Goal: Ask a question: Seek information or help from site administrators or community

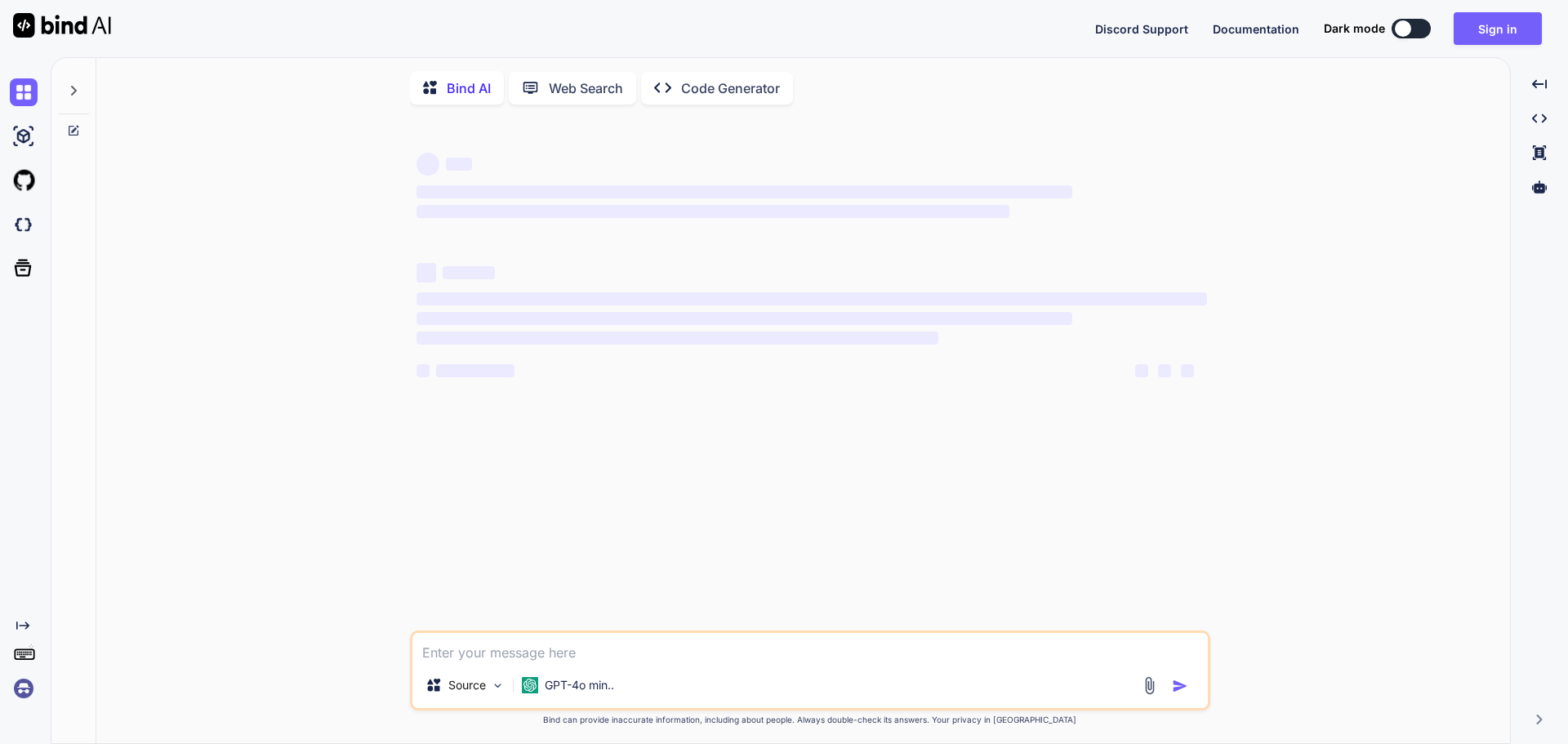
click at [19, 686] on img at bounding box center [23, 689] width 28 height 28
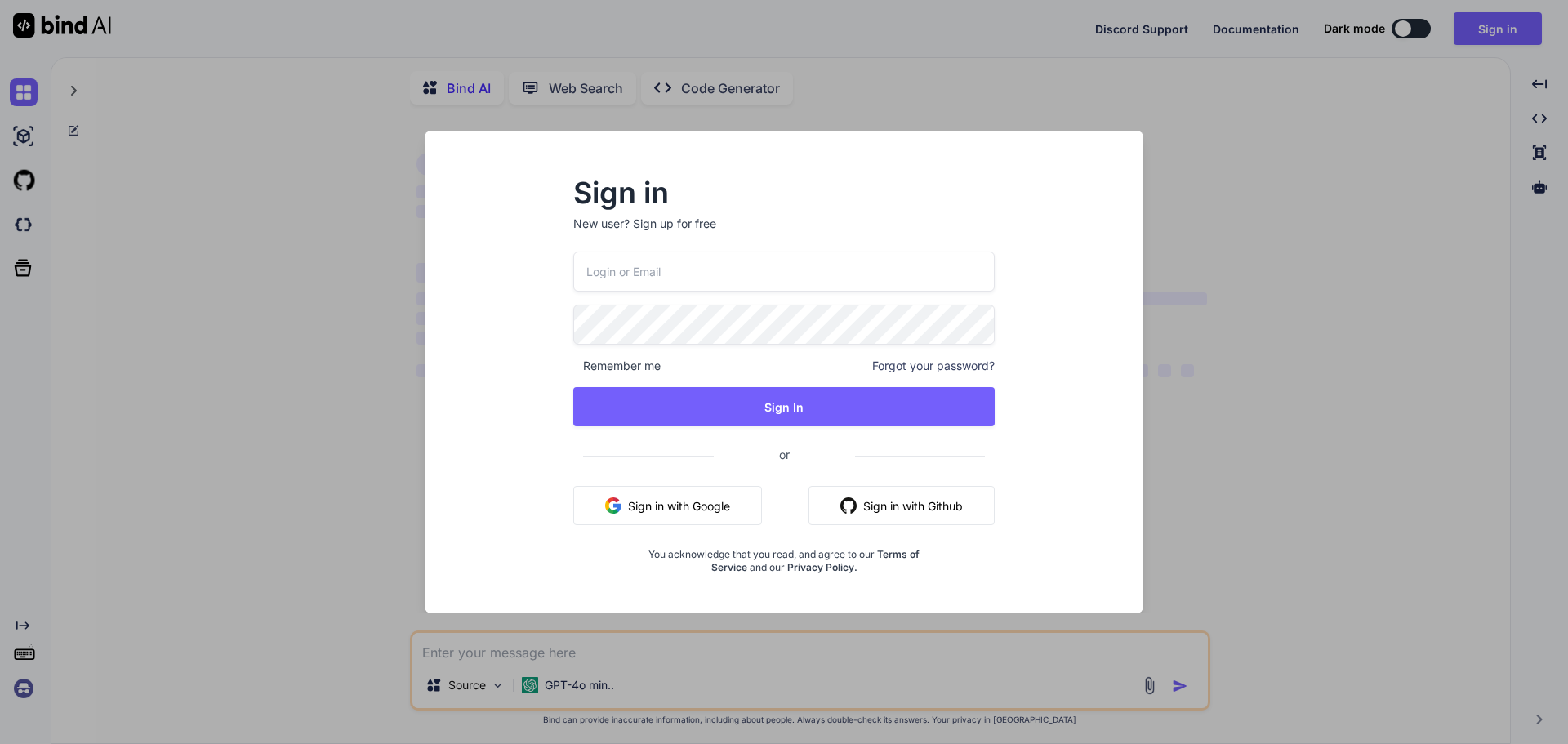
type textarea "x"
type input "malebetumisangofentse@gmail.com"
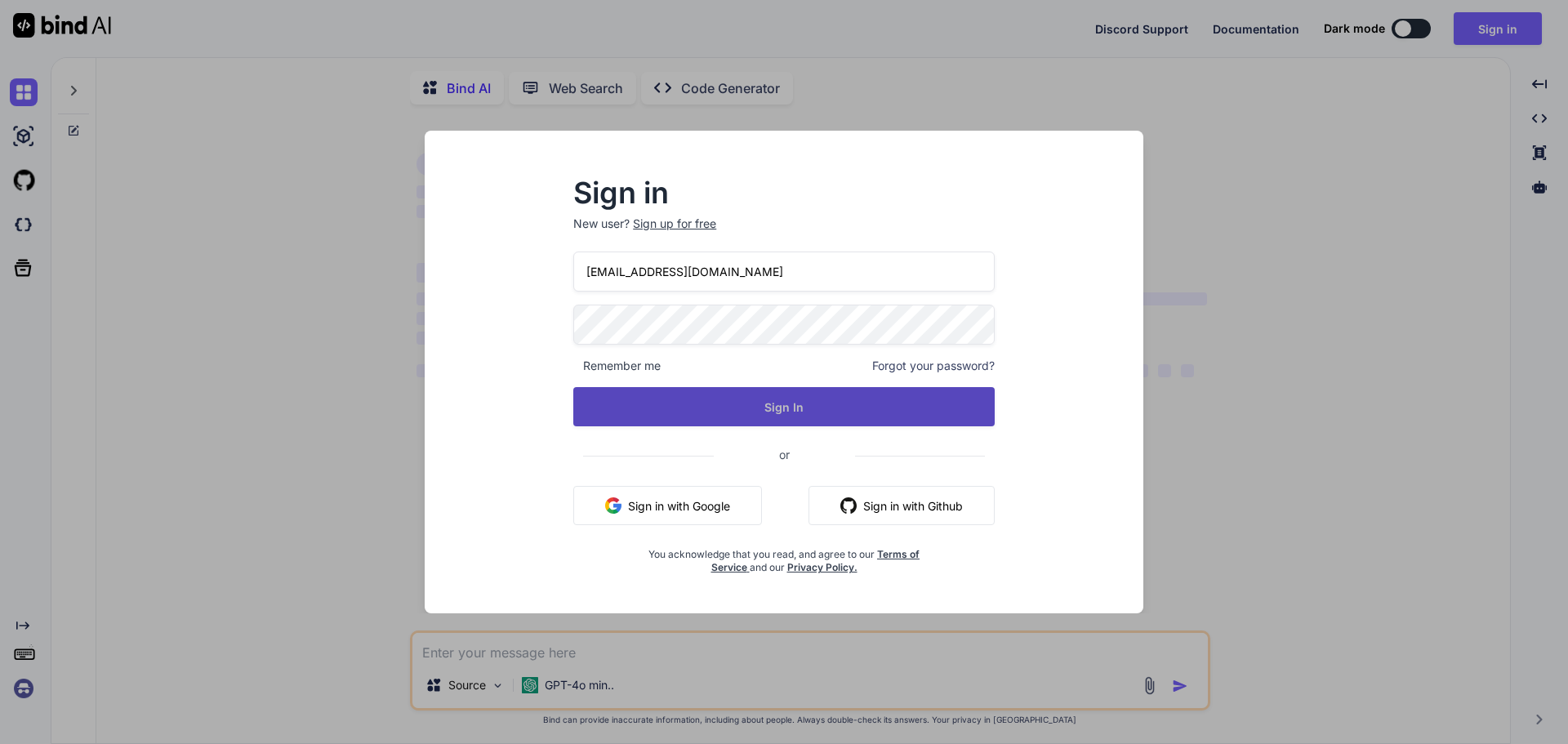
type textarea "x"
click at [787, 399] on button "Sign In" at bounding box center [784, 407] width 422 height 39
click at [792, 408] on button "Sign In" at bounding box center [784, 407] width 422 height 39
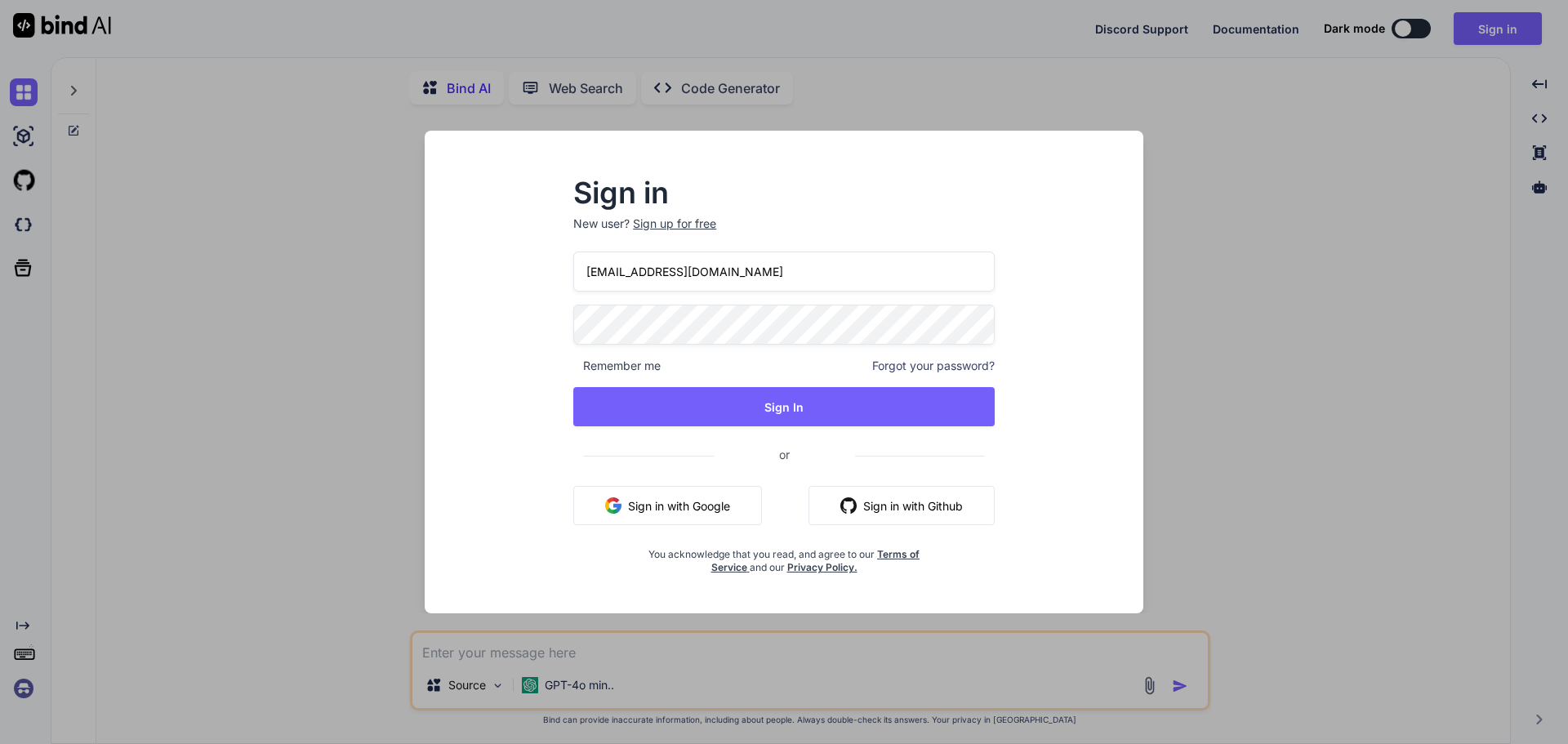
click at [691, 506] on button "Sign in with Google" at bounding box center [667, 506] width 189 height 39
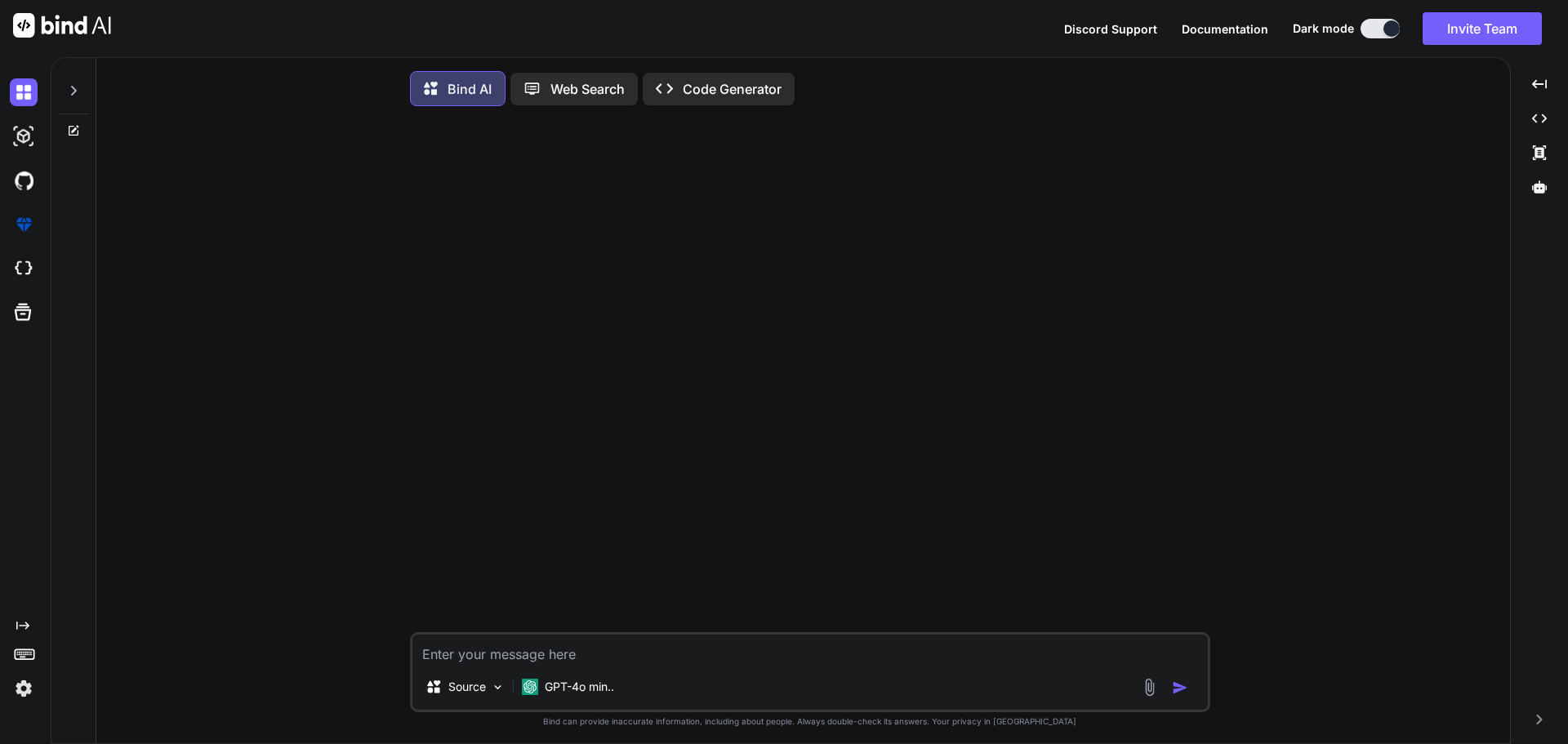
click at [538, 661] on textarea at bounding box center [810, 649] width 796 height 29
paste textarea "NovaPartnerDocumentMultipleUpload"
drag, startPoint x: 690, startPoint y: 649, endPoint x: 331, endPoint y: 600, distance: 362.3
click at [331, 600] on div "NovaPartnerDocumentMultipleUpload Source GPT-4o min.. Created with Bind Always …" at bounding box center [810, 433] width 1401 height 628
paste textarea "shared/types/nova-partners.ts"
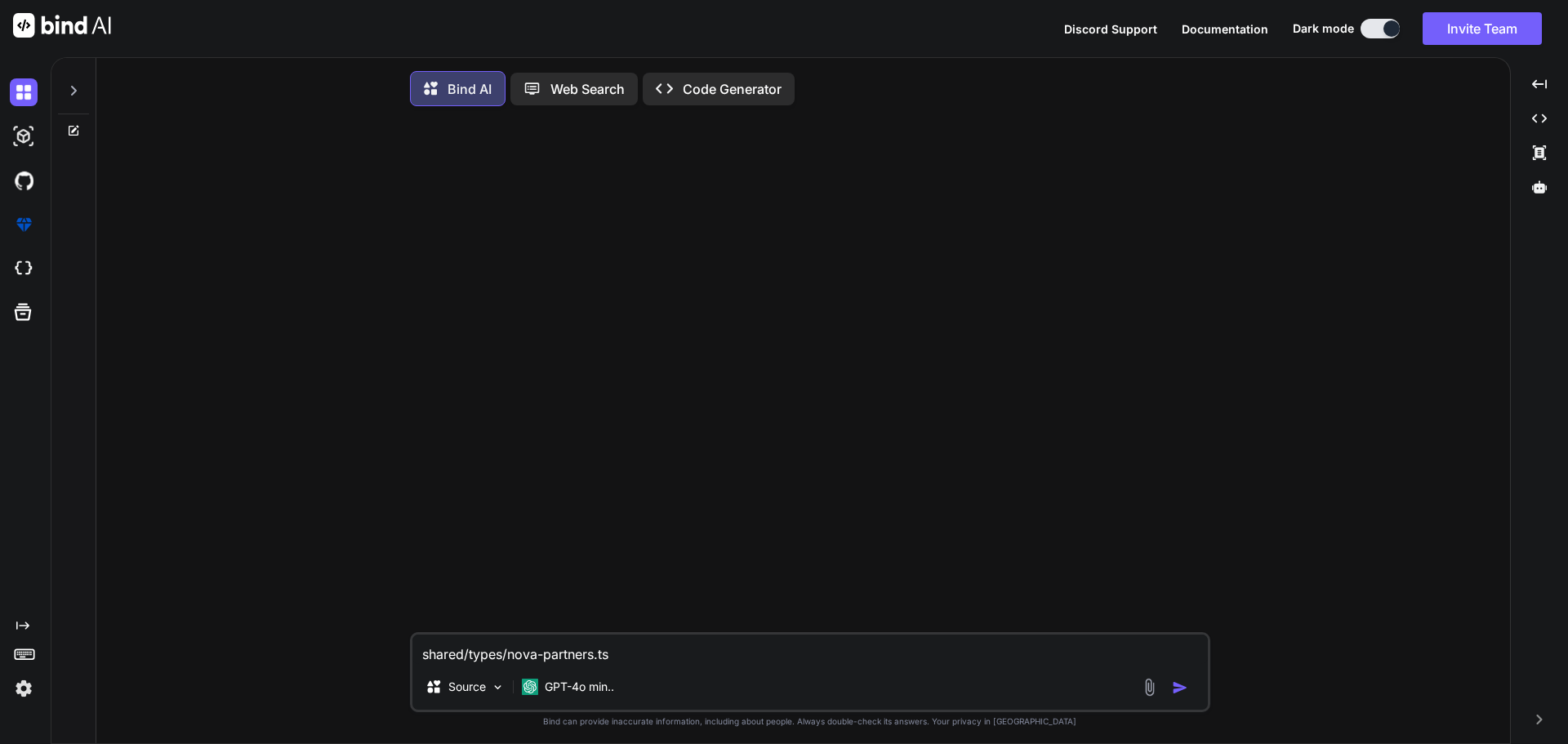
click at [626, 663] on textarea "shared/types/nova-partners.ts" at bounding box center [810, 649] width 796 height 29
drag, startPoint x: 423, startPoint y: 659, endPoint x: 412, endPoint y: 658, distance: 11.0
click at [423, 658] on textarea "shared/types/nova-partners.ts" at bounding box center [810, 649] width 796 height 29
click at [664, 663] on textarea "given shared/types/nova-partners.ts" at bounding box center [810, 649] width 796 height 29
paste textarea "import type { RequestType, ResponseType } from '~/schemas' export type Paginate…"
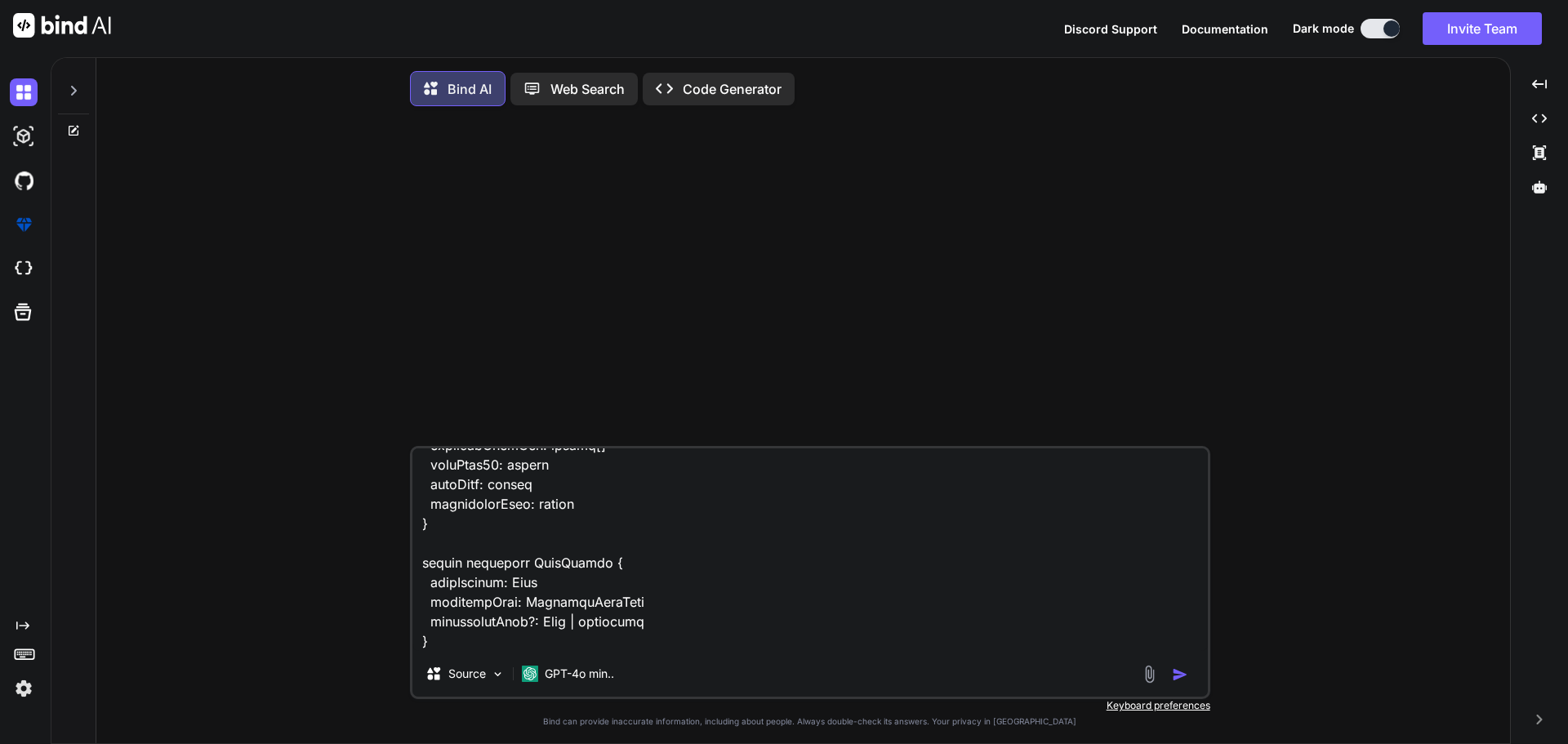
scroll to position [2572, 0]
click at [456, 641] on textarea at bounding box center [810, 550] width 796 height 203
paste textarea "composables/queries/nova-partners.ts"
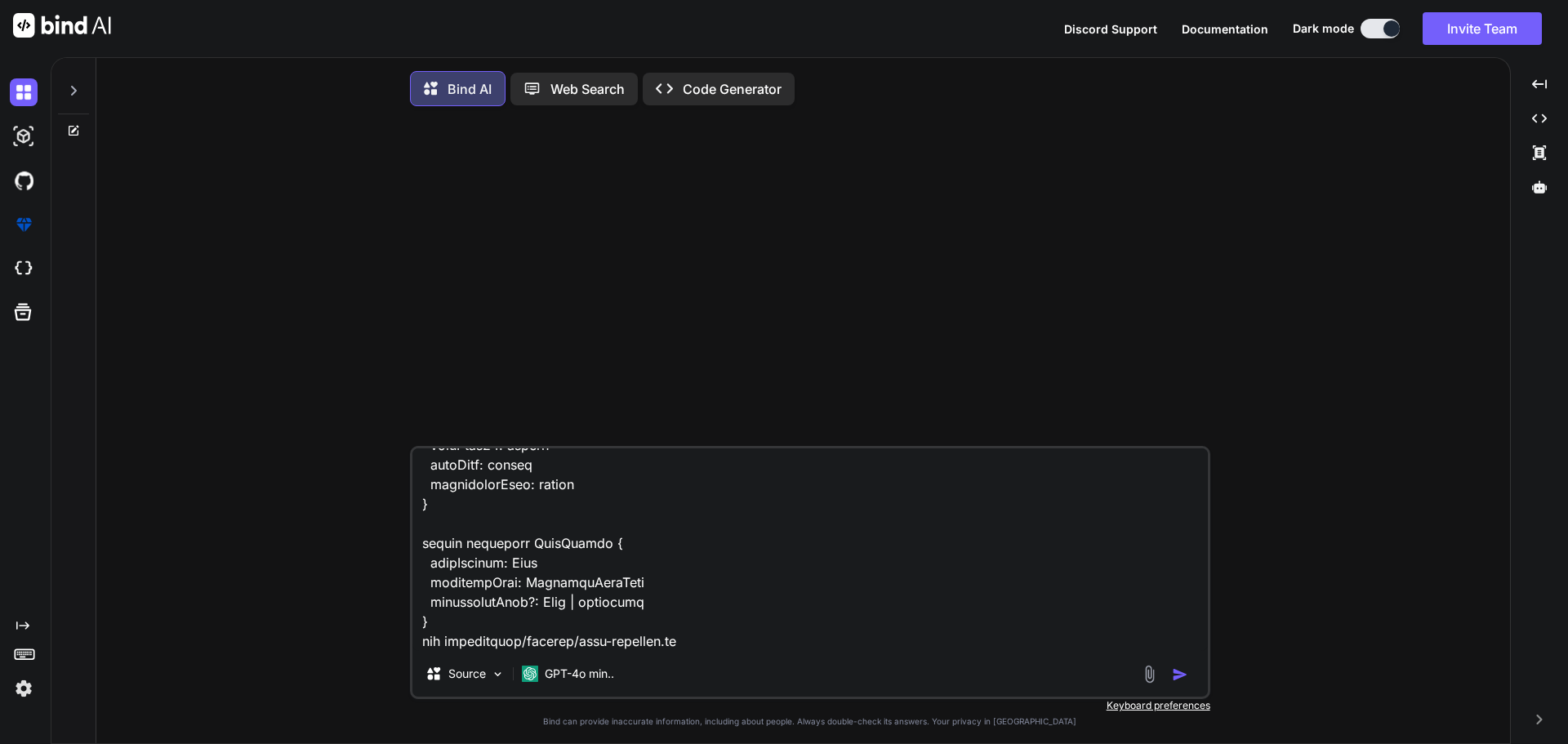
click at [712, 647] on textarea at bounding box center [810, 550] width 796 height 203
paste textarea "import type { Documents } from '#shared/types/nova-documents' import type { App…"
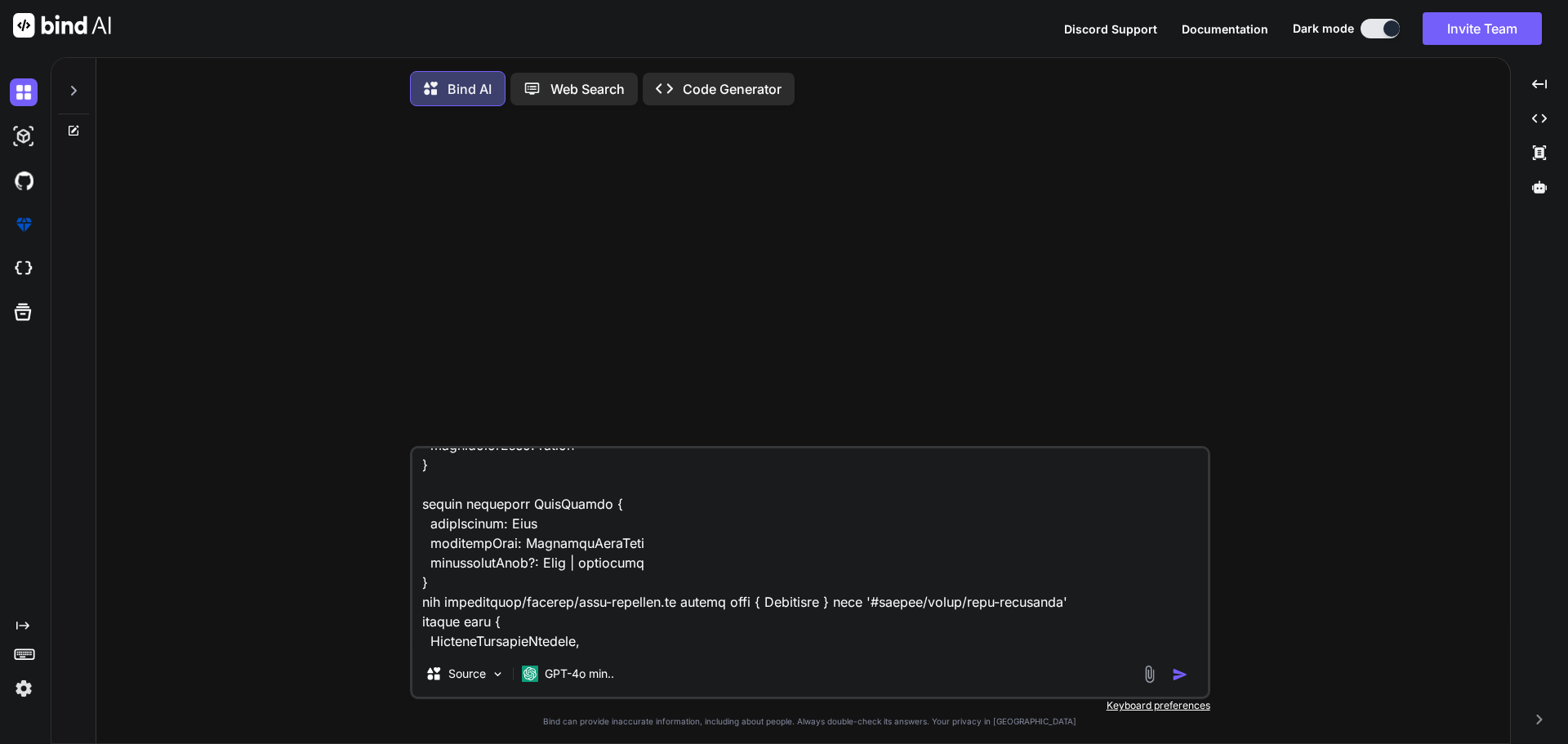
scroll to position [15630, 0]
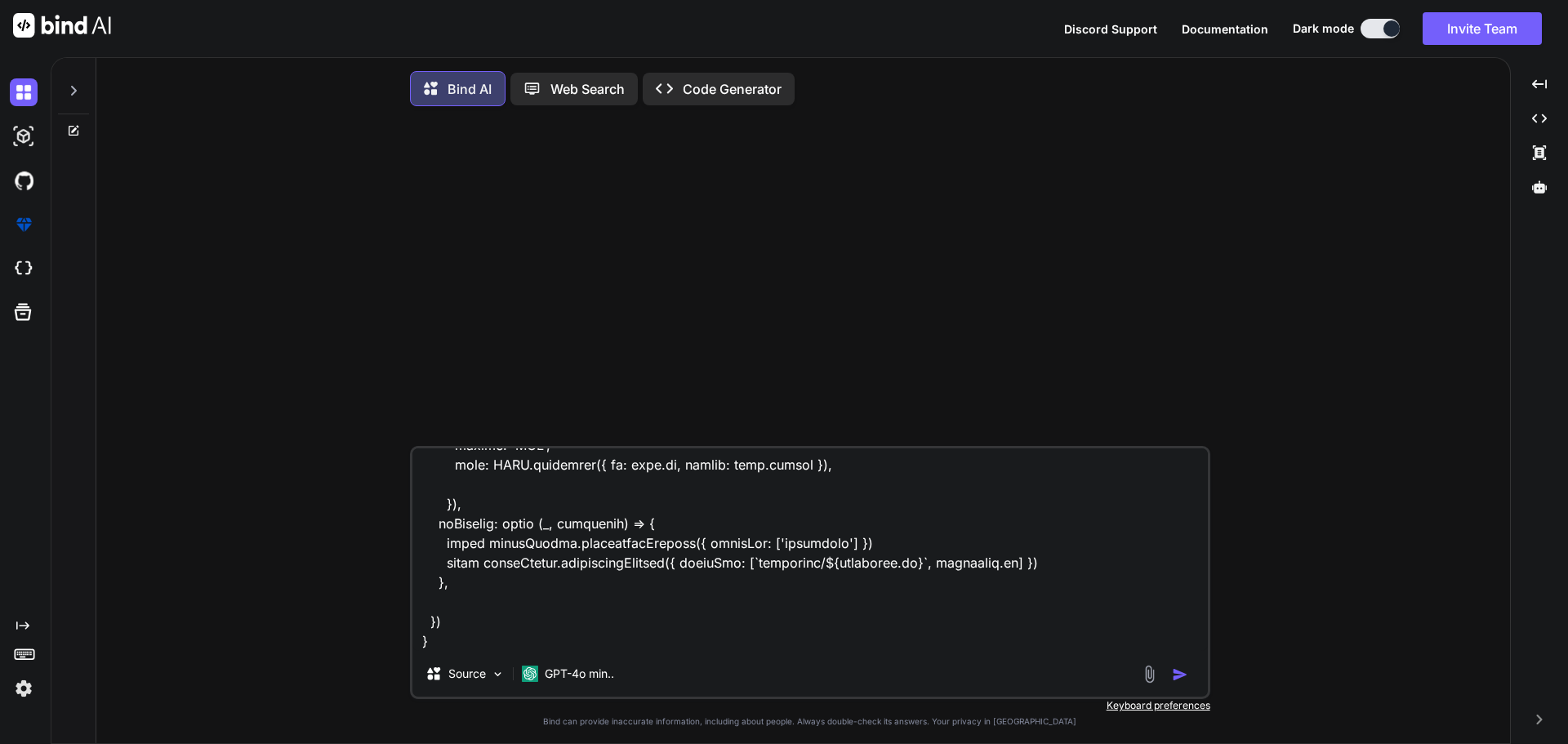
click at [471, 637] on textarea at bounding box center [810, 550] width 796 height 203
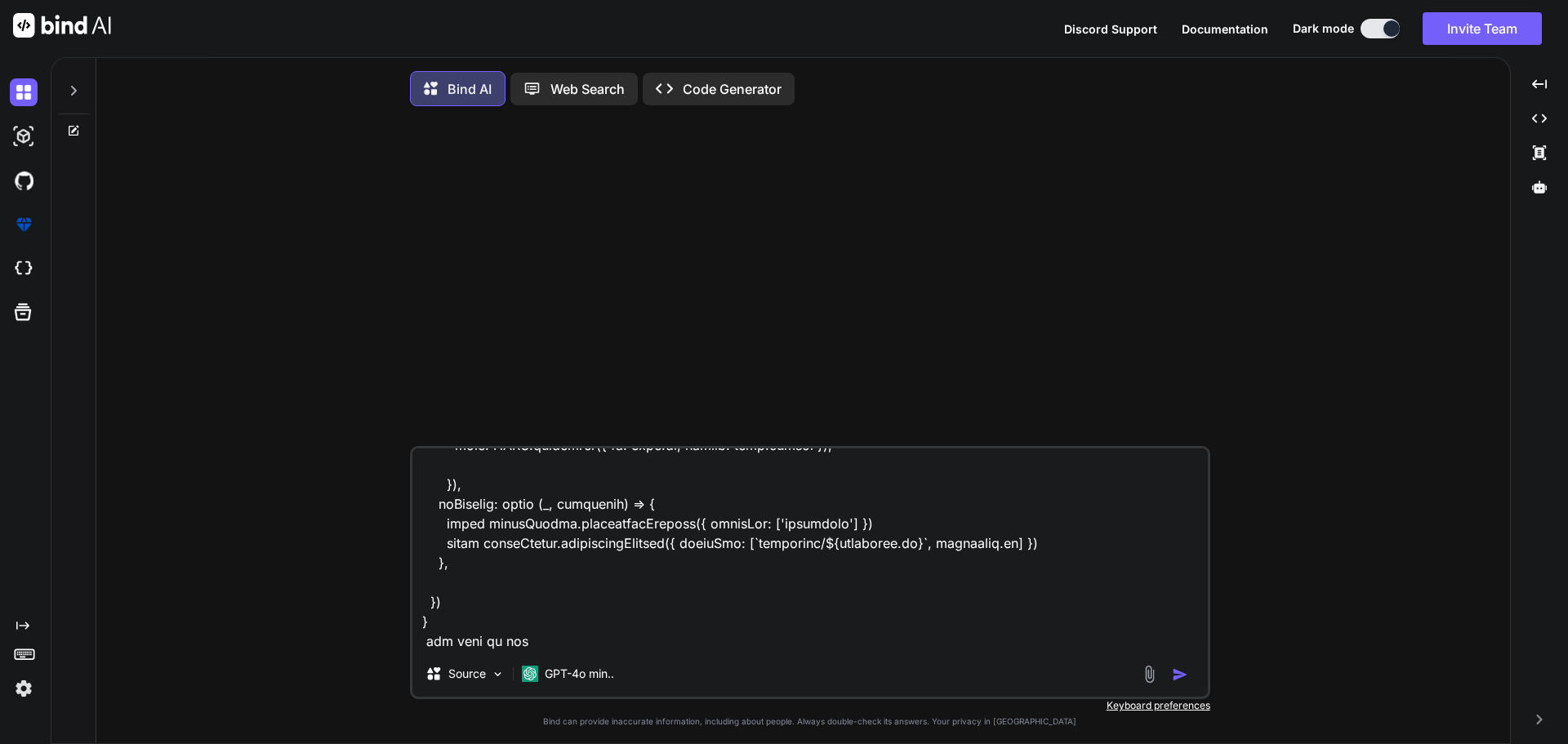
paste textarea "components/partner/shared/documents/EditDialog.vue"
click at [895, 638] on textarea at bounding box center [810, 550] width 796 height 203
paste textarea "<script setup lang="ts"> import type { NovaDocument, NovaDocumentType, } from '…"
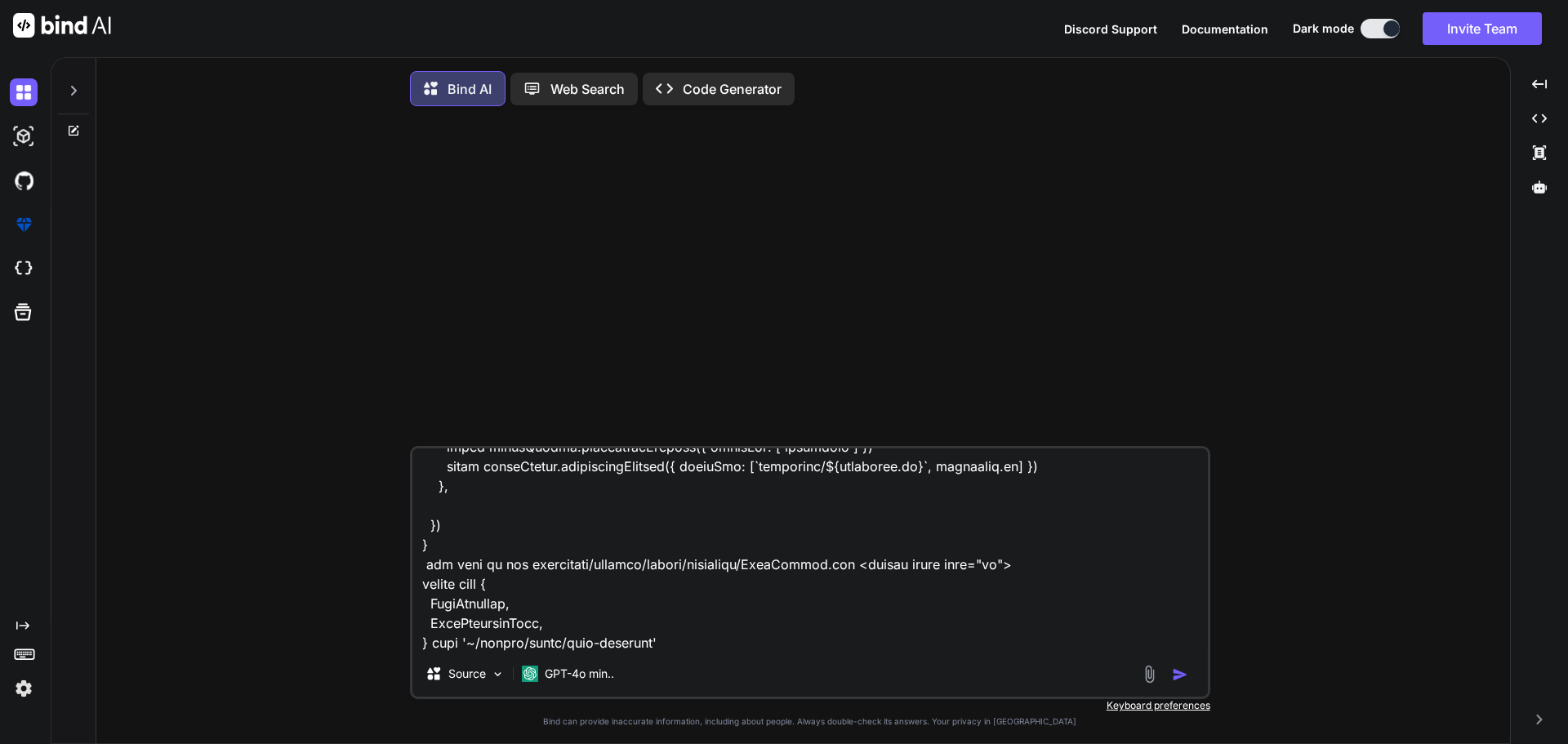
scroll to position [21141, 0]
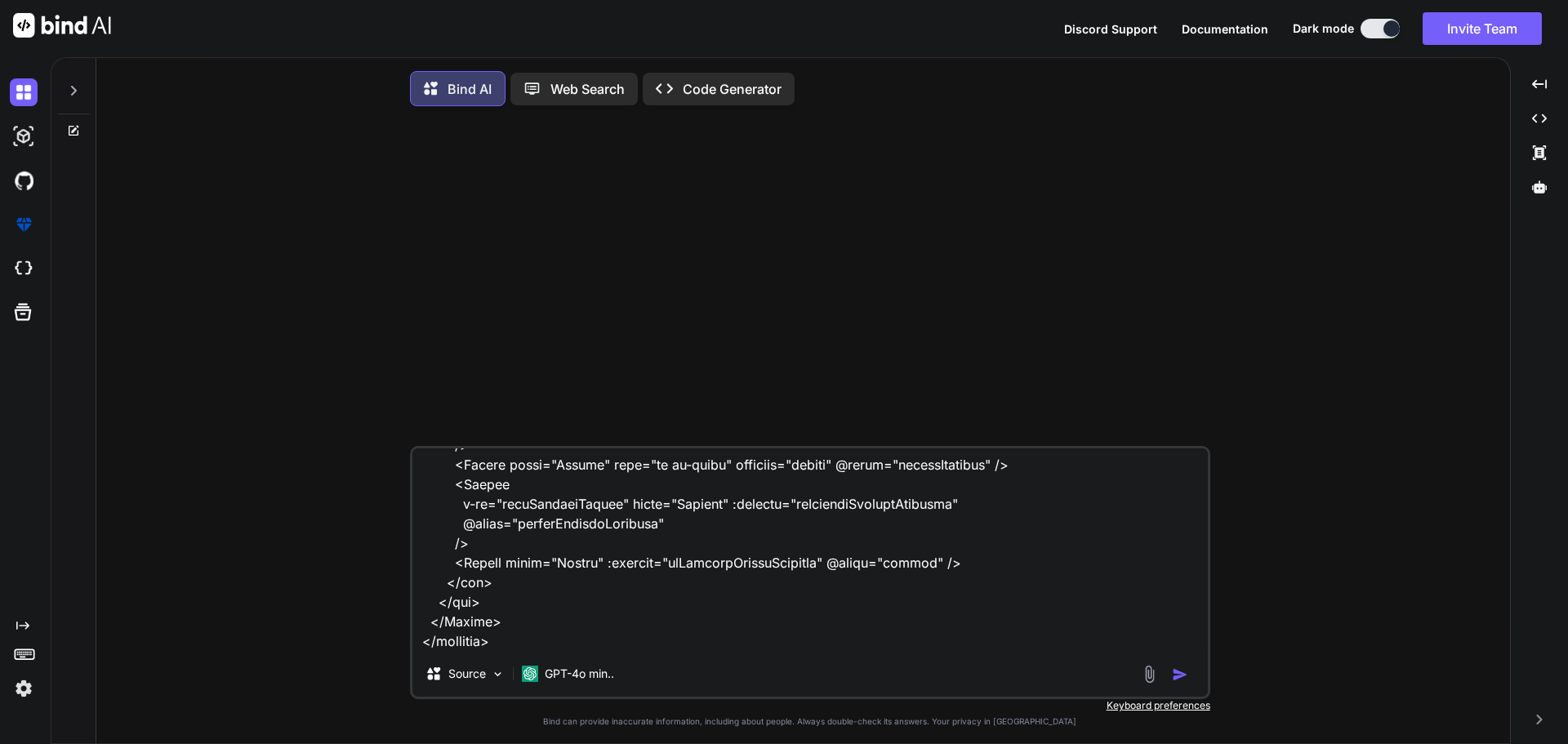
click at [555, 628] on textarea at bounding box center [810, 550] width 796 height 203
click at [760, 627] on textarea at bounding box center [810, 550] width 796 height 203
drag, startPoint x: 690, startPoint y: 629, endPoint x: 800, endPoint y: 620, distance: 110.4
click at [828, 631] on textarea at bounding box center [810, 550] width 796 height 203
click at [874, 627] on textarea at bounding box center [810, 550] width 796 height 203
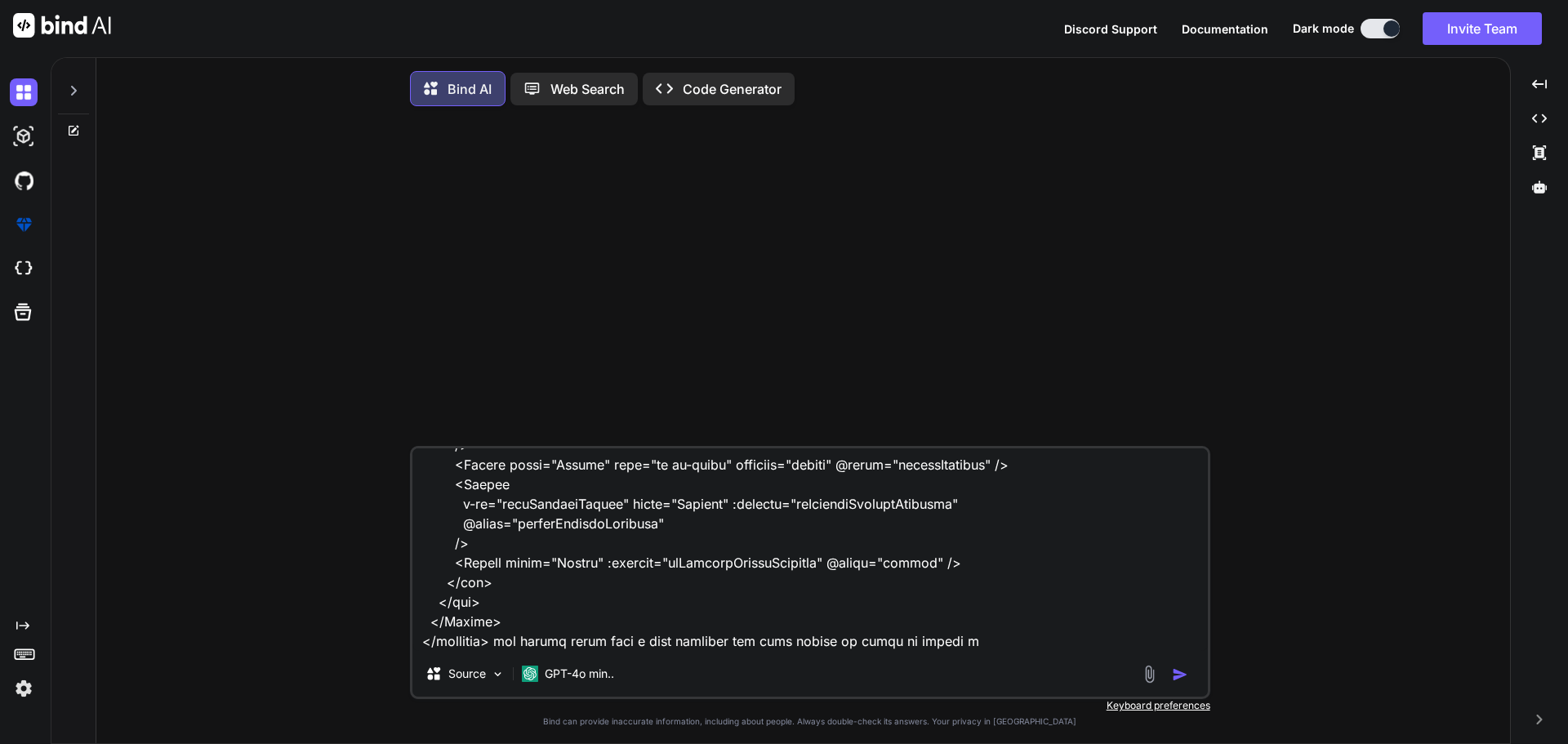
drag, startPoint x: 883, startPoint y: 627, endPoint x: 952, endPoint y: 624, distance: 69.1
click at [952, 624] on textarea at bounding box center [810, 550] width 796 height 203
click at [960, 632] on textarea at bounding box center [810, 550] width 796 height 203
paste textarea "use vue-query hooks"
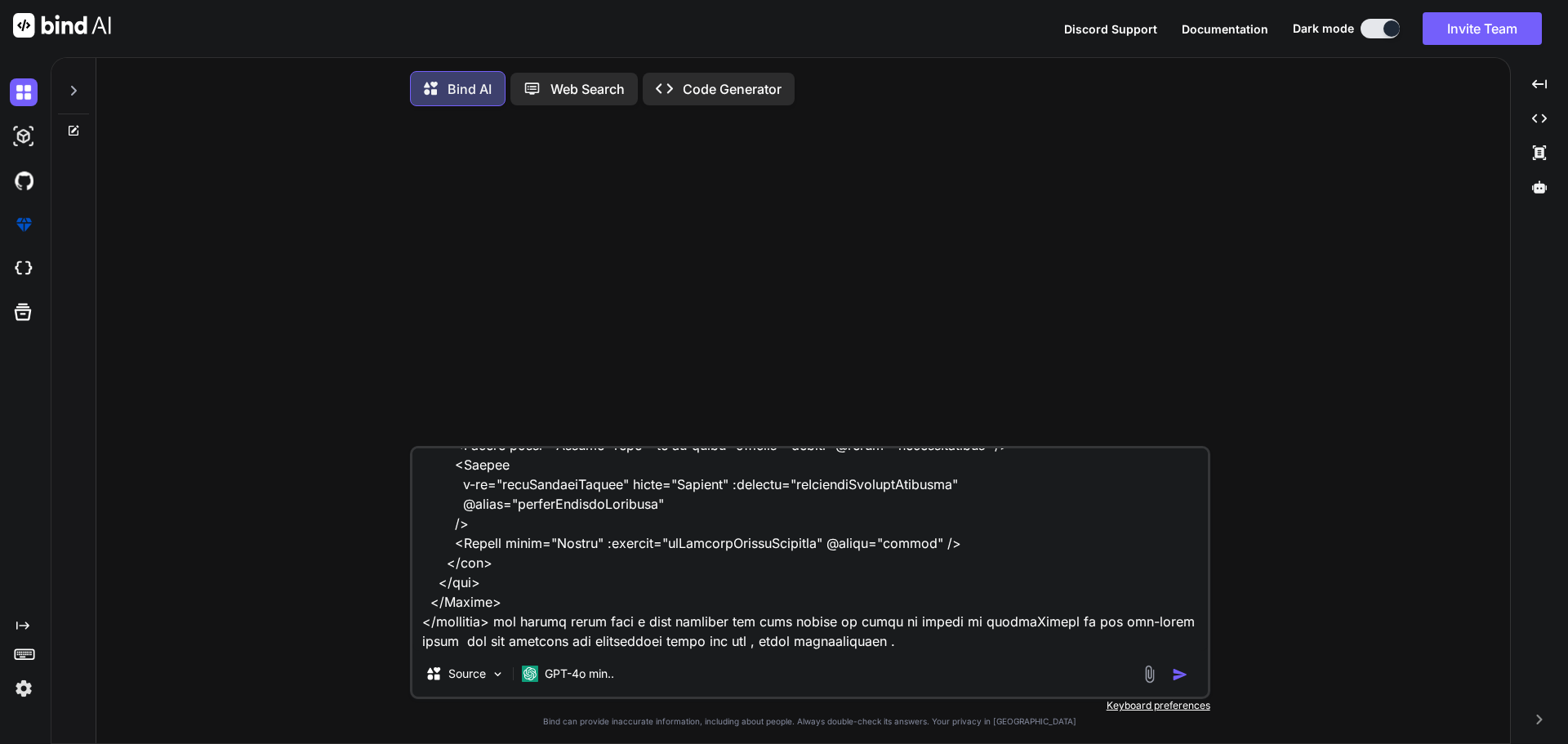
type textarea "given shared/types/nova-partners.ts import type { RequestType, ResponseType } f…"
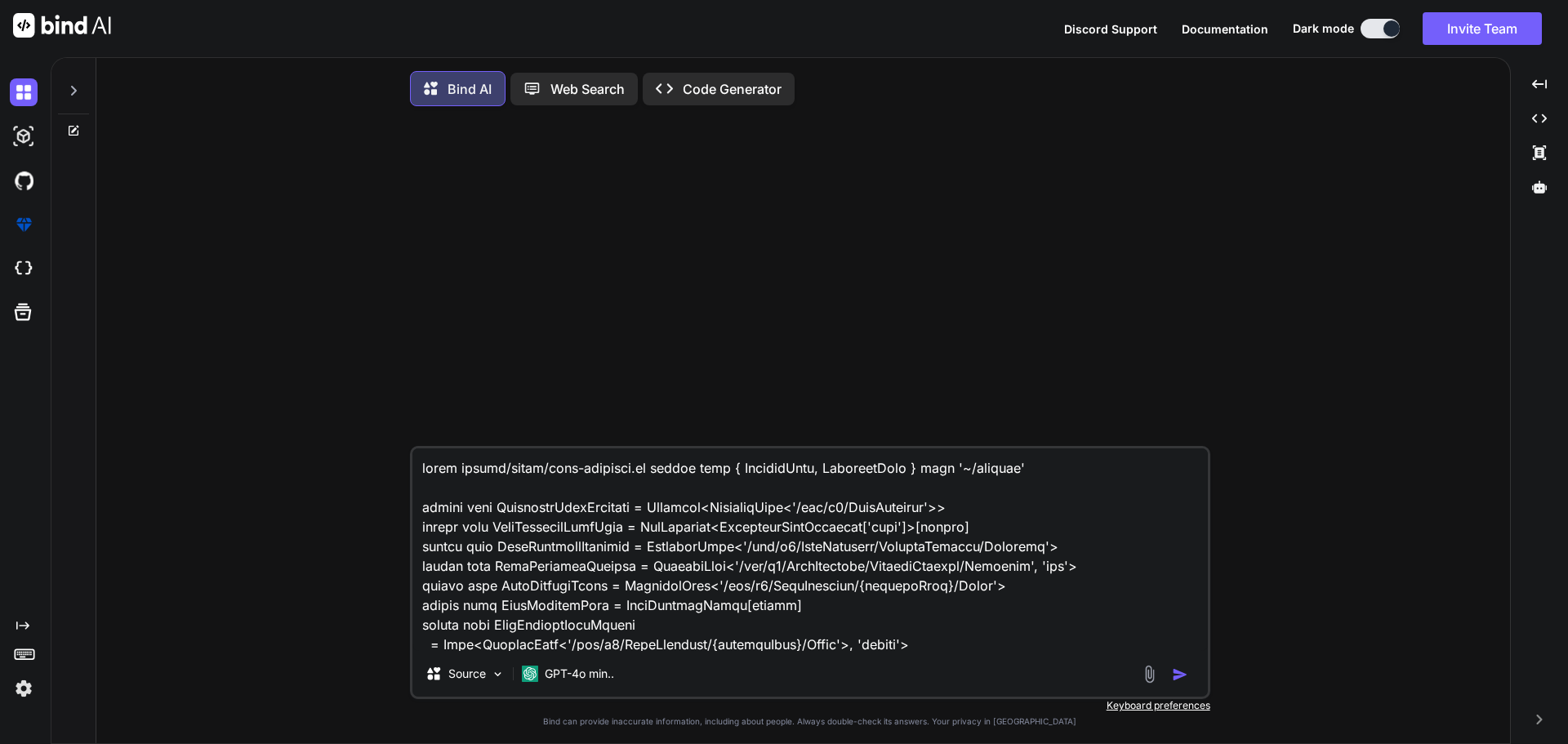
scroll to position [21141, 0]
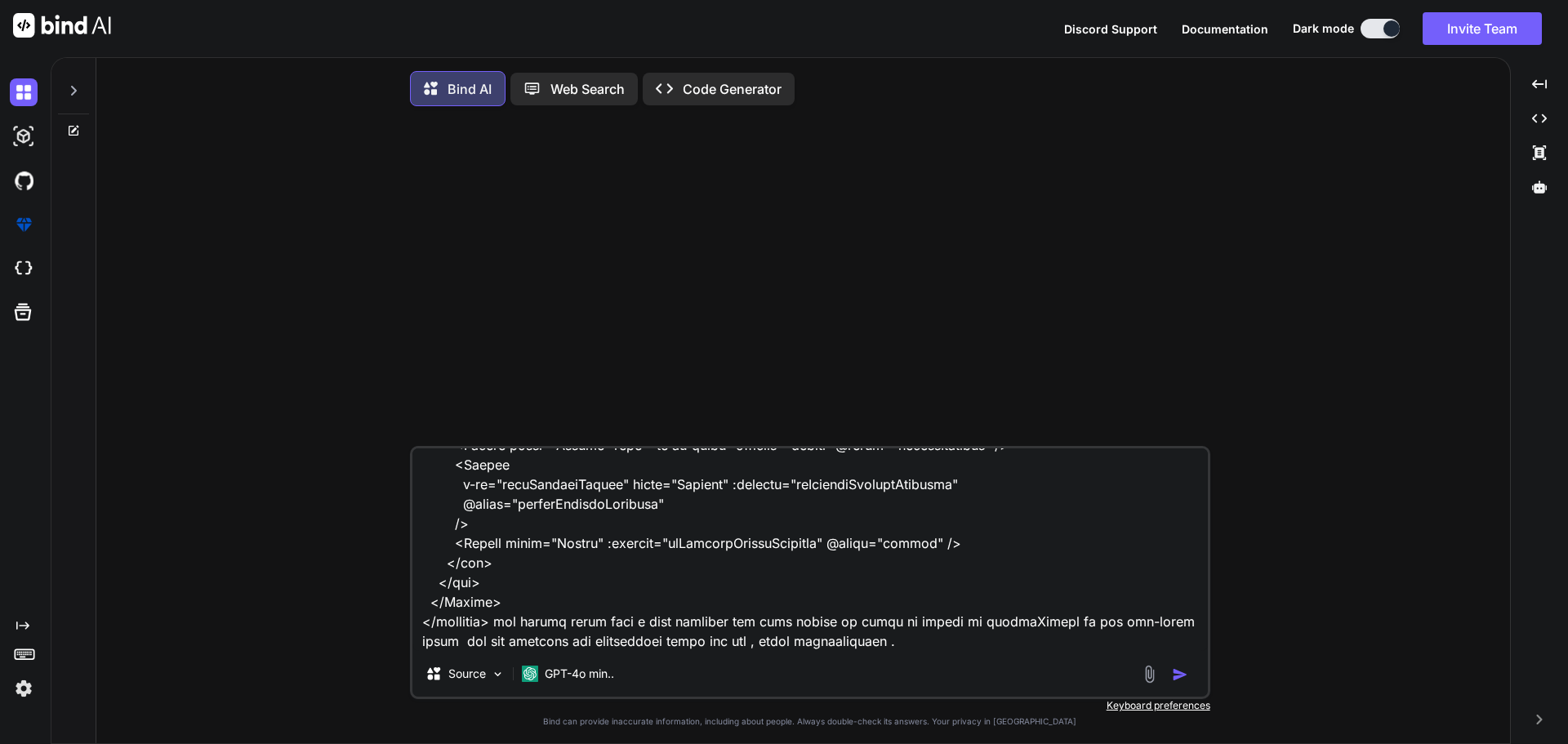
click at [899, 647] on textarea at bounding box center [810, 550] width 796 height 203
paste textarea "all the /lib/repository/modules/documents' and ~/lib/repository/modules/partner…"
type textarea "given shared/types/nova-partners.ts import type { RequestType, ResponseType } f…"
type textarea "x"
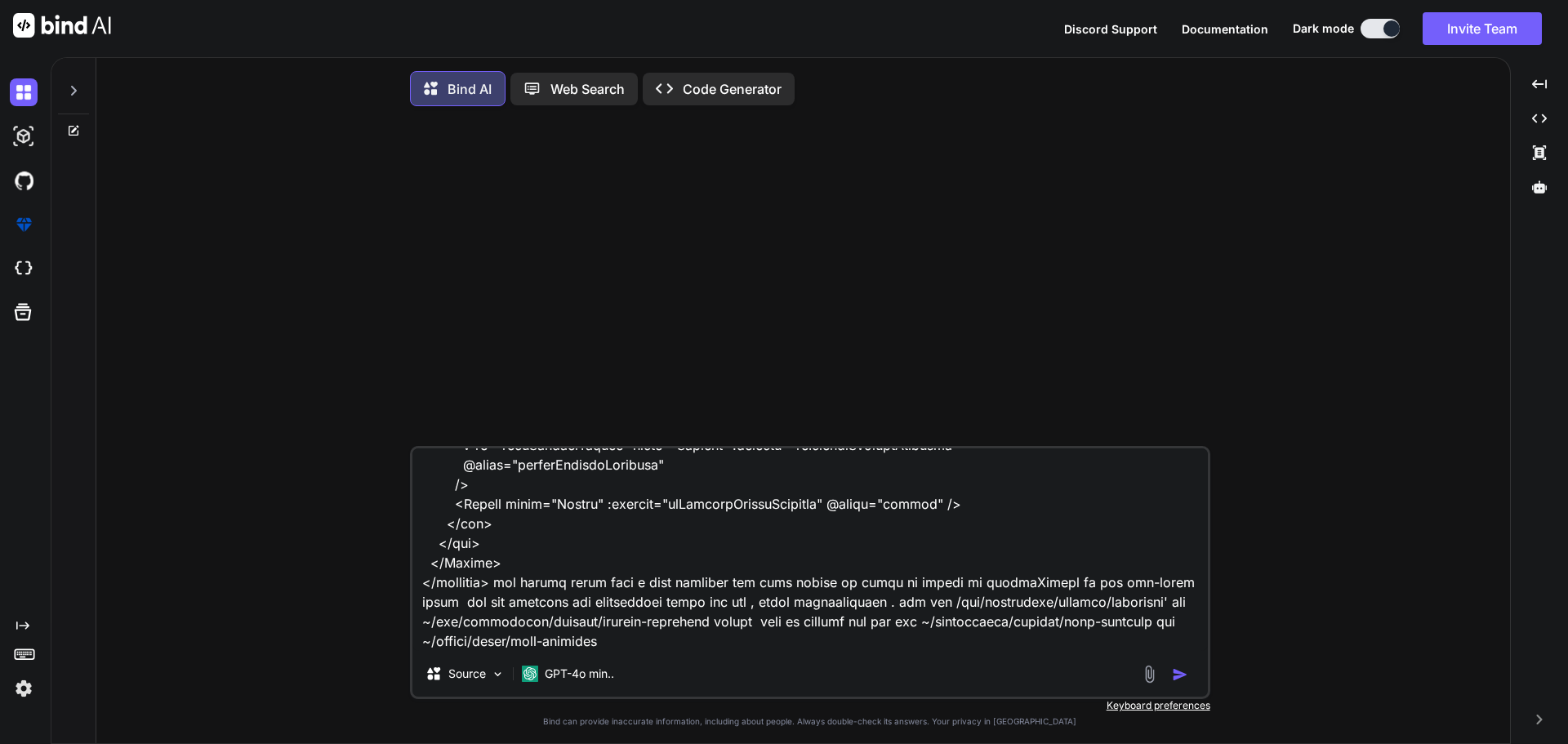
scroll to position [21179, 0]
type textarea "given shared/types/nova-partners.ts import type { RequestType, ResponseType } f…"
type textarea "x"
type textarea "given shared/types/nova-partners.ts import type { RequestType, ResponseType } f…"
type textarea "x"
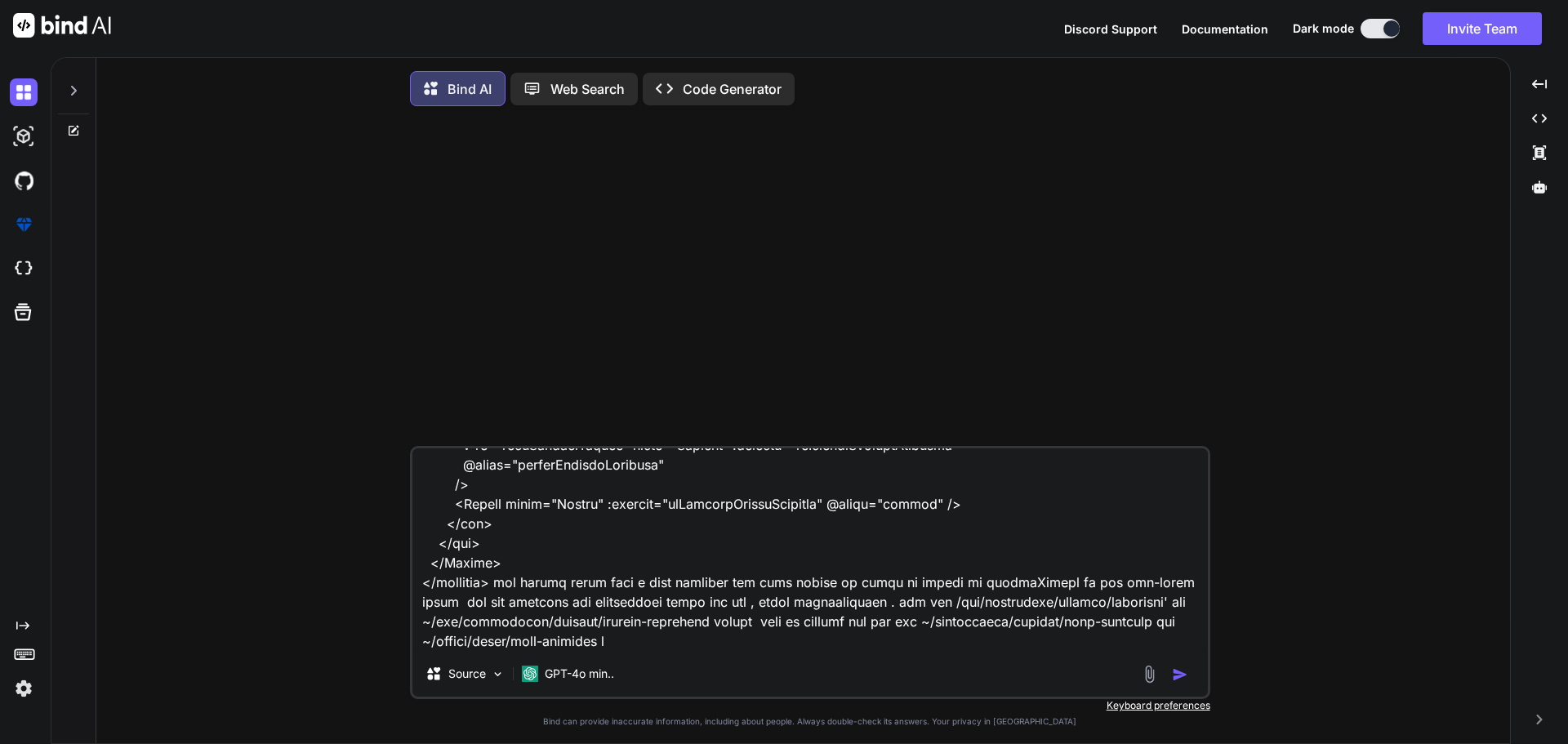
type textarea "given shared/types/nova-partners.ts import type { RequestType, ResponseType } f…"
type textarea "x"
type textarea "given shared/types/nova-partners.ts import type { RequestType, ResponseType } f…"
type textarea "x"
type textarea "given shared/types/nova-partners.ts import type { RequestType, ResponseType } f…"
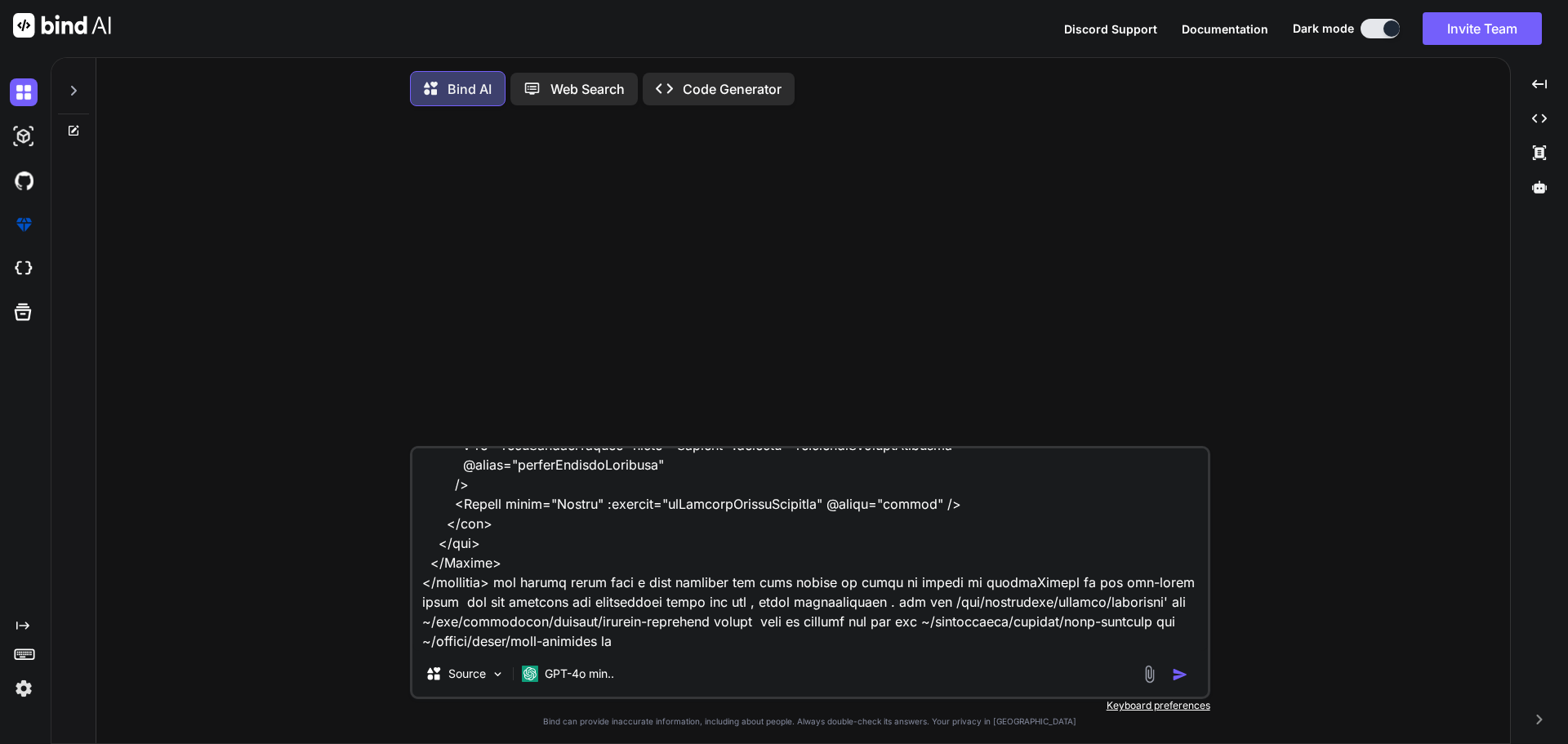
type textarea "x"
type textarea "given shared/types/nova-partners.ts import type { RequestType, ResponseType } f…"
type textarea "x"
type textarea "given shared/types/nova-partners.ts import type { RequestType, ResponseType } f…"
type textarea "x"
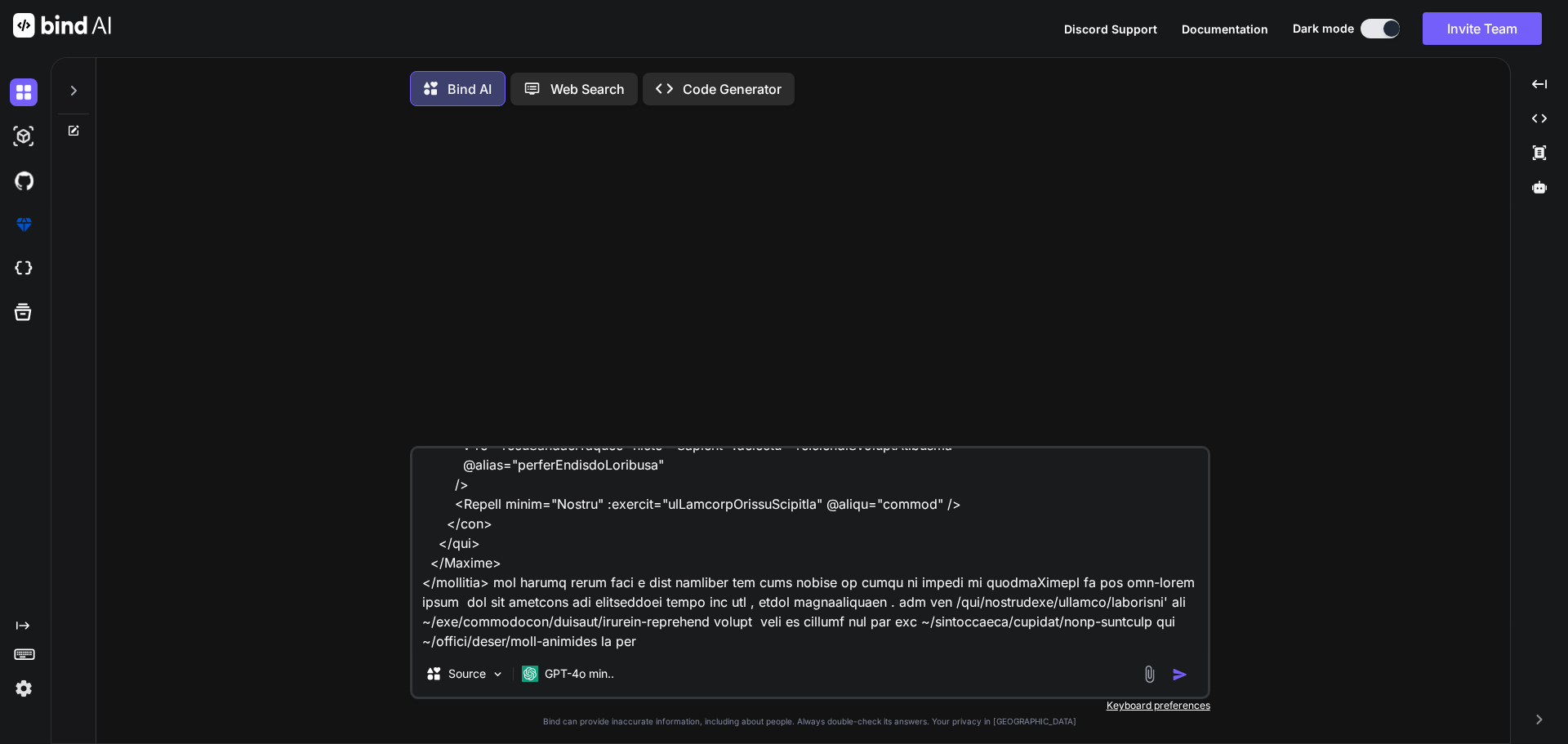
type textarea "given shared/types/nova-partners.ts import type { RequestType, ResponseType } f…"
type textarea "x"
type textarea "given shared/types/nova-partners.ts import type { RequestType, ResponseType } f…"
type textarea "x"
type textarea "given shared/types/nova-partners.ts import type { RequestType, ResponseType } f…"
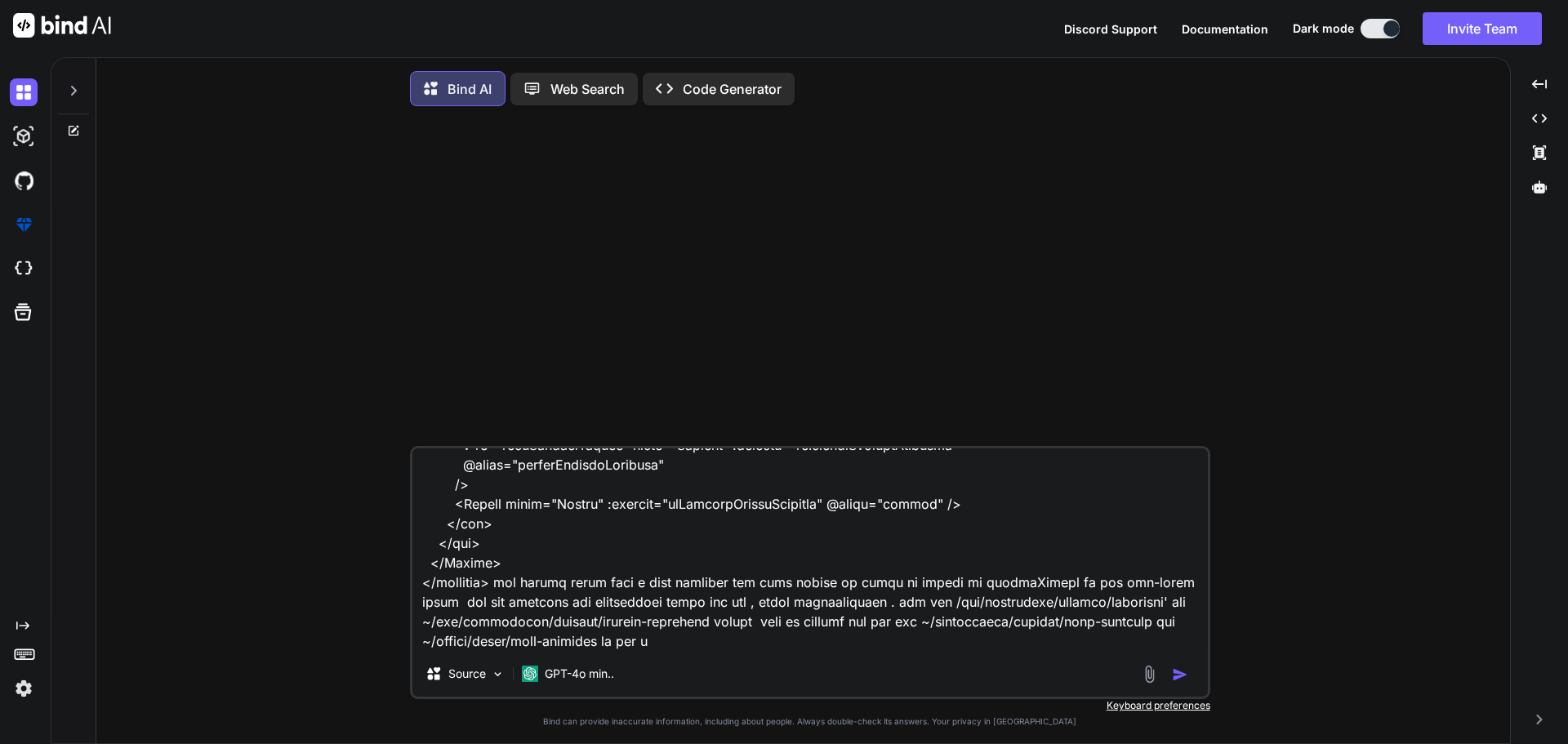
type textarea "x"
type textarea "given shared/types/nova-partners.ts import type { RequestType, ResponseType } f…"
type textarea "x"
type textarea "given shared/types/nova-partners.ts import type { RequestType, ResponseType } f…"
type textarea "x"
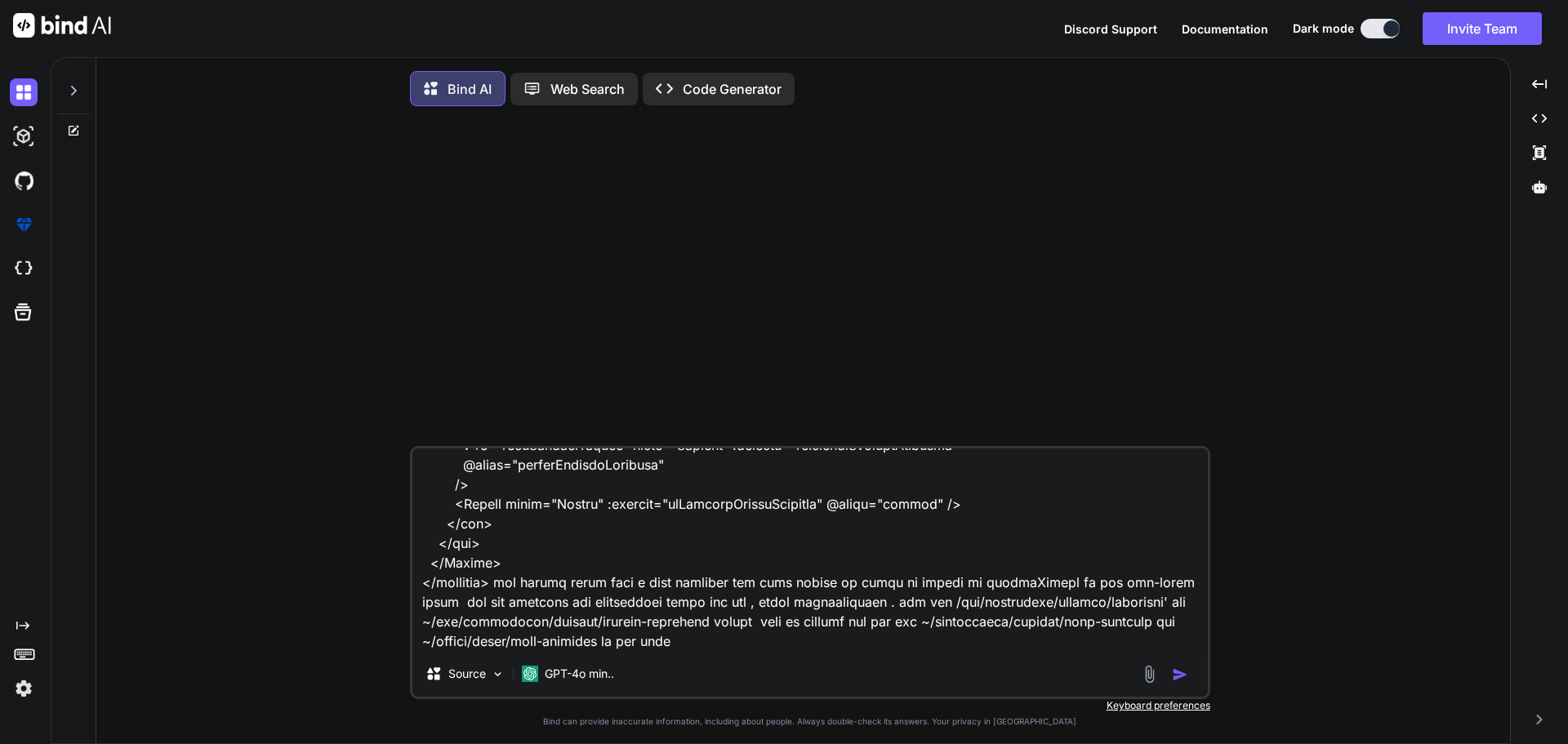
type textarea "given shared/types/nova-partners.ts import type { RequestType, ResponseType } f…"
type textarea "x"
type textarea "given shared/types/nova-partners.ts import type { RequestType, ResponseType } f…"
type textarea "x"
type textarea "given shared/types/nova-partners.ts import type { RequestType, ResponseType } f…"
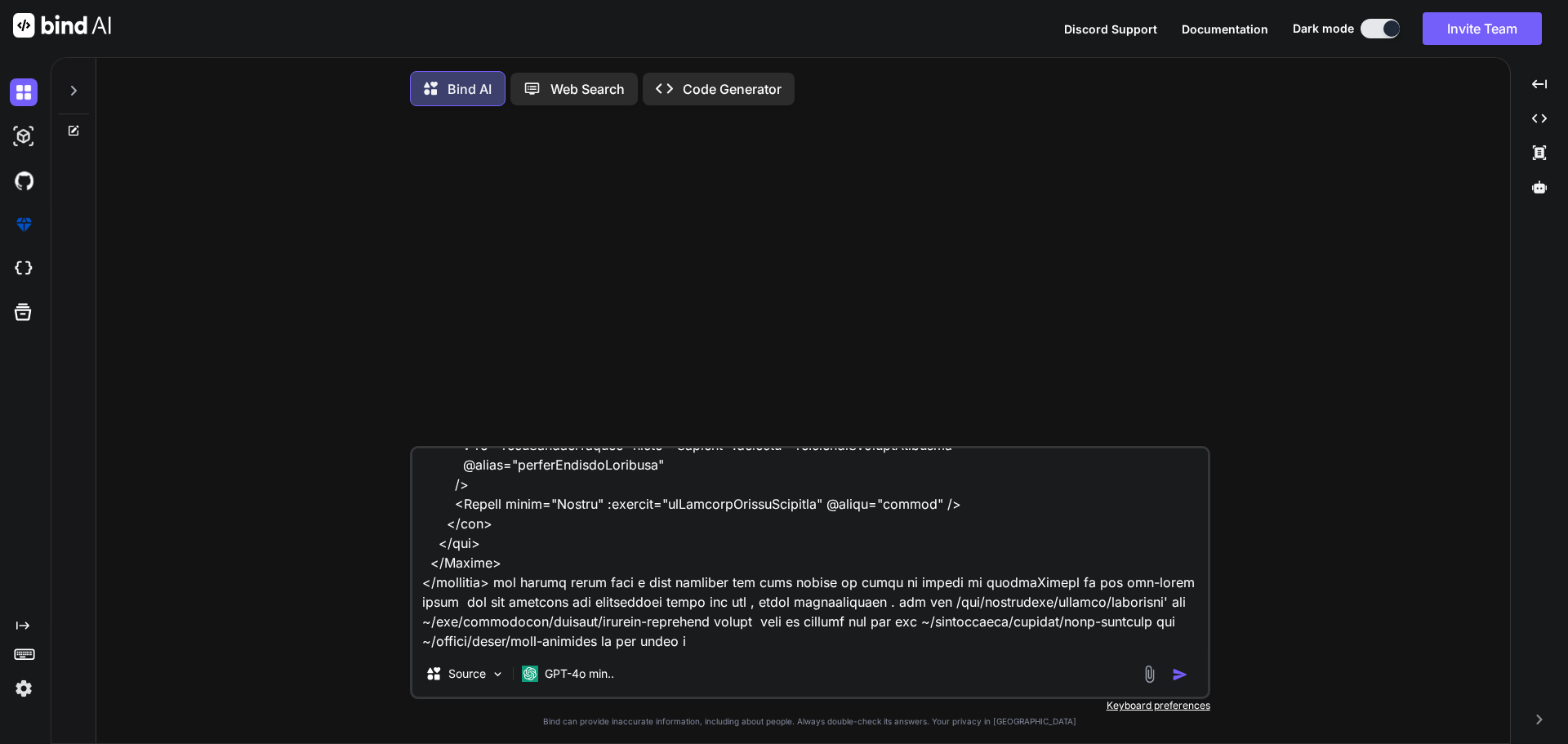
type textarea "x"
type textarea "given shared/types/nova-partners.ts import type { RequestType, ResponseType } f…"
type textarea "x"
type textarea "given shared/types/nova-partners.ts import type { RequestType, ResponseType } f…"
type textarea "x"
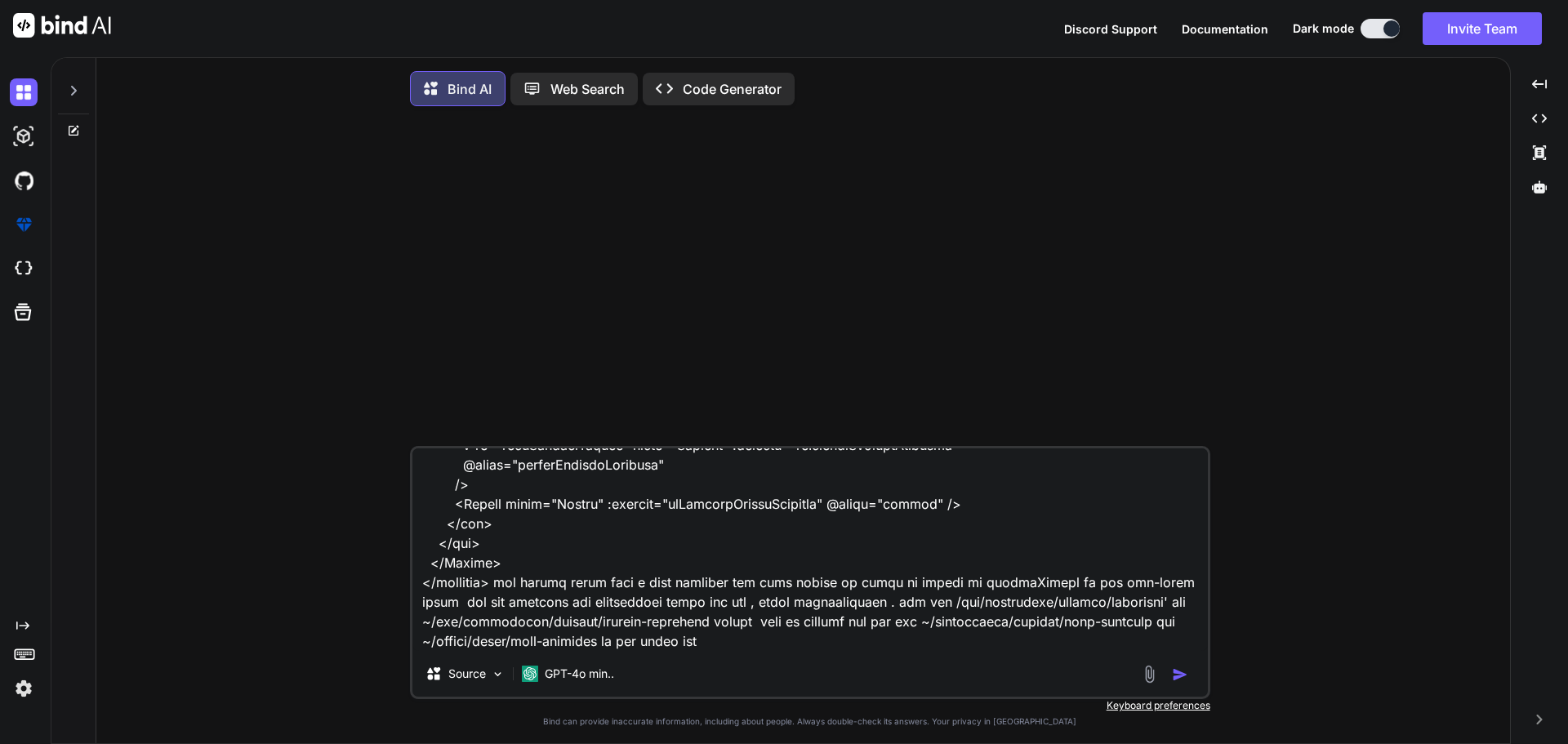
type textarea "given shared/types/nova-partners.ts import type { RequestType, ResponseType } f…"
type textarea "x"
type textarea "given shared/types/nova-partners.ts import type { RequestType, ResponseType } f…"
type textarea "x"
type textarea "given shared/types/nova-partners.ts import type { RequestType, ResponseType } f…"
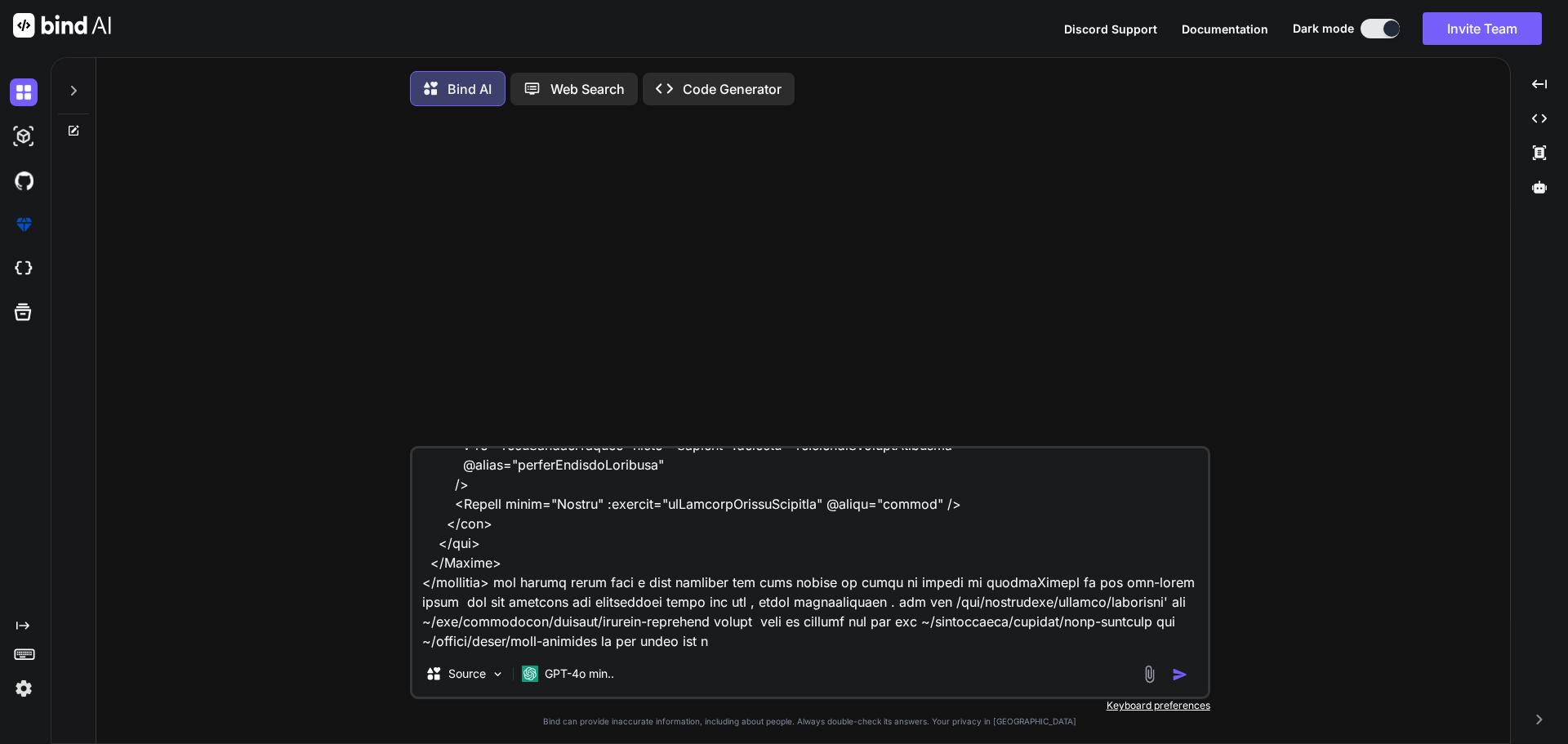
type textarea "x"
type textarea "given shared/types/nova-partners.ts import type { RequestType, ResponseType } f…"
type textarea "x"
type textarea "given shared/types/nova-partners.ts import type { RequestType, ResponseType } f…"
type textarea "x"
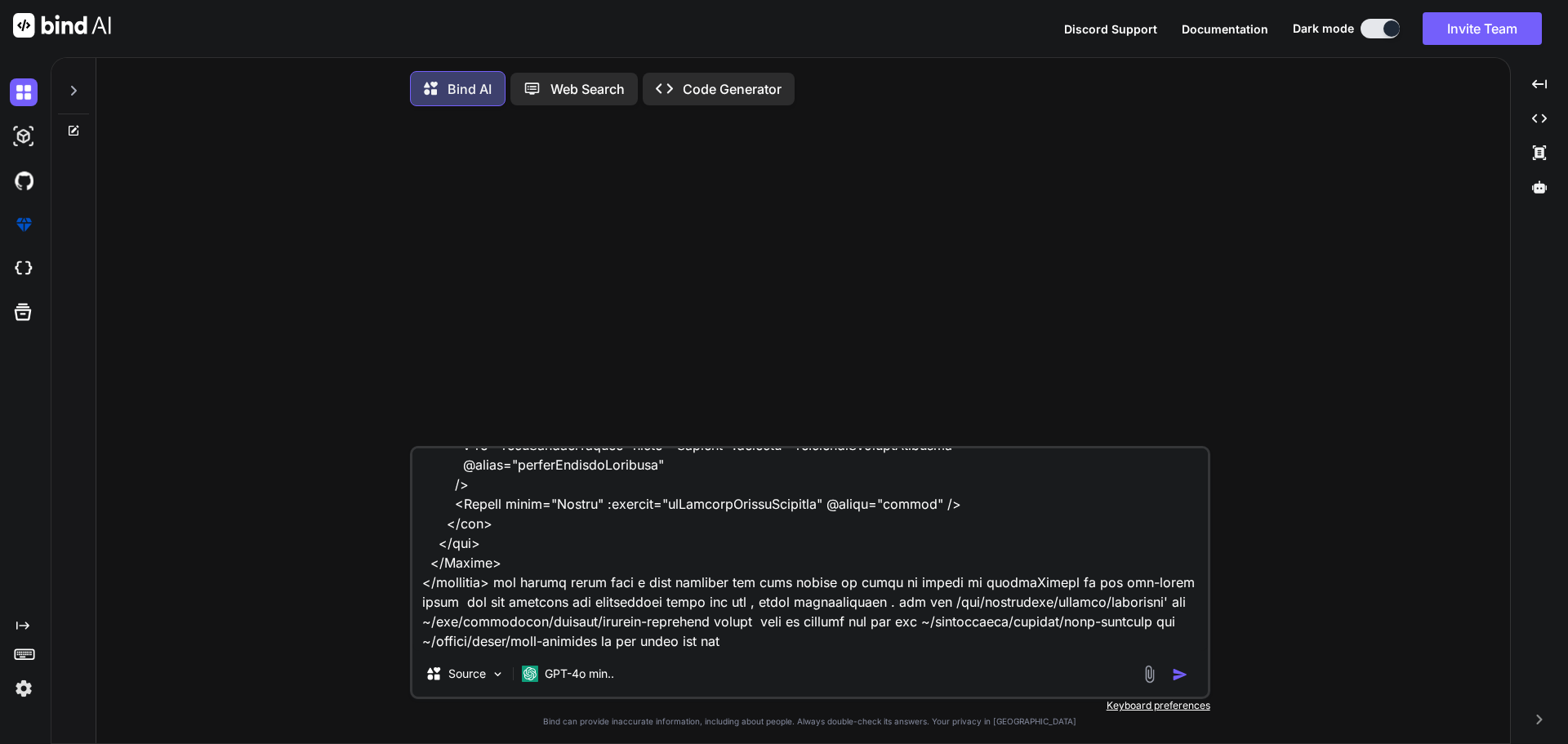
type textarea "given shared/types/nova-partners.ts import type { RequestType, ResponseType } f…"
type textarea "x"
type textarea "given shared/types/nova-partners.ts import type { RequestType, ResponseType } f…"
type textarea "x"
type textarea "given shared/types/nova-partners.ts import type { RequestType, ResponseType } f…"
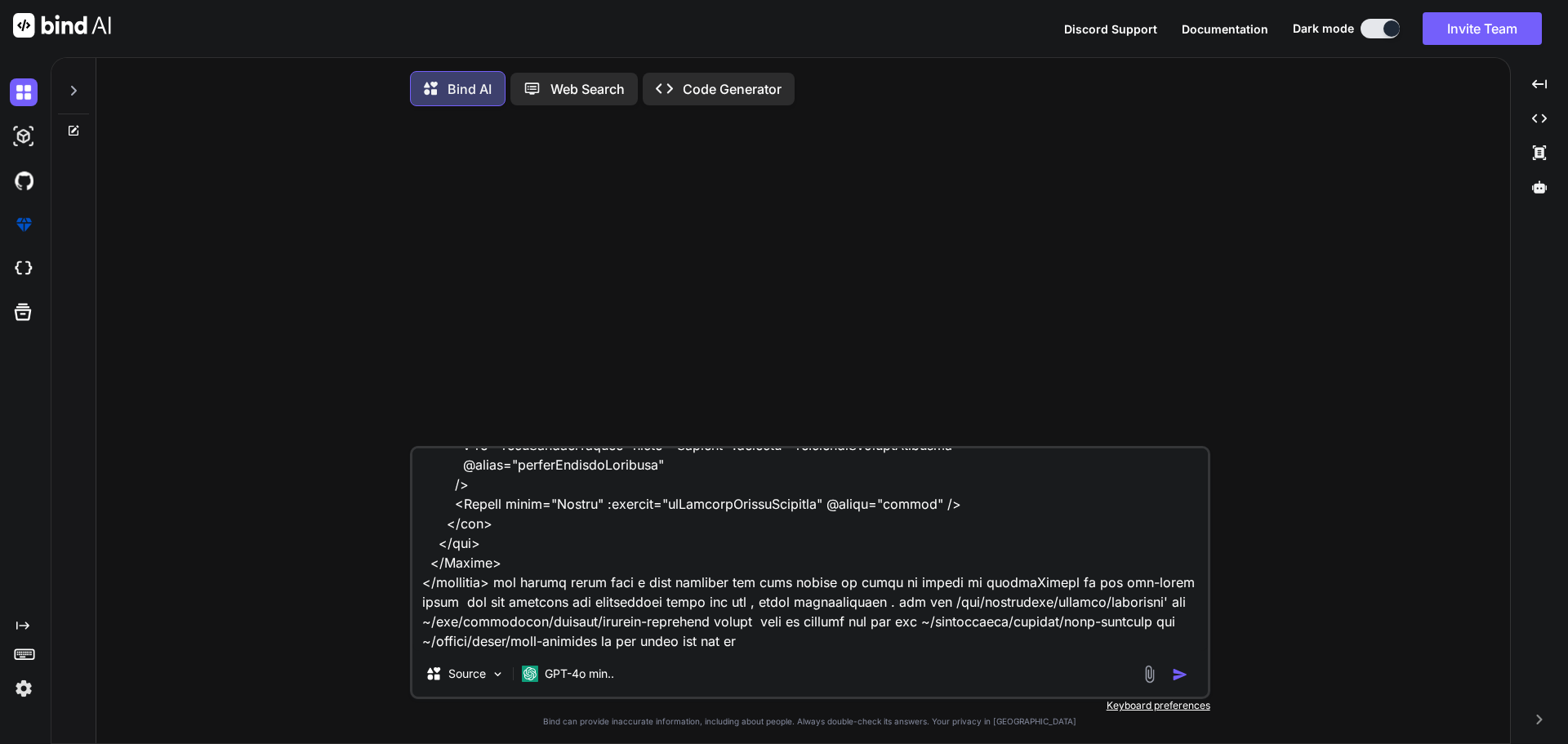
type textarea "x"
type textarea "given shared/types/nova-partners.ts import type { RequestType, ResponseType } f…"
type textarea "x"
type textarea "given shared/types/nova-partners.ts import type { RequestType, ResponseType } f…"
type textarea "x"
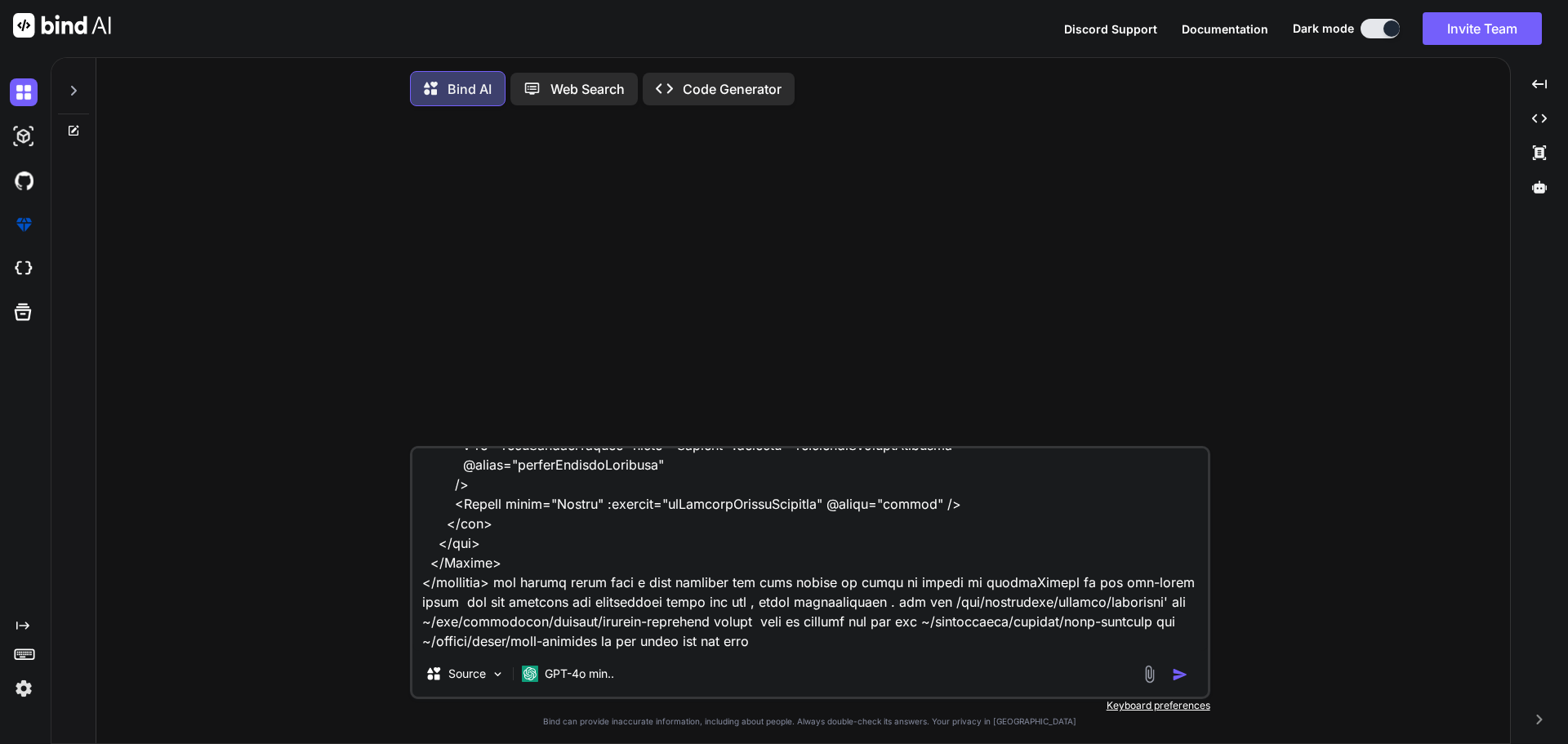
type textarea "given shared/types/nova-partners.ts import type { RequestType, ResponseType } f…"
type textarea "x"
type textarea "given shared/types/nova-partners.ts import type { RequestType, ResponseType } f…"
type textarea "x"
type textarea "given shared/types/nova-partners.ts import type { RequestType, ResponseType } f…"
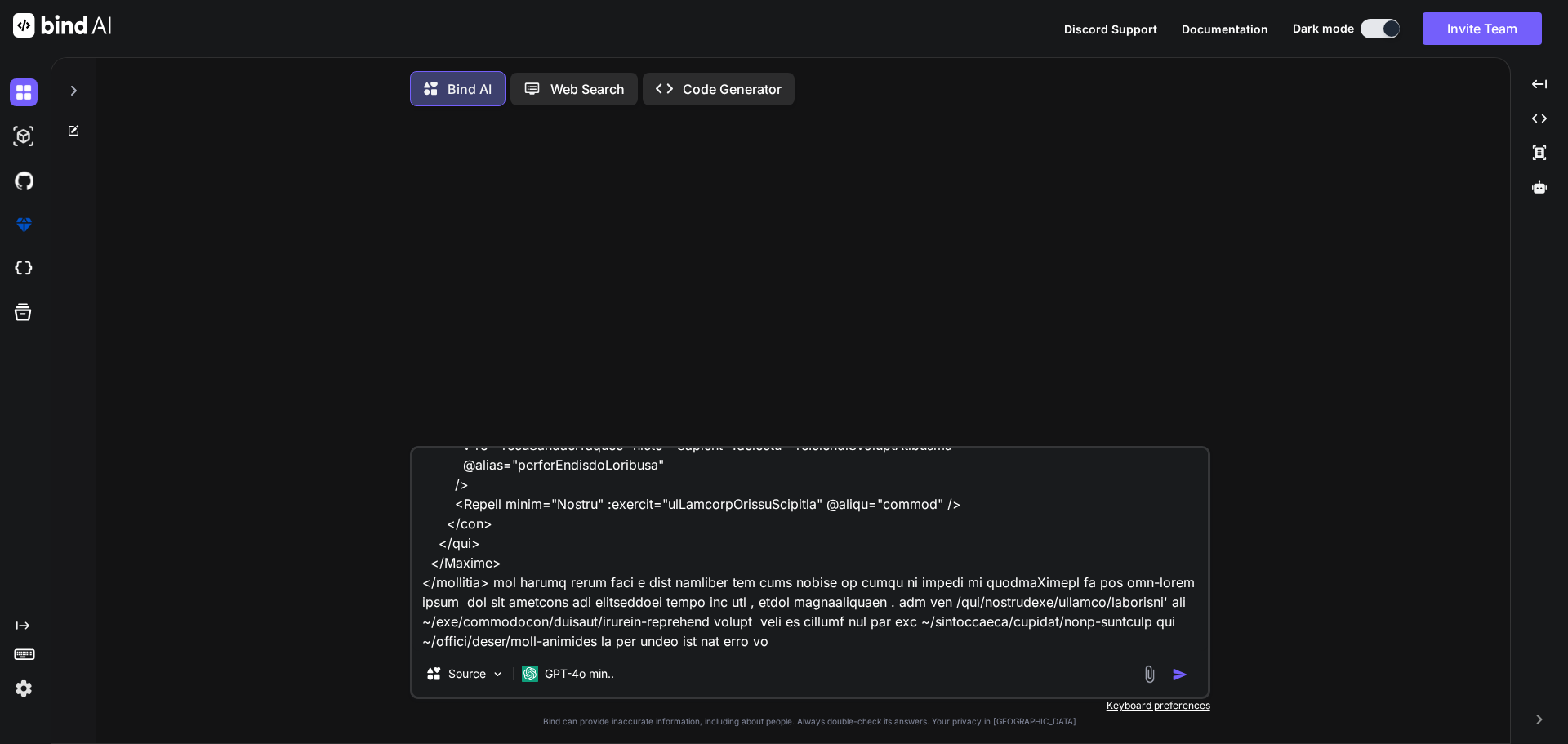
type textarea "x"
type textarea "given shared/types/nova-partners.ts import type { RequestType, ResponseType } f…"
type textarea "x"
type textarea "given shared/types/nova-partners.ts import type { RequestType, ResponseType } f…"
type textarea "x"
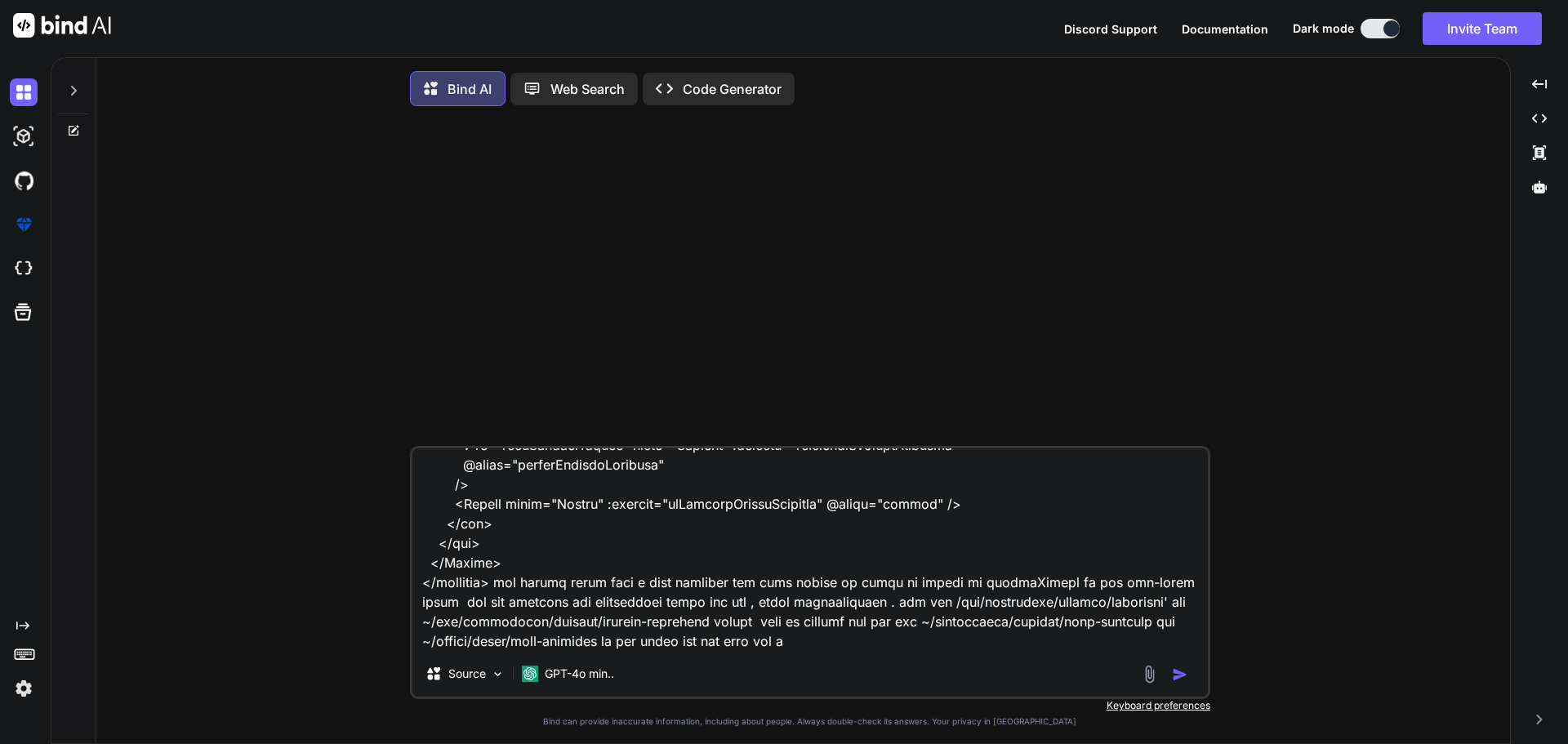
type textarea "given shared/types/nova-partners.ts import type { RequestType, ResponseType } f…"
type textarea "x"
type textarea "given shared/types/nova-partners.ts import type { RequestType, ResponseType } f…"
type textarea "x"
type textarea "given shared/types/nova-partners.ts import type { RequestType, ResponseType } f…"
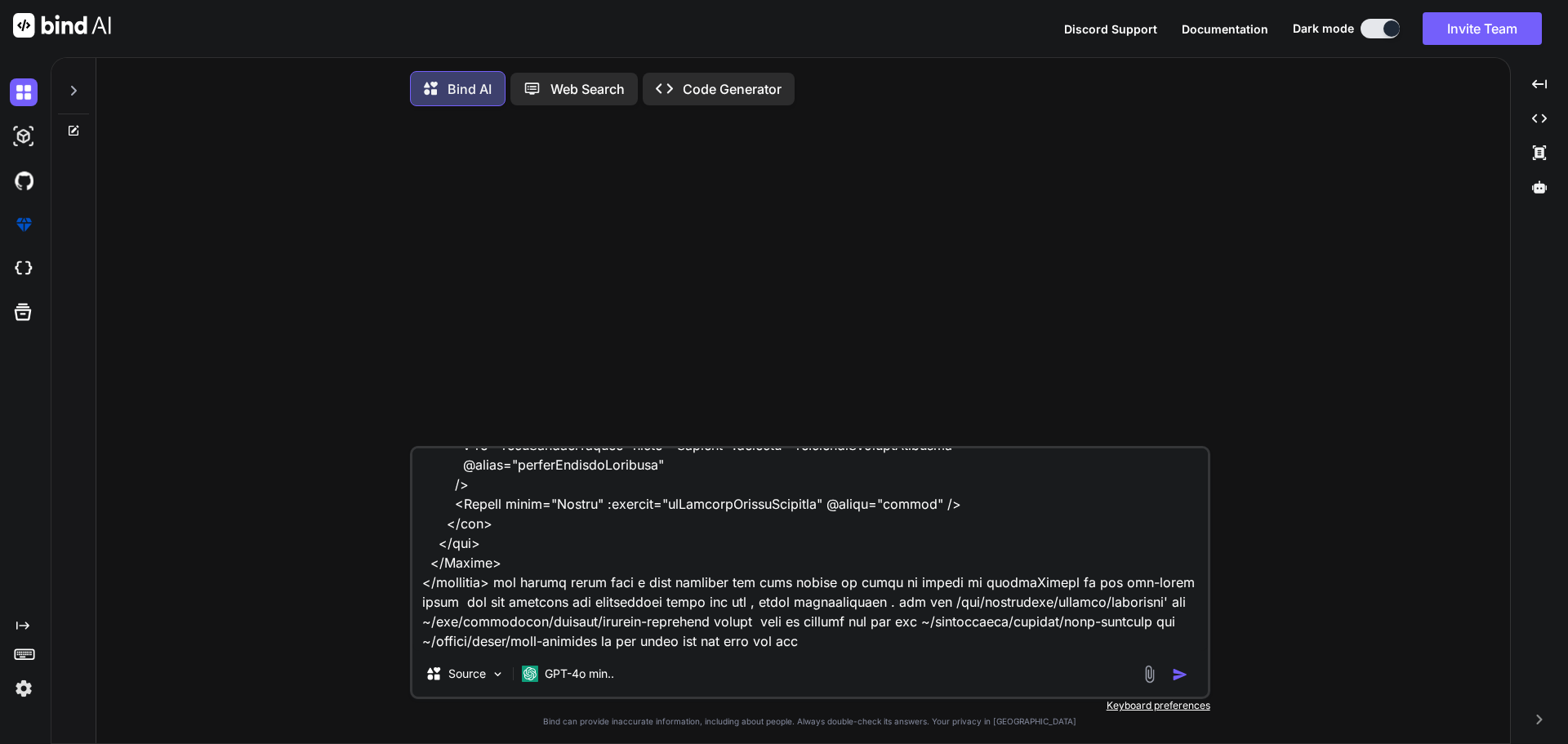
type textarea "x"
type textarea "given shared/types/nova-partners.ts import type { RequestType, ResponseType } f…"
type textarea "x"
type textarea "given shared/types/nova-partners.ts import type { RequestType, ResponseType } f…"
click at [1046, 586] on textarea at bounding box center [810, 550] width 796 height 203
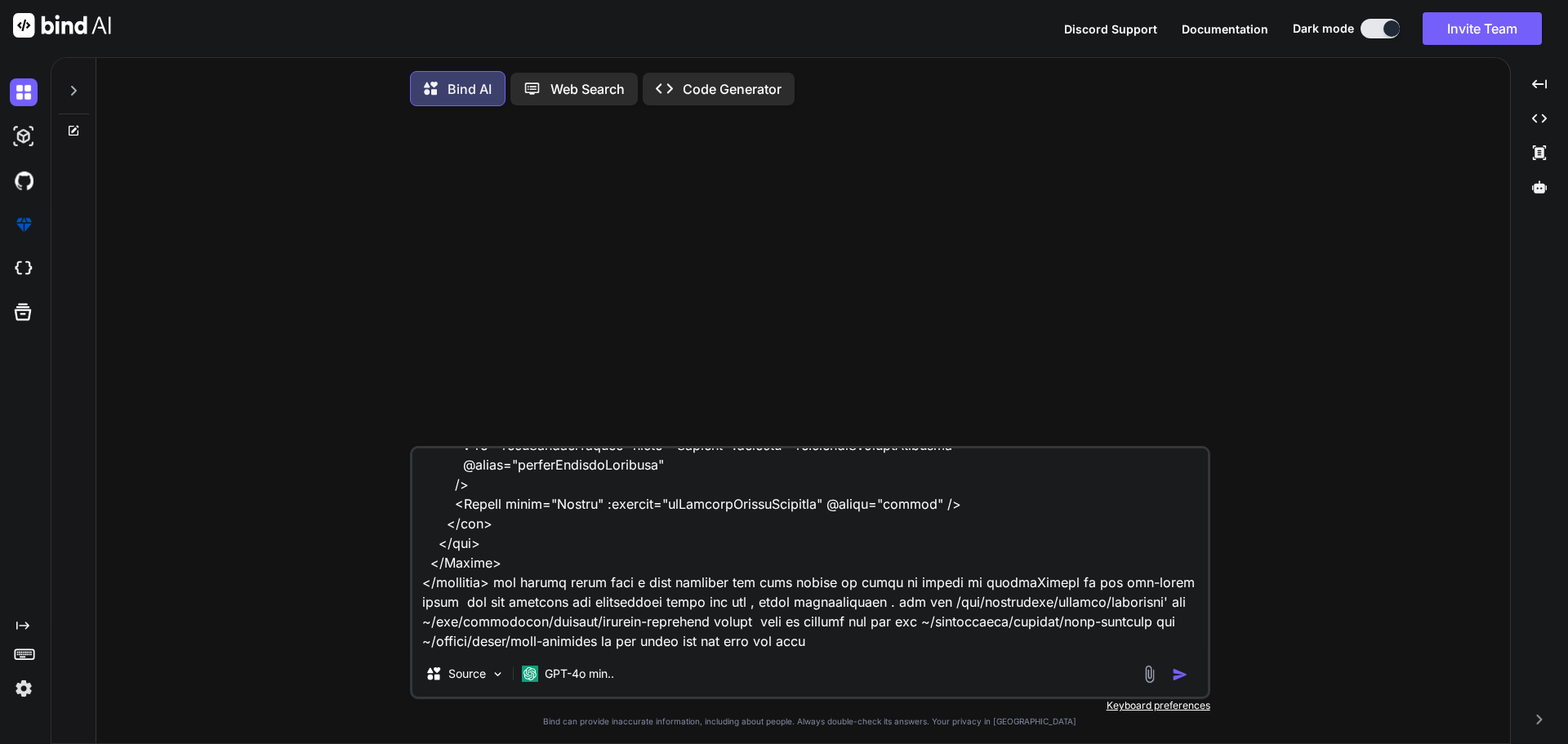
click at [1172, 679] on img "button" at bounding box center [1180, 674] width 16 height 16
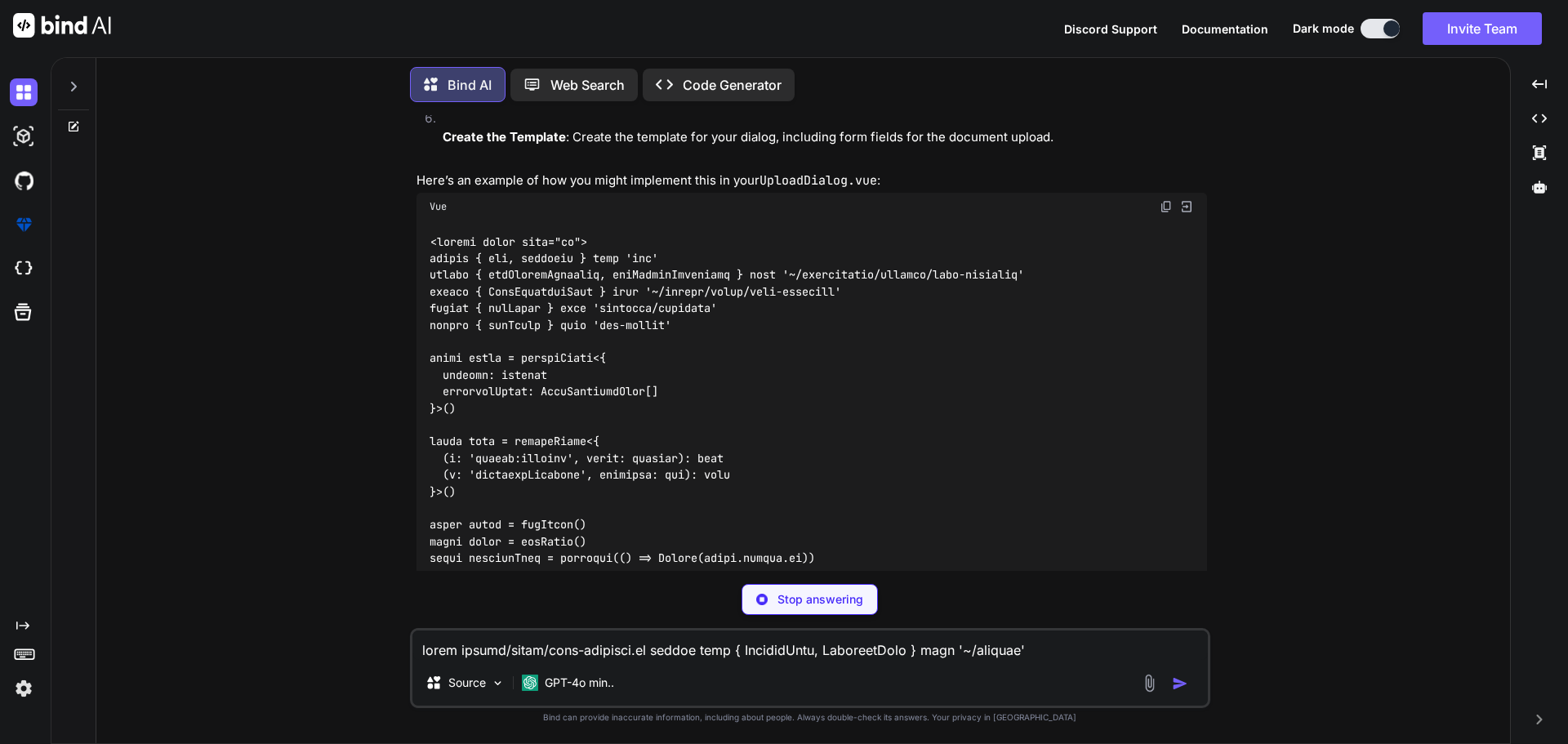
scroll to position [4943, 0]
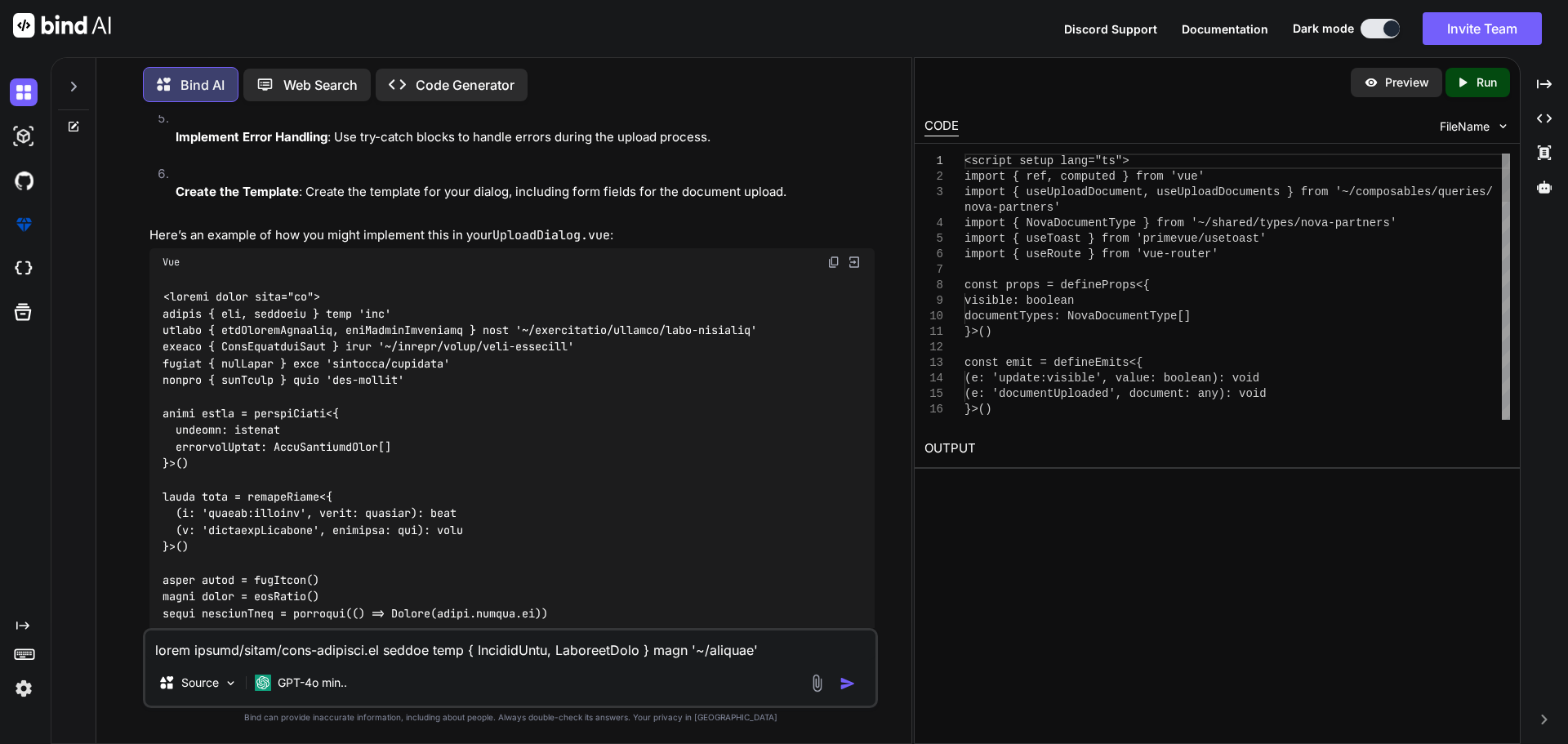
type textarea "x"
click at [834, 265] on img at bounding box center [834, 263] width 13 height 13
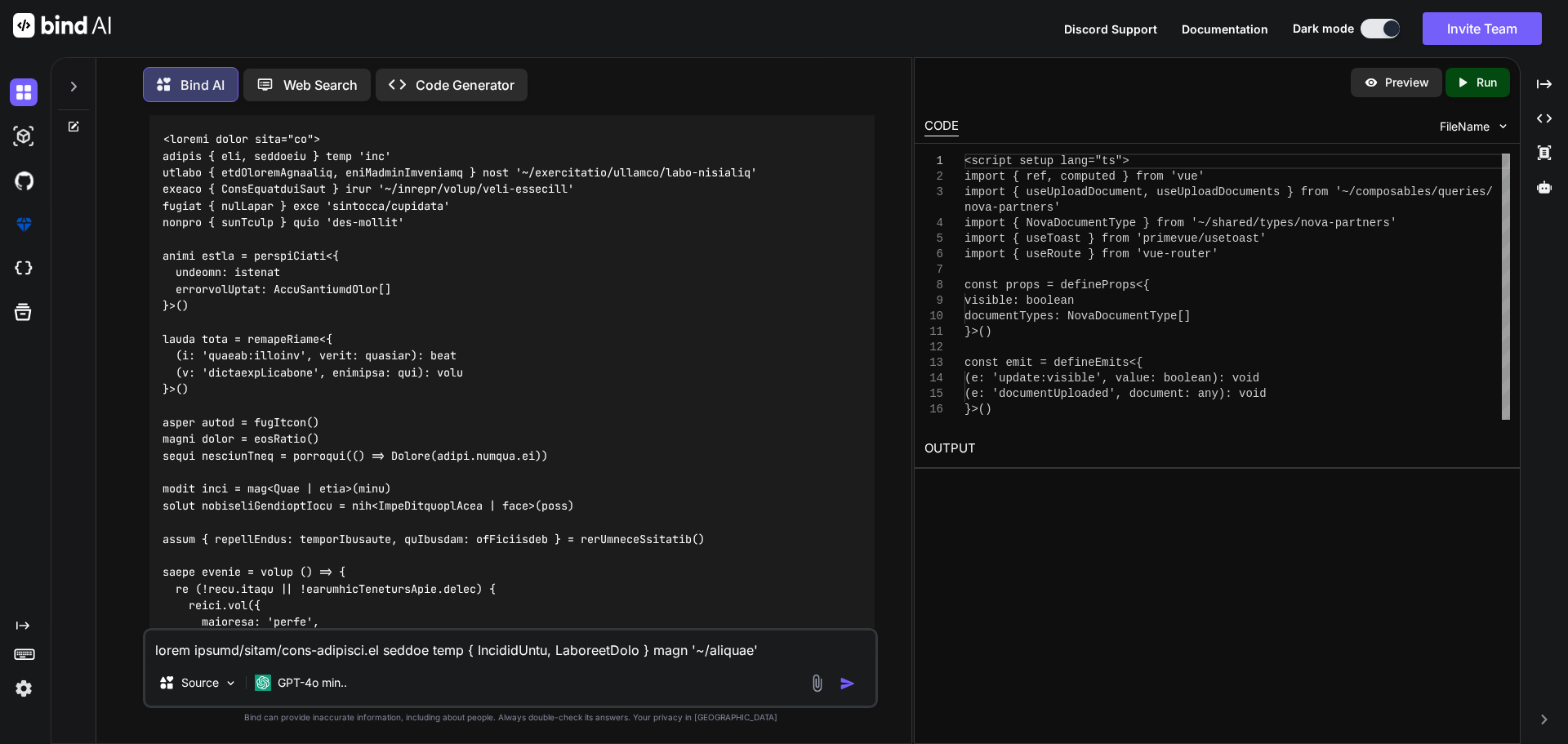
scroll to position [4974, 0]
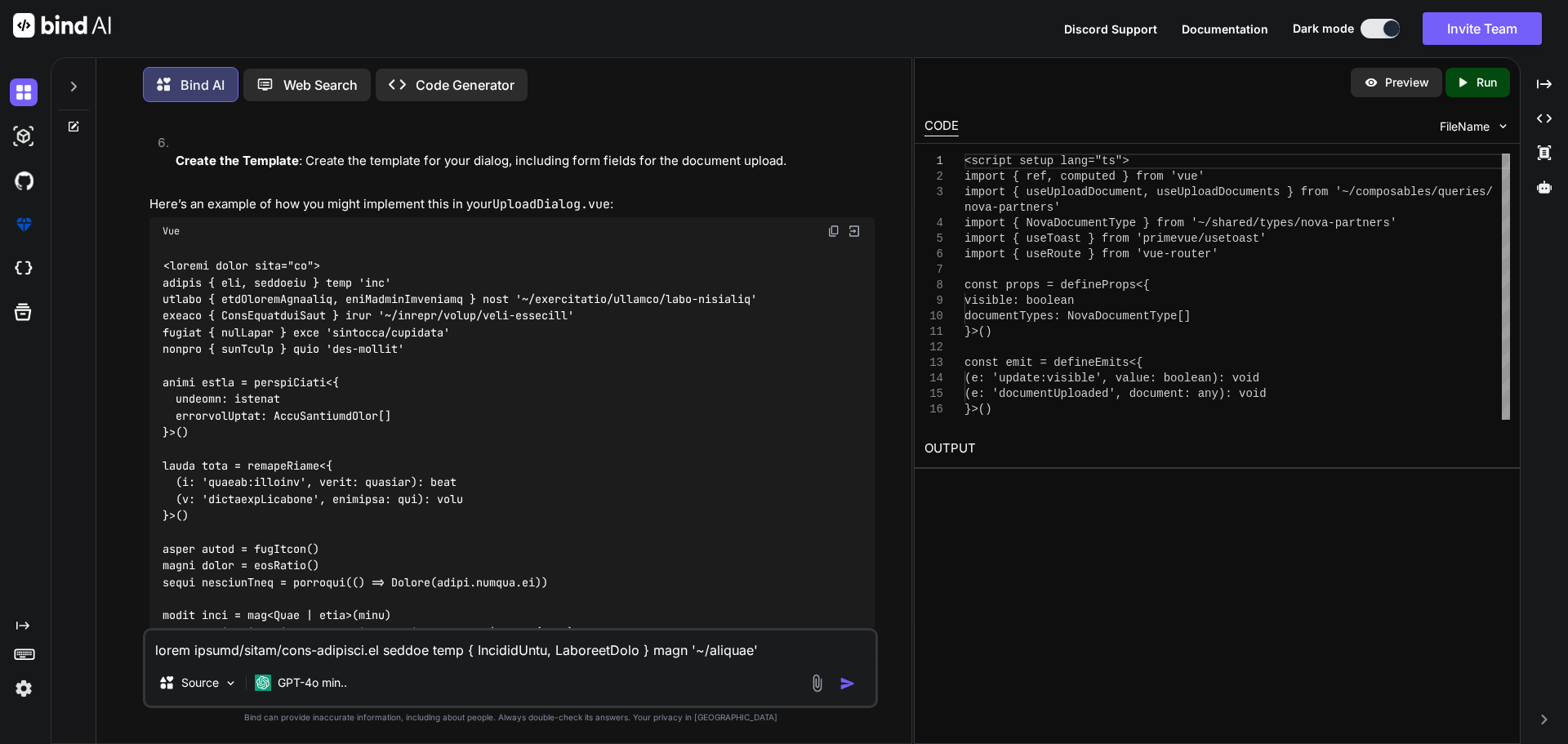
click at [833, 232] on img at bounding box center [834, 232] width 13 height 13
click at [278, 647] on textarea at bounding box center [510, 645] width 730 height 29
type textarea "i"
type textarea "x"
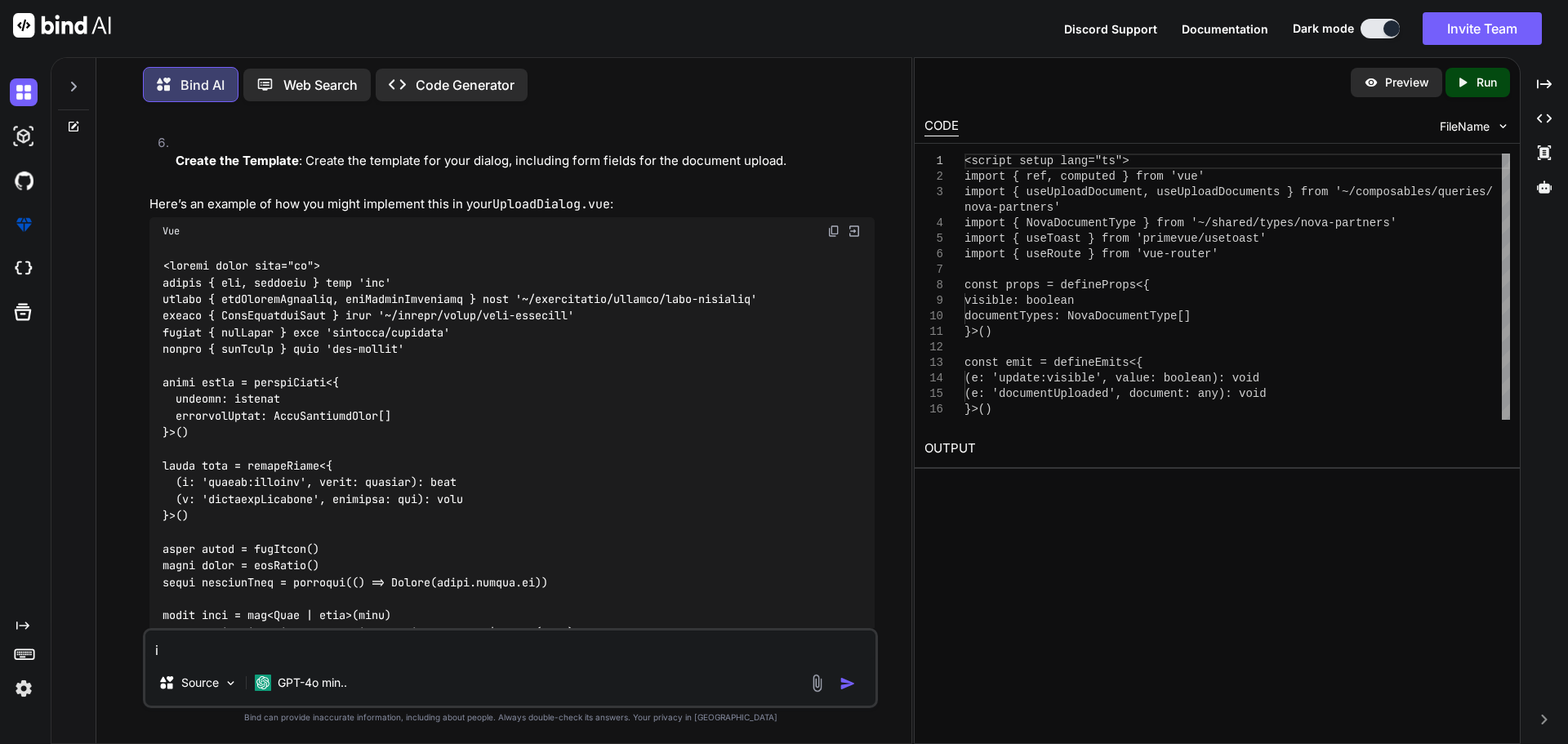
type textarea "i"
type textarea "x"
type textarea "i s"
type textarea "x"
type textarea "i st"
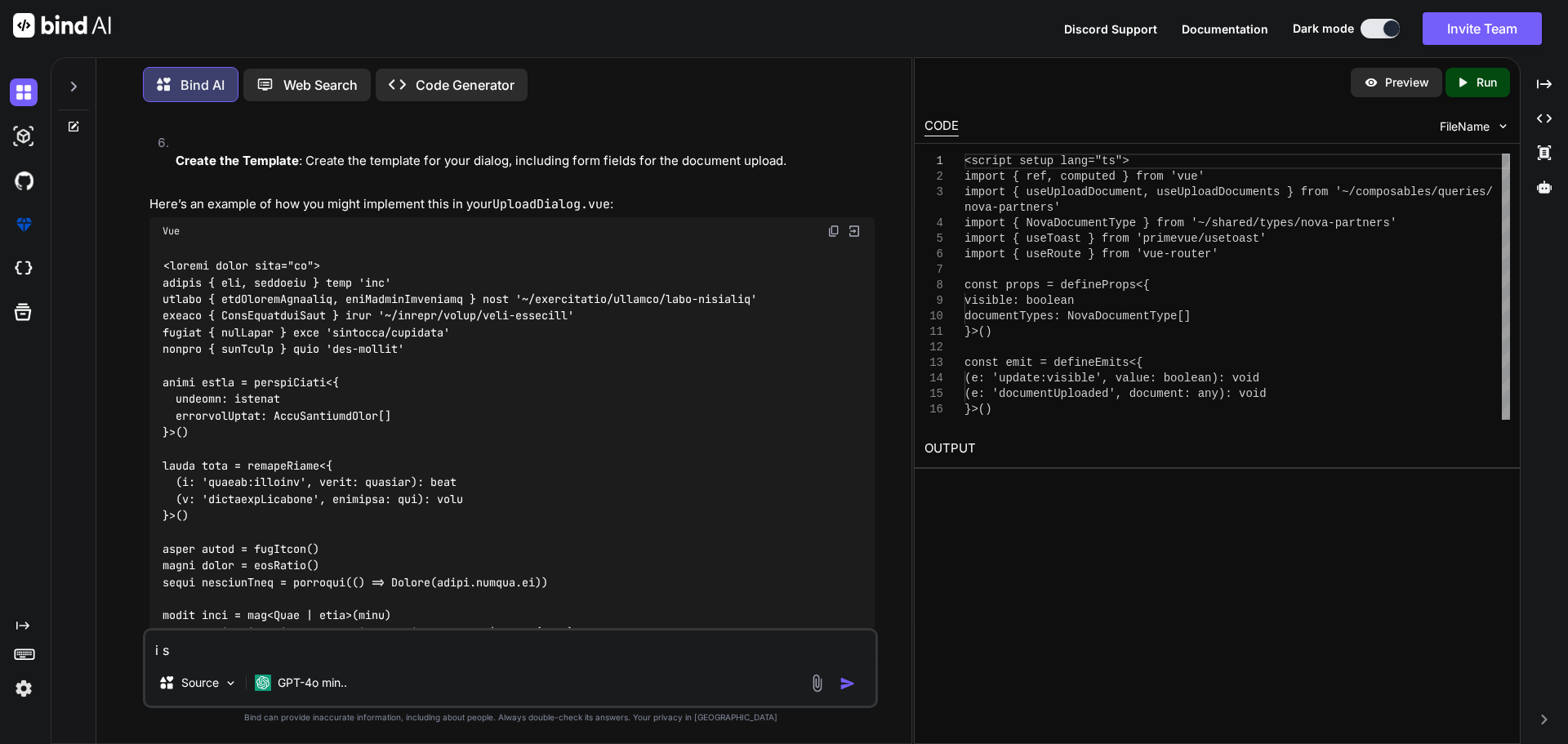
type textarea "x"
type textarea "i sti"
type textarea "x"
type textarea "i stil"
type textarea "x"
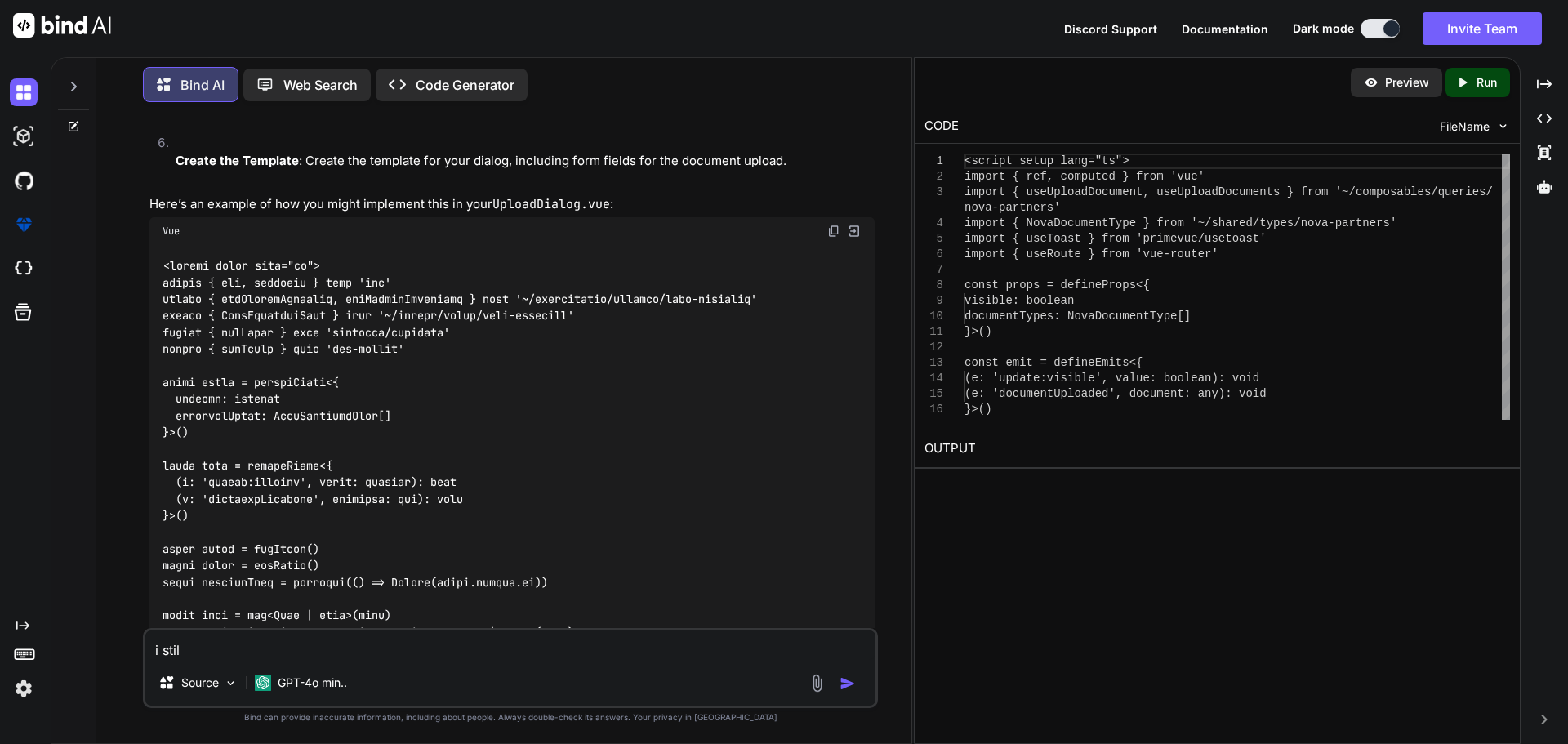
type textarea "i still"
type textarea "x"
type textarea "i still"
type textarea "x"
type textarea "i still w"
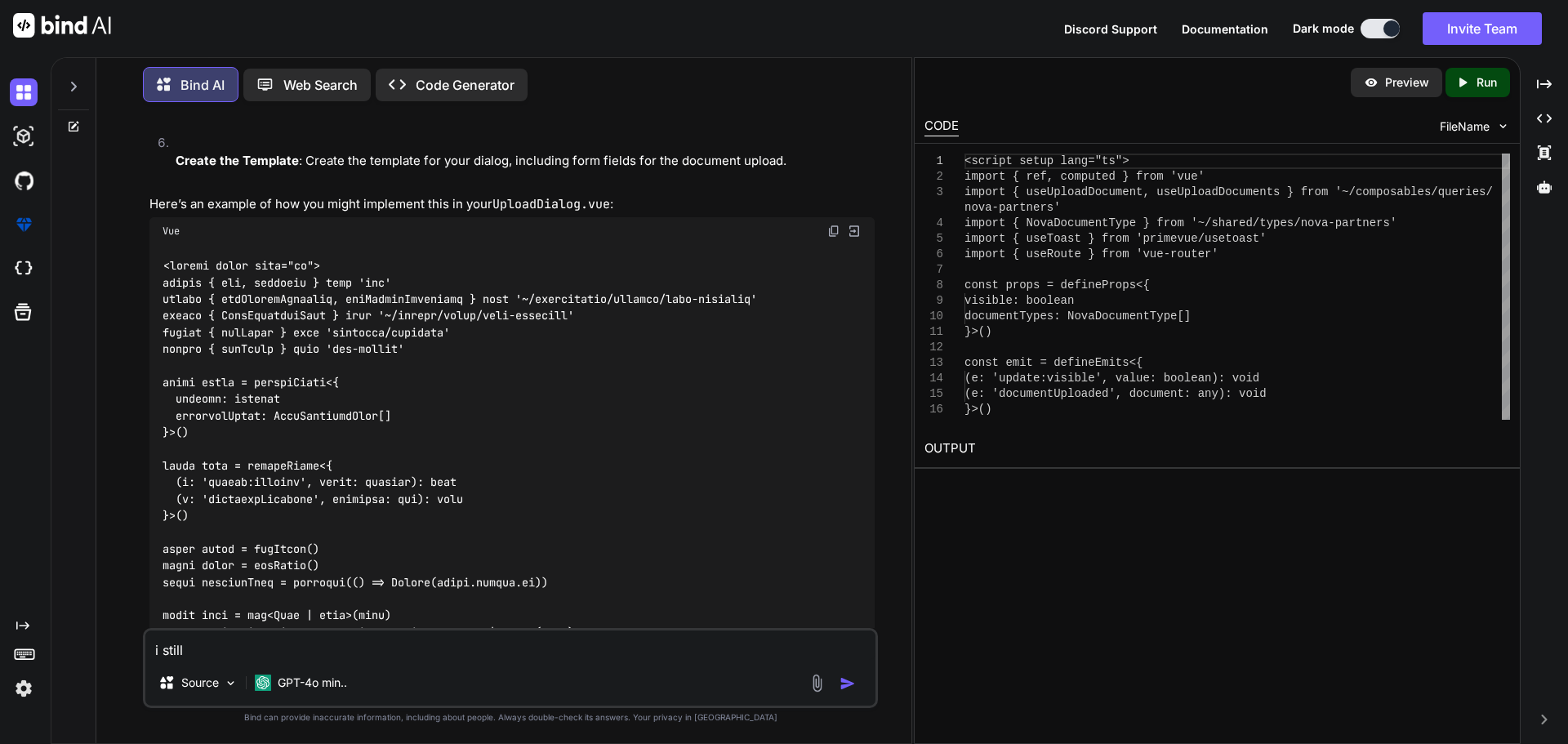
type textarea "x"
type textarea "i still wa"
type textarea "x"
type textarea "i still wan"
type textarea "x"
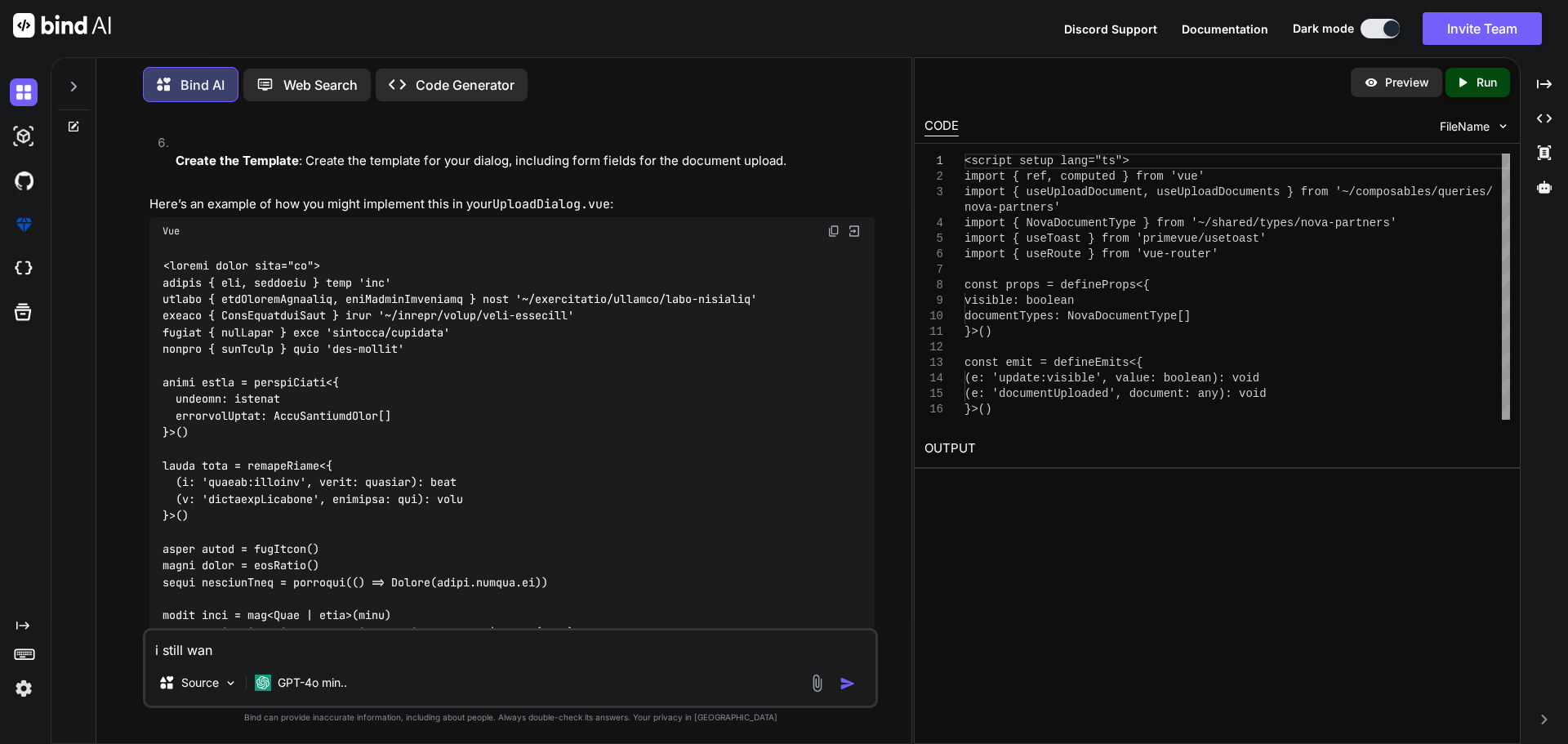
type textarea "i still want"
type textarea "x"
type textarea "i still want"
type textarea "x"
type textarea "i still want t"
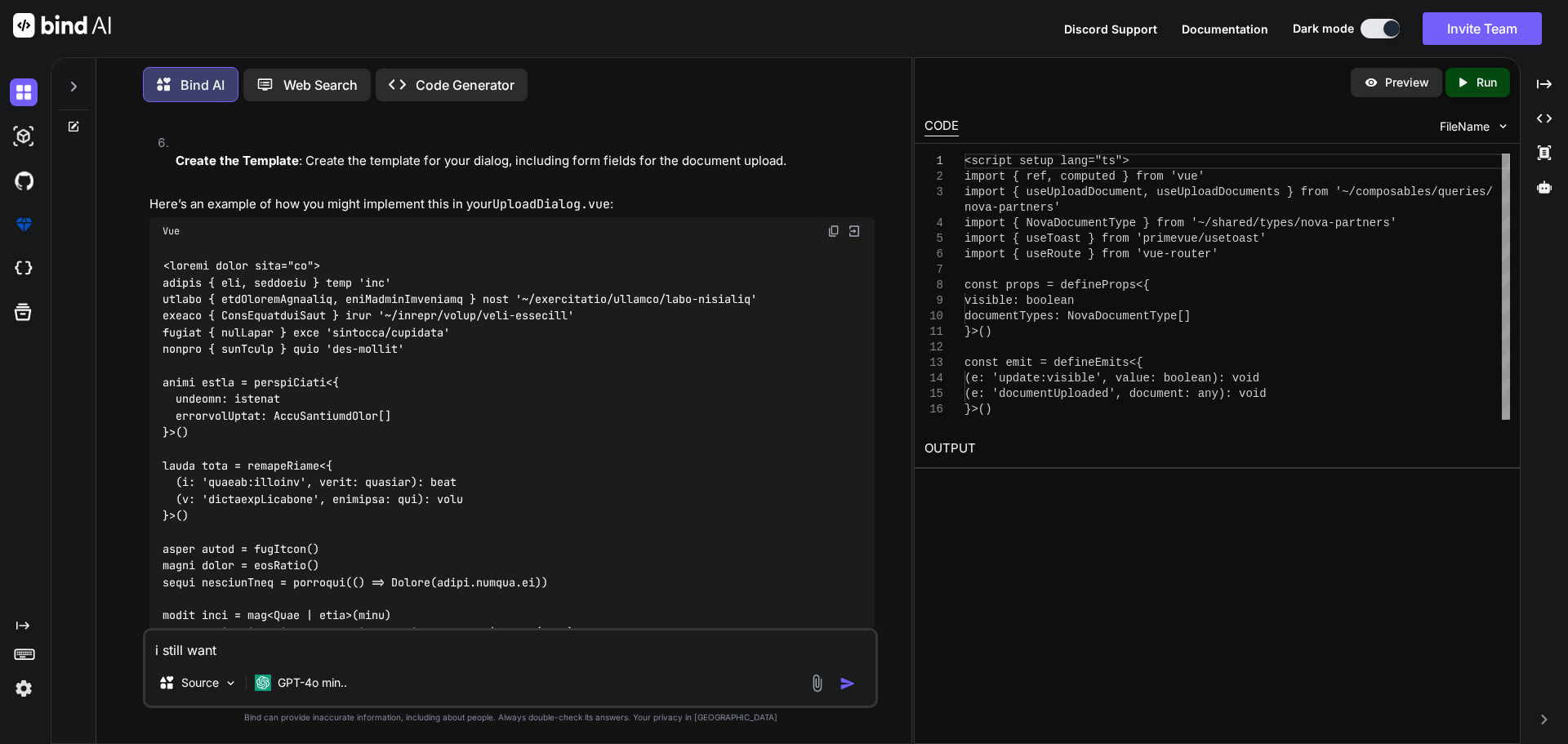
type textarea "x"
type textarea "i still want to"
type textarea "x"
type textarea "i still want to"
type textarea "x"
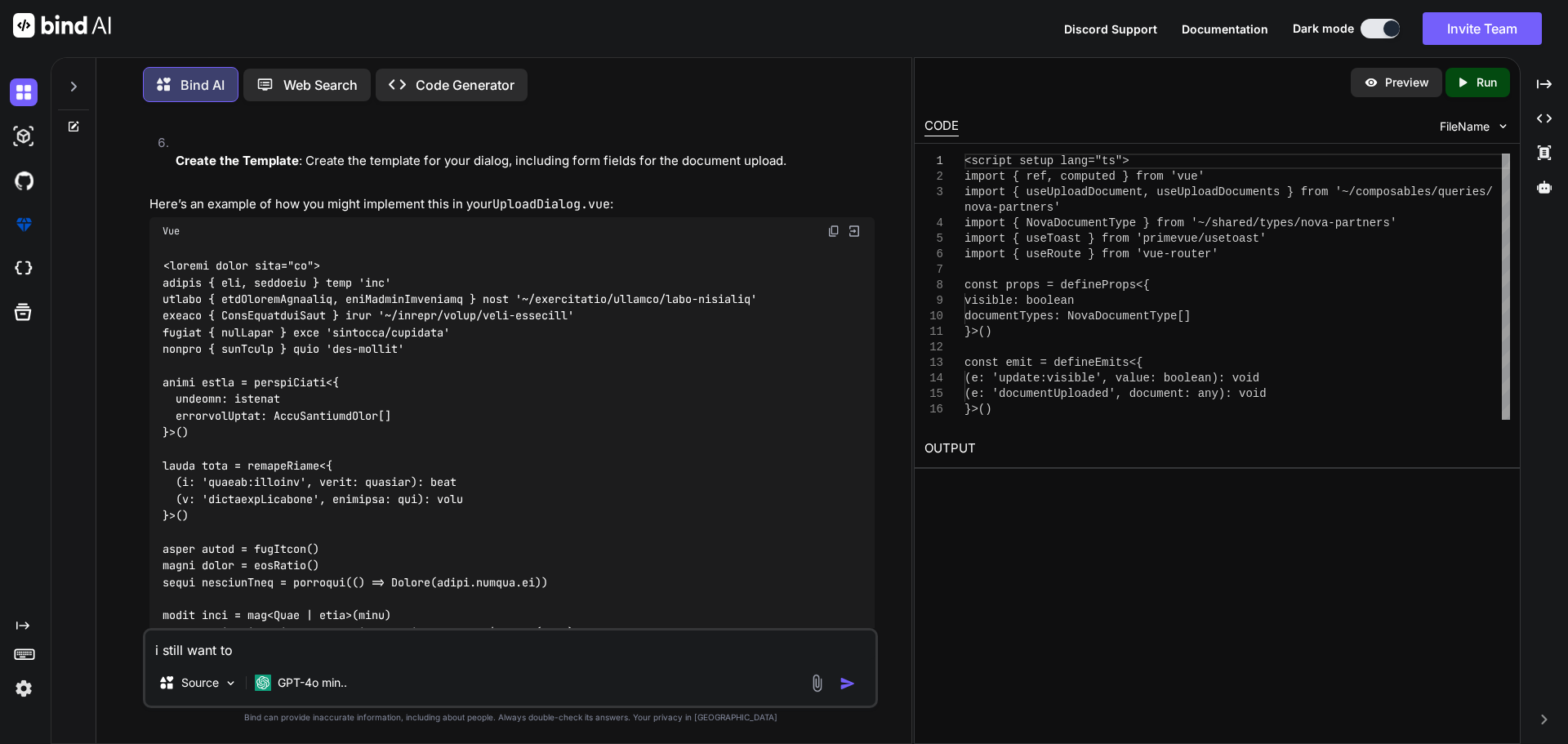
type textarea "i still want to k"
type textarea "x"
type textarea "i still want to ke"
type textarea "x"
type textarea "i still want to kee"
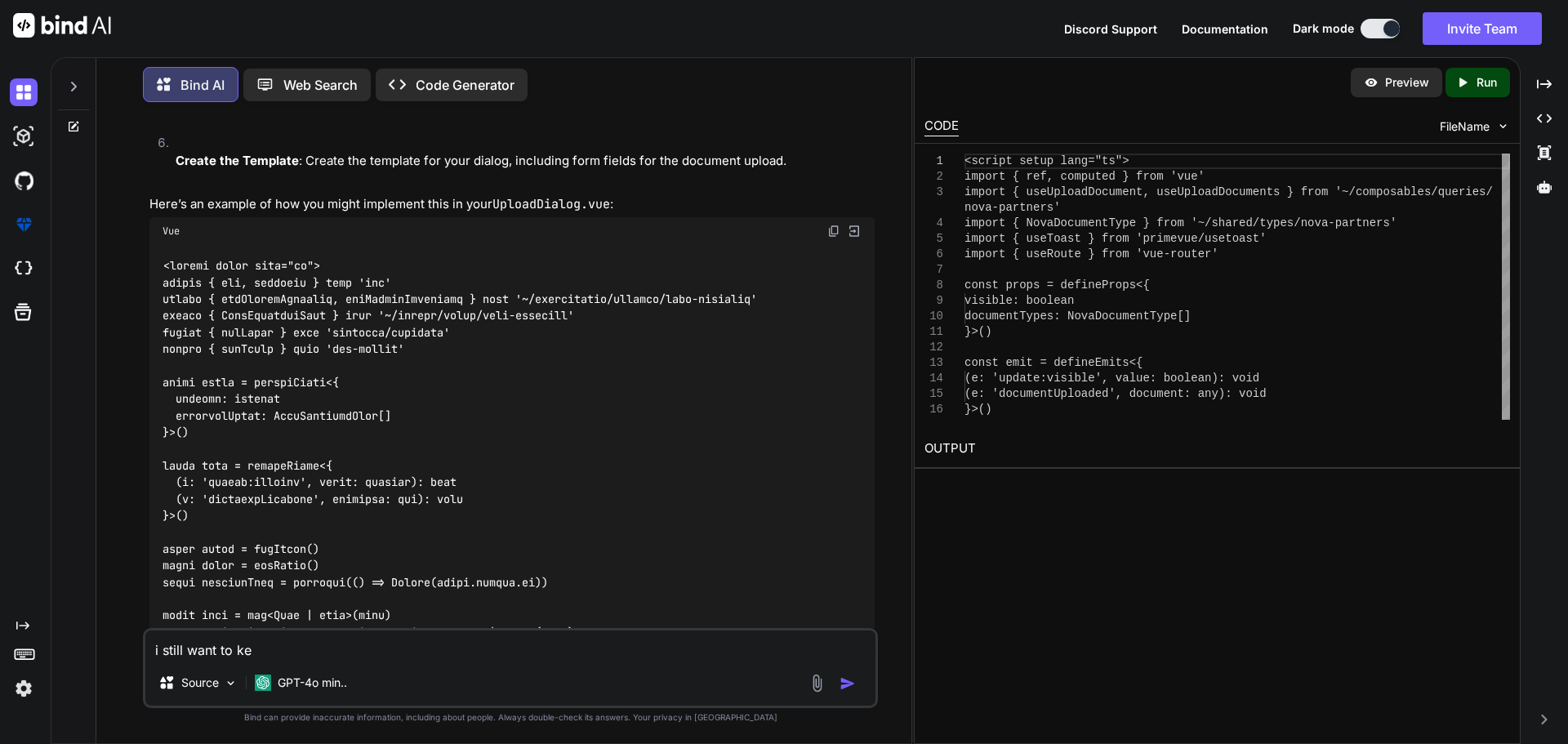
type textarea "x"
type textarea "i still want to keep"
type textarea "x"
type textarea "i still want to keep"
type textarea "x"
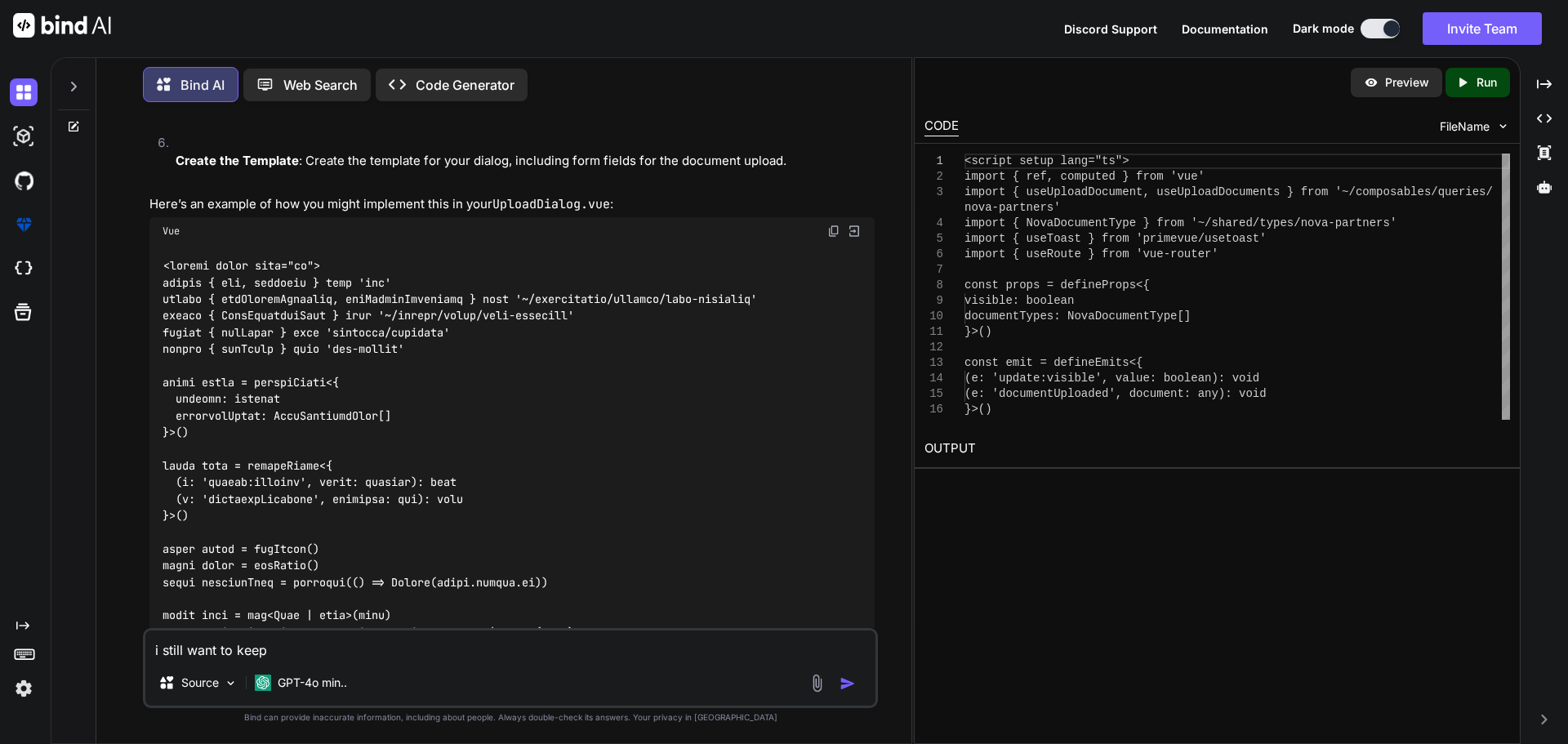
type textarea "i still want to keep t"
type textarea "x"
type textarea "i still want to keep th"
type textarea "x"
type textarea "i still want to keep the"
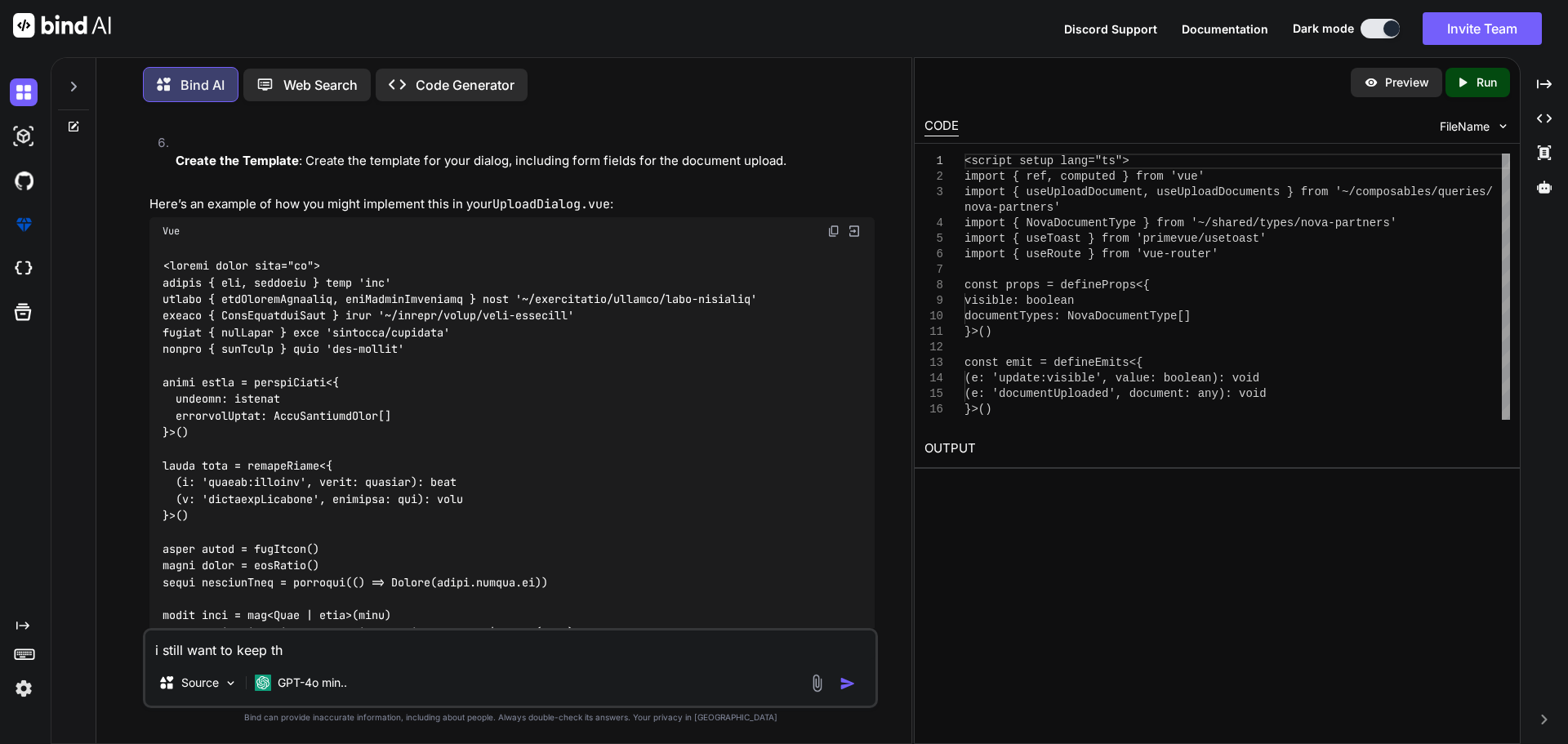
type textarea "x"
type textarea "i still want to keep the"
type textarea "x"
type textarea "i still want to keep the s"
type textarea "x"
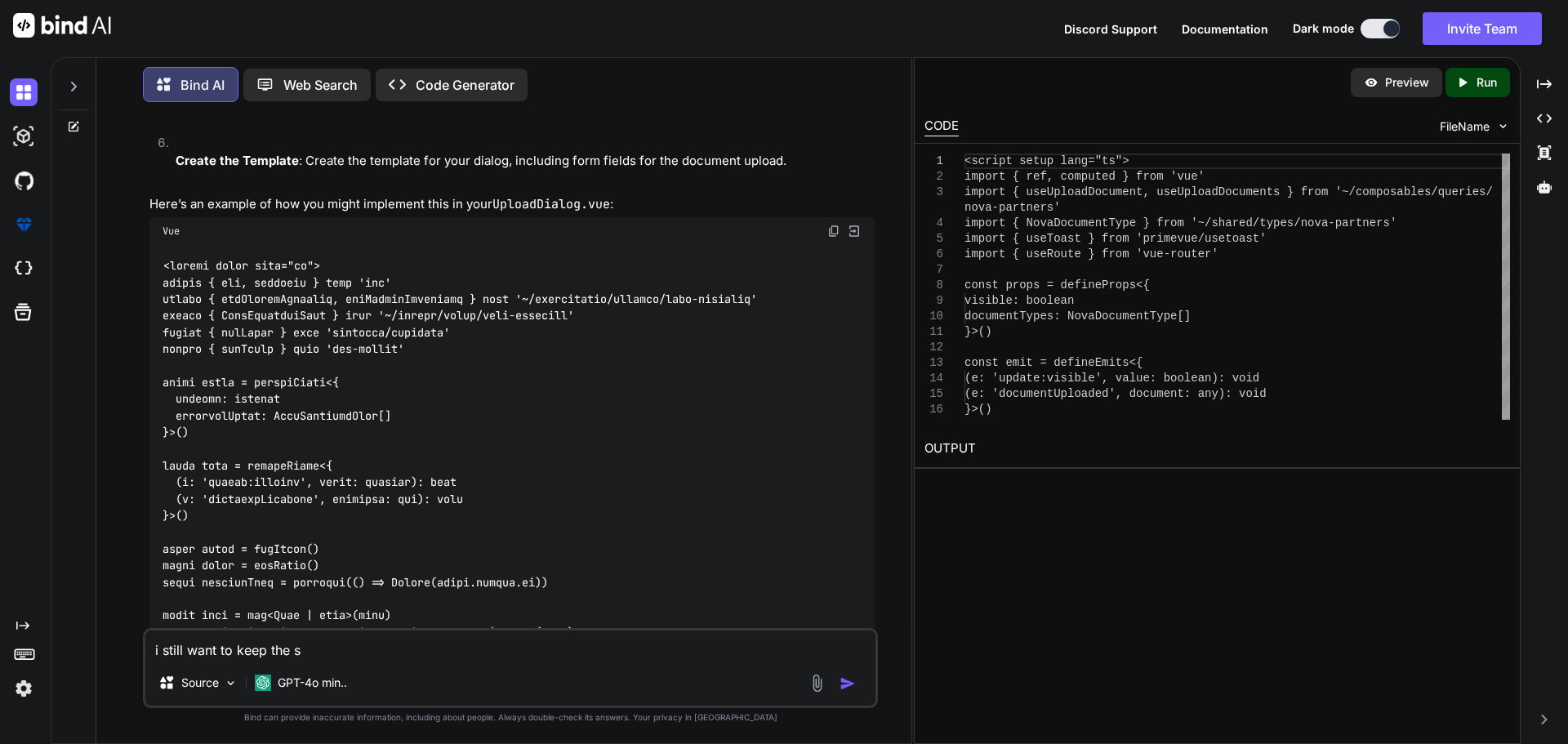
type textarea "i still want to keep the sa"
type textarea "x"
type textarea "i still want to keep the sam"
type textarea "x"
type textarea "i still want to keep the same"
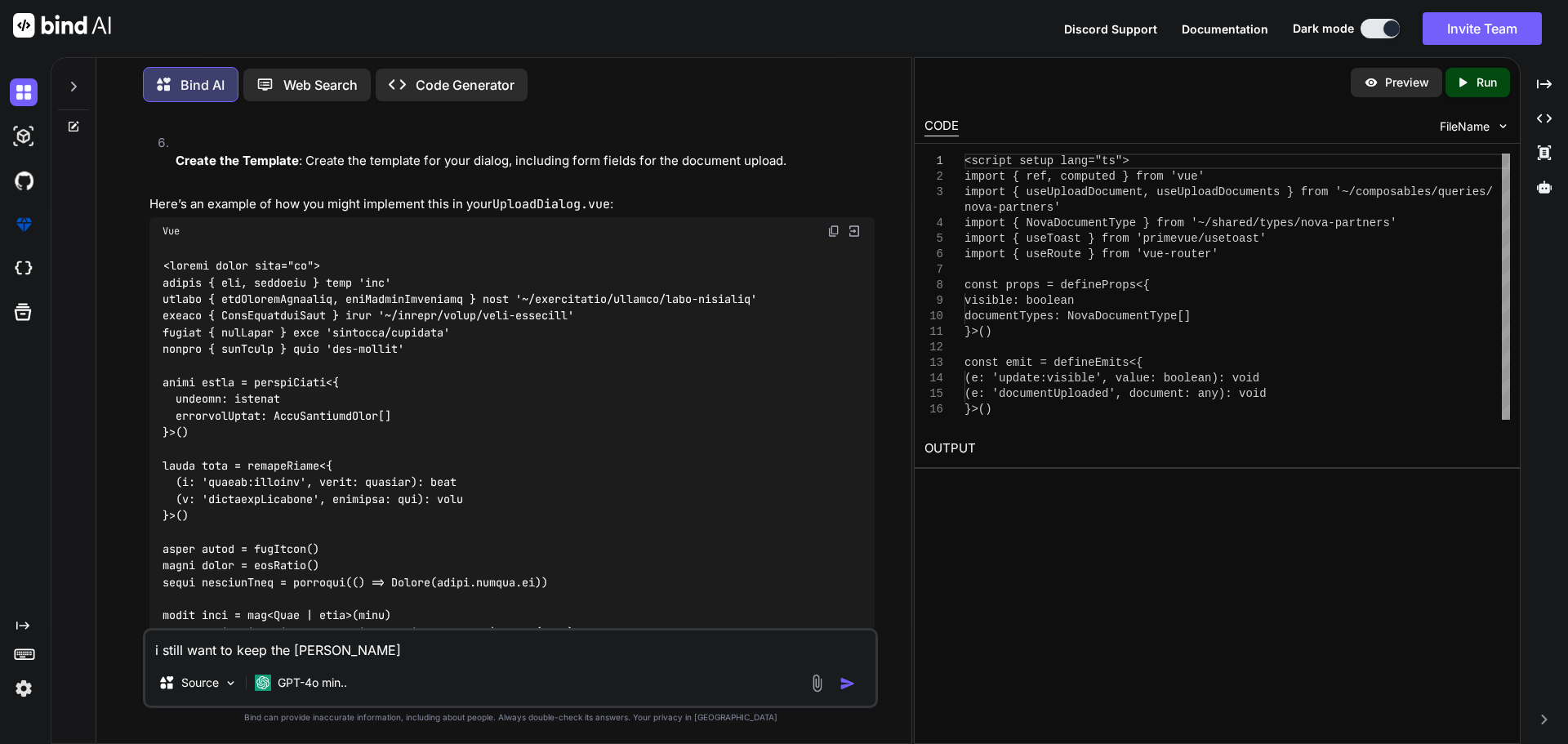
type textarea "x"
type textarea "i still want to keep the same"
type textarea "x"
type textarea "i still want to keep the same l"
type textarea "x"
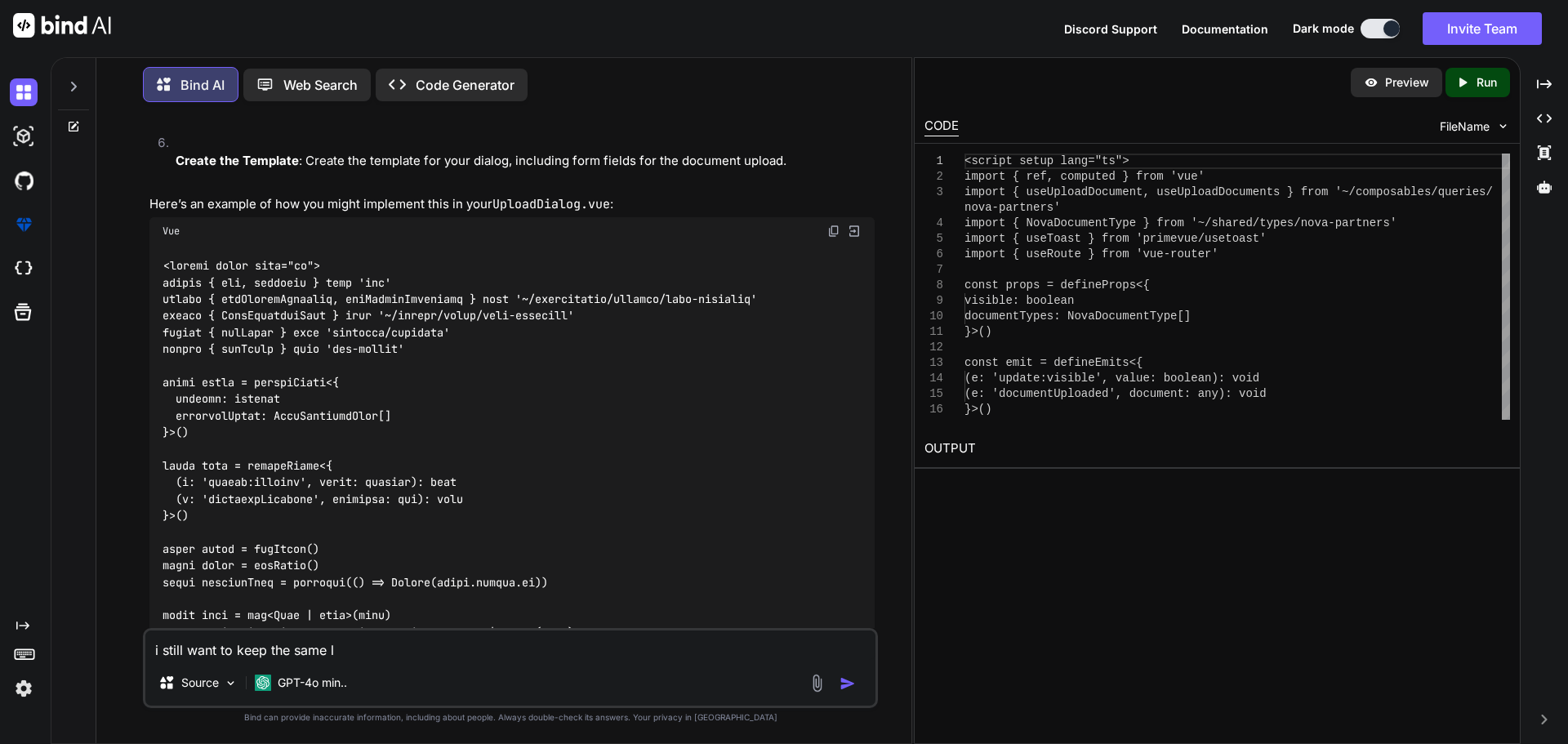
type textarea "i still want to keep the same la"
type textarea "x"
type textarea "i still want to keep the same lay"
type textarea "x"
type textarea "i still want to keep the same layo"
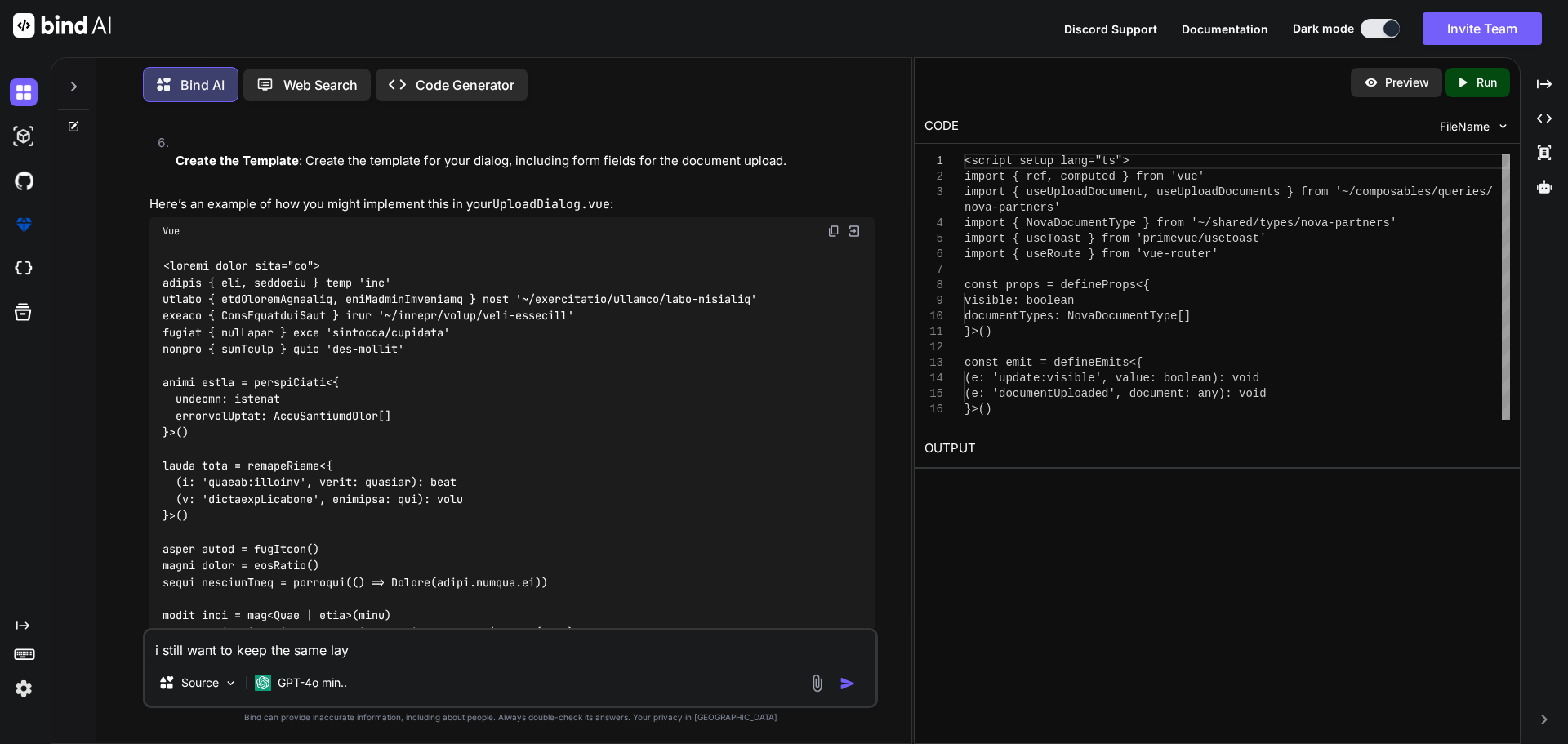
type textarea "x"
type textarea "i still want to keep the same layou"
type textarea "x"
type textarea "i still want to keep the same layout"
type textarea "x"
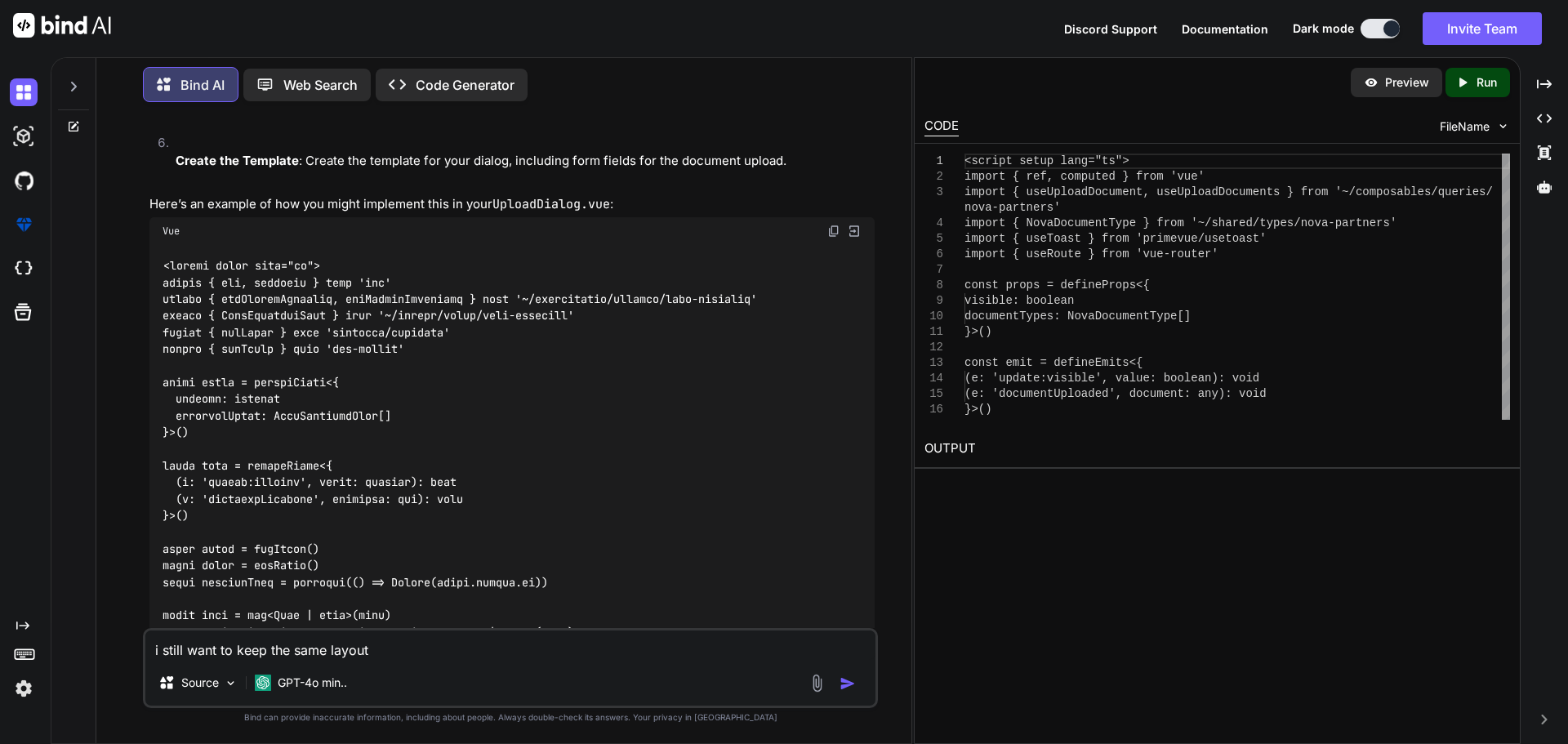
type textarea "i still want to keep the same layout"
type textarea "x"
type textarea "i still want to keep the same layout ."
type textarea "x"
type textarea "i still want to keep the same layout ."
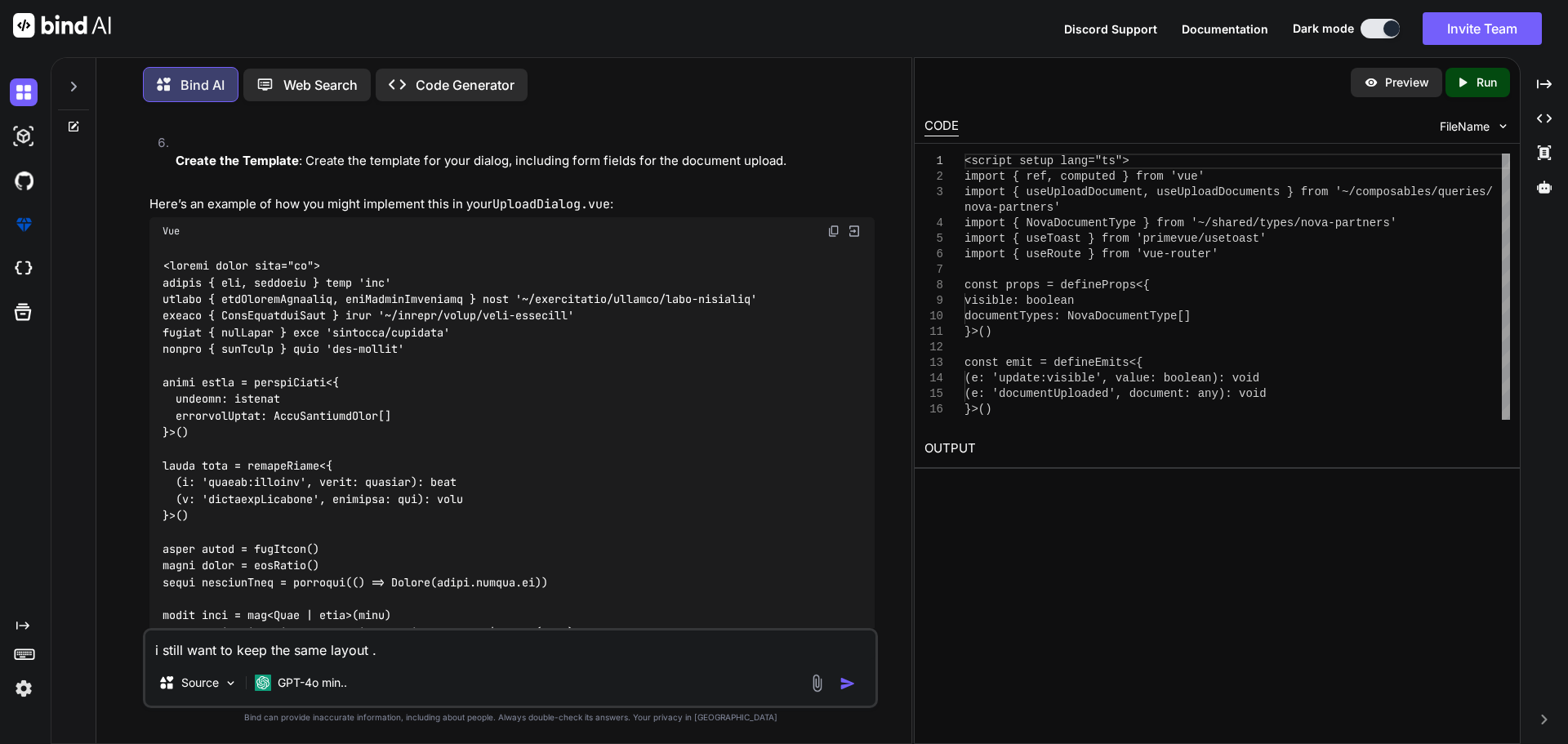
type textarea "x"
type textarea "i still want to keep the same layout . a"
type textarea "x"
type textarea "i still want to keep the same layout . af"
type textarea "x"
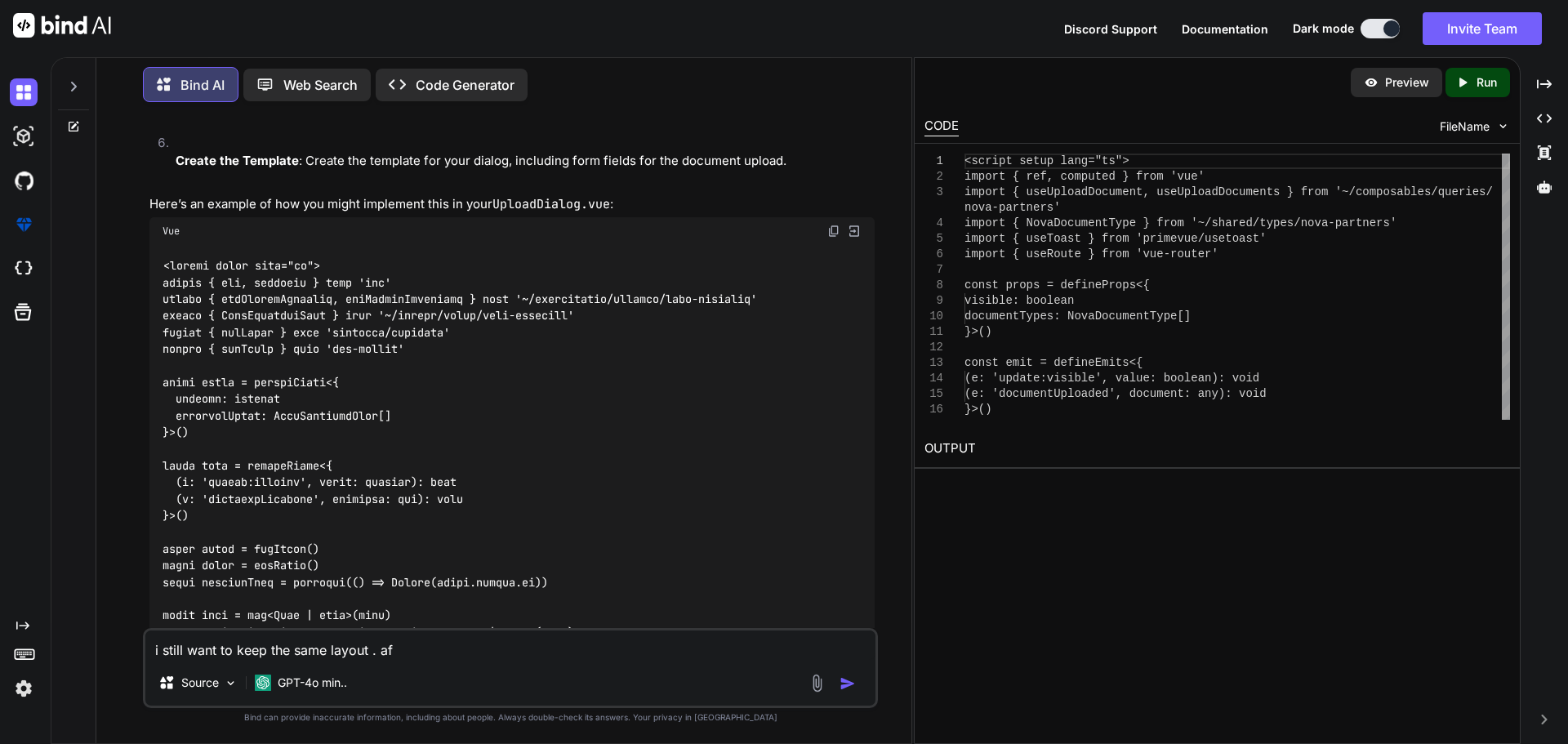
type textarea "i still want to keep the same layout . afe"
type textarea "x"
type textarea "i still want to keep the same layout . afet"
type textarea "x"
type textarea "i still want to keep the same layout . afetr"
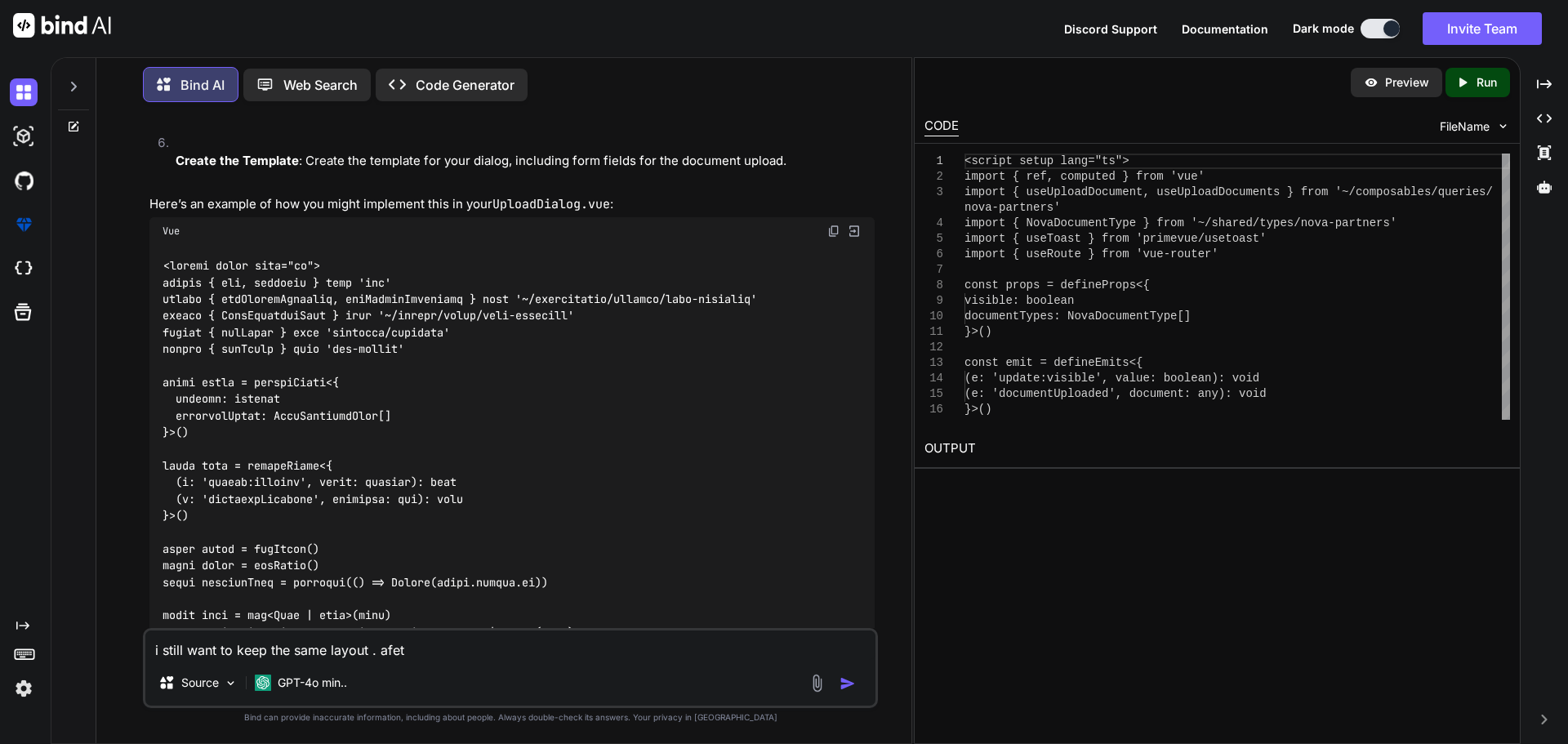
type textarea "x"
type textarea "i still want to keep the same layout . afetr"
type textarea "x"
type textarea "i still want to keep the same layout . afetr"
type textarea "x"
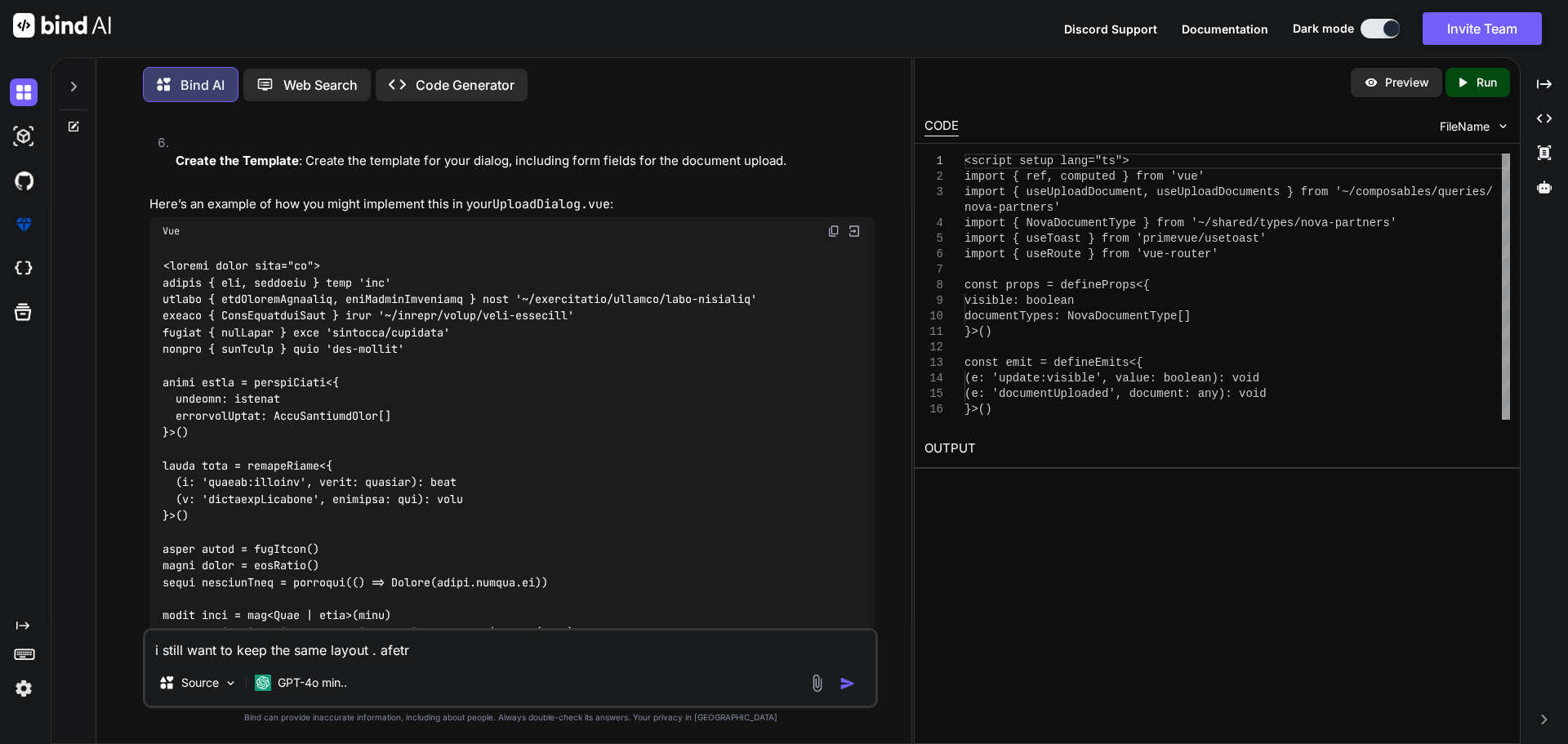
type textarea "i still want to keep the same layout . afet"
type textarea "x"
type textarea "i still want to keep the same layout . afe"
type textarea "x"
type textarea "i still want to keep the same layout . af"
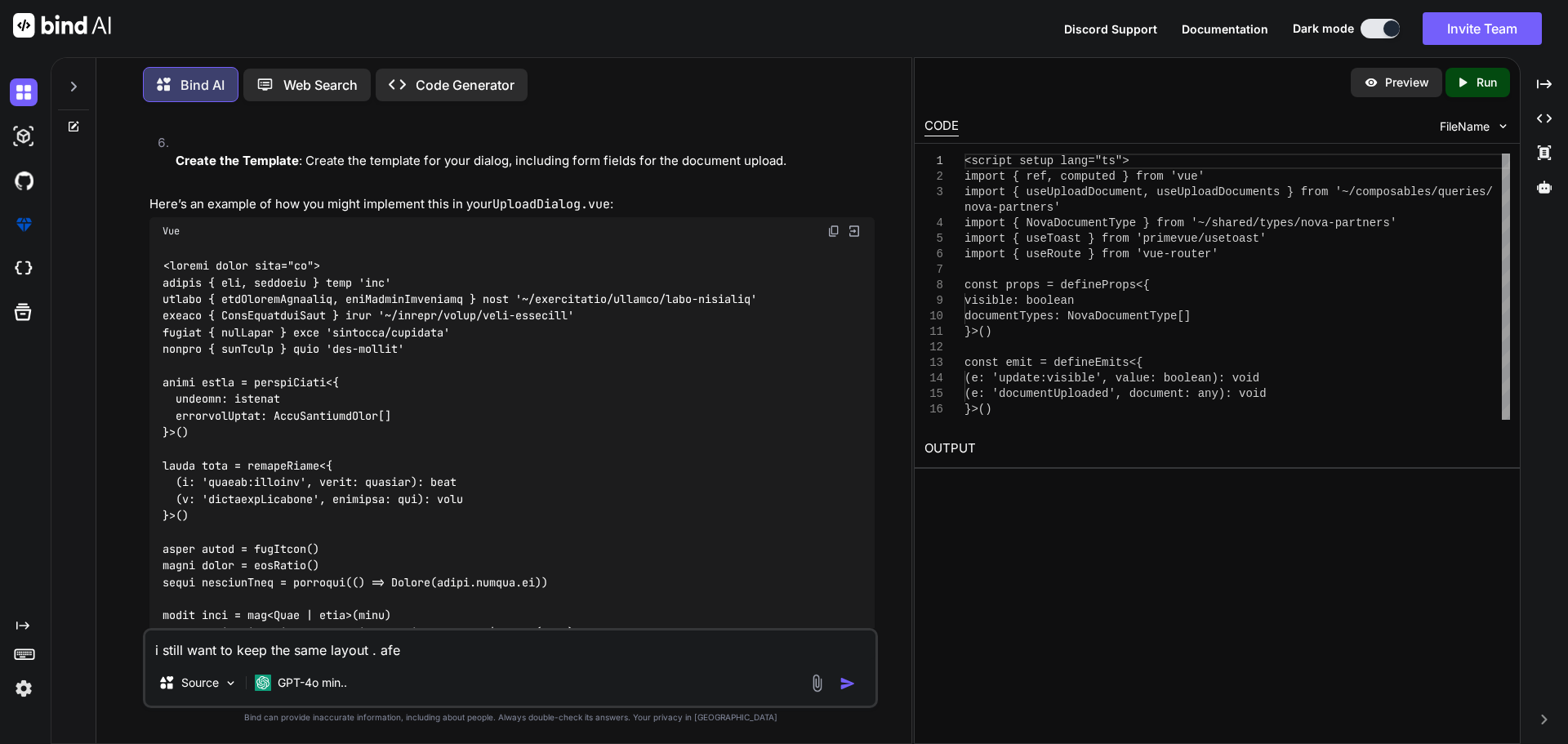
type textarea "x"
type textarea "i still want to keep the same layout . a"
type textarea "x"
type textarea "i still want to keep the same layout ."
type textarea "x"
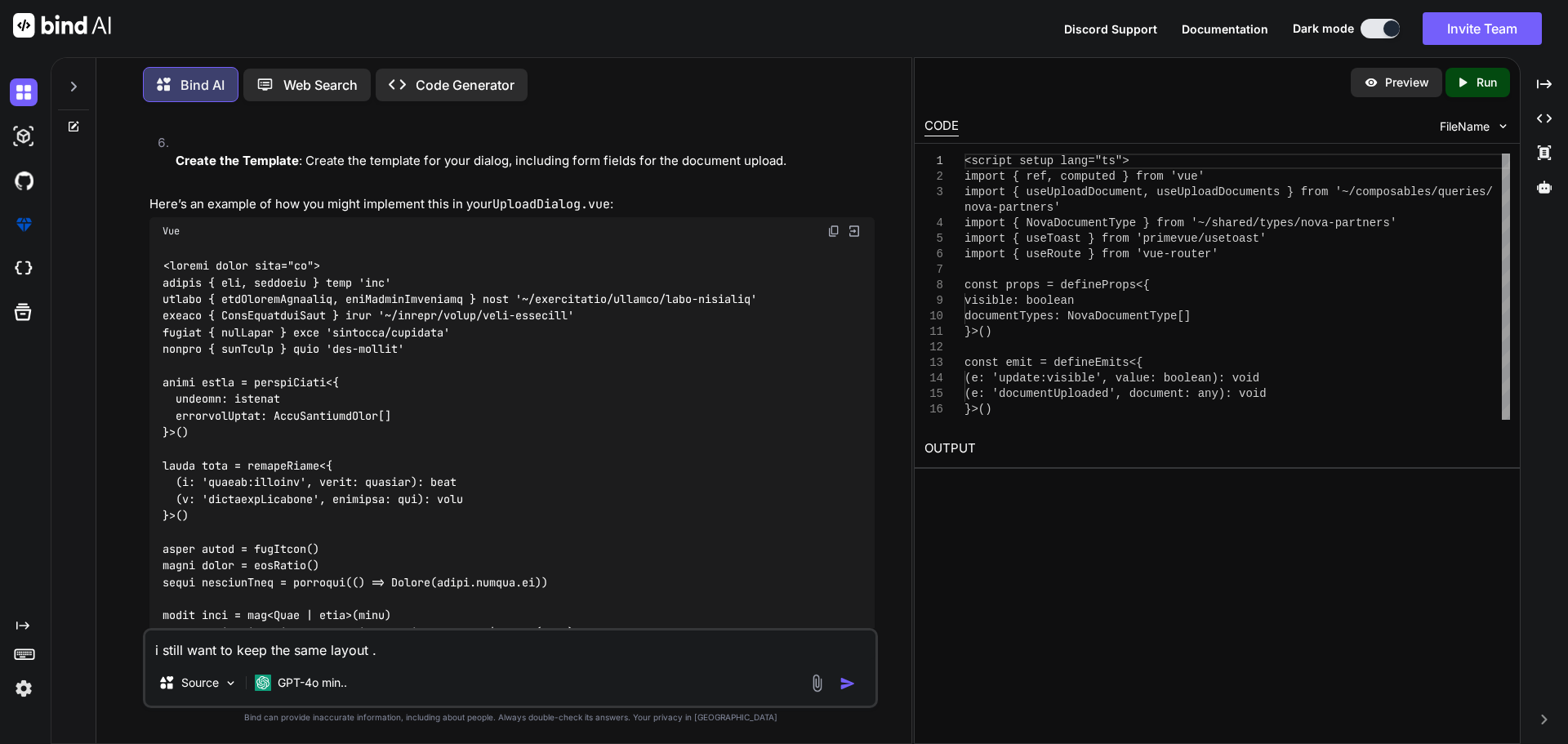
type textarea "i still want to keep the same layout . t"
type textarea "x"
type textarea "i still want to keep the same layout . th"
type textarea "x"
type textarea "i still want to keep the same layout . the"
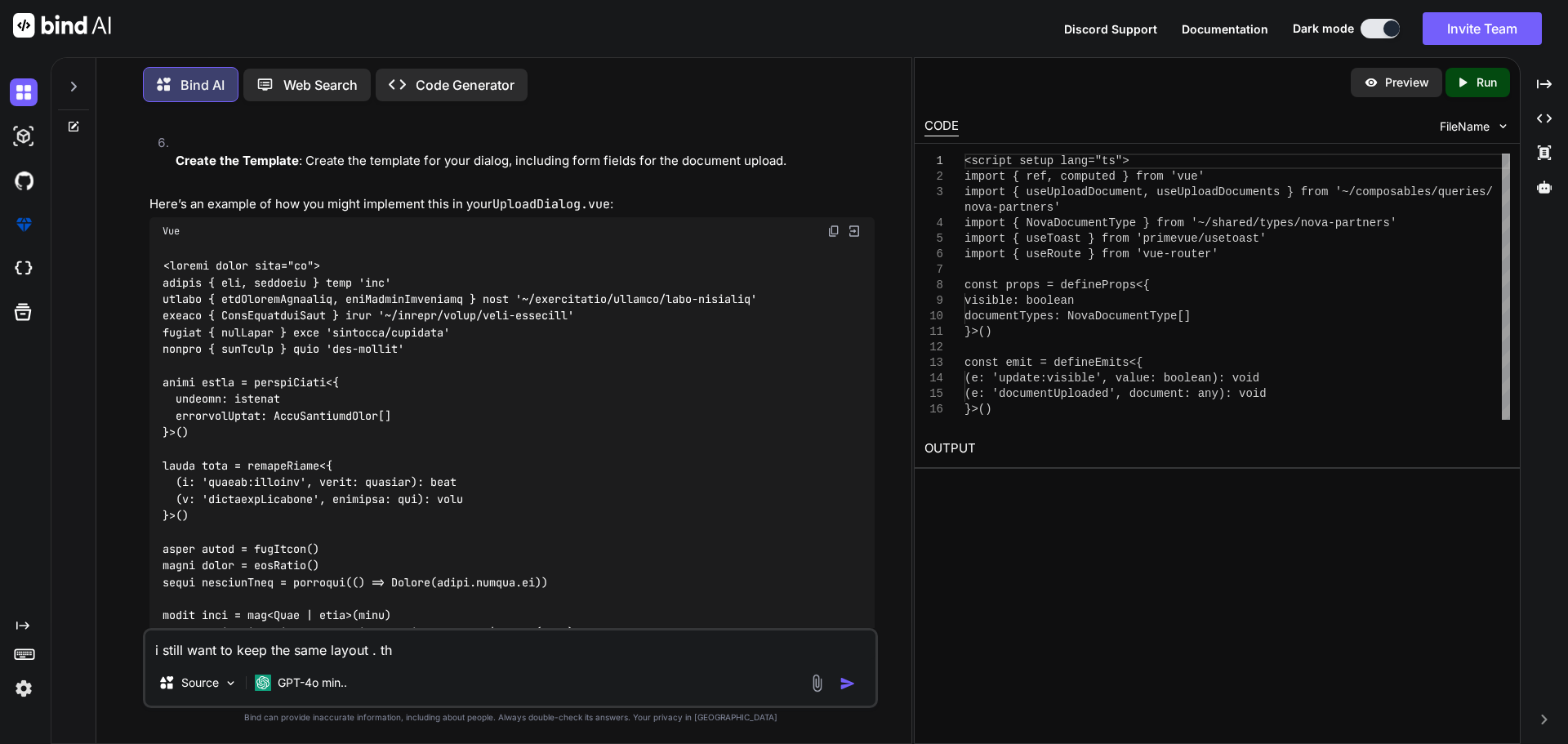
type textarea "x"
type textarea "i still want to keep the same layout . the"
type textarea "x"
type textarea "i still want to keep the same layout . the d"
type textarea "x"
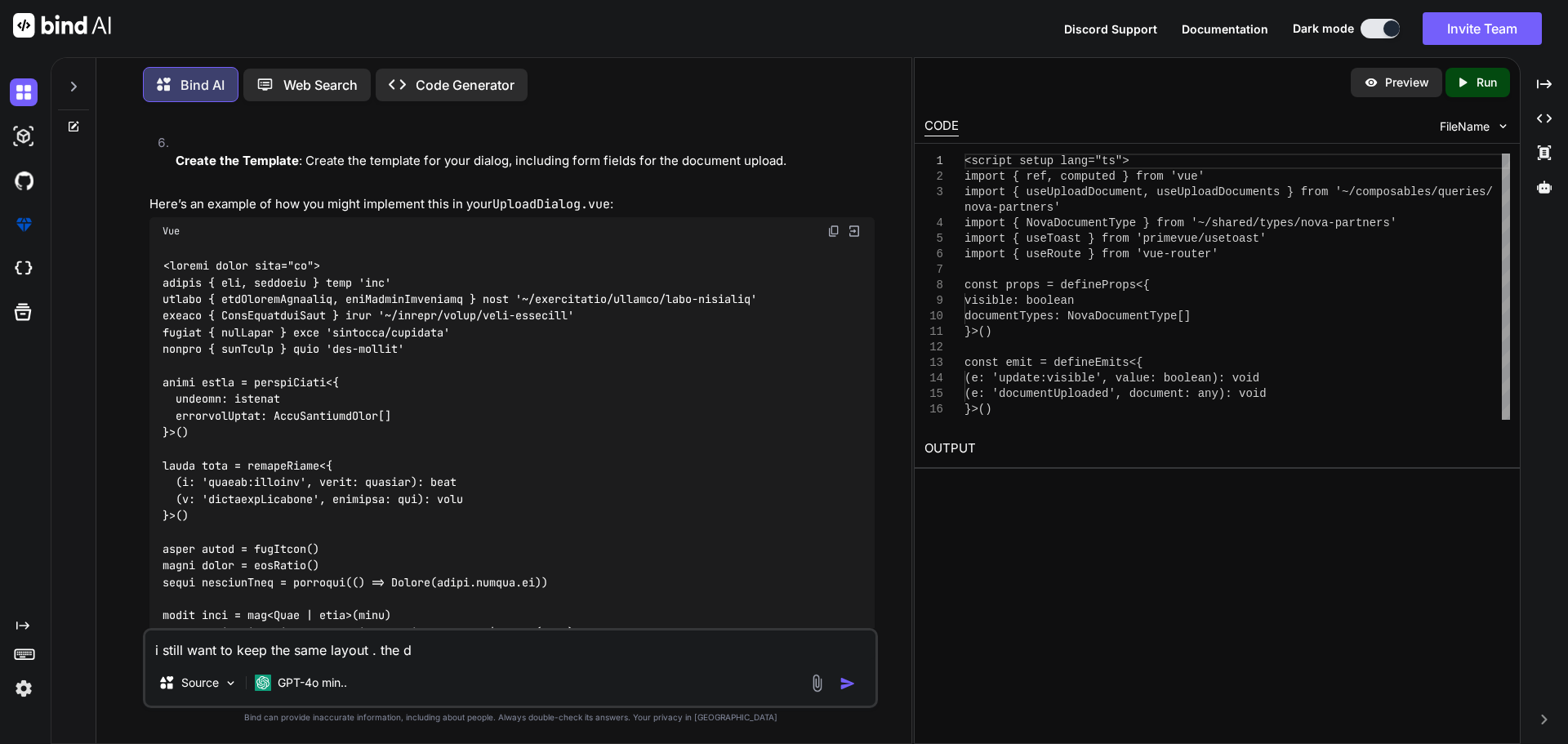
type textarea "i still want to keep the same layout . the di"
type textarea "x"
type textarea "i still want to keep the same layout . the dia"
type textarea "x"
type textarea "i still want to keep the same layout . the dial"
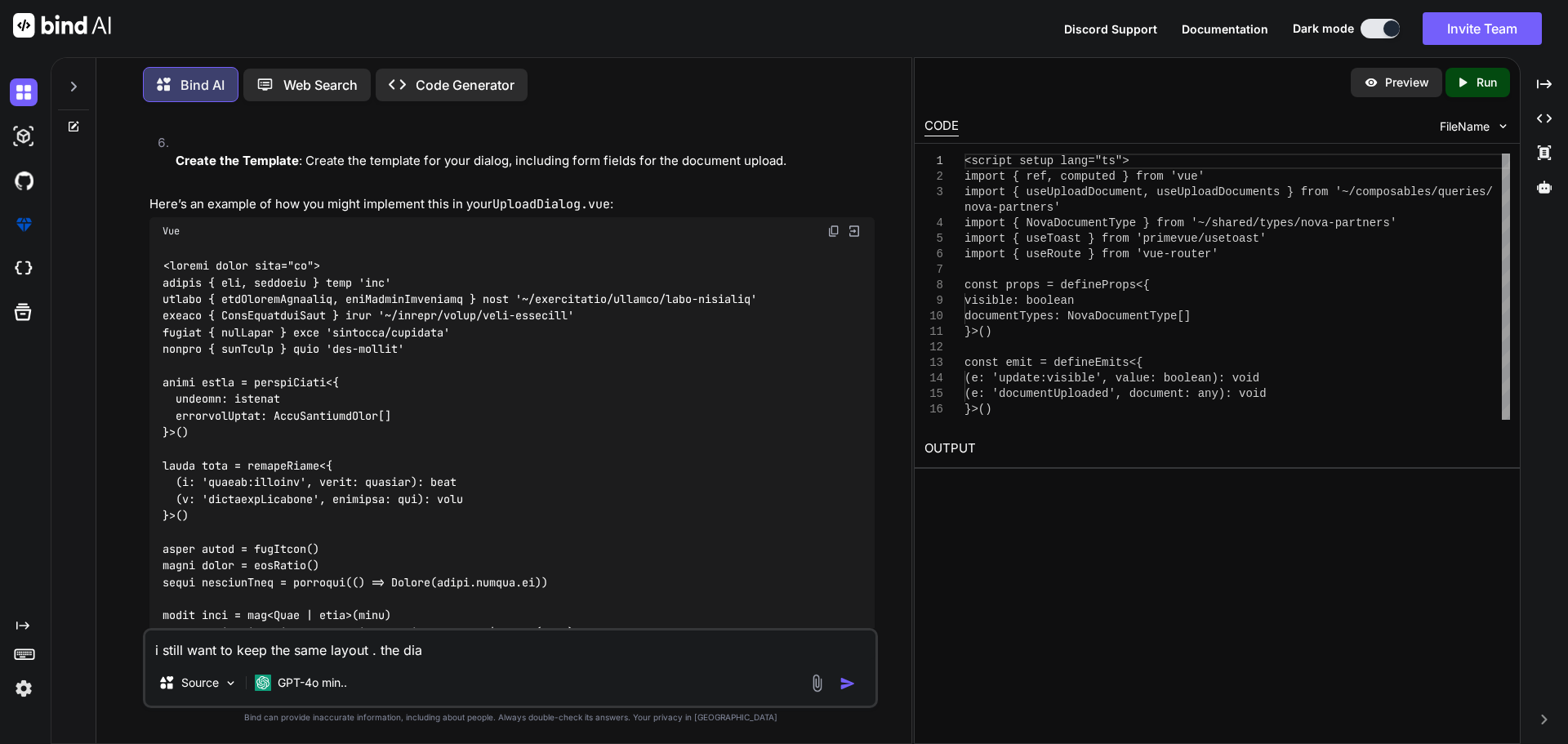
type textarea "x"
type textarea "i still want to keep the same layout . the dialo"
type textarea "x"
type textarea "i still want to keep the same layout . the dialog"
type textarea "x"
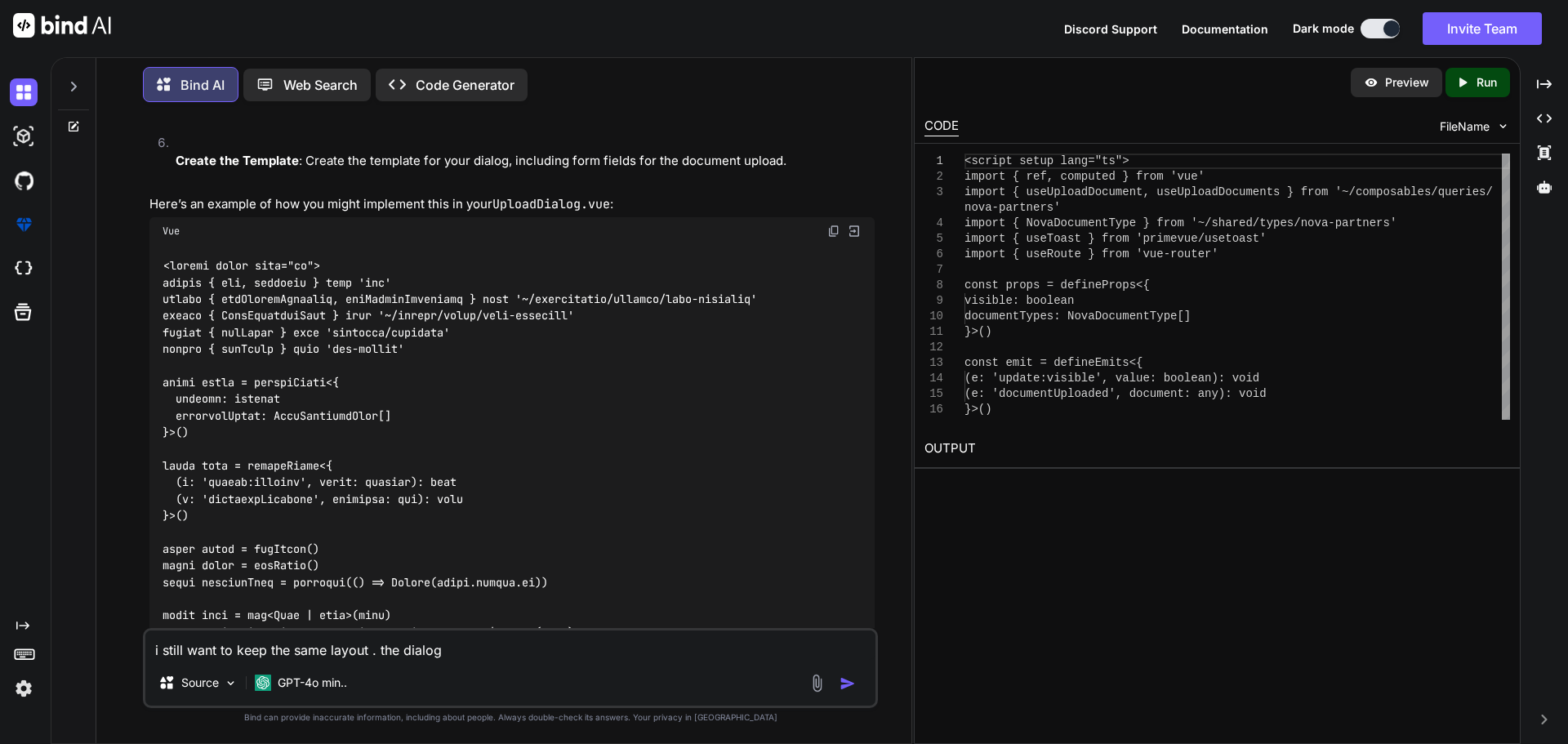
type textarea "i still want to keep the same layout . the dialog"
type textarea "x"
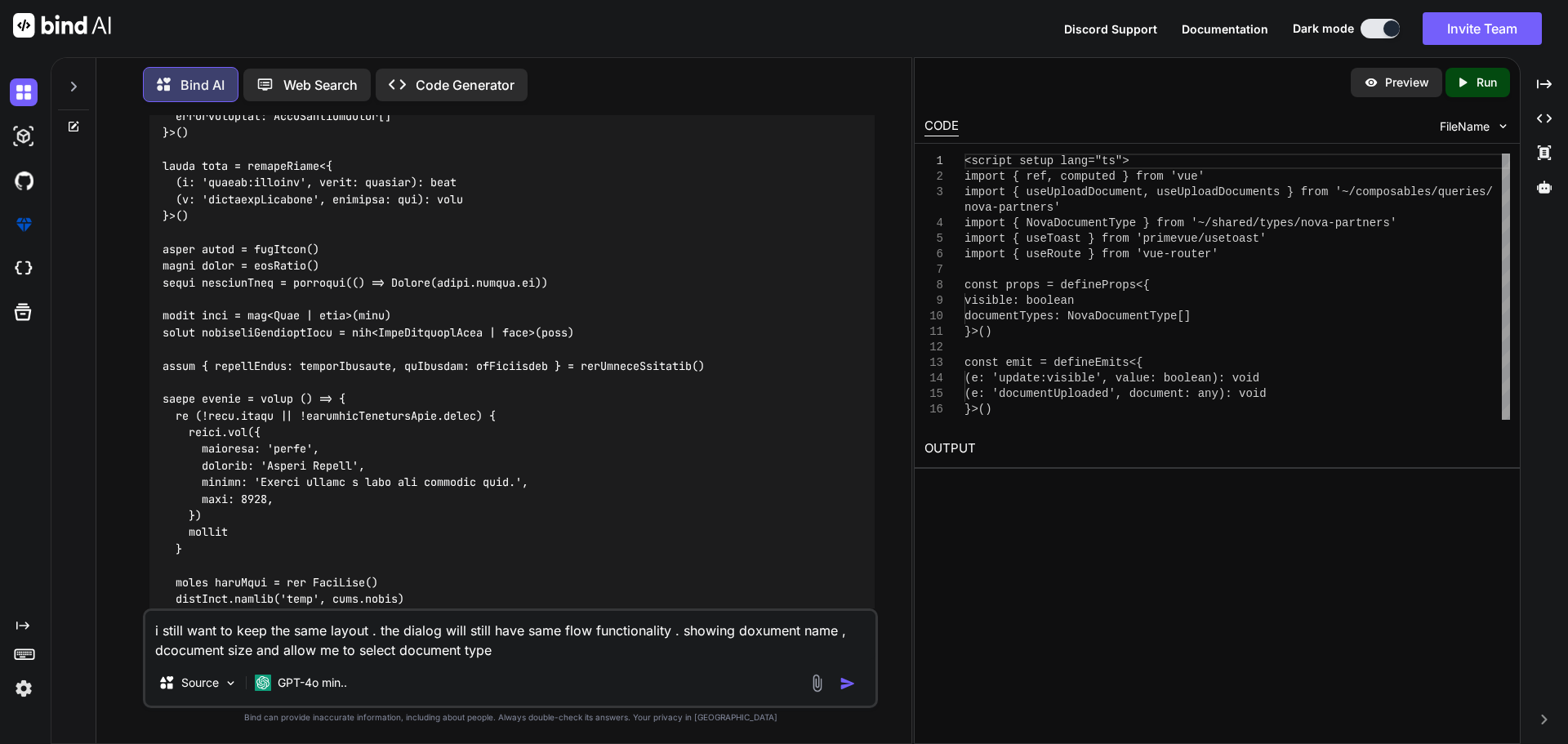
scroll to position [5382, 0]
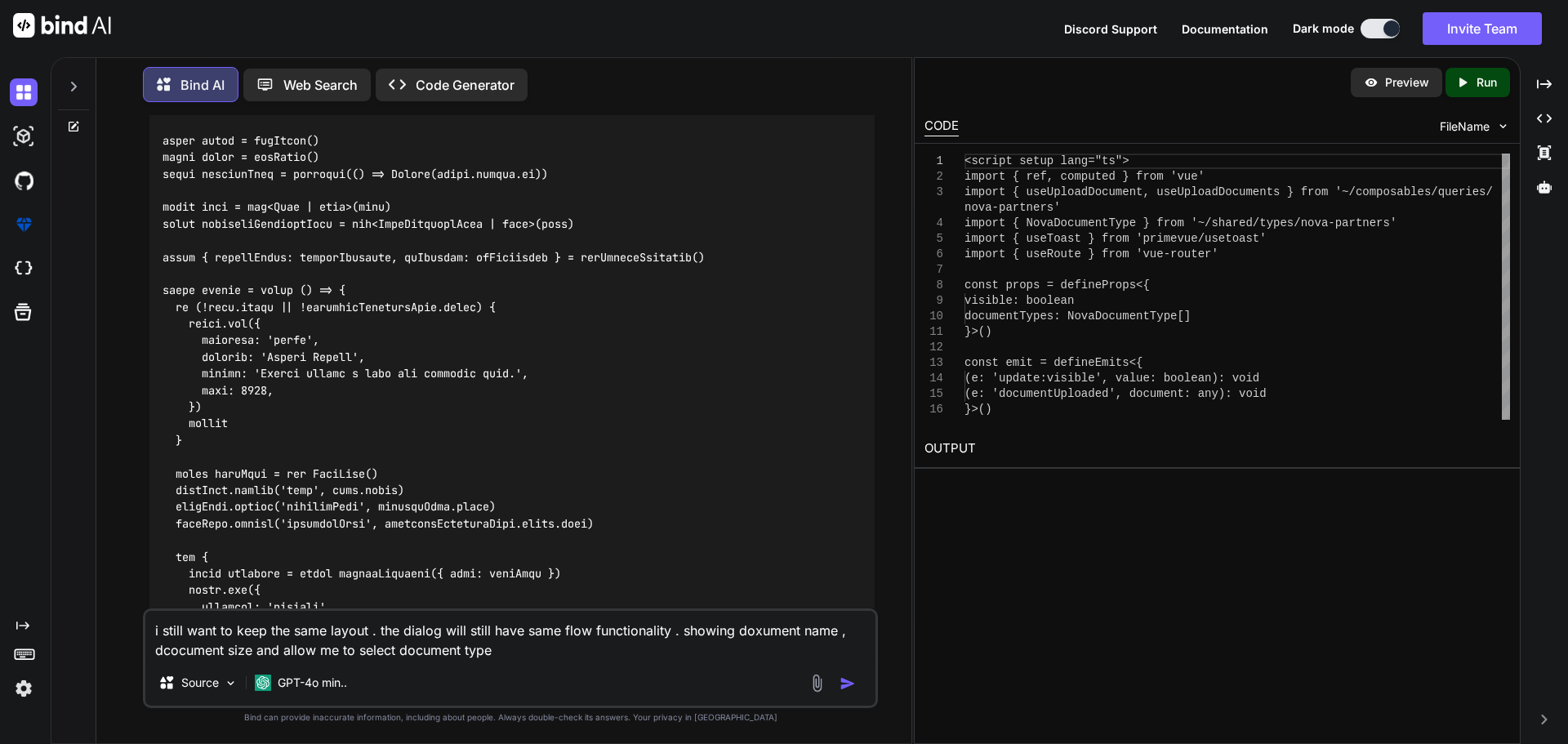
click at [845, 680] on img "button" at bounding box center [847, 684] width 16 height 16
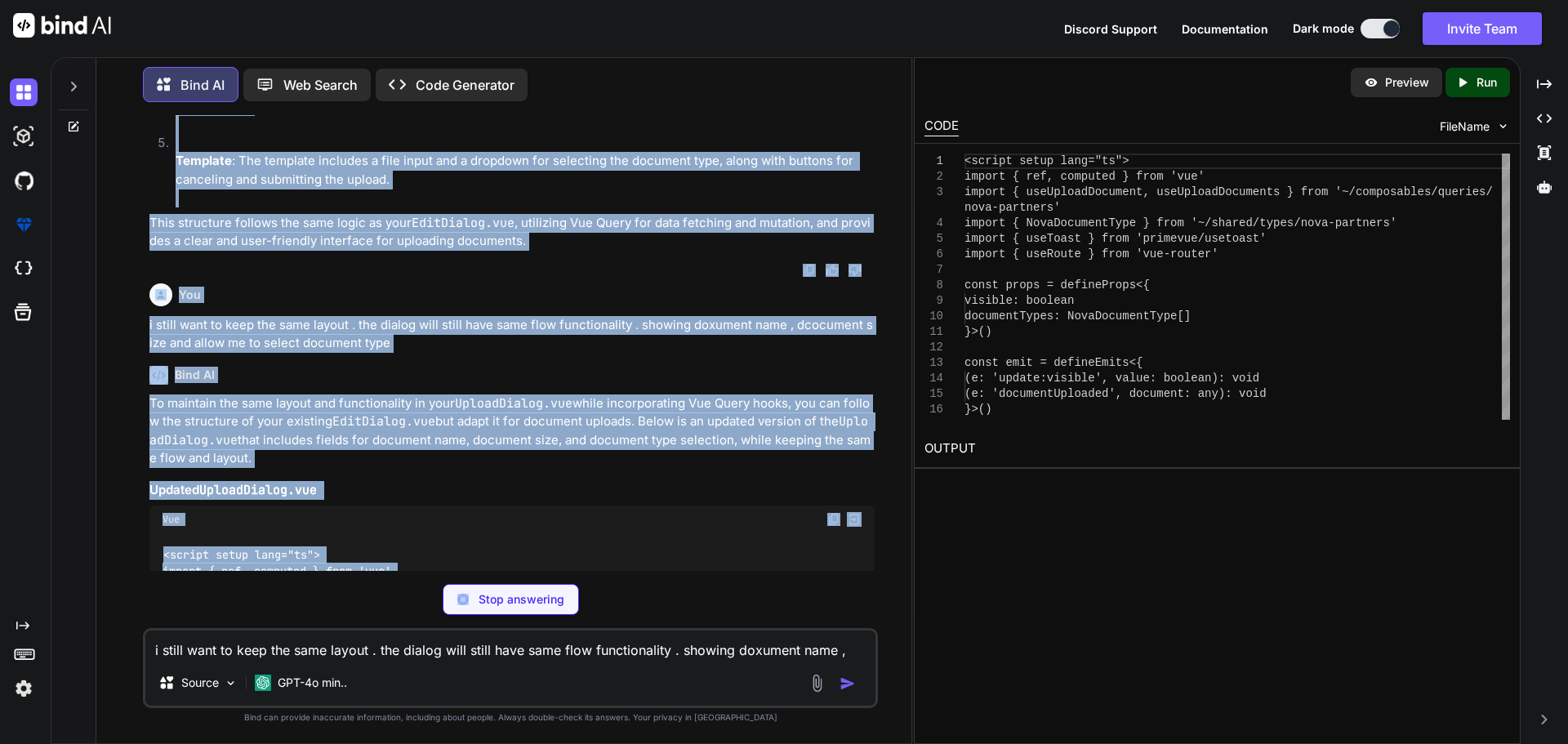
scroll to position [6987, 0]
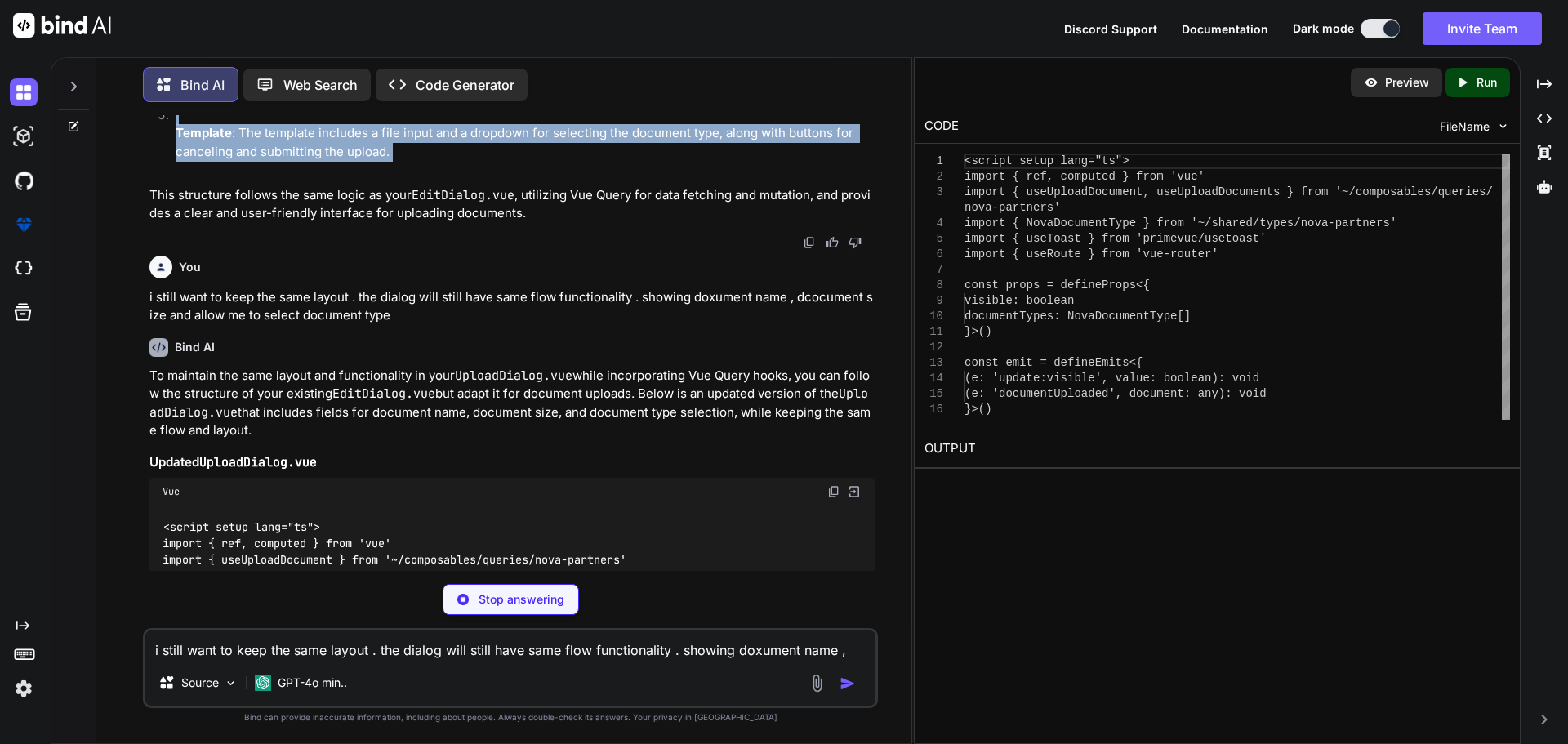
drag, startPoint x: 185, startPoint y: 249, endPoint x: 422, endPoint y: 168, distance: 250.5
click at [422, 168] on div "You Bind AI To update your UploadDialog.vue component to use Vue Query hooks si…" at bounding box center [510, 429] width 735 height 628
copy div "Explanation: Props and Emits : The component accepts visible and documentTypes …"
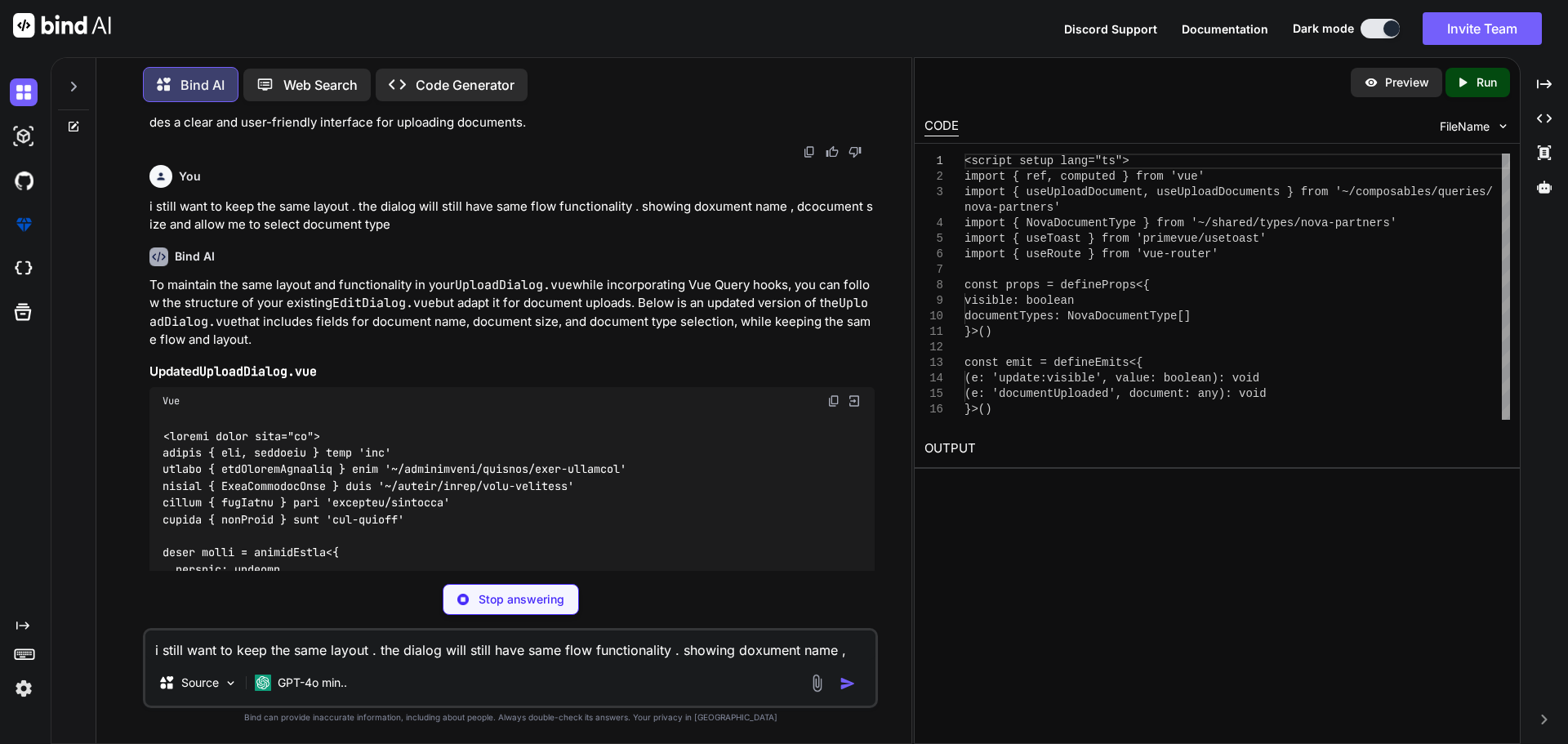
scroll to position [7069, 0]
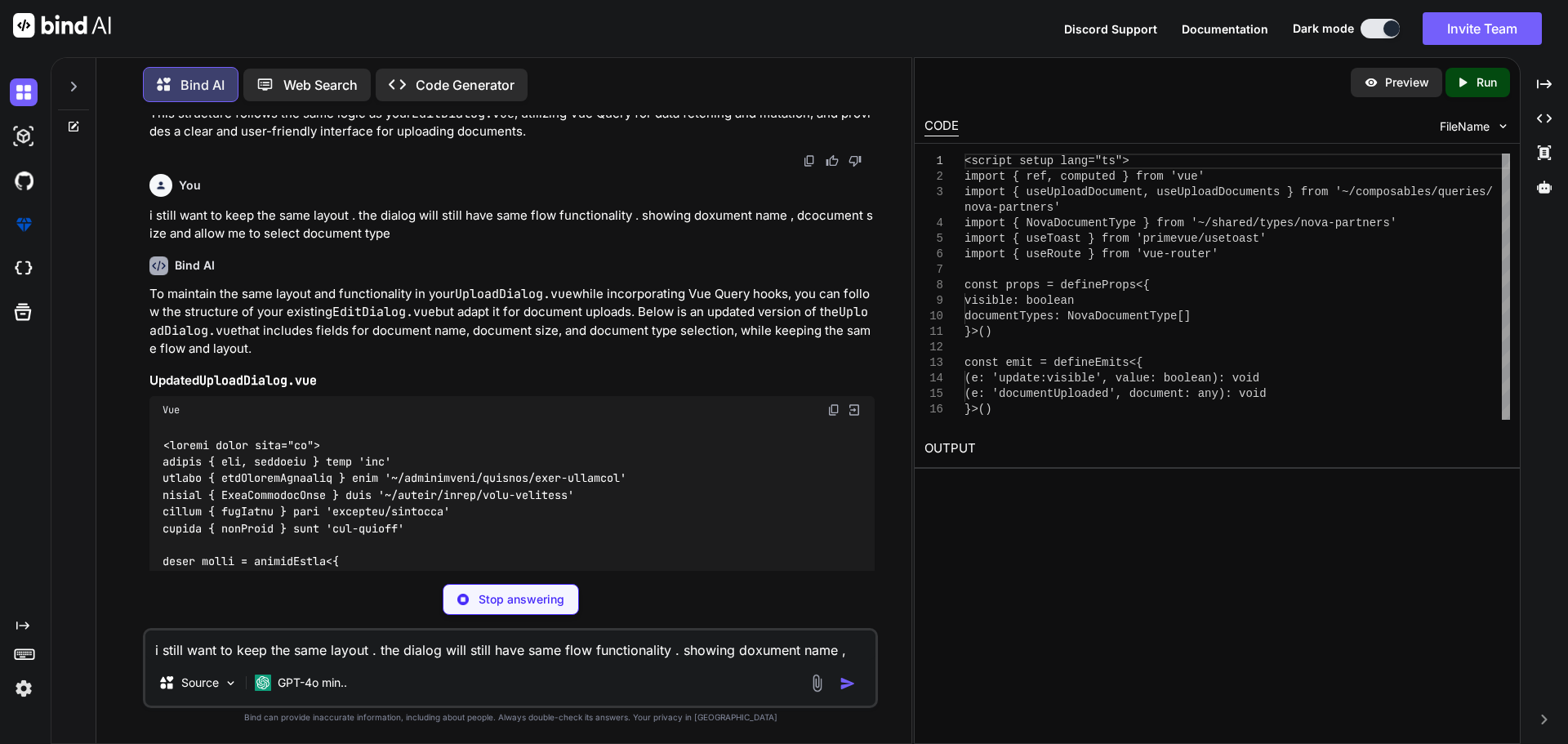
click at [28, 394] on div "Created with Pixso." at bounding box center [22, 387] width 44 height 632
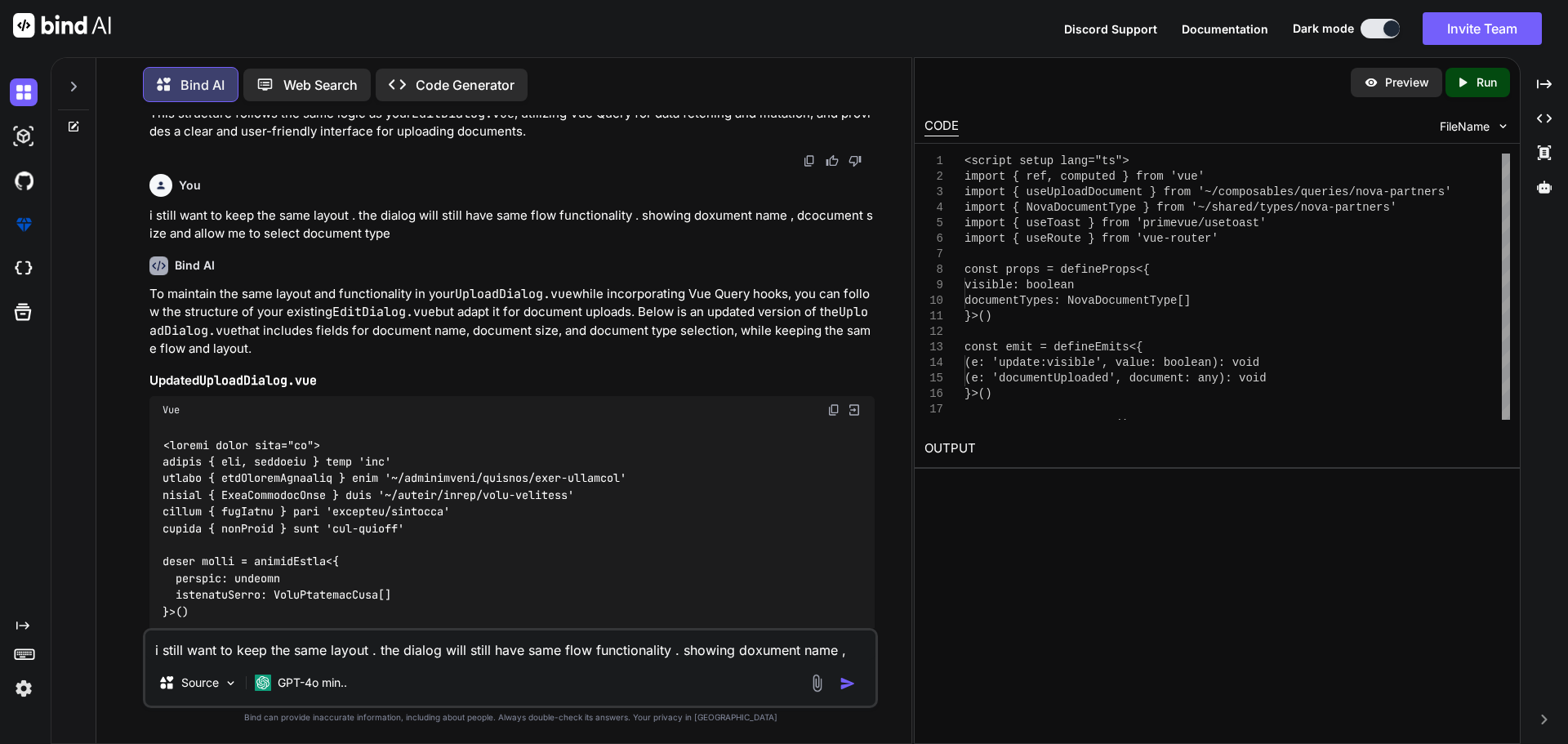
click at [832, 408] on img at bounding box center [834, 410] width 13 height 13
click at [833, 409] on img at bounding box center [834, 410] width 13 height 13
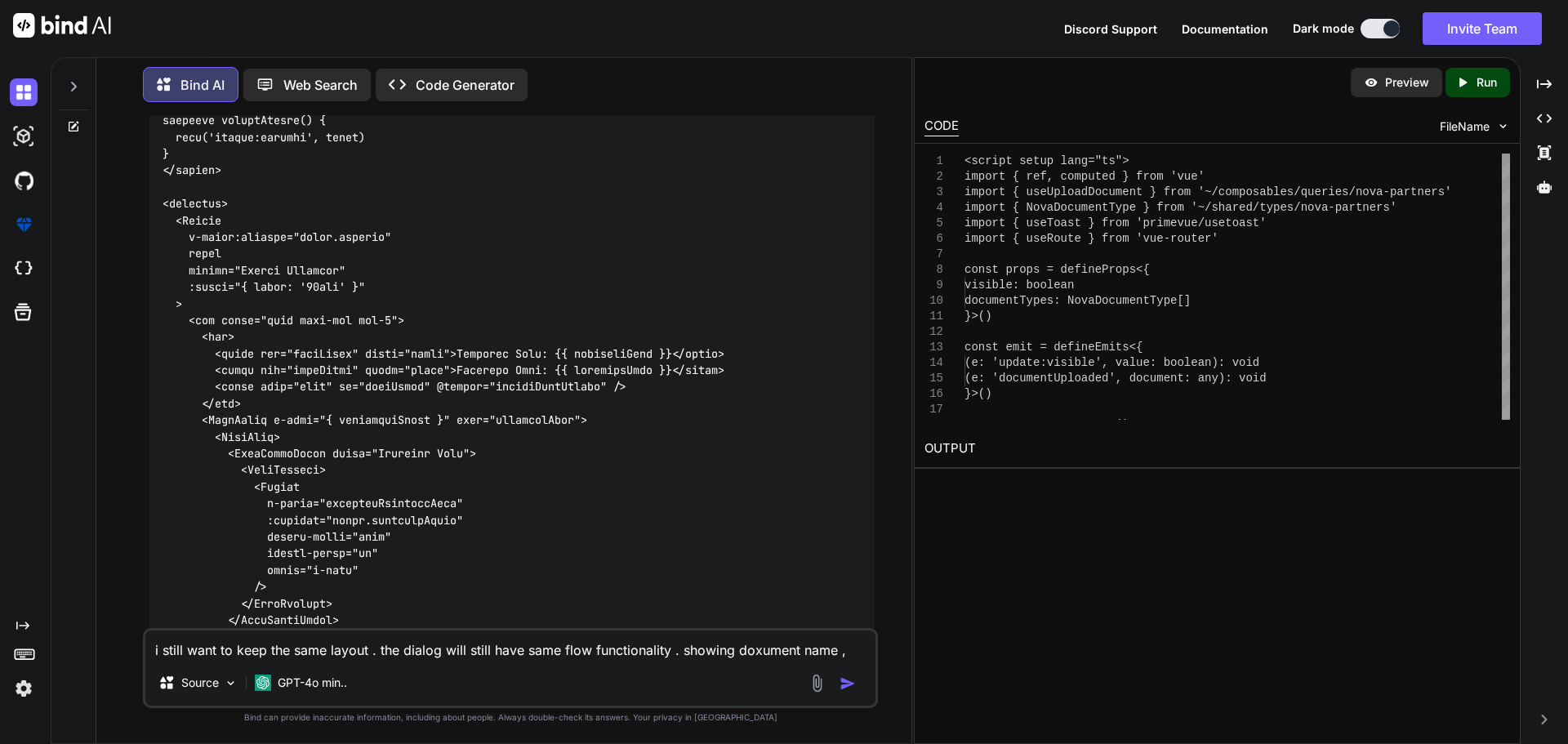
scroll to position [8120, 0]
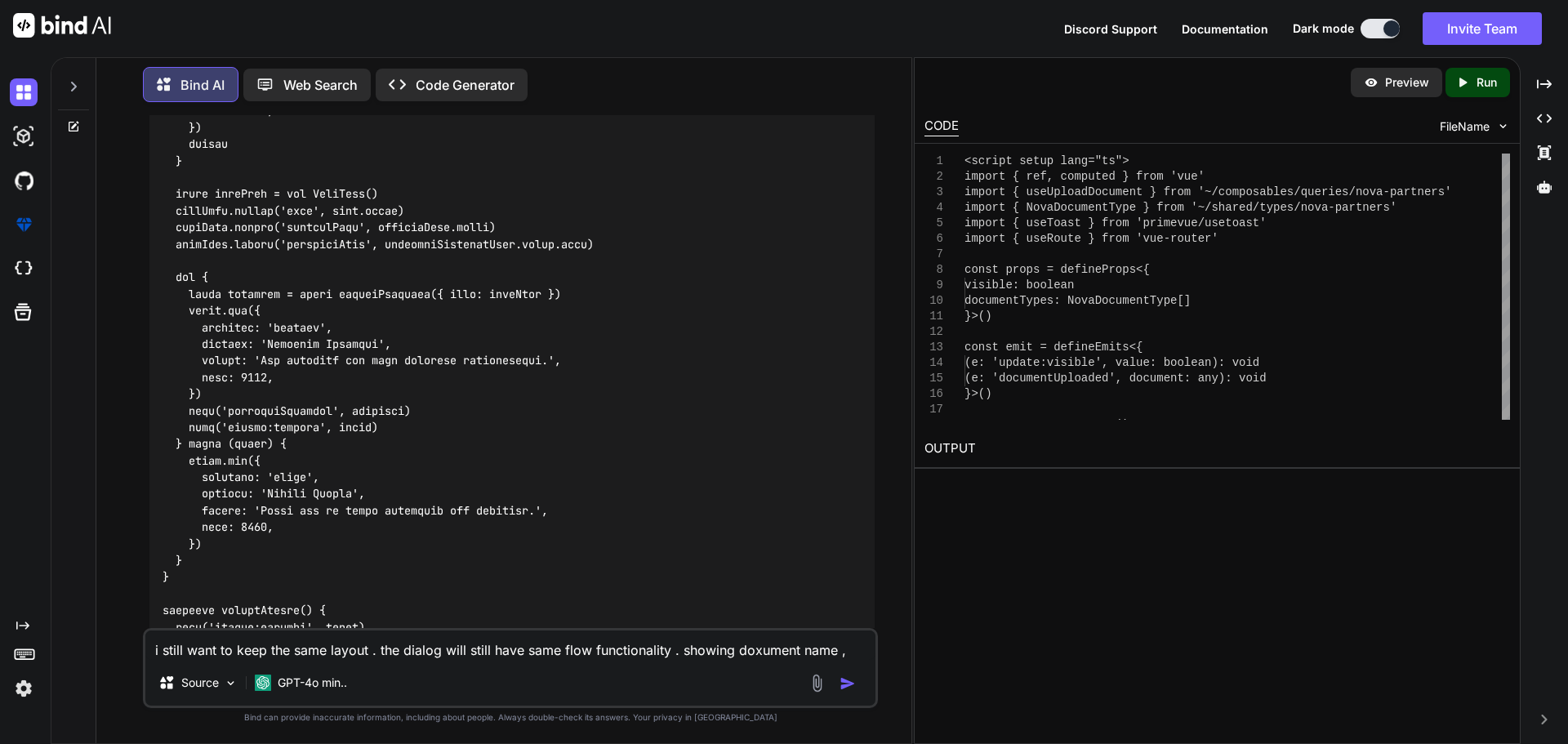
click at [292, 645] on textarea "i still want to keep the same layout . the dialog will still have same flow fun…" at bounding box center [510, 645] width 730 height 29
paste textarea "<script setup lang="ts"> import type { FileUpload } from '#shared/types/nova-pa…"
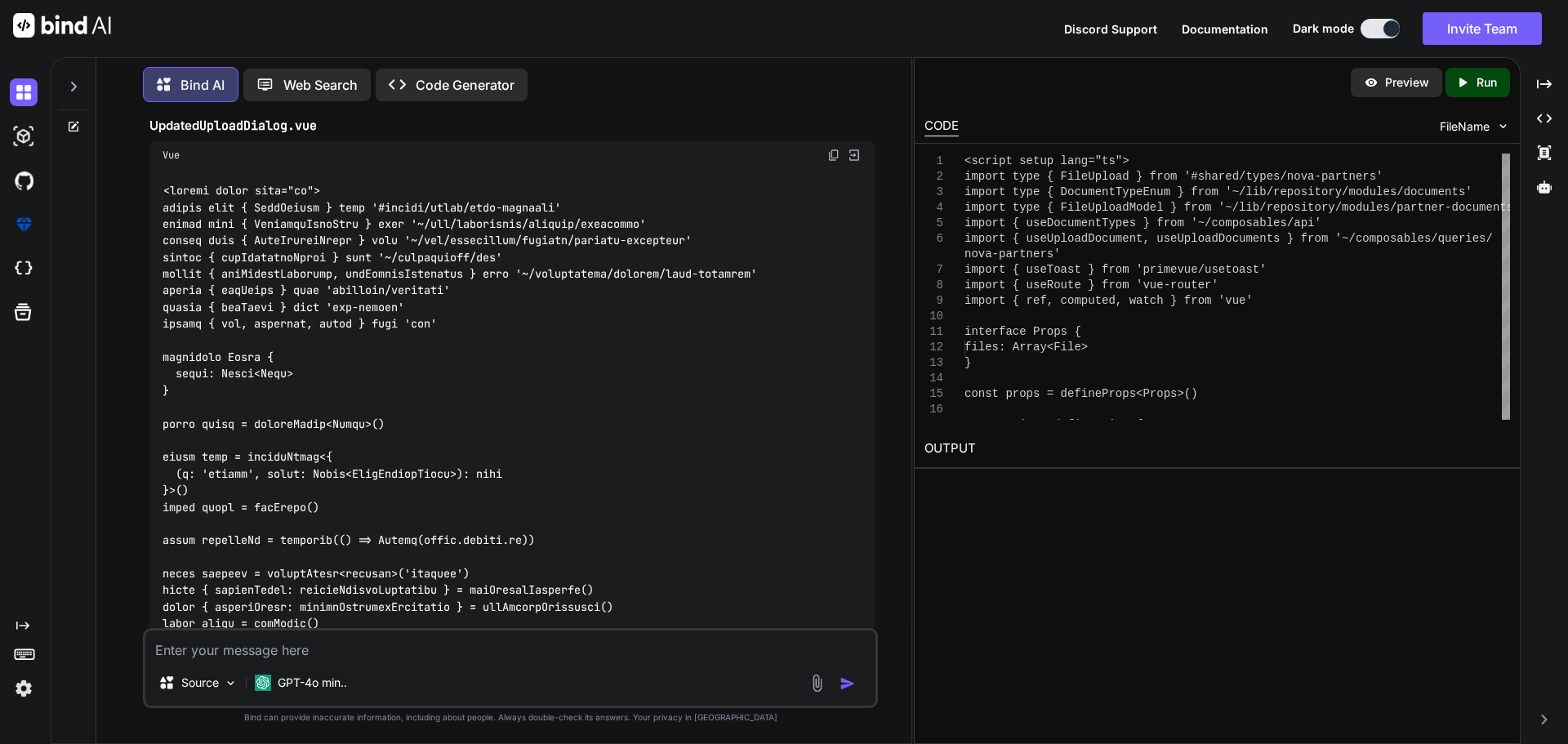
scroll to position [10196, 0]
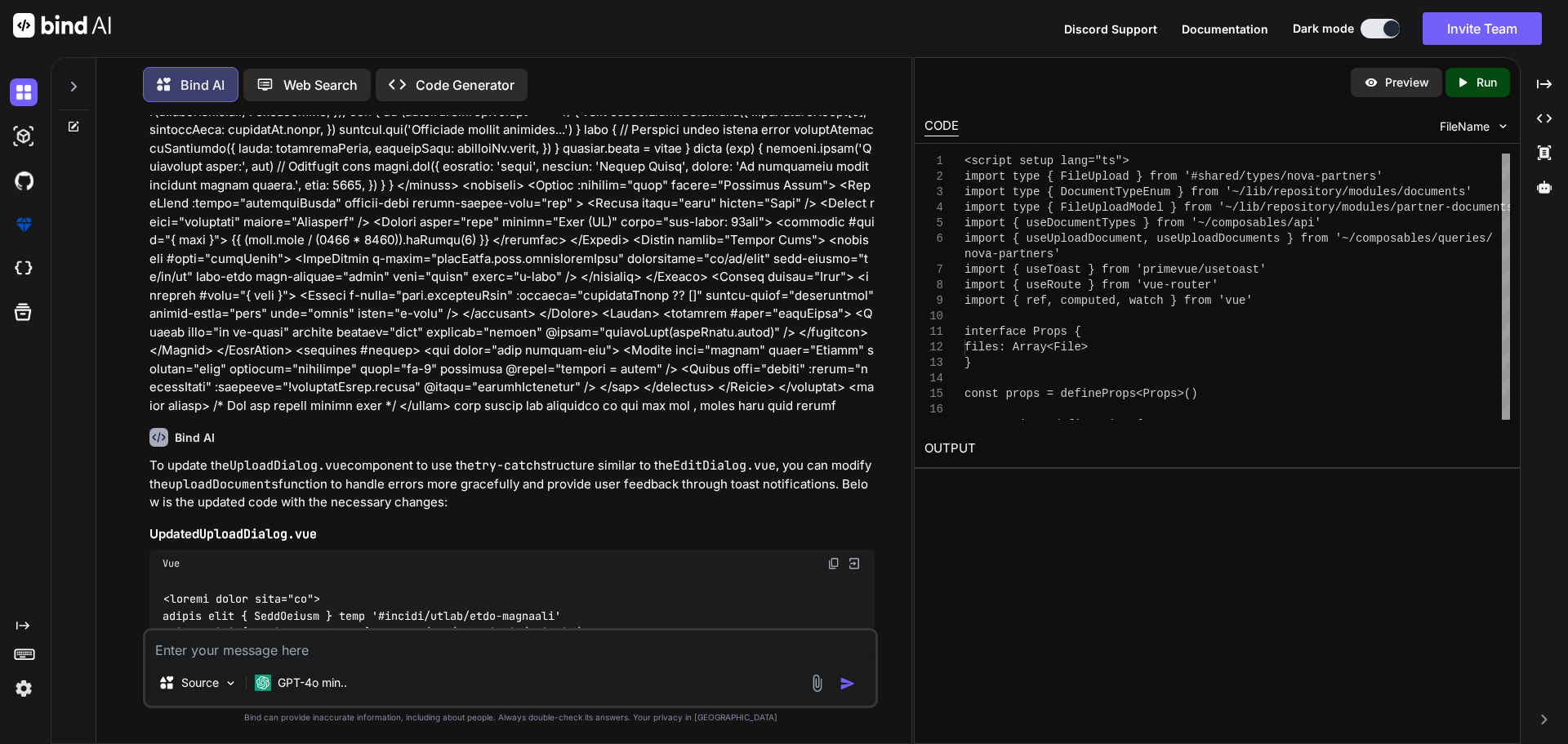
click at [835, 563] on img at bounding box center [834, 564] width 13 height 13
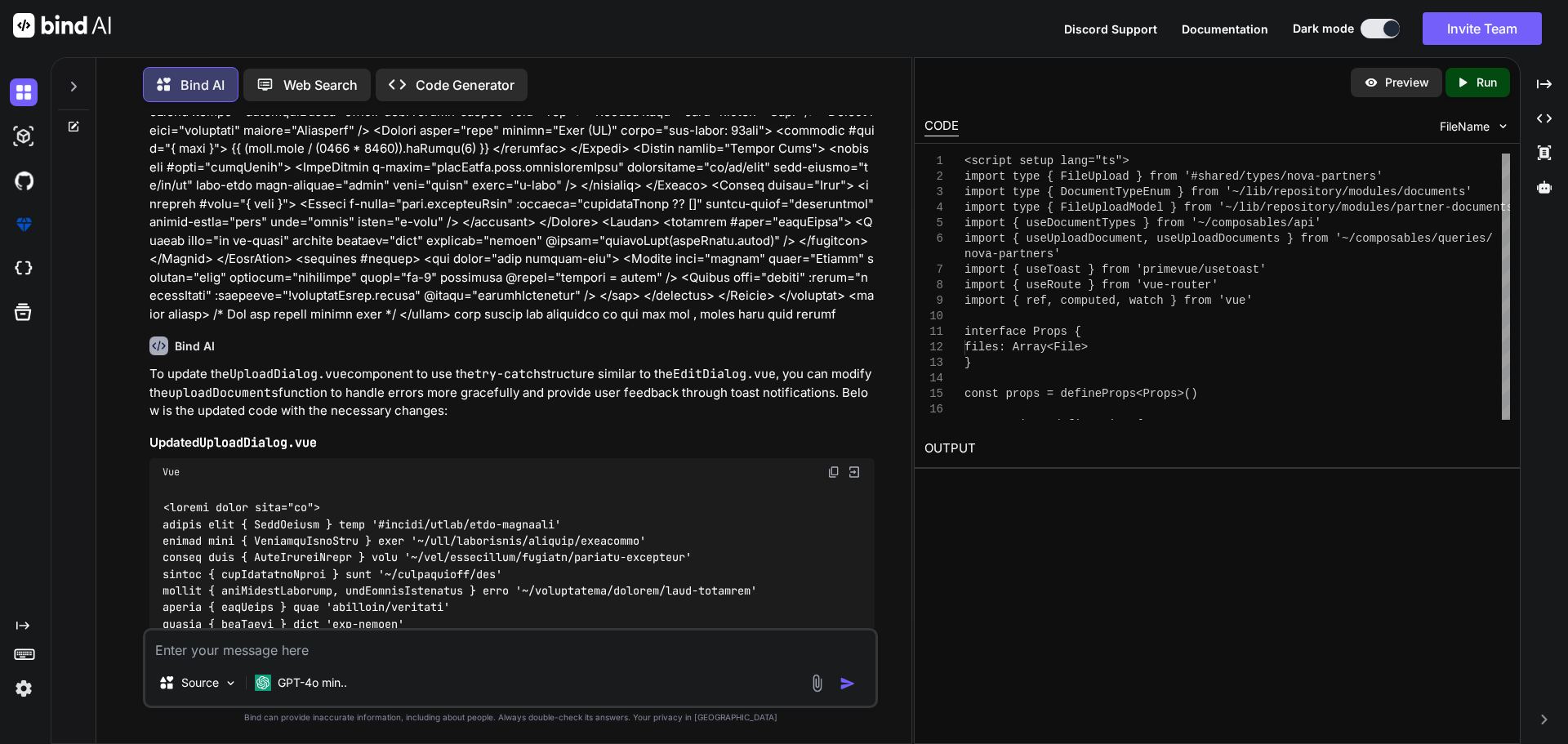
scroll to position [10278, 0]
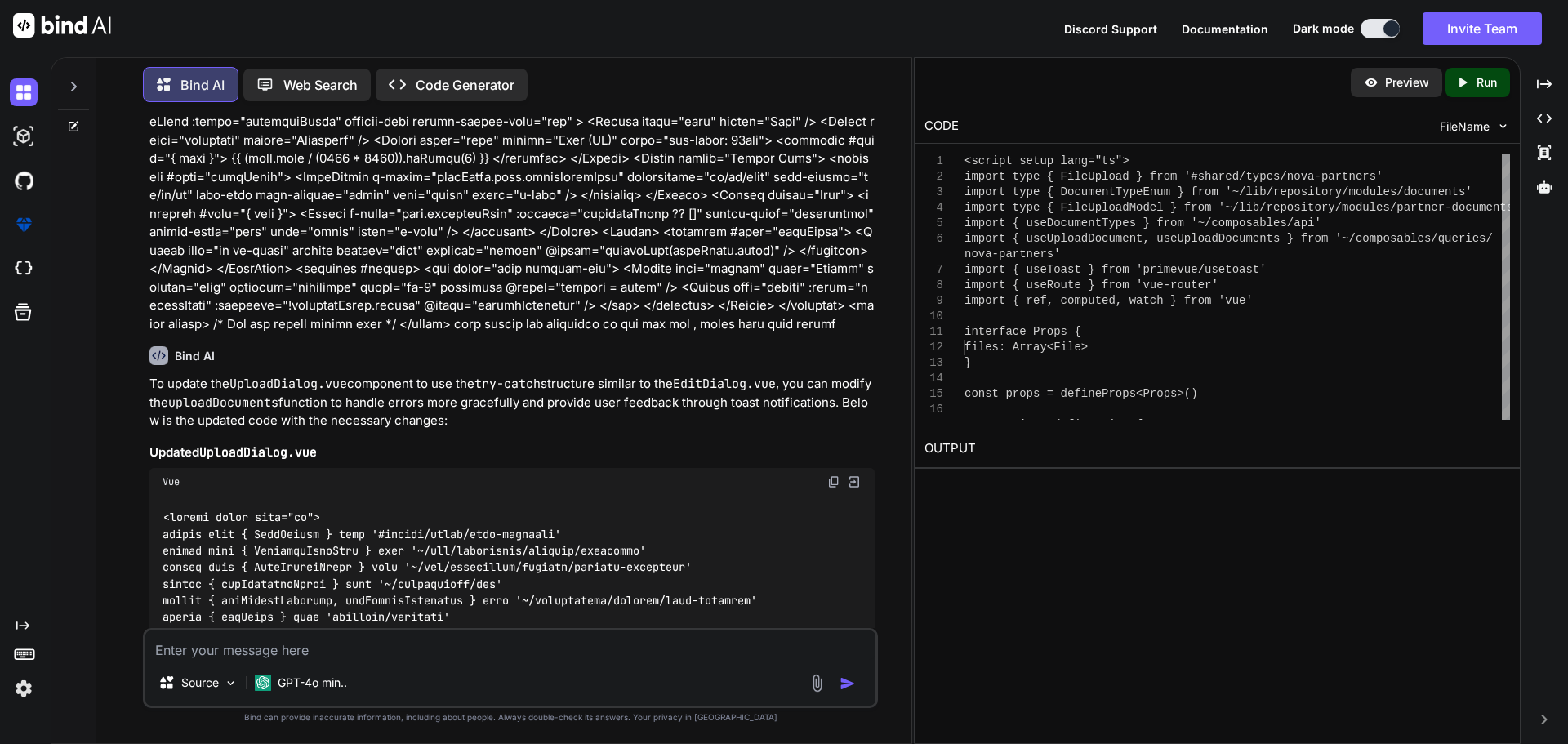
click at [329, 648] on textarea at bounding box center [510, 645] width 730 height 29
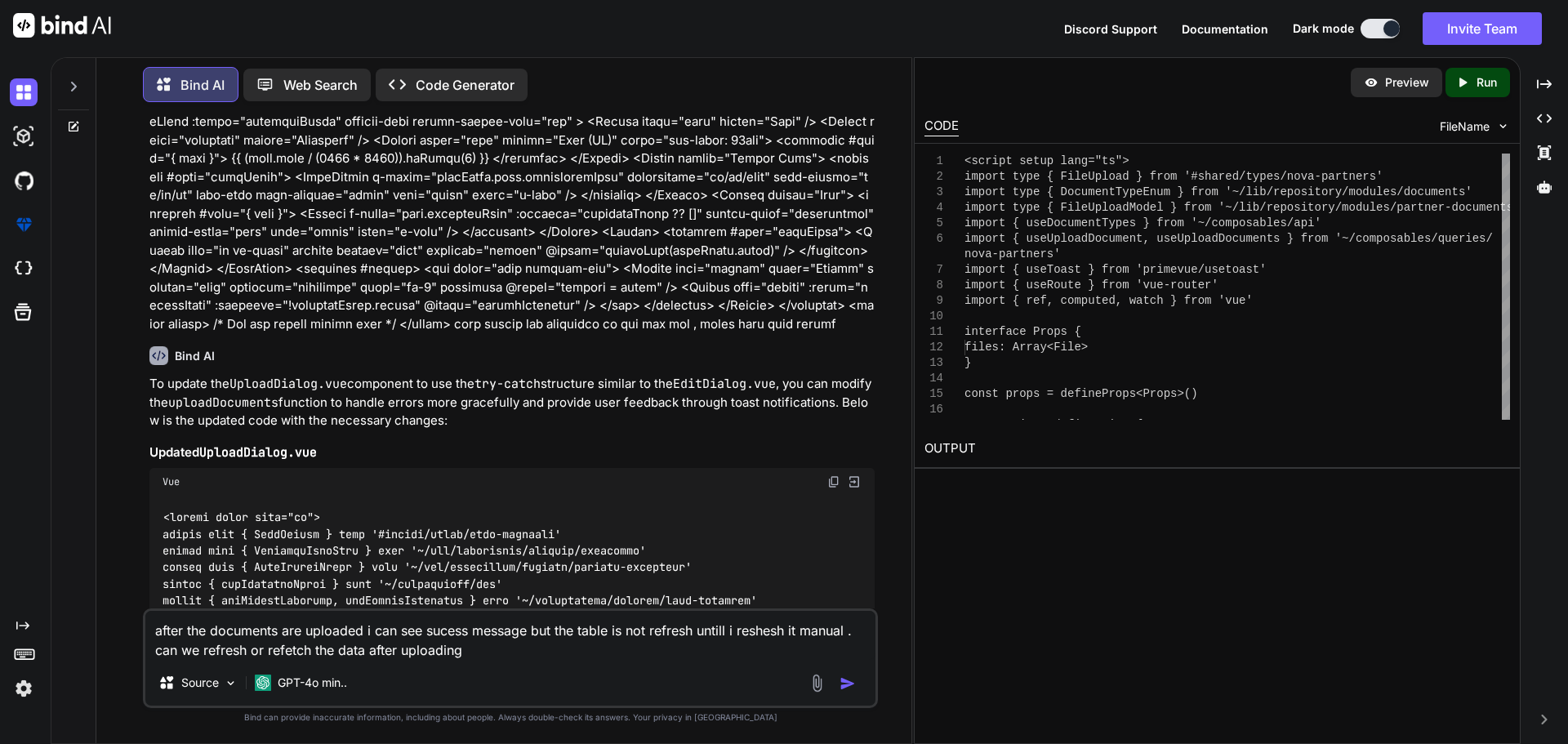
click at [228, 650] on textarea "after the documents are uploaded i can see sucess message but the table is not …" at bounding box center [510, 636] width 730 height 49
click at [506, 652] on textarea "after the documents are uploaded i can see sucess message but the table is not …" at bounding box center [510, 636] width 730 height 49
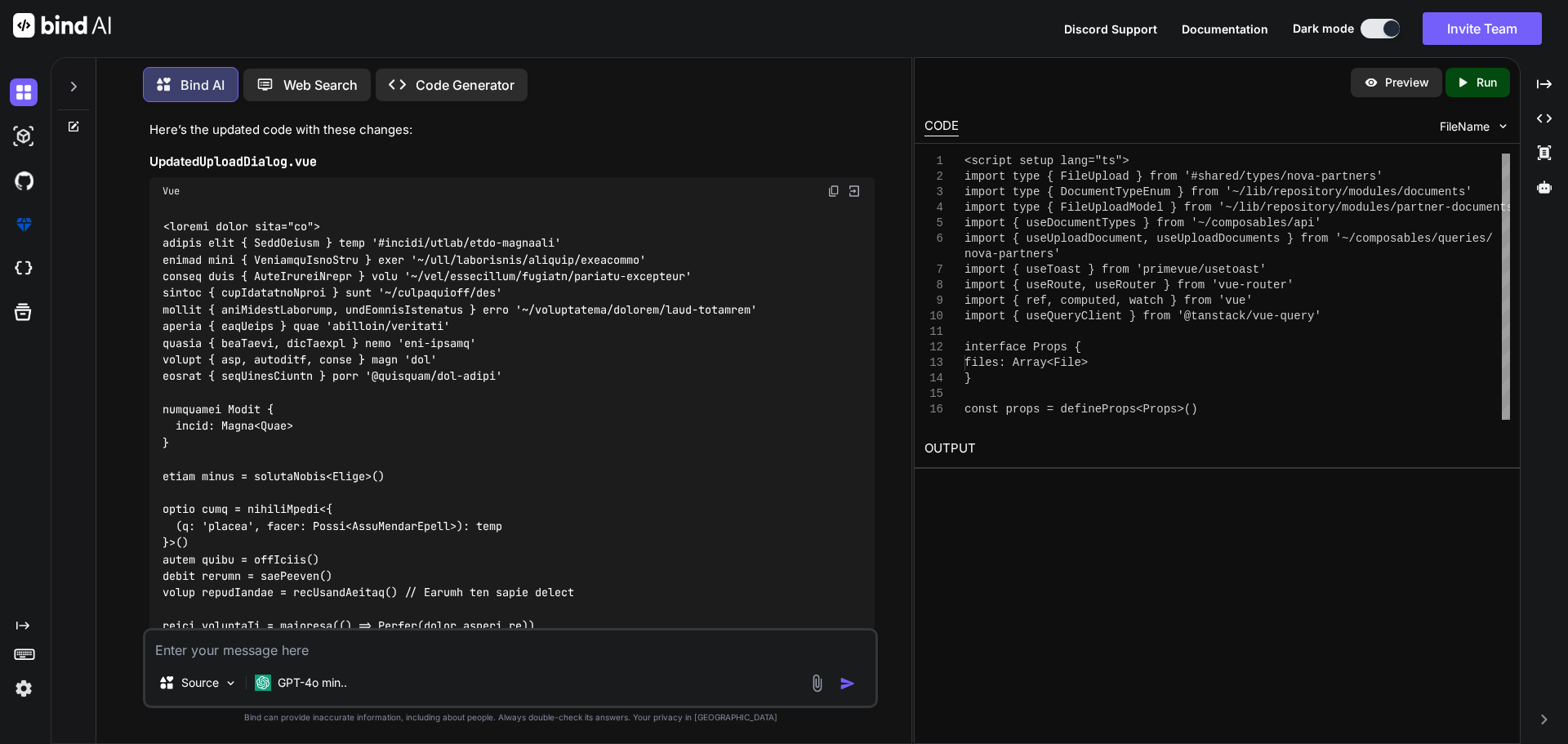
scroll to position [14806, 0]
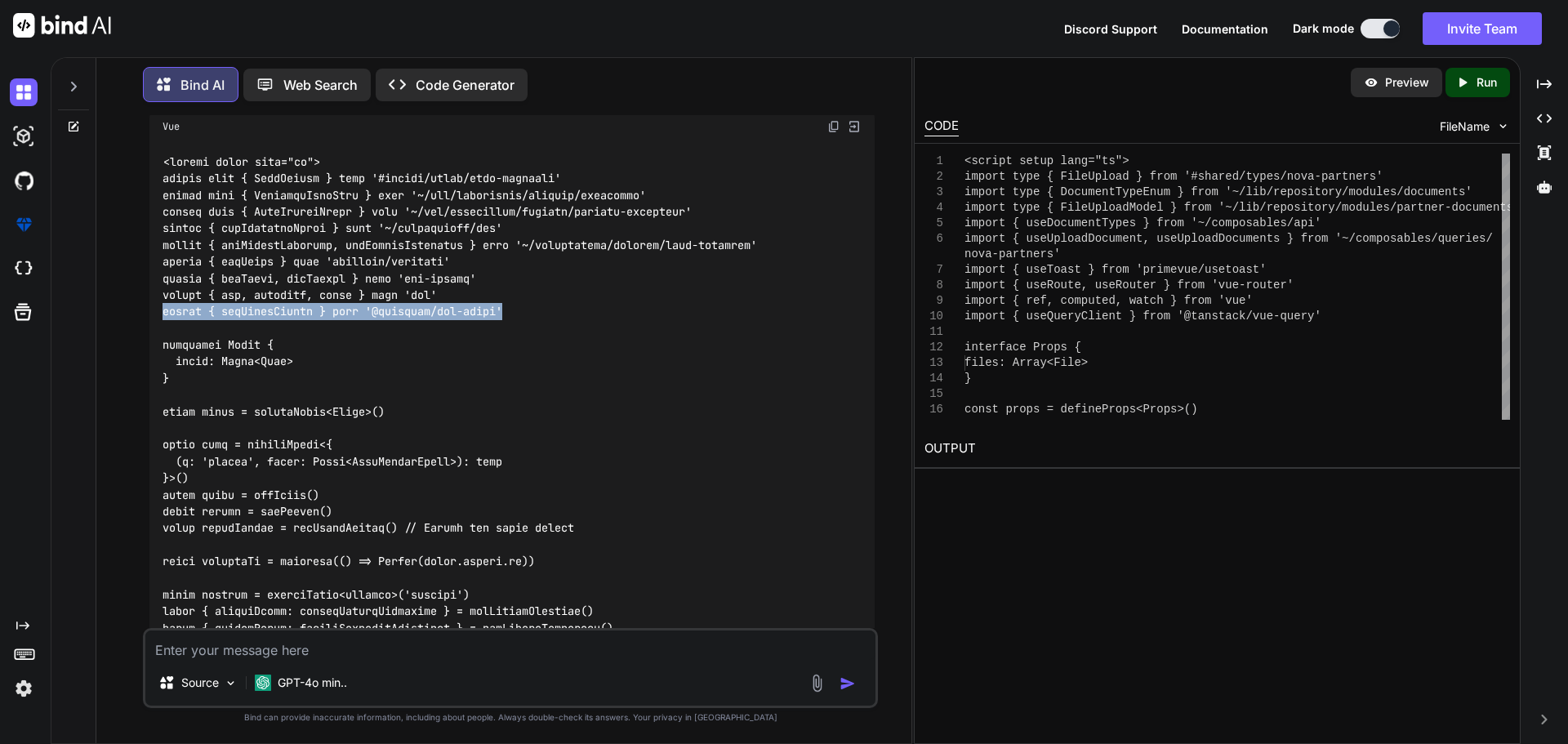
drag, startPoint x: 543, startPoint y: 297, endPoint x: 149, endPoint y: 299, distance: 394.0
copy code "import { useQueryClient } from '@tanstack/vue-query'"
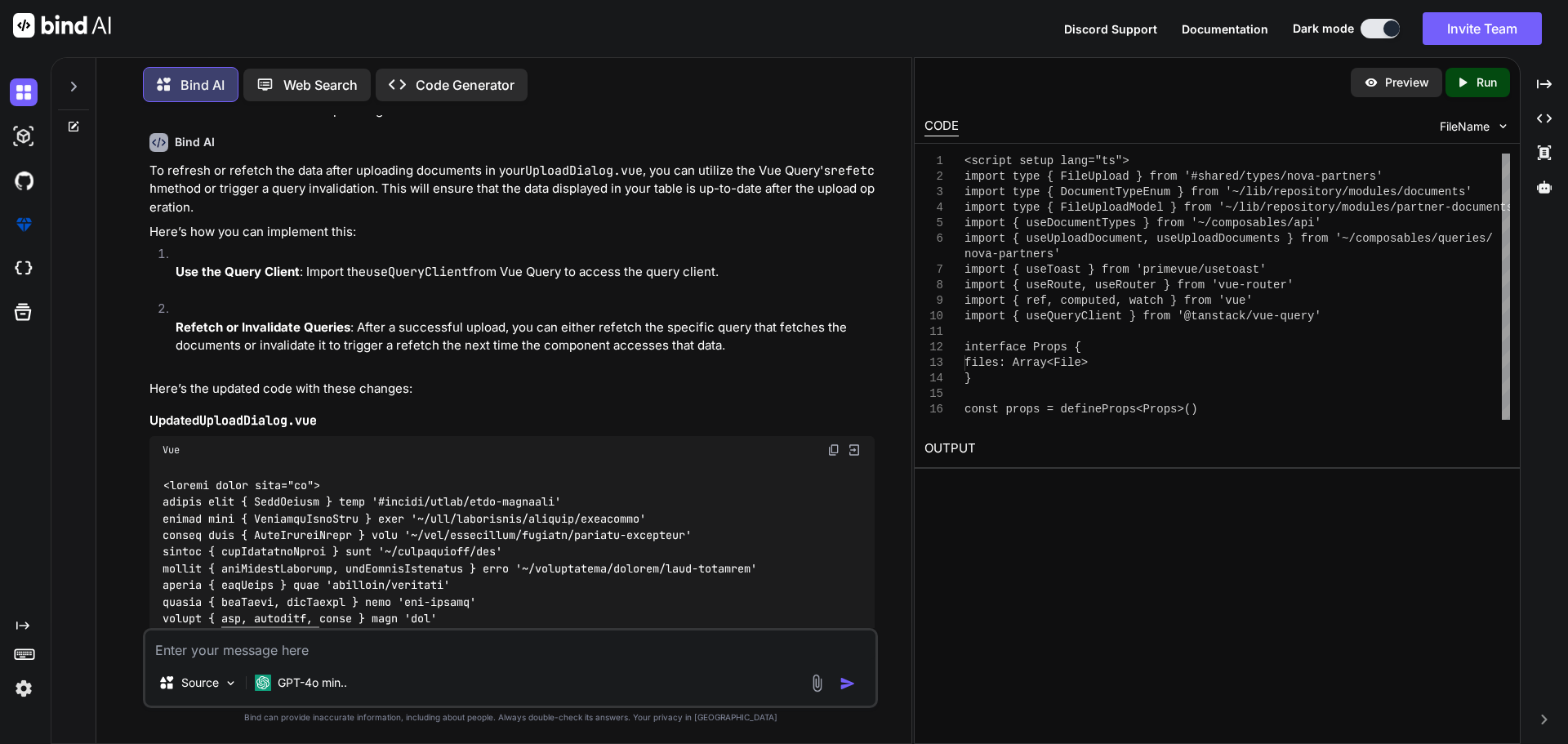
scroll to position [14480, 0]
click at [833, 447] on img at bounding box center [834, 454] width 13 height 13
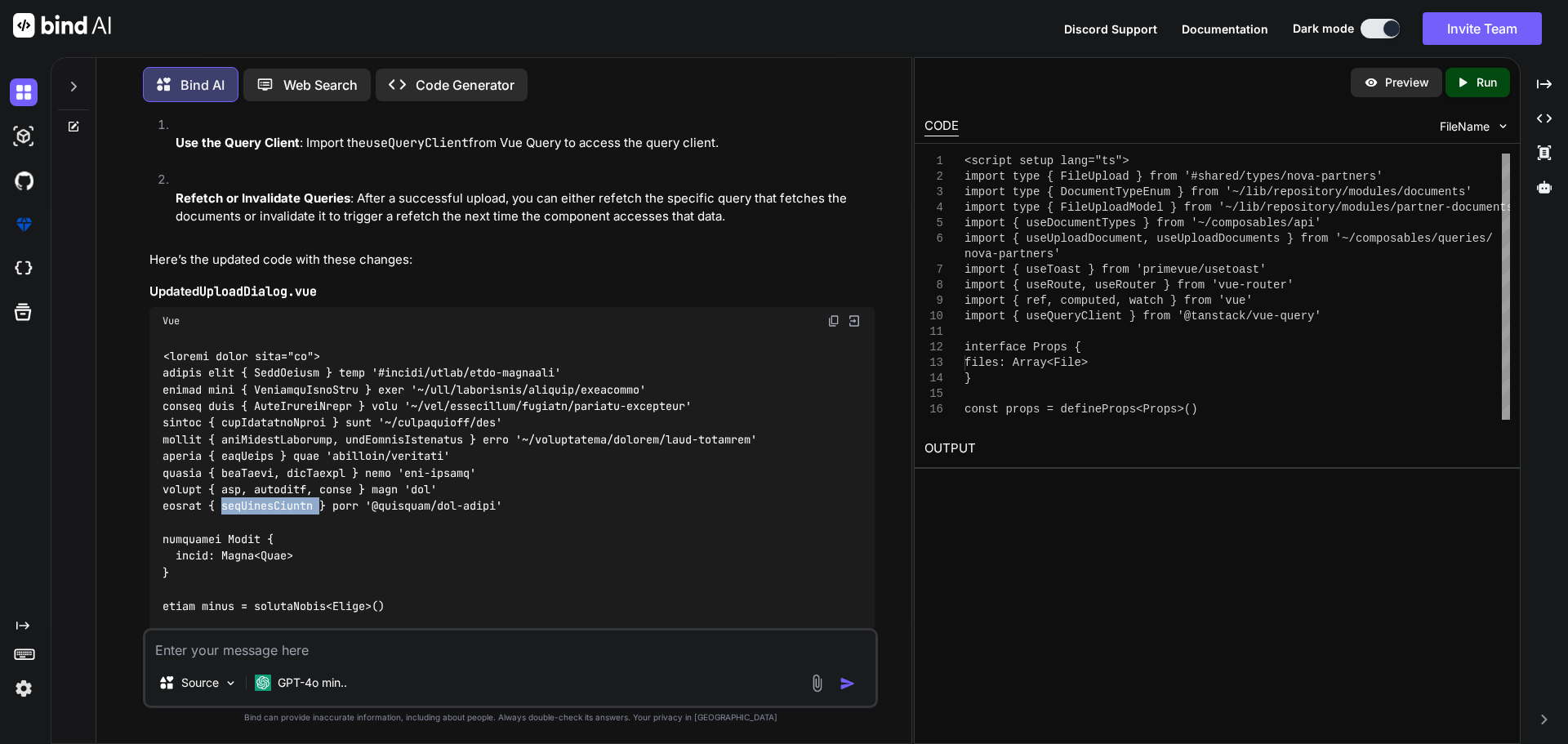
scroll to position [14643, 0]
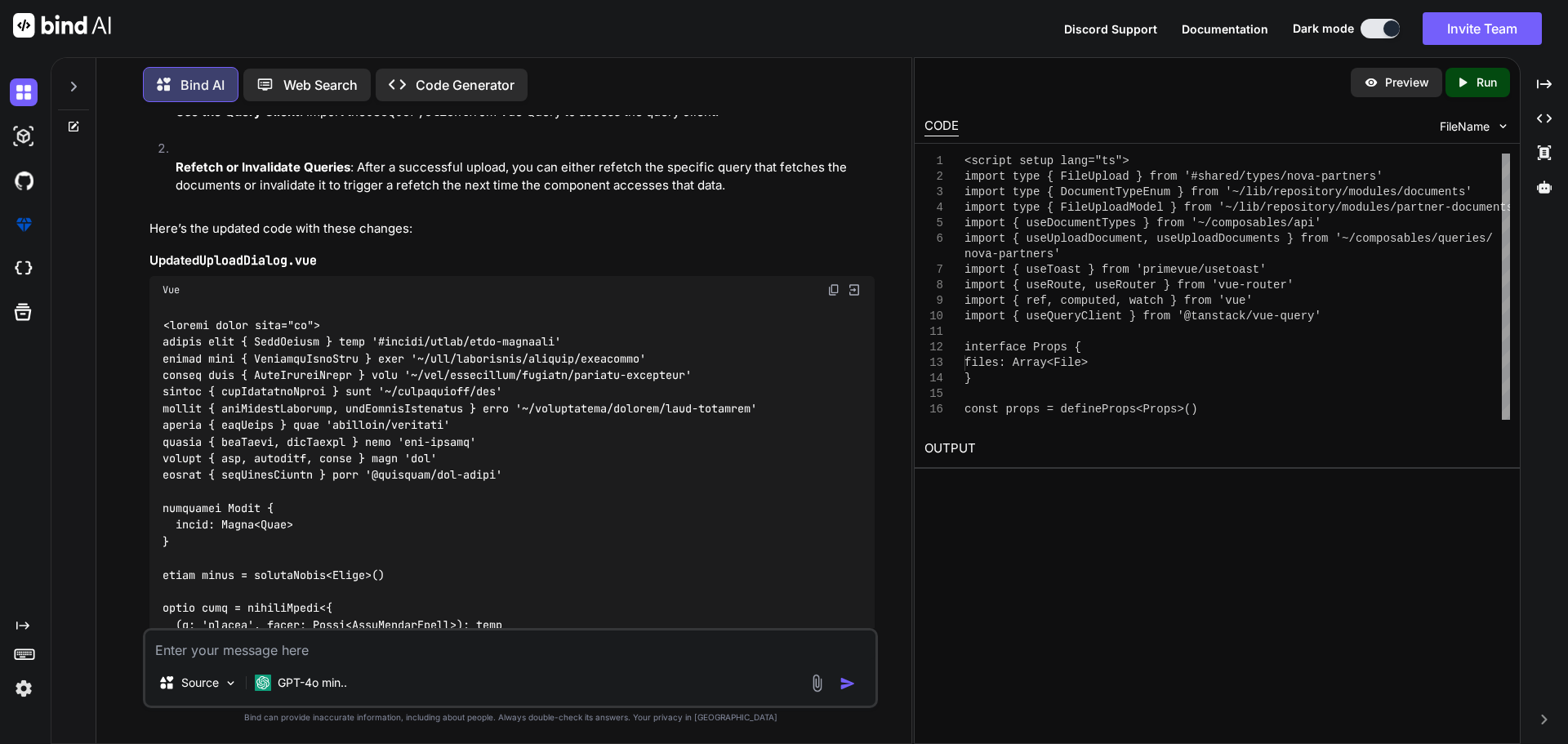
click at [308, 651] on textarea at bounding box center [510, 645] width 730 height 29
paste textarea "[vue-tsc] Type 'string[]' has no properties in common with type 'InvalidateQuer…"
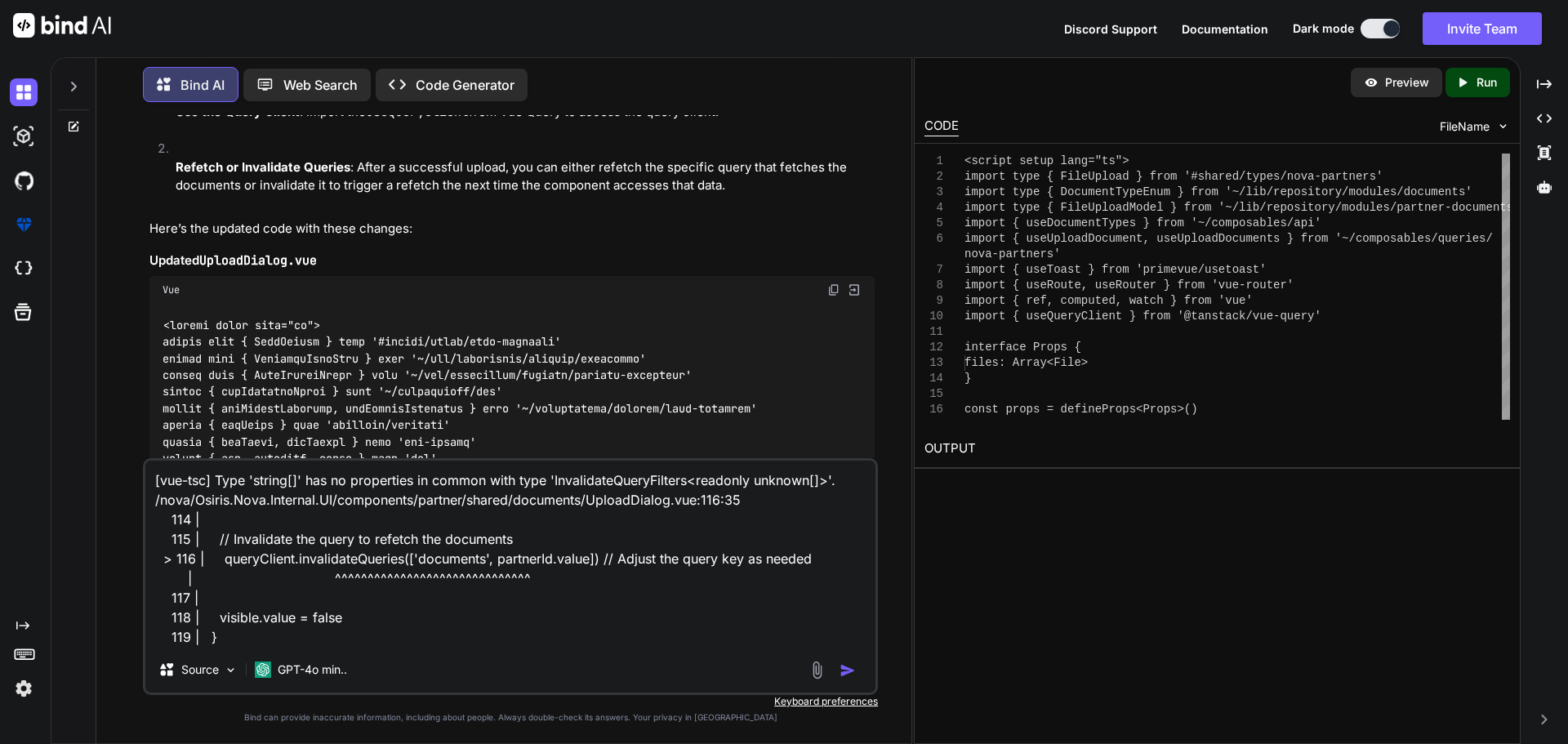
click at [853, 669] on img "button" at bounding box center [847, 670] width 16 height 16
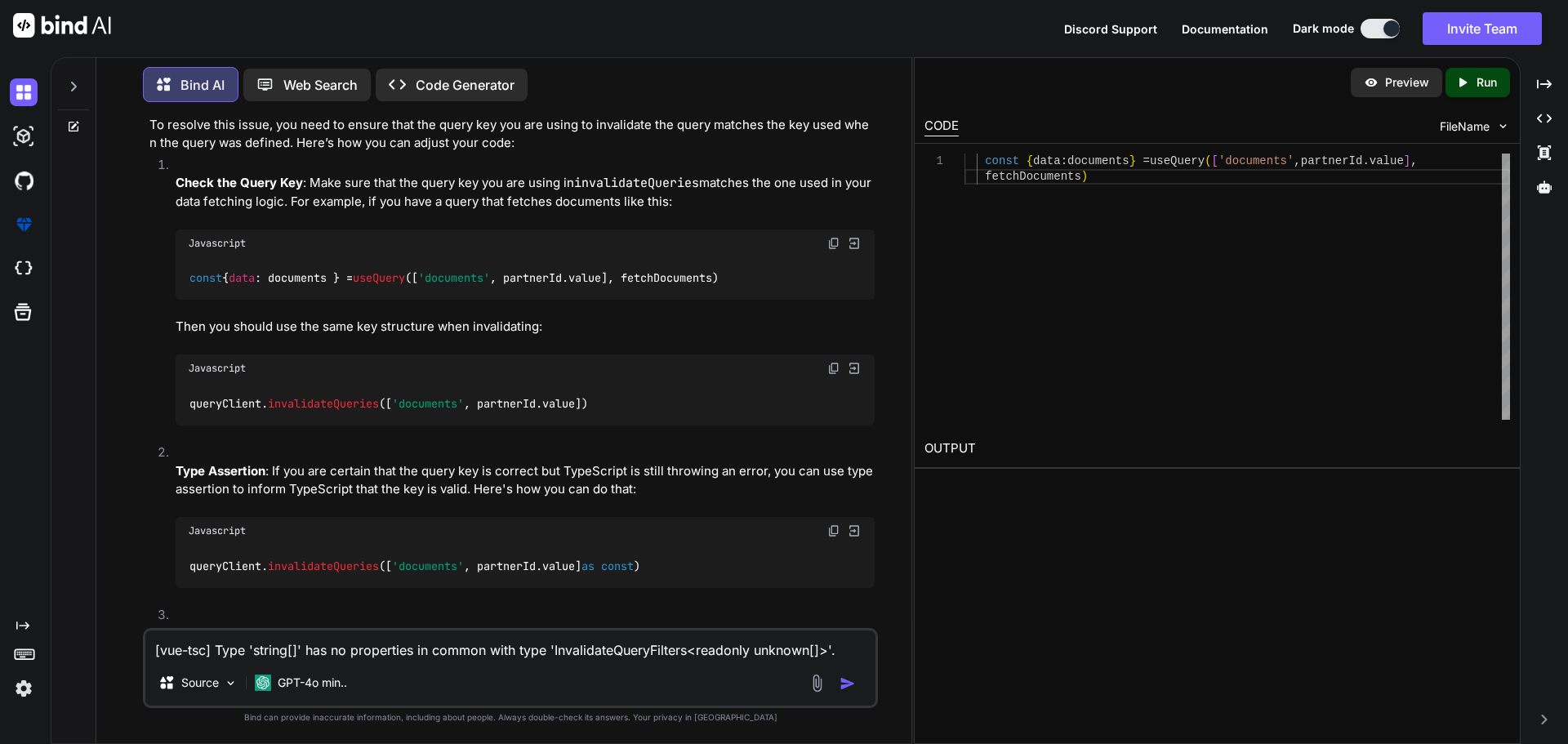
scroll to position [18889, 0]
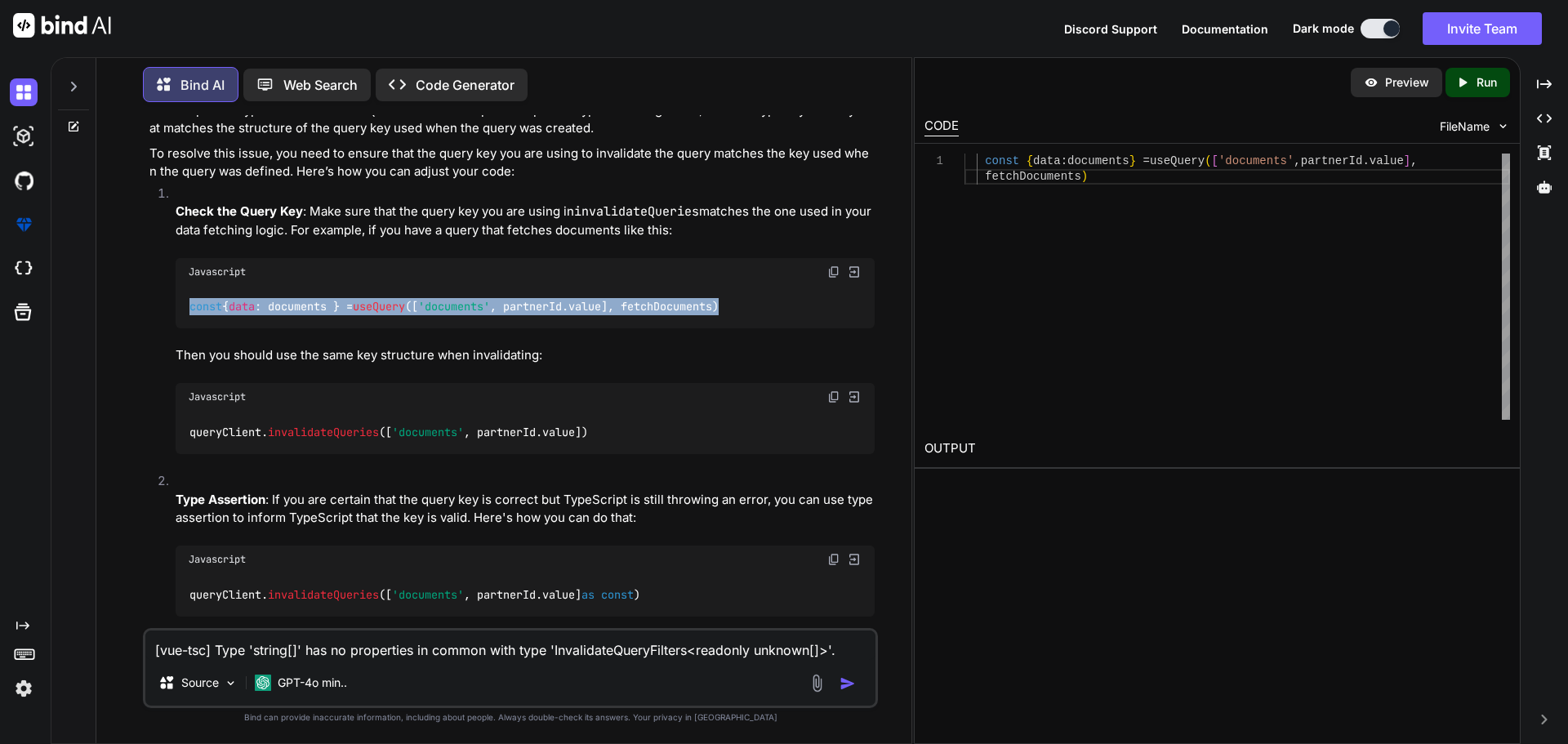
drag, startPoint x: 753, startPoint y: 285, endPoint x: 189, endPoint y: 277, distance: 564.1
click at [189, 286] on div "const { data : documents } = useQuery ([ 'documents' , partnerId. value ], fetc…" at bounding box center [525, 307] width 699 height 43
copy code "const { data : documents } = useQuery ([ 'documents' , partnerId. value ], fetc…"
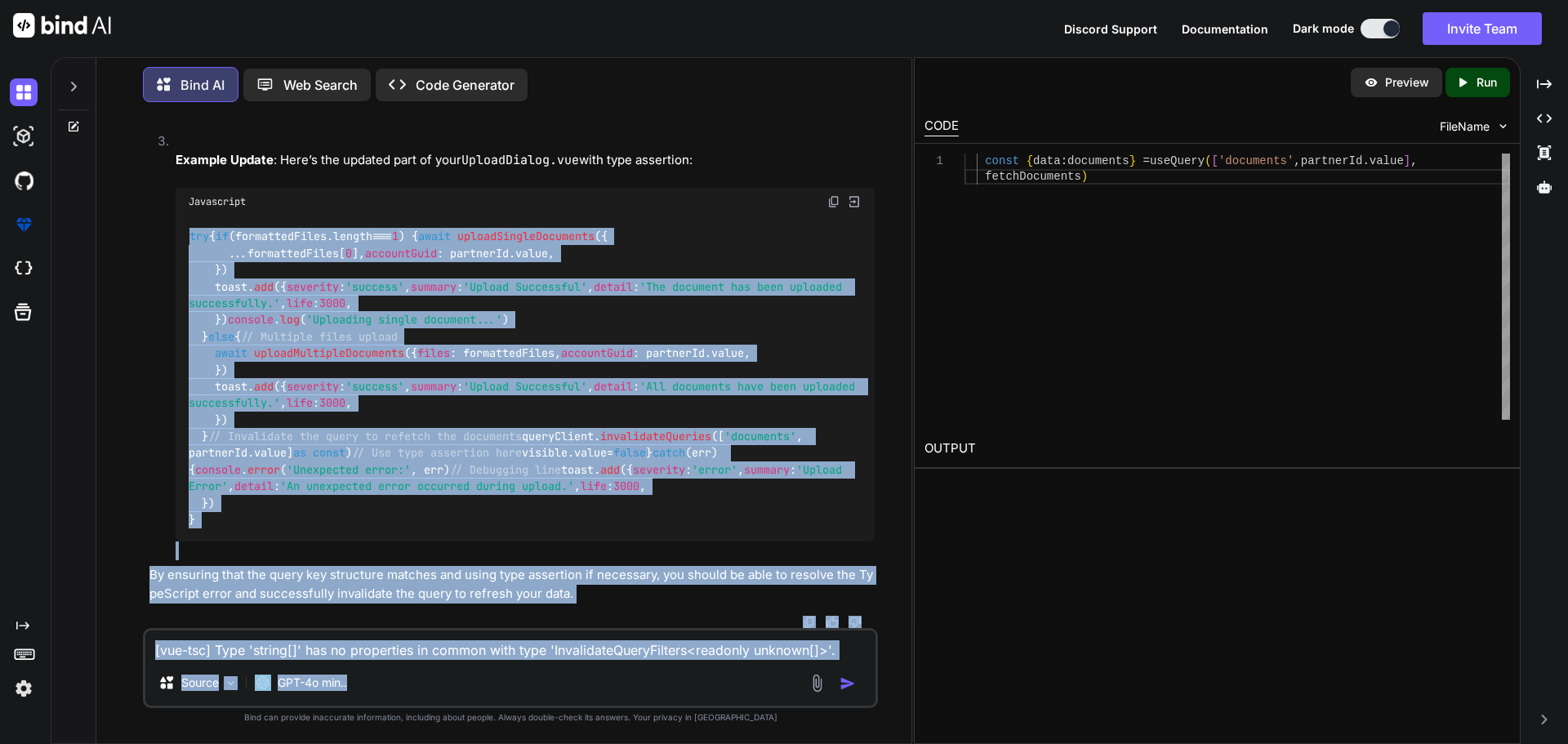
scroll to position [19740, 0]
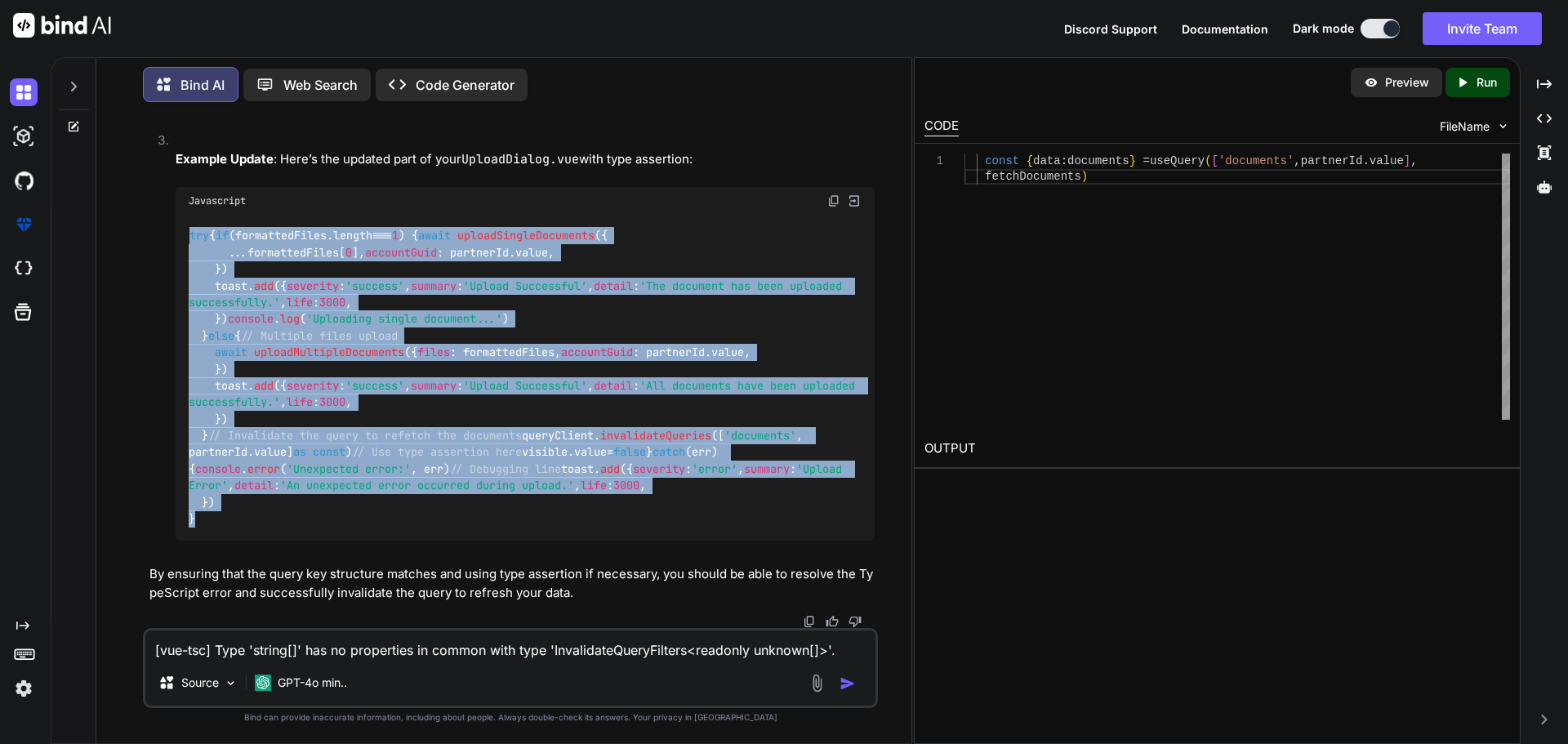
drag, startPoint x: 190, startPoint y: 394, endPoint x: 361, endPoint y: 538, distance: 223.6
click at [361, 538] on div "try { if (formattedFiles. length === 1 ) { await uploadSingleDocuments ({ ...fo…" at bounding box center [525, 377] width 699 height 326
copy code "try { if (formattedFiles. length === 1 ) { await uploadSingleDocuments ({ ...fo…"
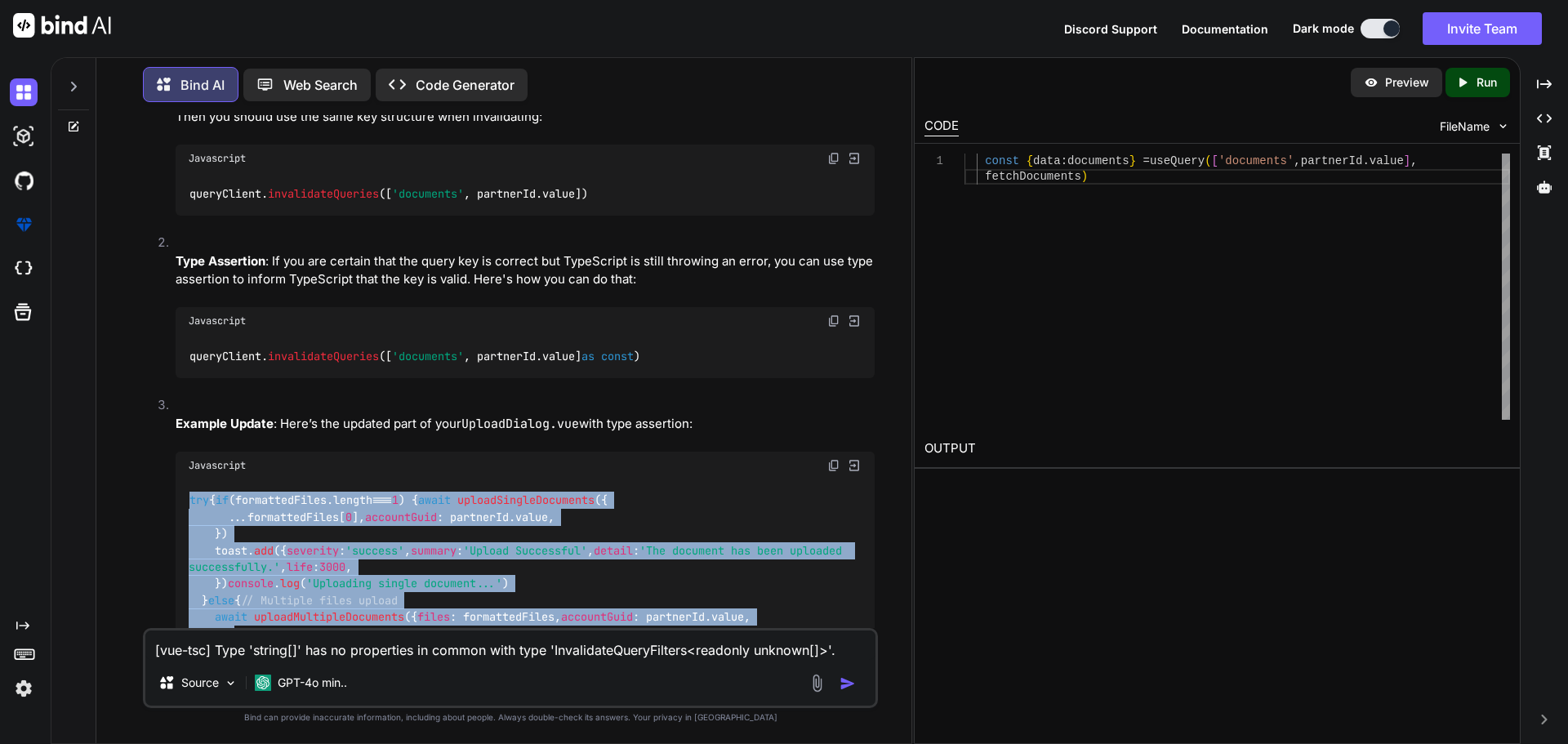
scroll to position [19086, 0]
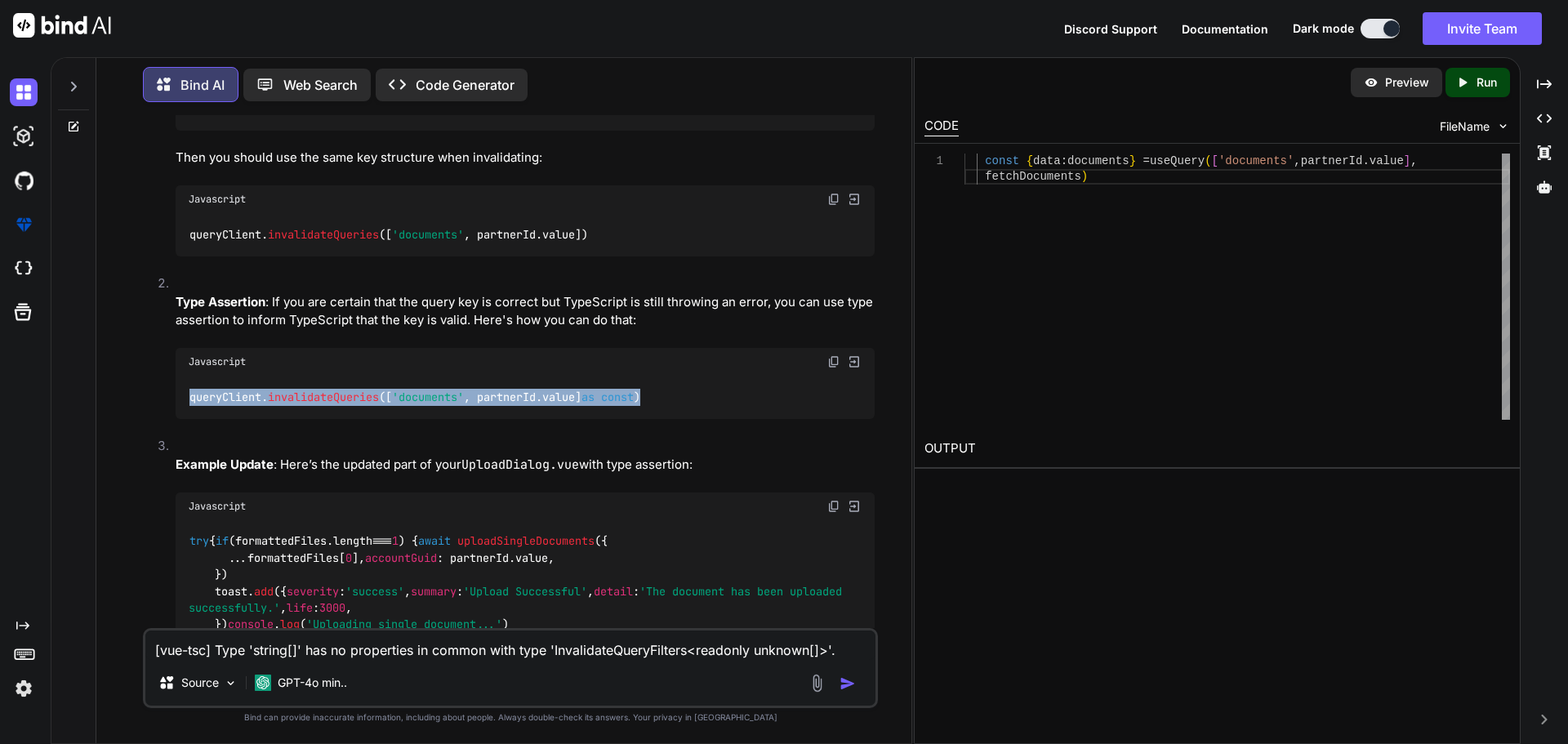
drag, startPoint x: 696, startPoint y: 384, endPoint x: 182, endPoint y: 377, distance: 514.0
click at [182, 377] on div "queryClient. invalidateQueries ([ 'documents' , partnerId. value ] as const )" at bounding box center [525, 397] width 699 height 43
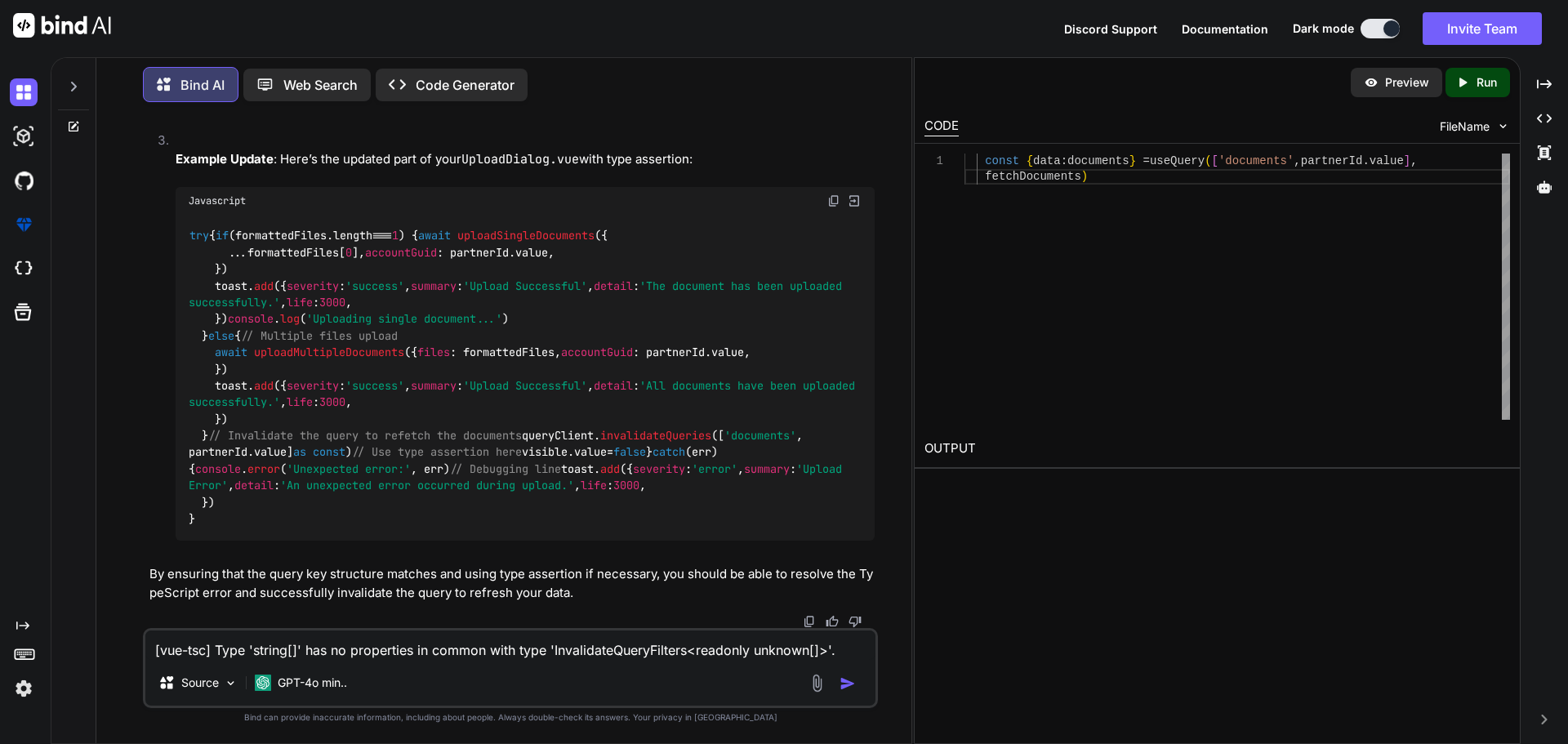
scroll to position [19740, 0]
click at [273, 659] on textarea "[vue-tsc] Type 'string[]' has no properties in common with type 'InvalidateQuer…" at bounding box center [510, 645] width 730 height 29
paste textarea "<script setup lang="ts"> import type { FileUpload } from '#shared/types/nova-pa…"
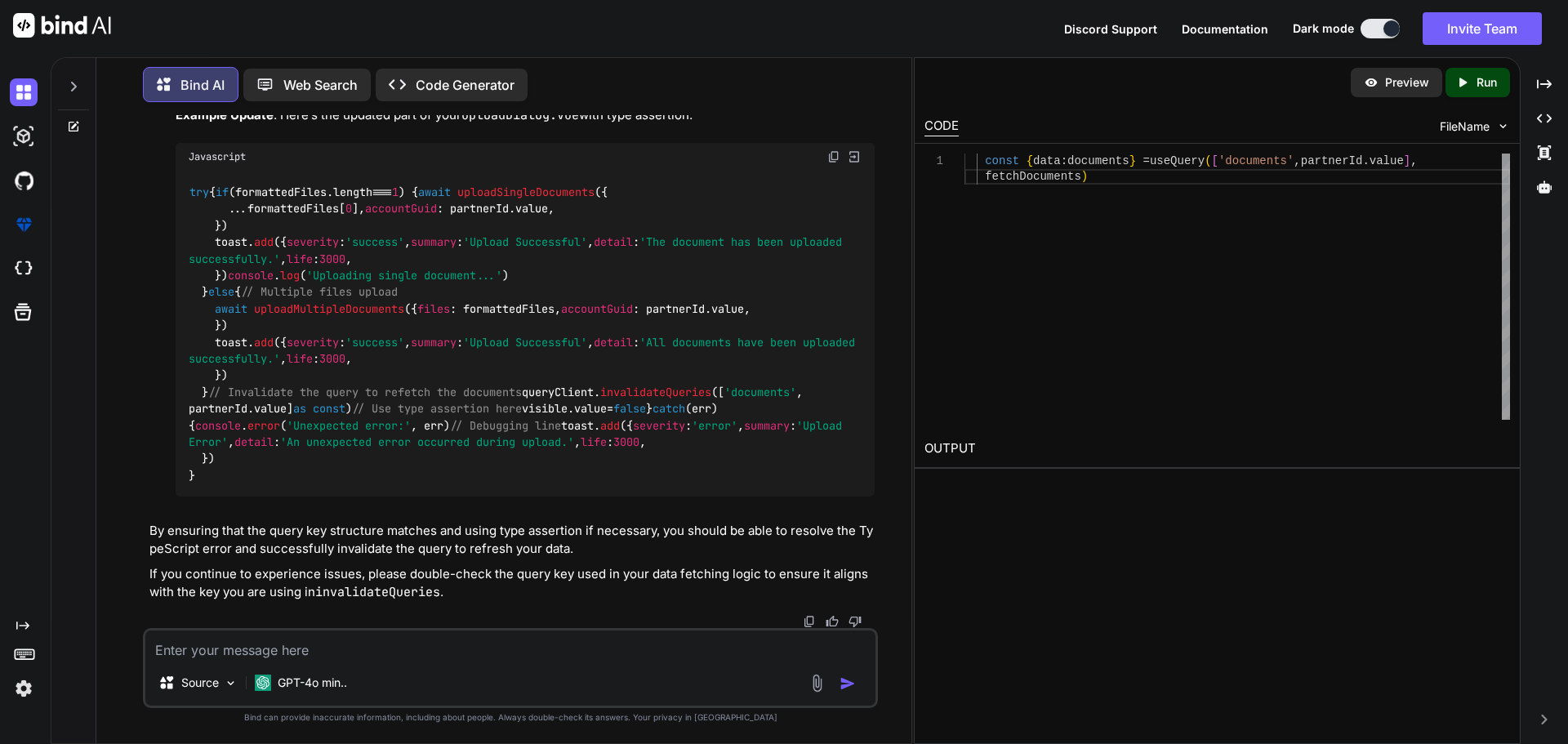
scroll to position [21479, 0]
click at [832, 164] on img at bounding box center [834, 157] width 13 height 13
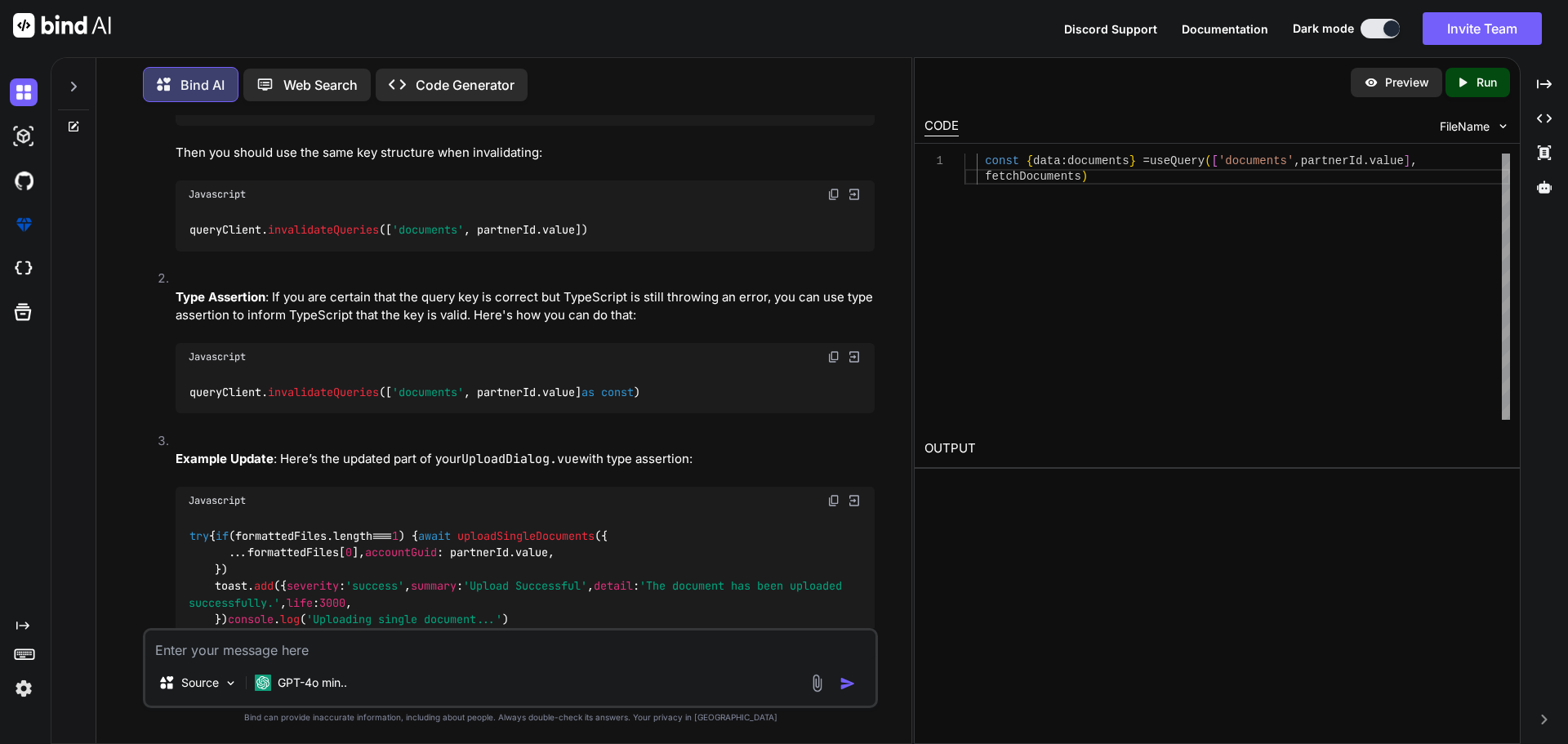
scroll to position [20972, 0]
click at [394, 650] on textarea at bounding box center [510, 645] width 730 height 29
paste textarea "import type { Documents } from '#shared/types/nova-documents' import type { App…"
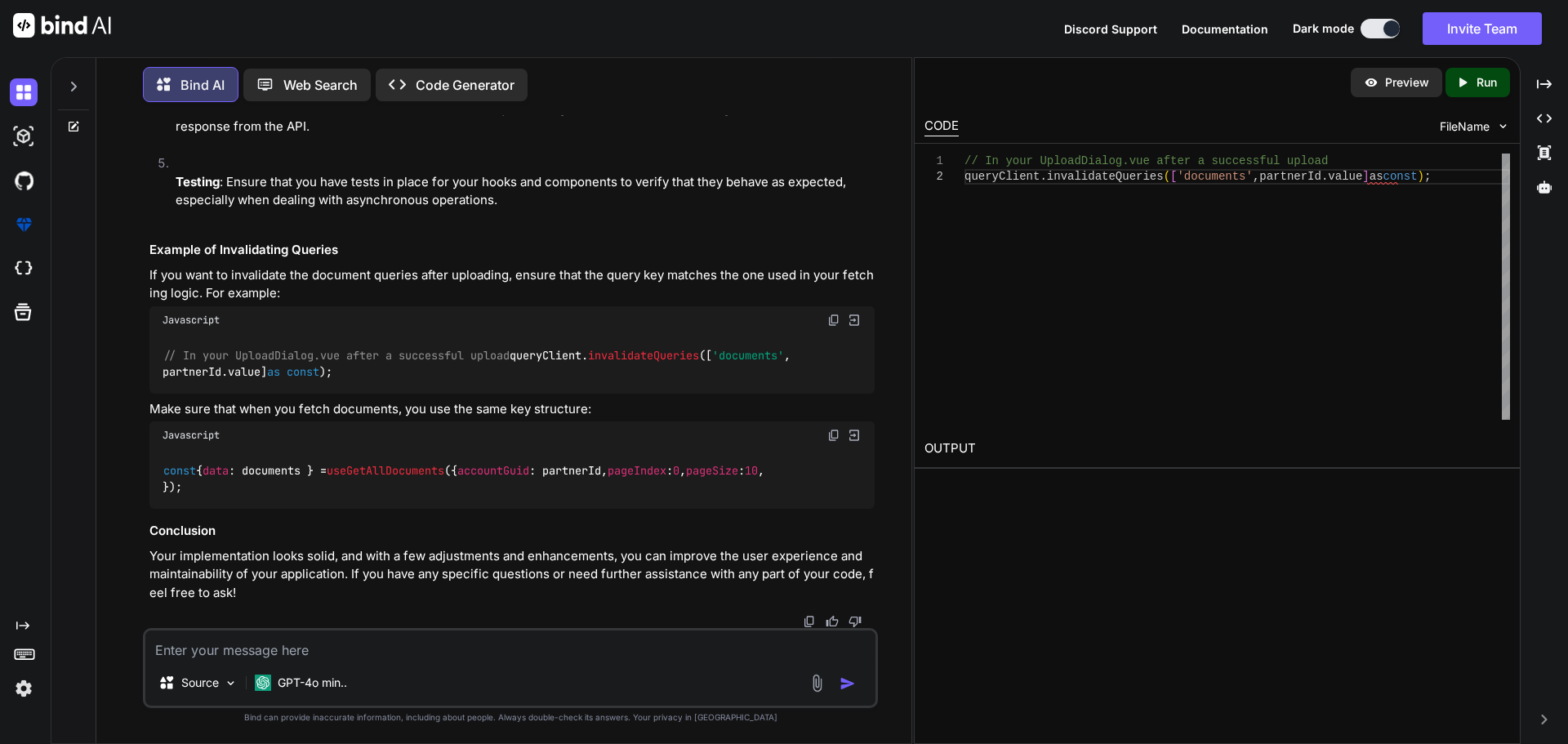
scroll to position [26170, 0]
drag, startPoint x: 659, startPoint y: 325, endPoint x: 163, endPoint y: 320, distance: 496.0
click at [163, 334] on div "// In your UploadDialog.vue after a successful upload queryClient. invalidateQu…" at bounding box center [511, 363] width 725 height 60
copy code "queryClient. invalidateQueries ([ 'documents' , partnerId. value ] as const );"
click at [444, 463] on span "useGetAllDocuments" at bounding box center [386, 471] width 117 height 15
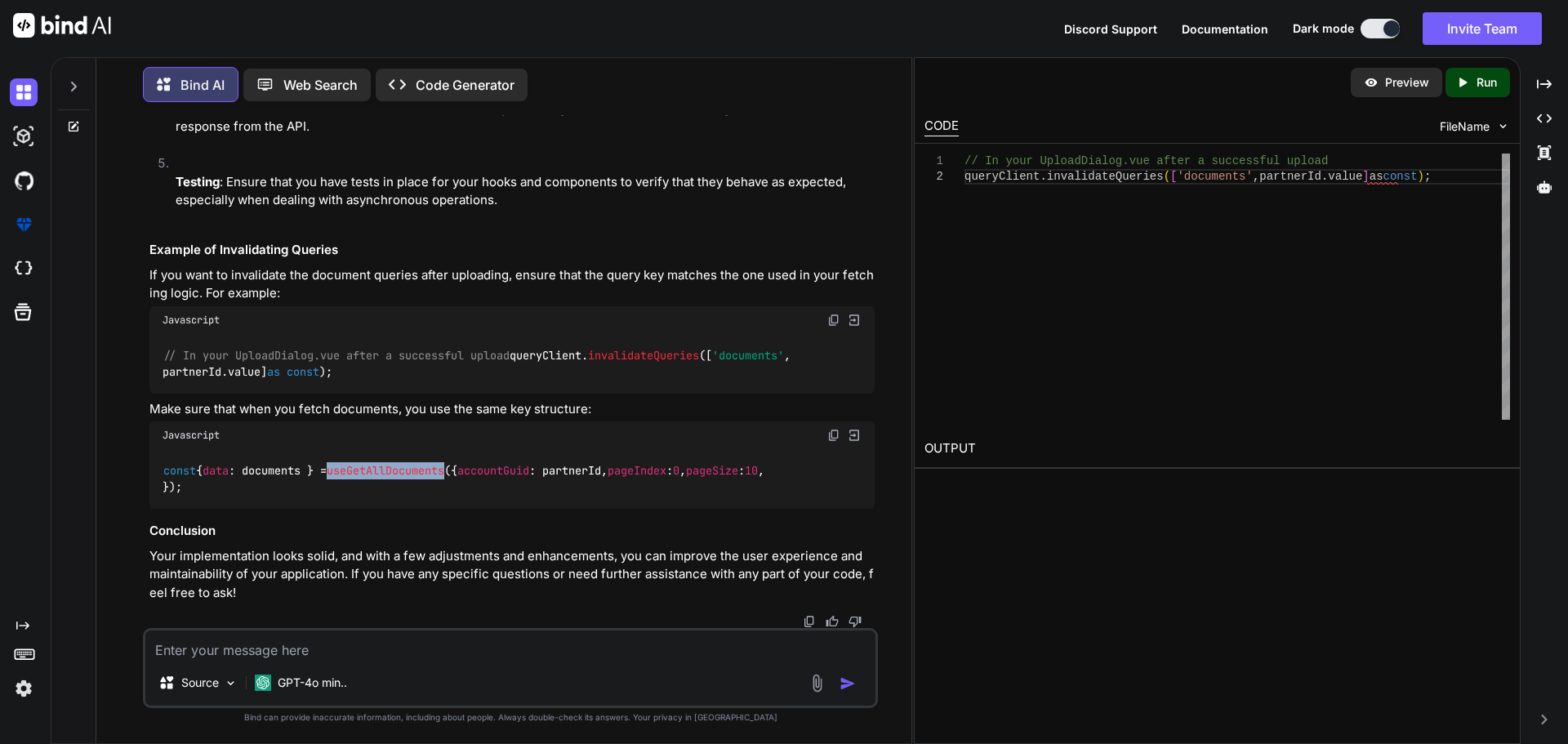
click at [444, 463] on span "useGetAllDocuments" at bounding box center [386, 471] width 117 height 15
copy span "useGetAllDocuments"
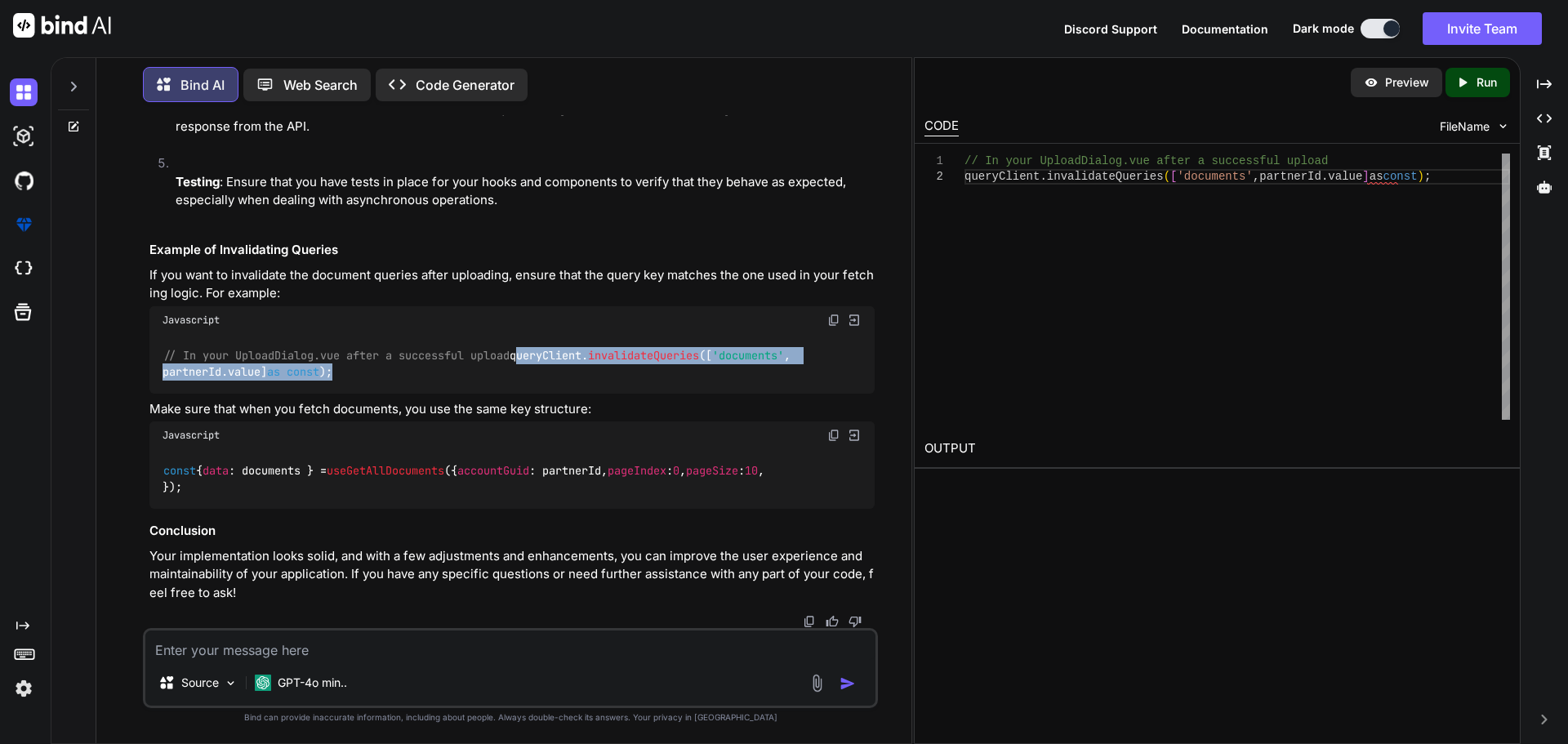
drag, startPoint x: 648, startPoint y: 569, endPoint x: 163, endPoint y: 566, distance: 485.0
click at [163, 394] on div "// In your UploadDialog.vue after a successful upload queryClient. invalidateQu…" at bounding box center [511, 363] width 725 height 60
copy code "queryClient. invalidateQueries ([ 'documents' , partnerId. value ] as const );"
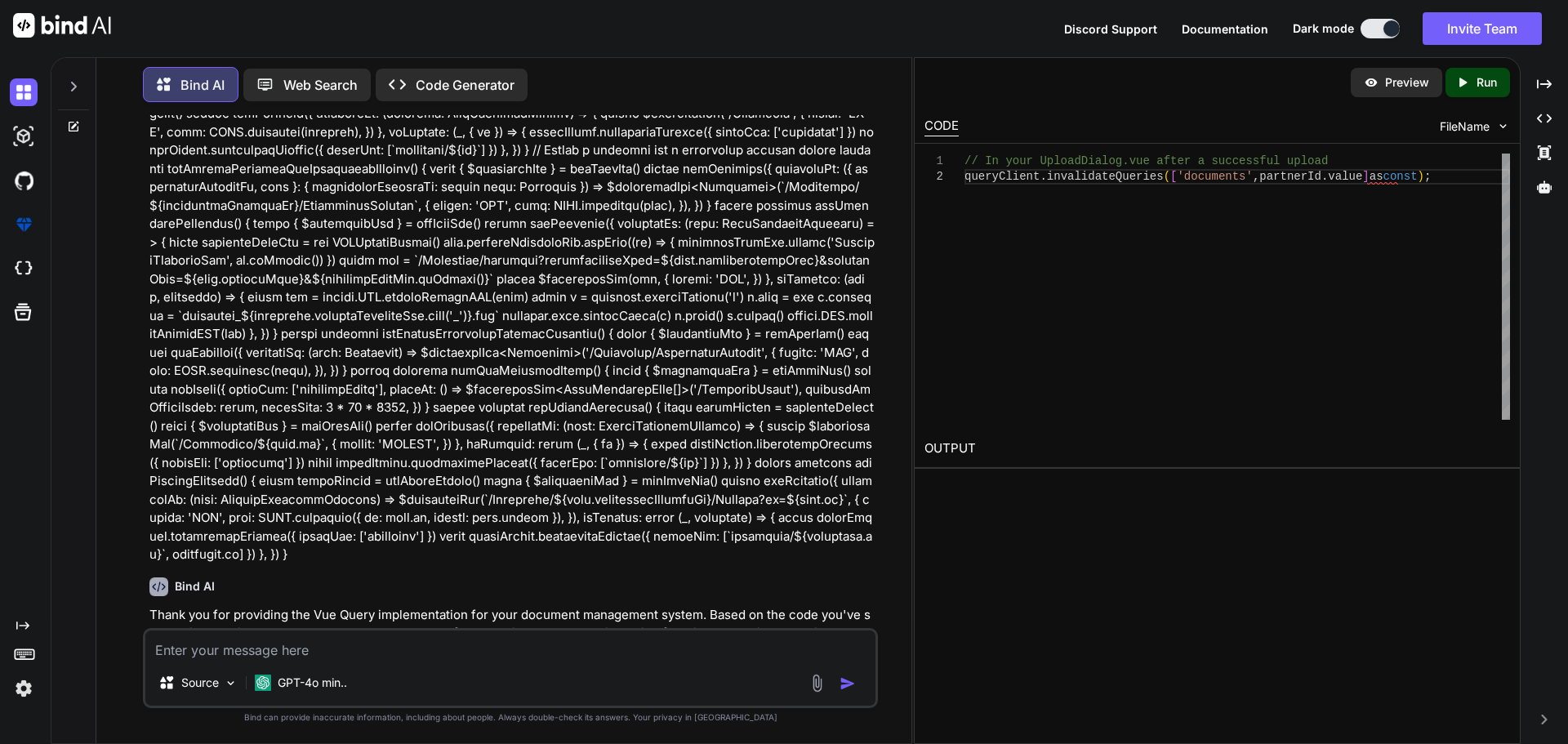
scroll to position [24046, 0]
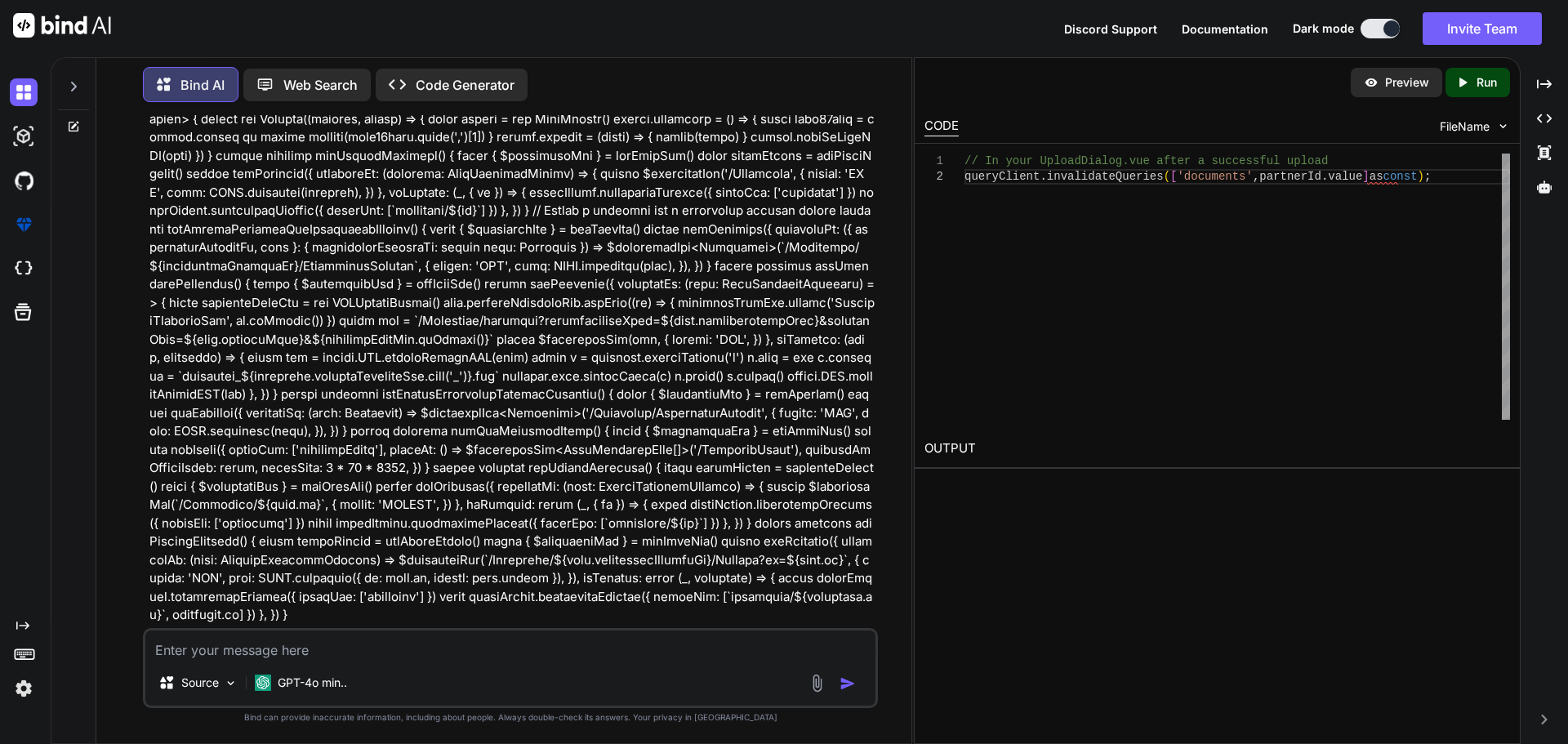
click at [337, 658] on textarea at bounding box center [510, 645] width 730 height 29
paste textarea "import type { DocumentTypeEnum } from '~/lib/repository/modules/documents' impo…"
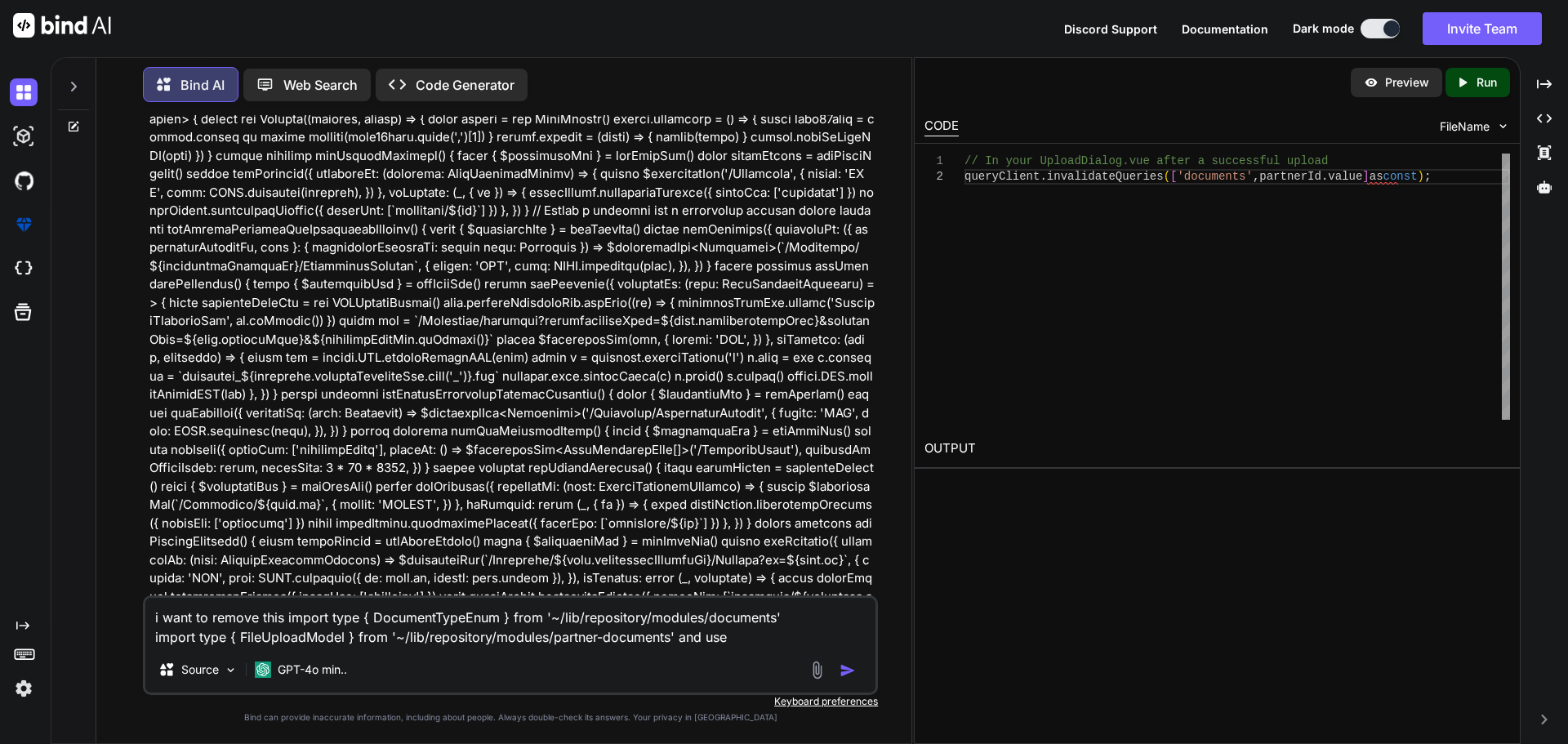
click at [739, 632] on textarea "i want to remove this import type { DocumentTypeEnum } from '~/lib/repository/m…" at bounding box center [510, 622] width 730 height 49
paste textarea "shared/types/nova-partners.ts"
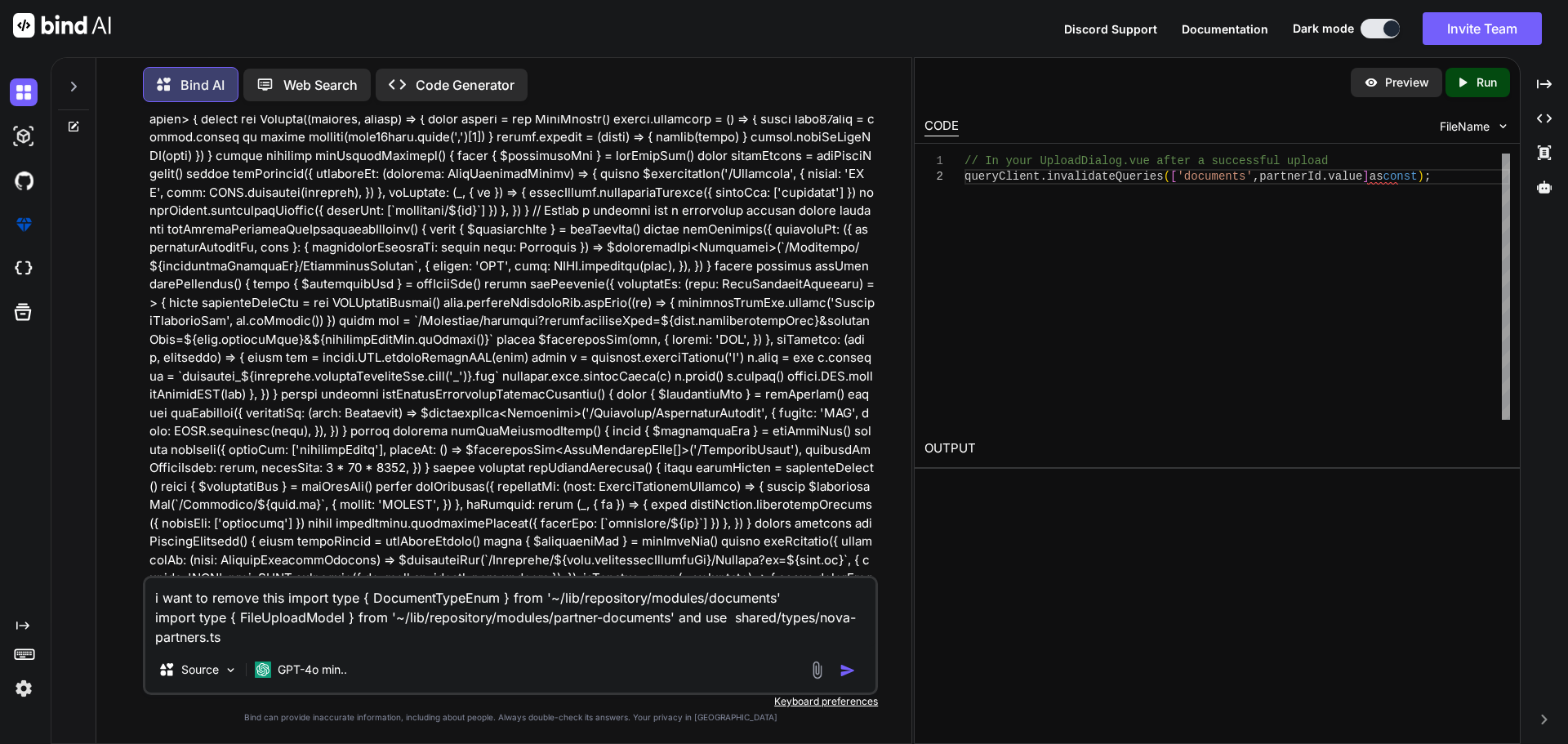
click at [264, 633] on textarea "i want to remove this import type { DocumentTypeEnum } from '~/lib/repository/m…" at bounding box center [510, 613] width 730 height 69
paste textarea "import type { RequestType, ResponseType } from '~/schemas' export type Paginate…"
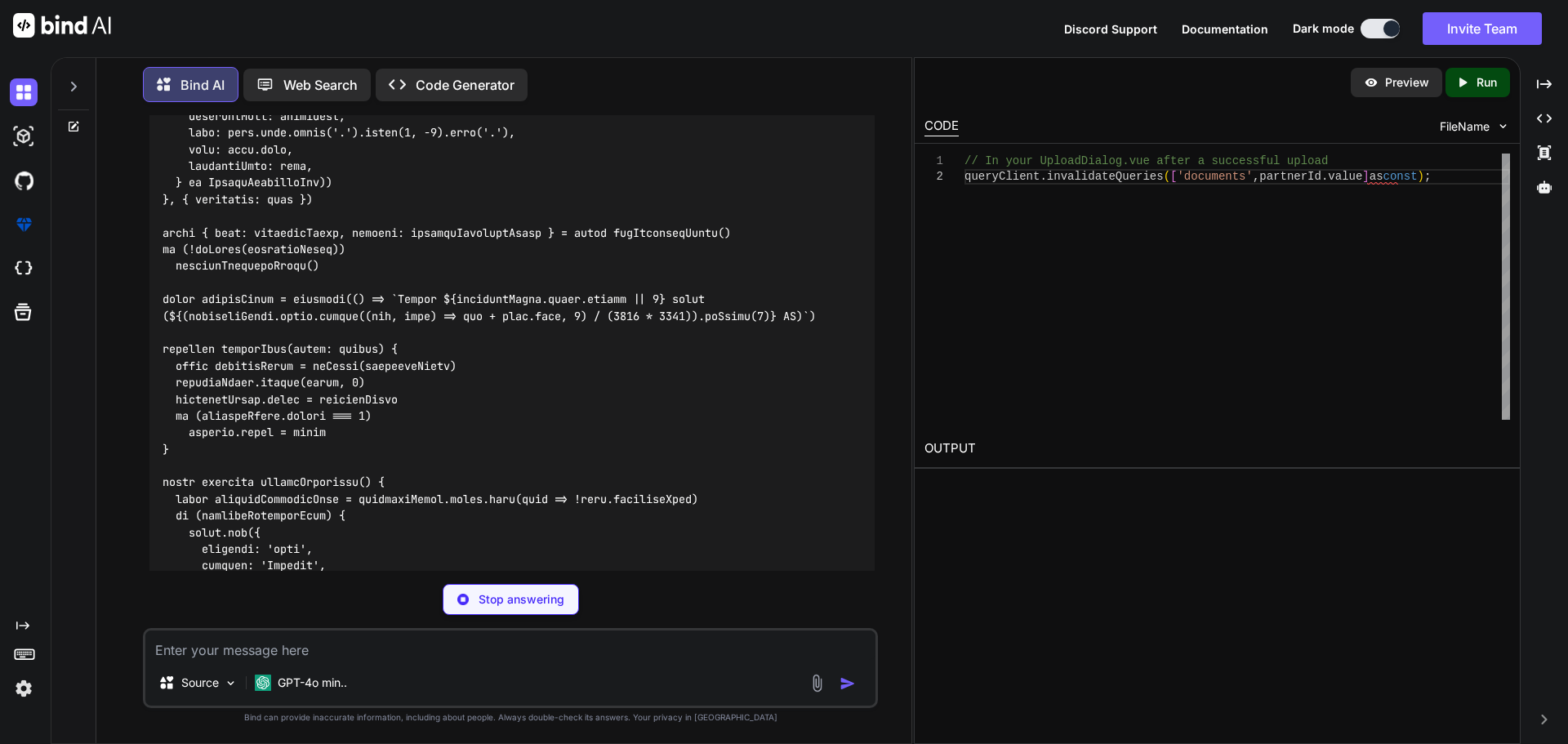
scroll to position [27909, 0]
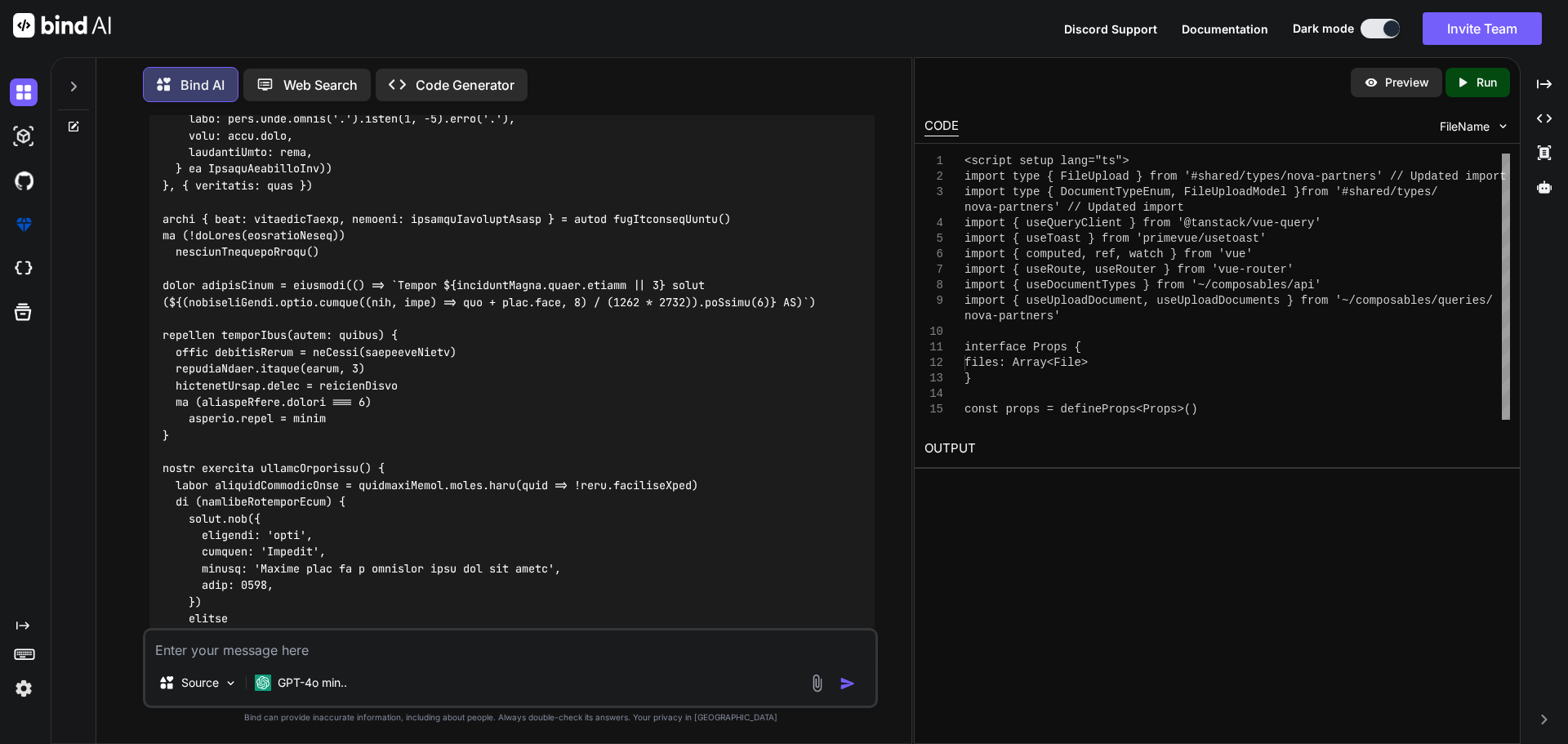
drag, startPoint x: 720, startPoint y: 202, endPoint x: 158, endPoint y: 186, distance: 562.2
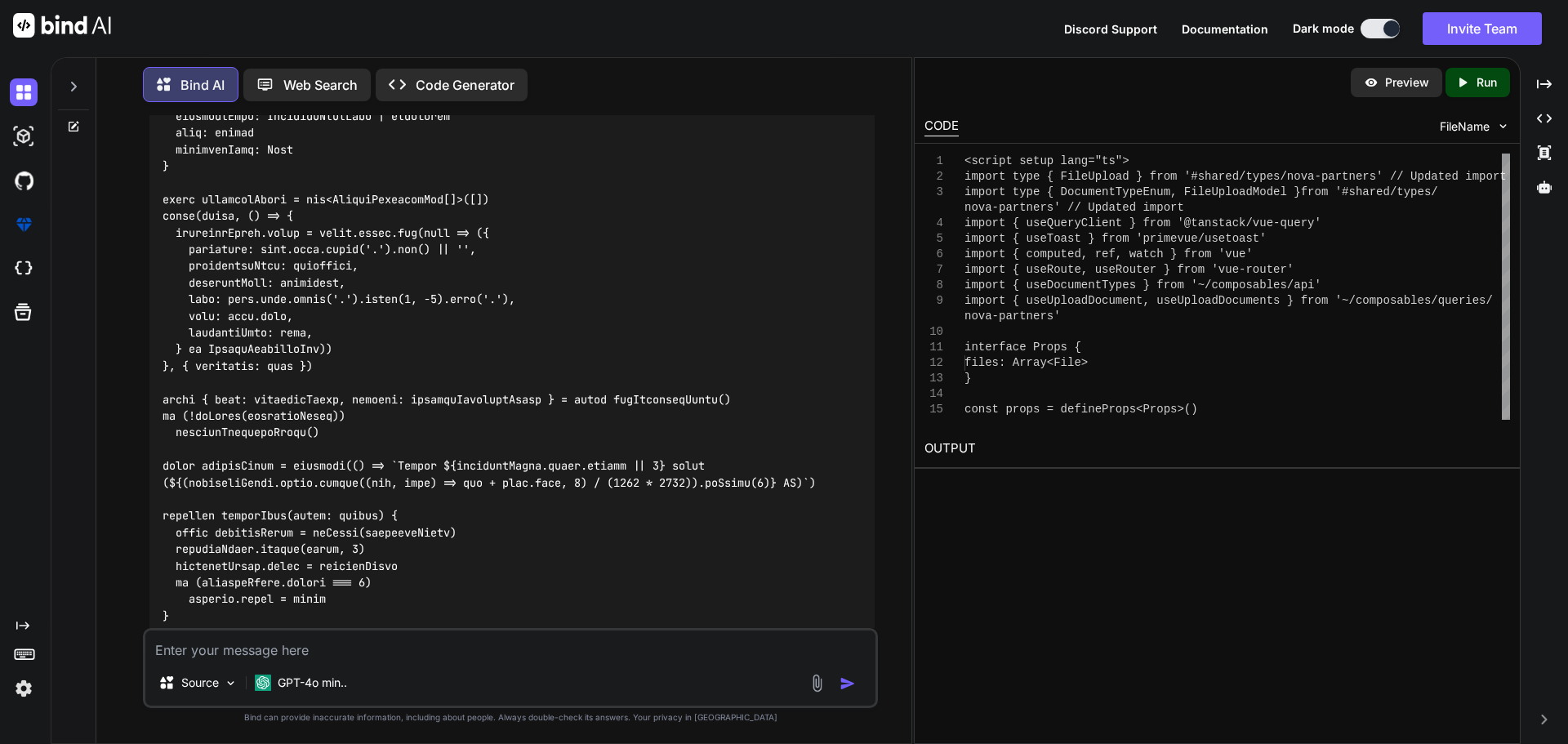
scroll to position [27686, 0]
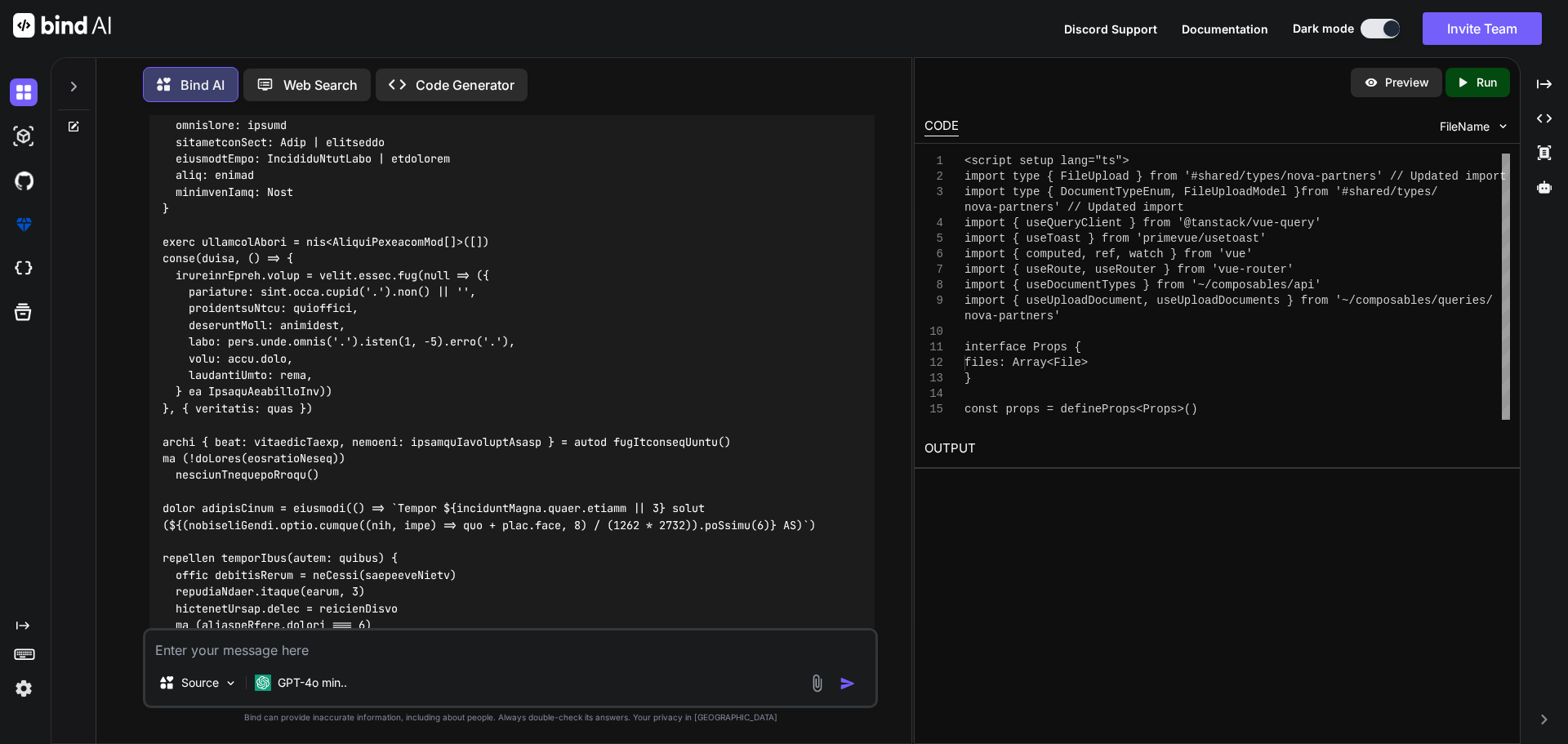
drag, startPoint x: 715, startPoint y: 427, endPoint x: 153, endPoint y: 412, distance: 562.2
copy code "import type { FileUpload } from '#shared/types/nova-partners' // Updated import…"
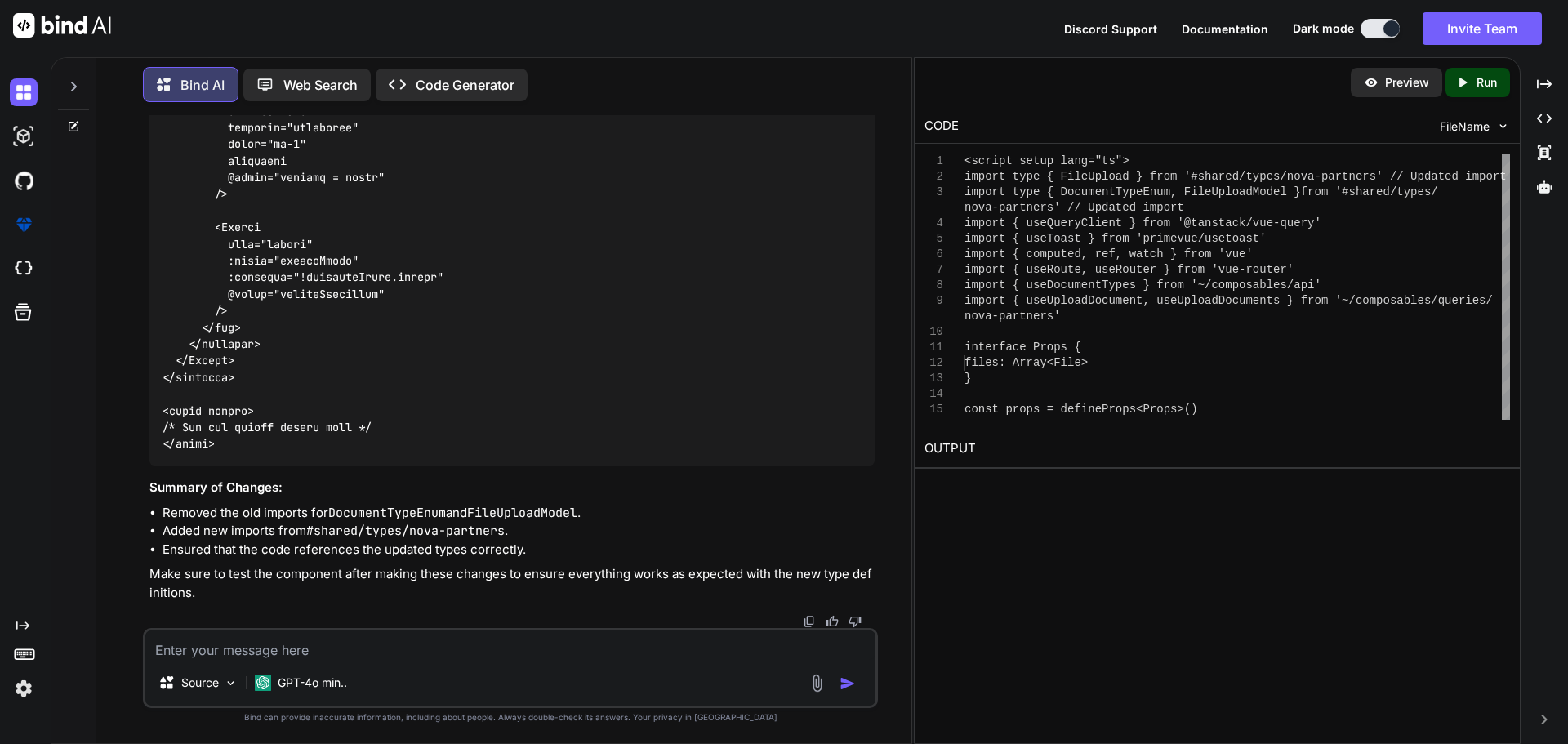
scroll to position [31117, 0]
click at [200, 649] on textarea at bounding box center [510, 645] width 730 height 29
paste textarea "import type { RequestType, ResponseType } from '~/schemas' export type Paginate…"
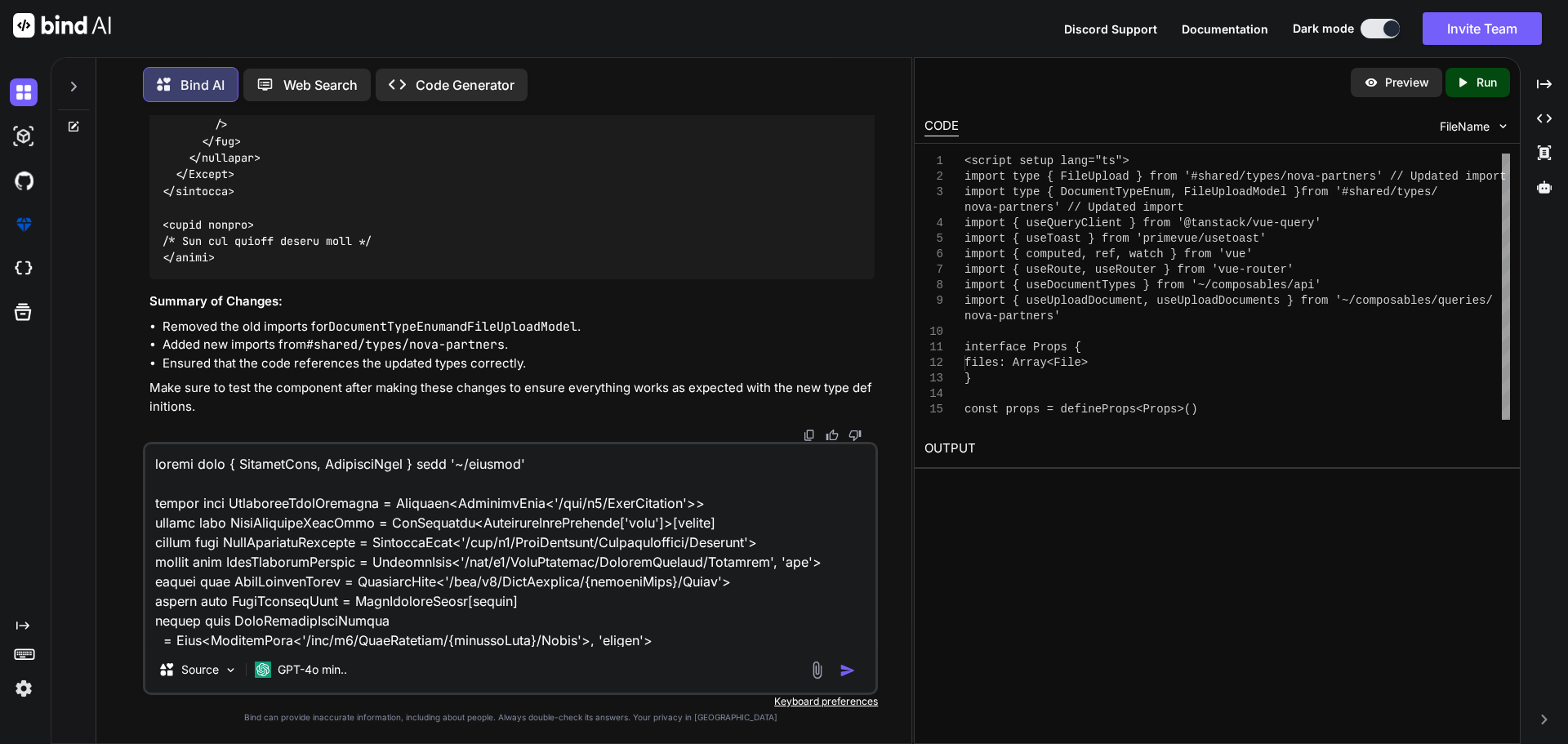
scroll to position [2609, 0]
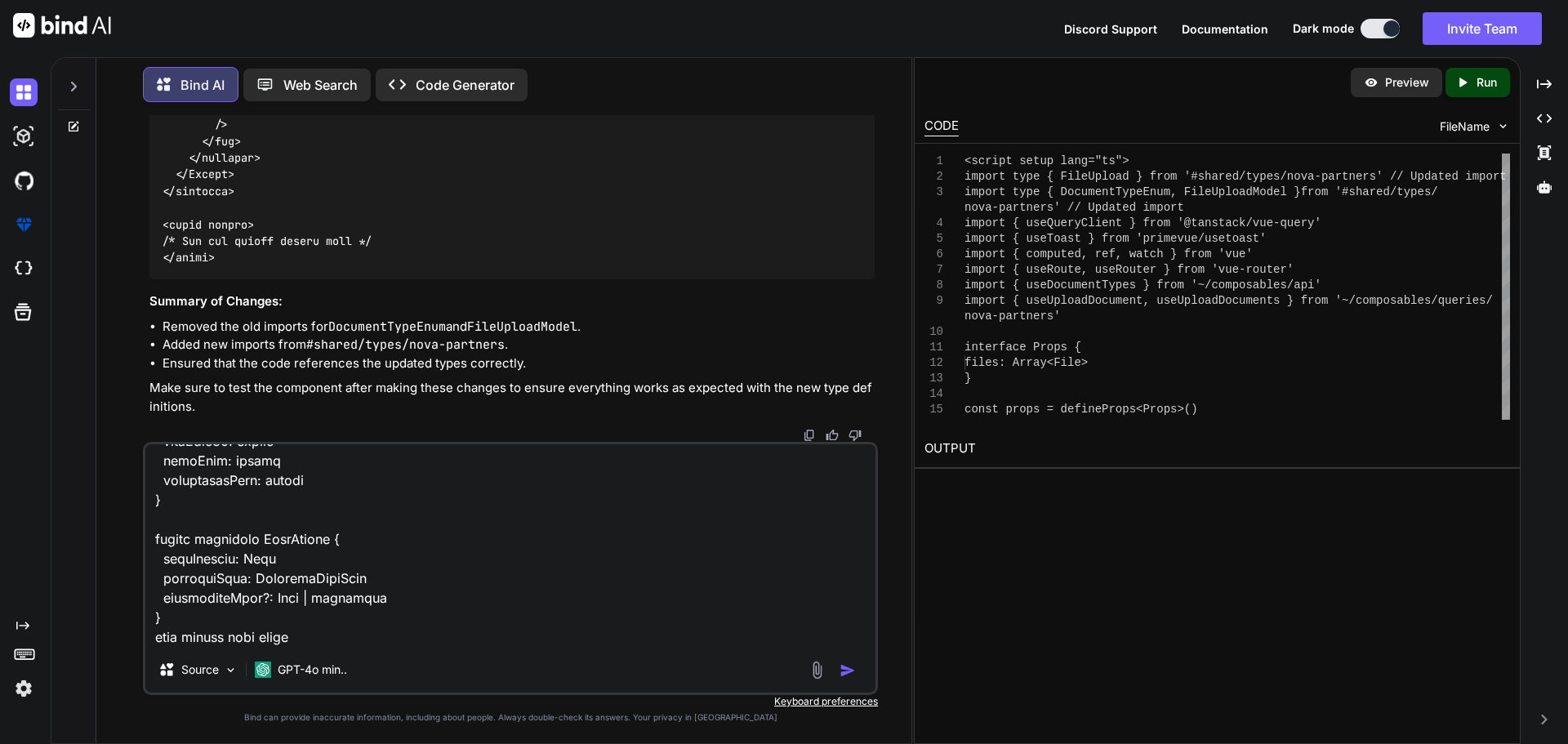
paste textarea "import type { RequestType, ResponseType } from '~/schemas' export type Paginate…"
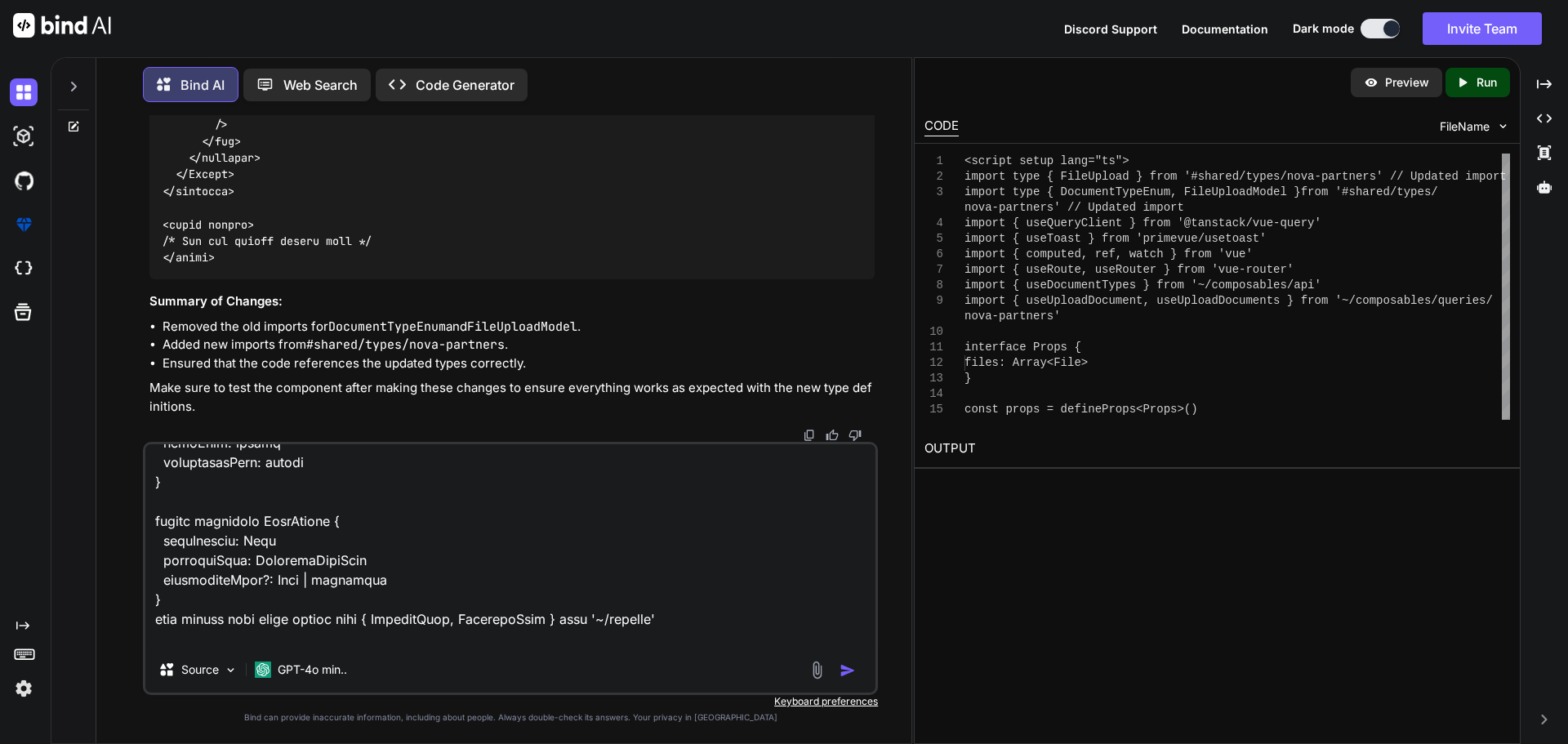
scroll to position [5394, 0]
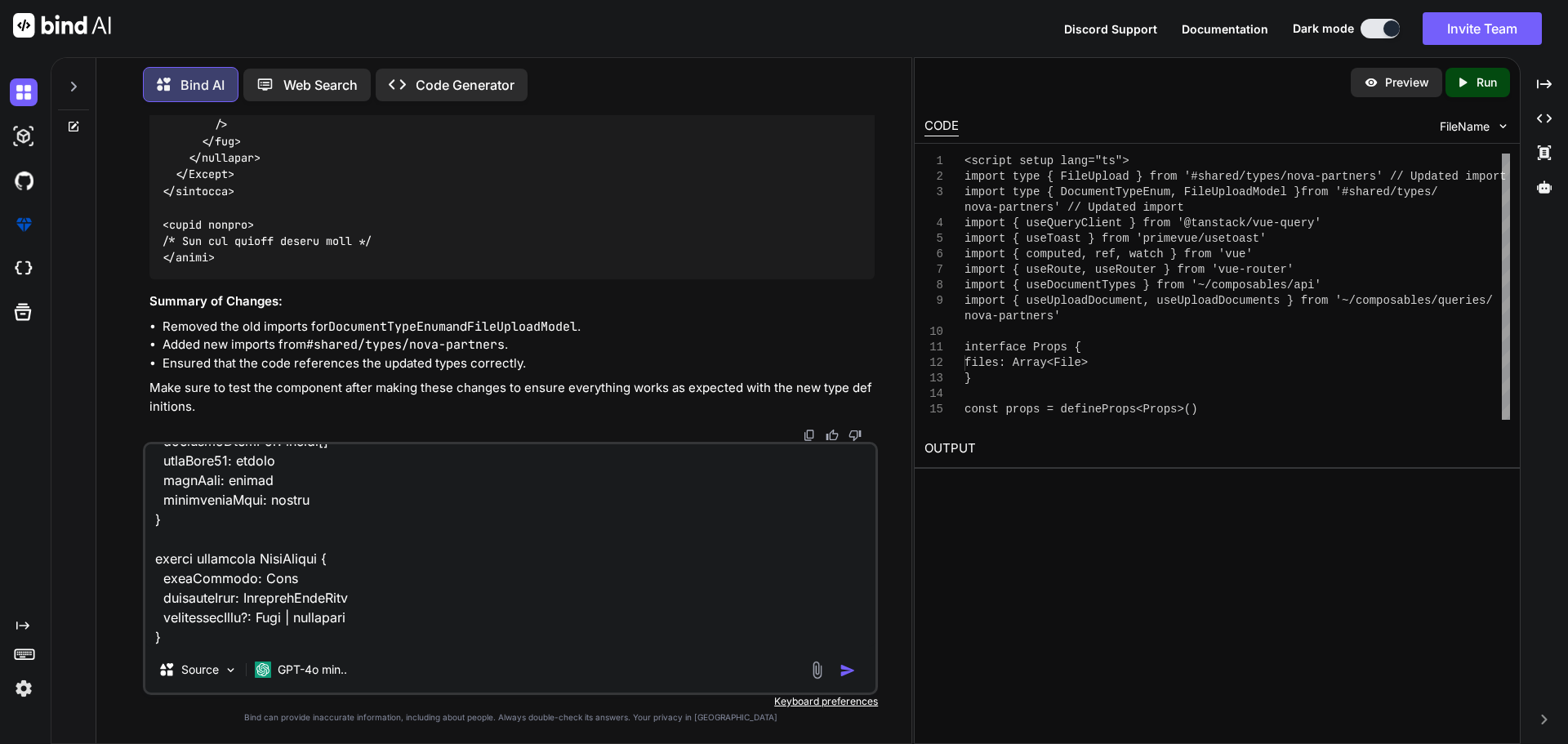
click at [170, 614] on textarea at bounding box center [510, 546] width 730 height 203
paste textarea "import type { RequestType, ResponseType } from '~/schemas' export type Paginate…"
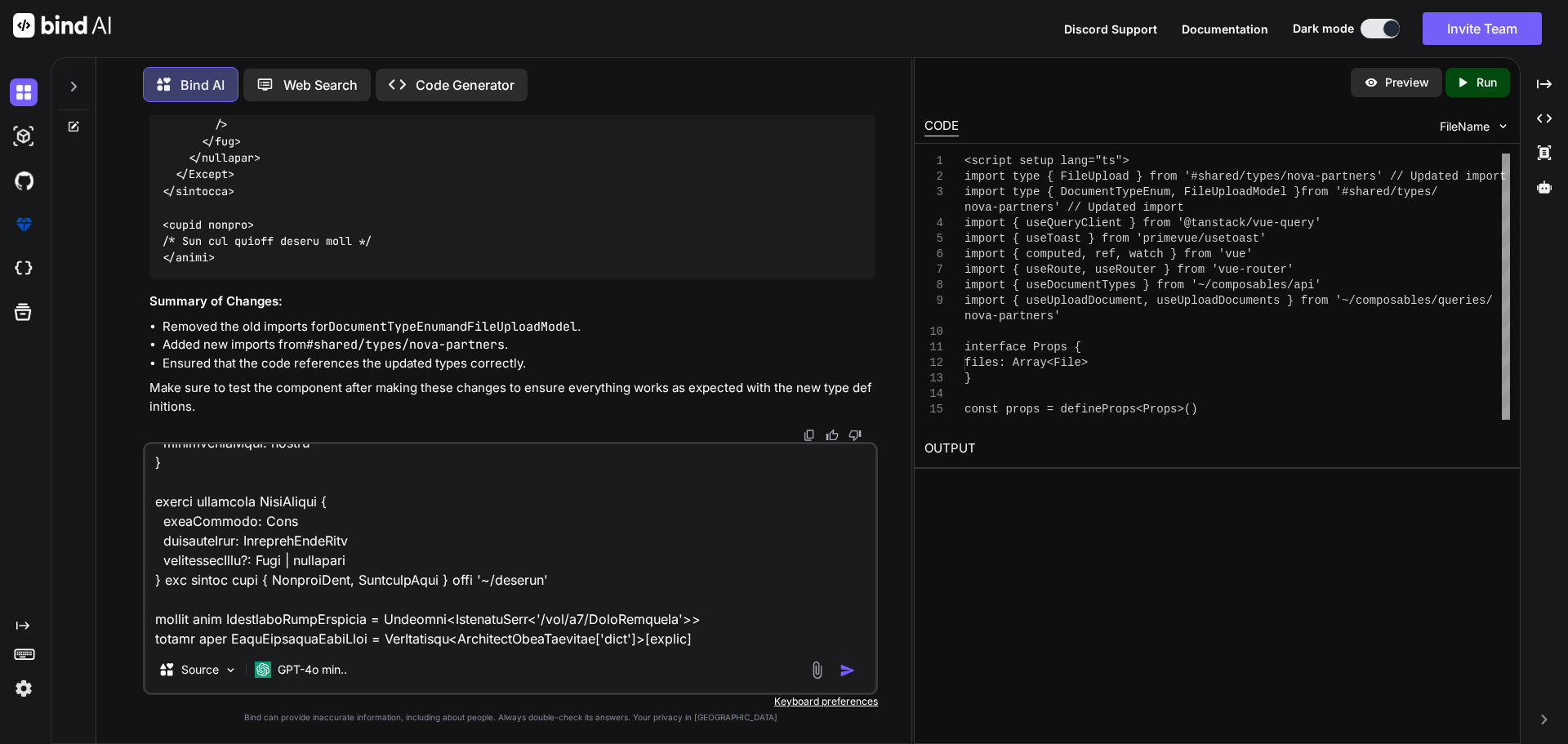
scroll to position [8159, 0]
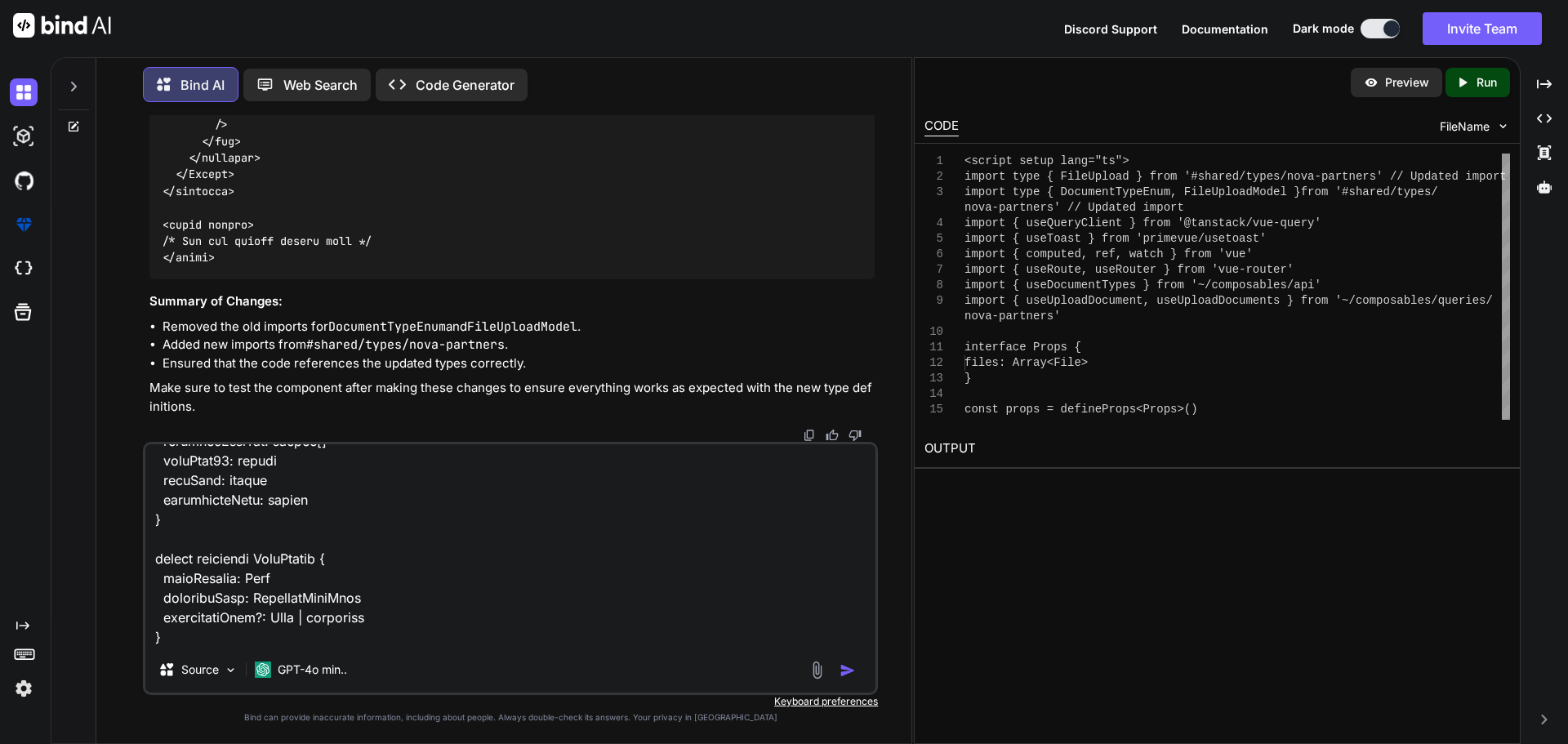
click at [418, 577] on textarea at bounding box center [510, 546] width 730 height 203
click at [206, 618] on textarea at bounding box center [510, 546] width 730 height 203
paste textarea "composables/queries/nova-partners.ts"
drag, startPoint x: 449, startPoint y: 620, endPoint x: 470, endPoint y: 617, distance: 21.2
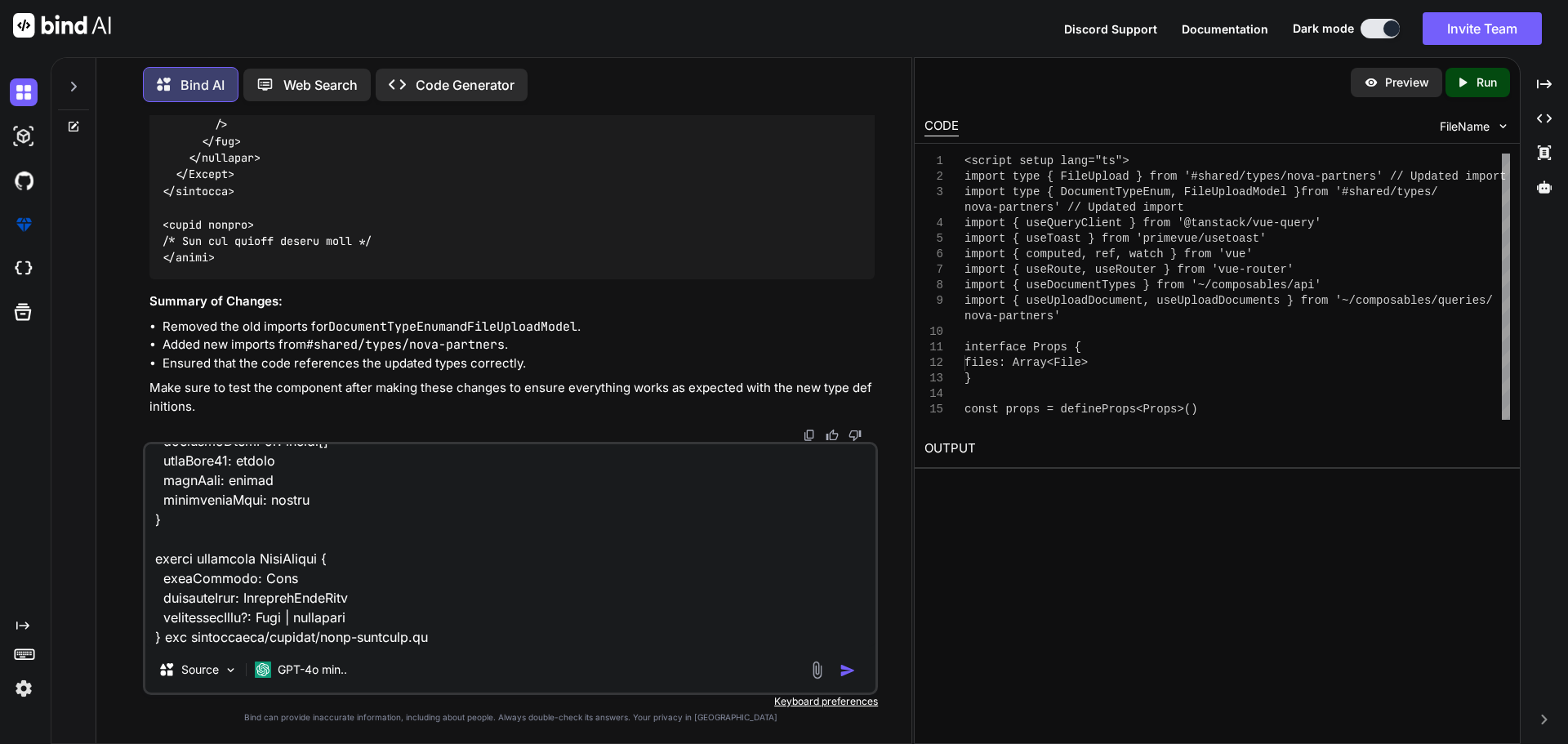
click at [449, 619] on textarea at bounding box center [510, 546] width 730 height 203
paste textarea "import type { Documents } from '#shared/types/nova-documents' import type { App…"
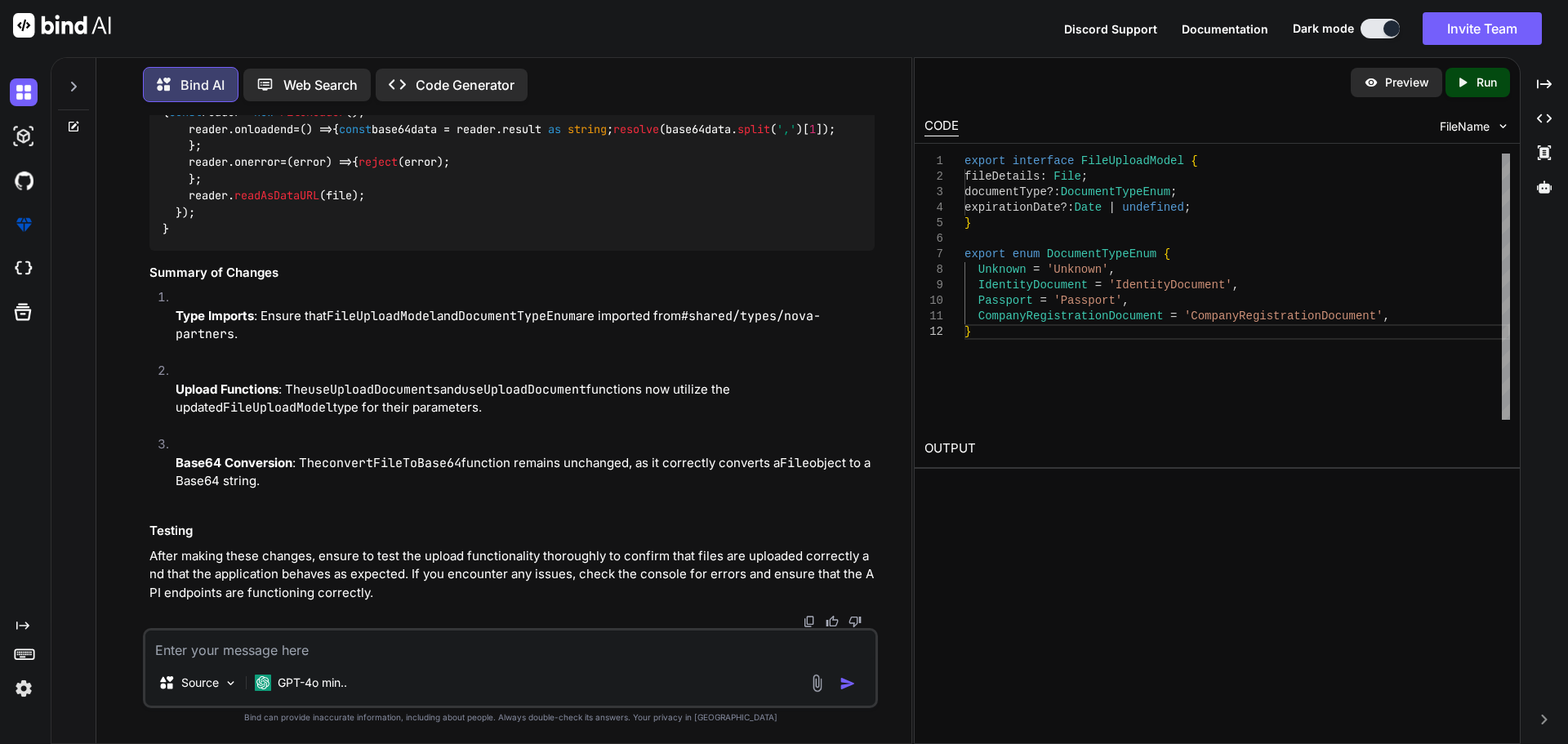
scroll to position [36287, 0]
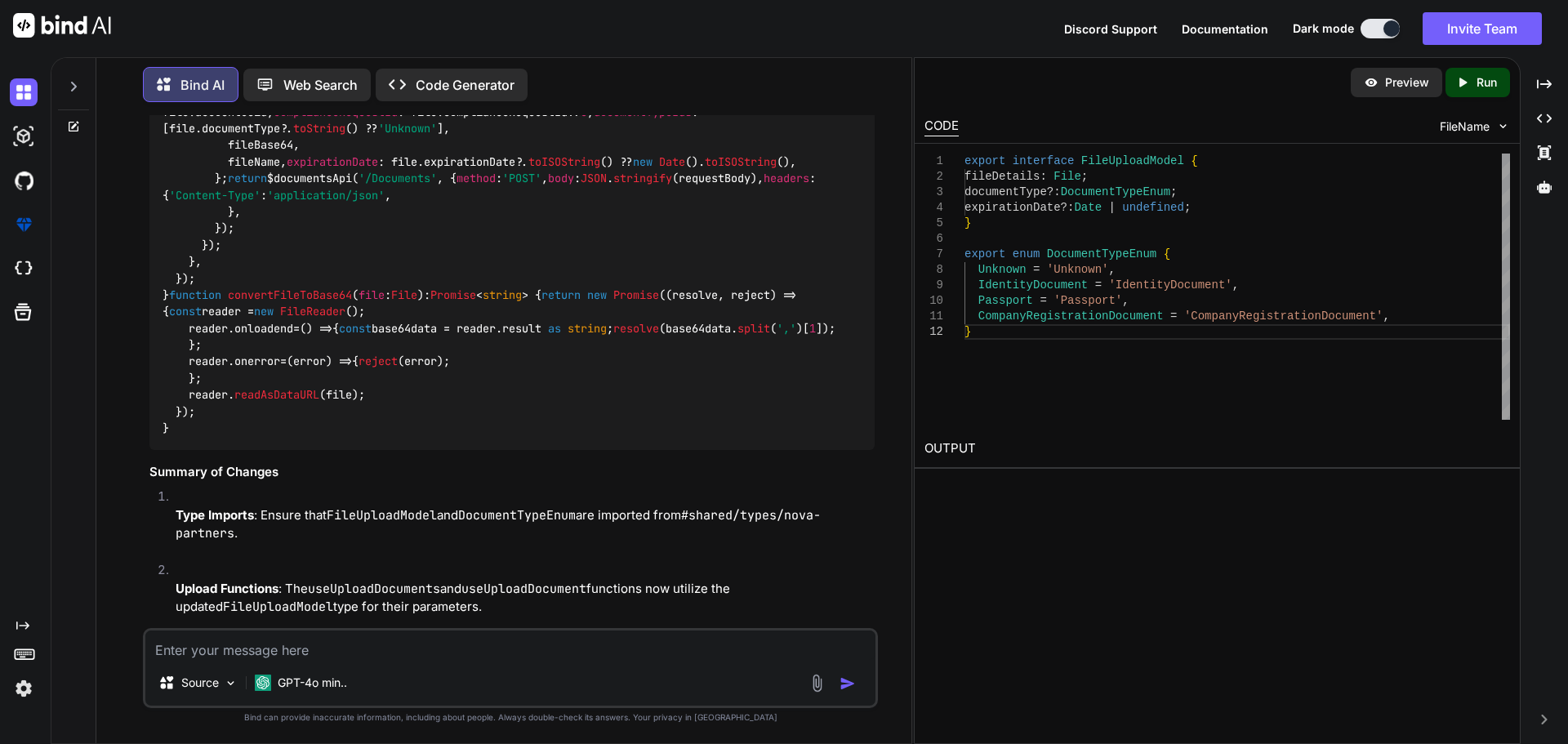
scroll to position [36125, 0]
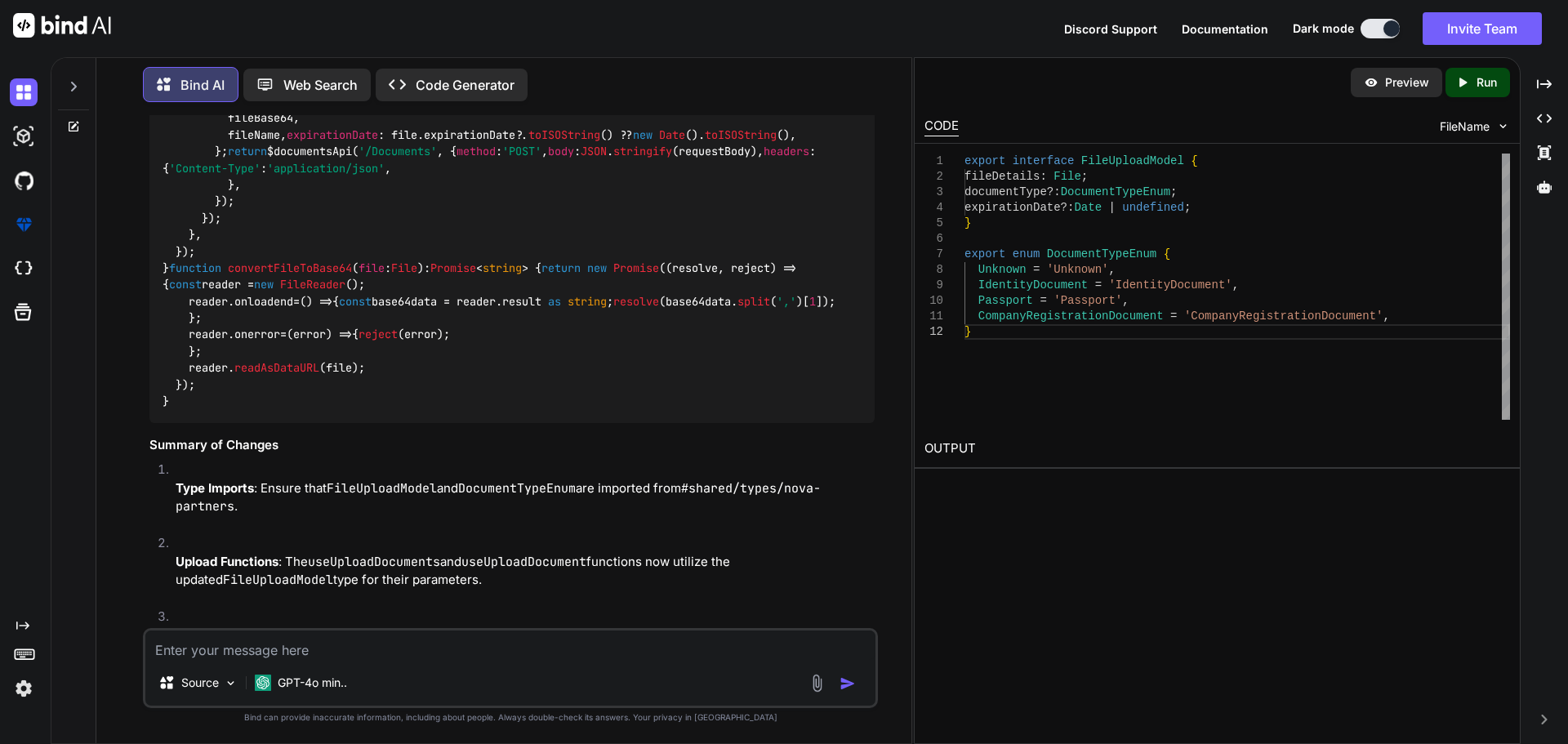
drag, startPoint x: 178, startPoint y: 430, endPoint x: 136, endPoint y: 243, distance: 191.7
click at [136, 243] on div "You Bind AI To update your UploadDialog.vue component to use Vue Query hooks si…" at bounding box center [511, 429] width 802 height 628
copy code "export interface FileUploadModel { fileDetails : File ; documentType ?: Documen…"
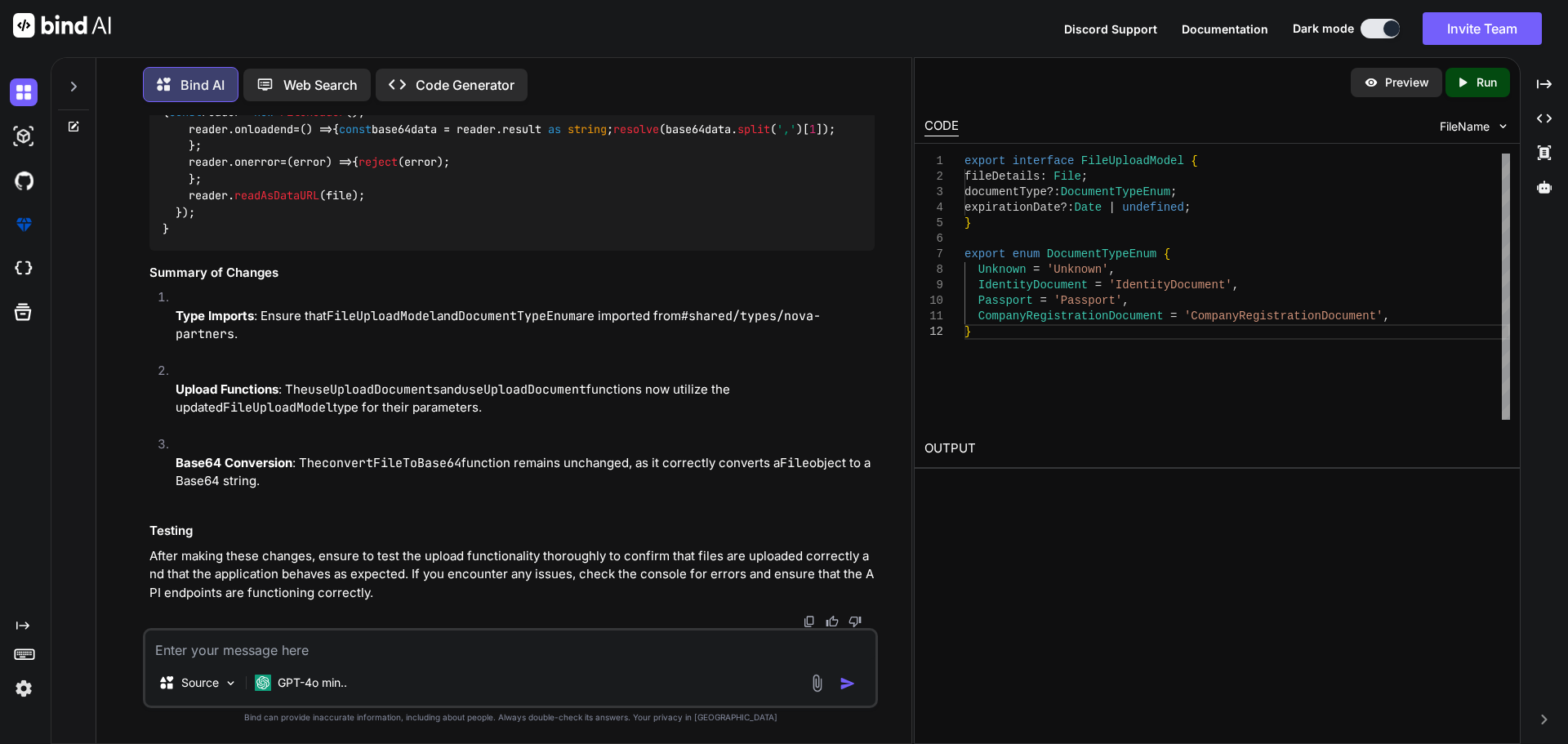
scroll to position [36370, 0]
drag, startPoint x: 163, startPoint y: 324, endPoint x: 781, endPoint y: 331, distance: 618.0
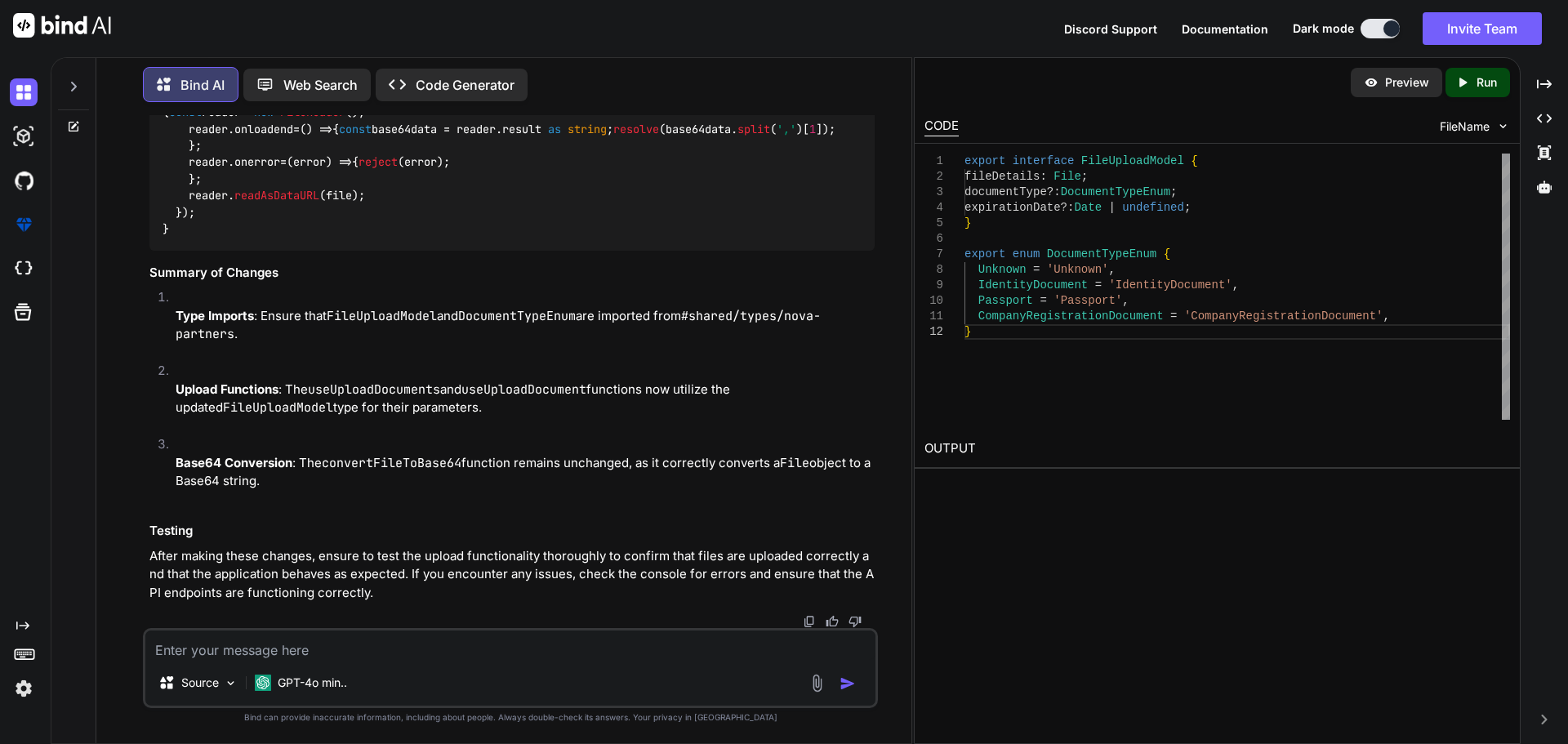
copy span "useUploadDocuments"
drag, startPoint x: 161, startPoint y: 394, endPoint x: 423, endPoint y: 398, distance: 262.0
drag, startPoint x: 546, startPoint y: 261, endPoint x: 486, endPoint y: 252, distance: 60.7
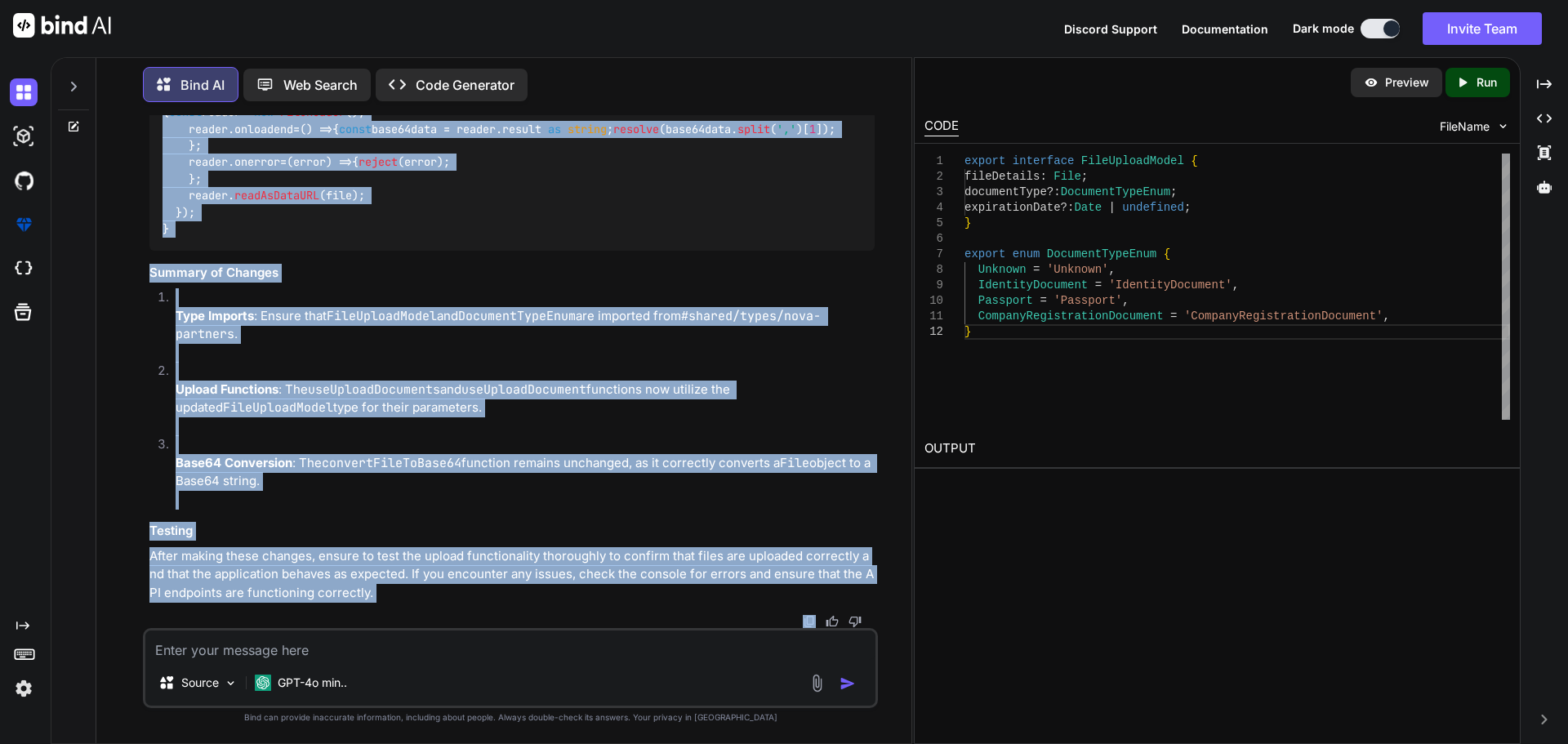
scroll to position [37919, 0]
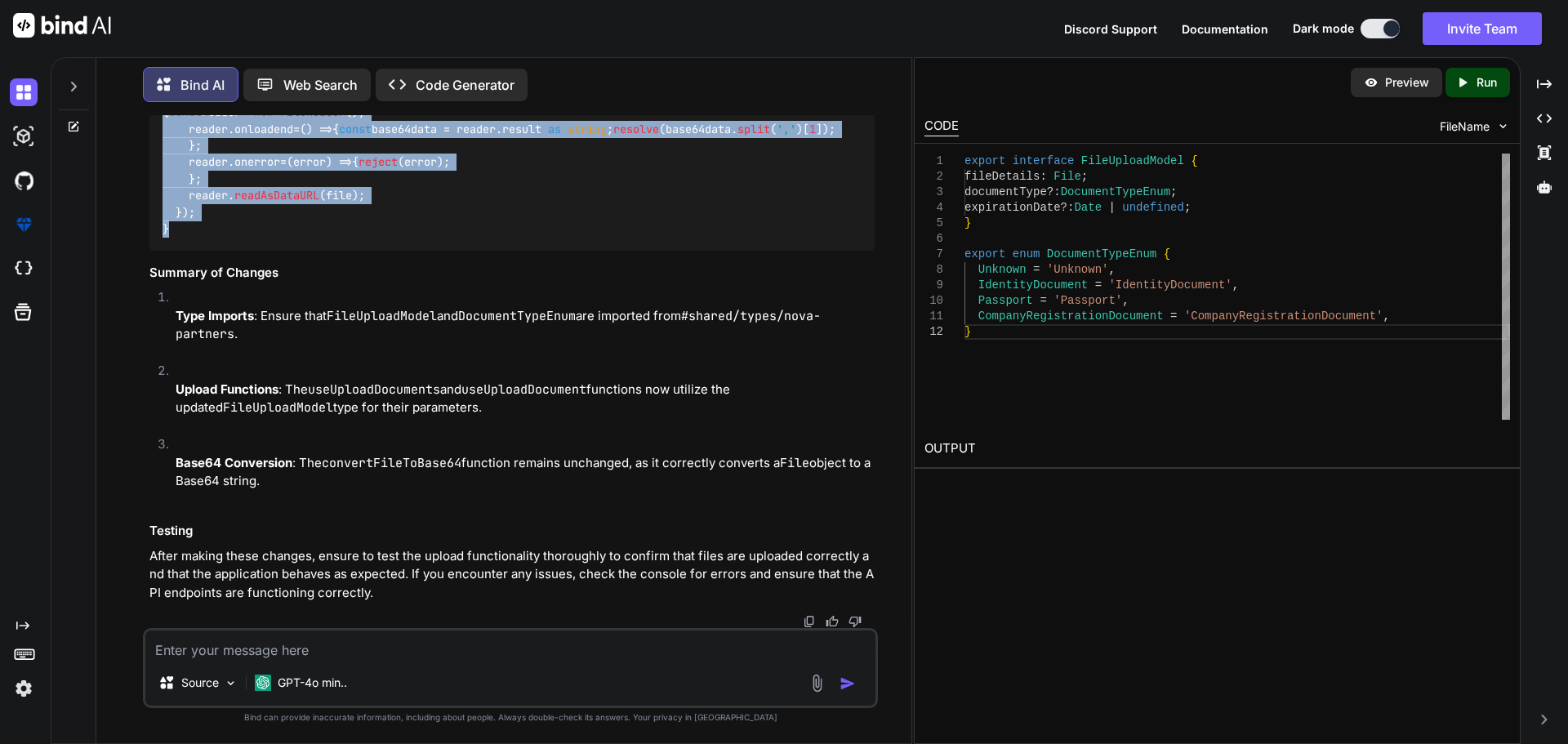
drag, startPoint x: 162, startPoint y: 235, endPoint x: 351, endPoint y: 236, distance: 189.0
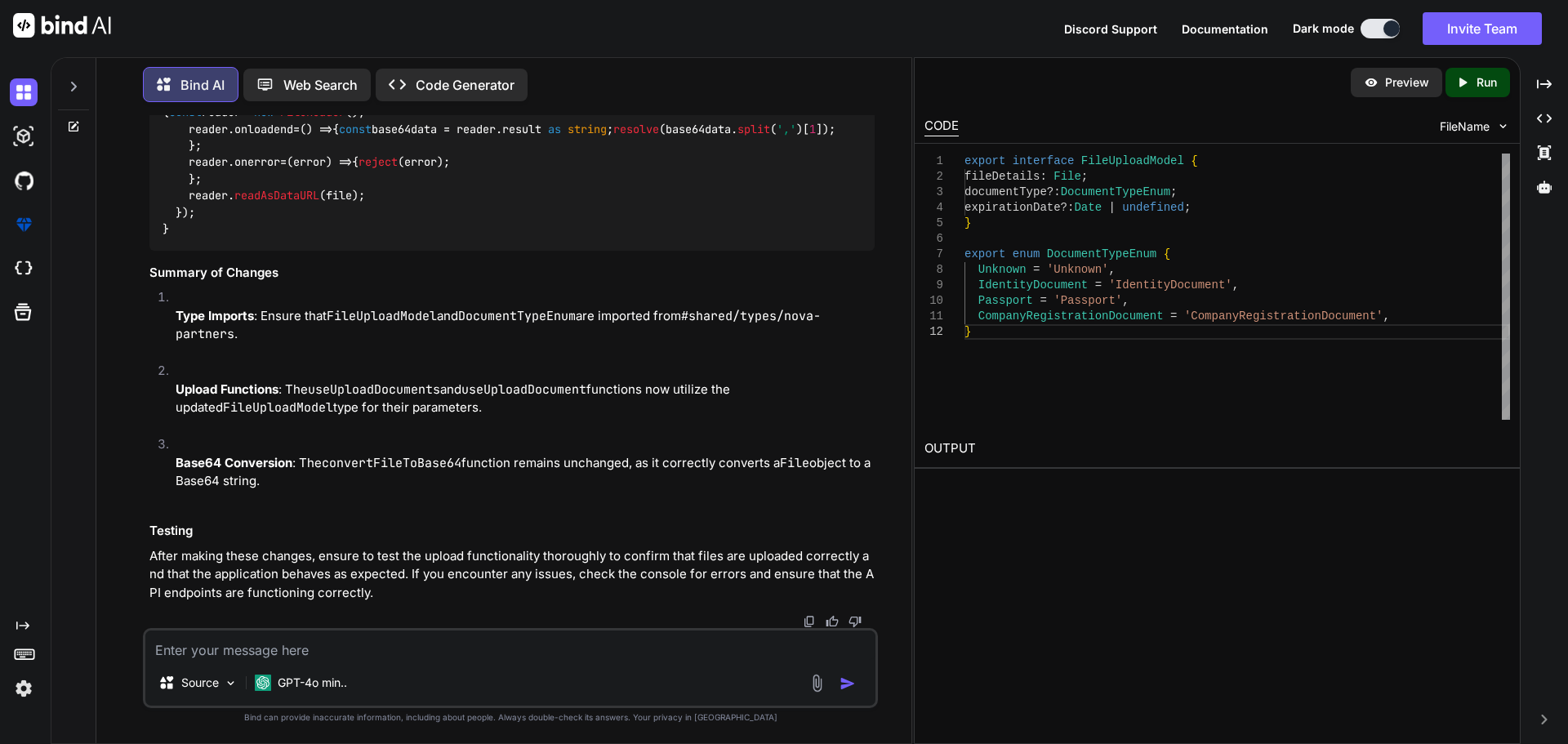
click at [314, 644] on textarea at bounding box center [510, 645] width 730 height 29
paste textarea "[vue-tsc] Cannot find name 'FileUploadModel'. /nova/Osiris.Nova.Internal.UI/com…"
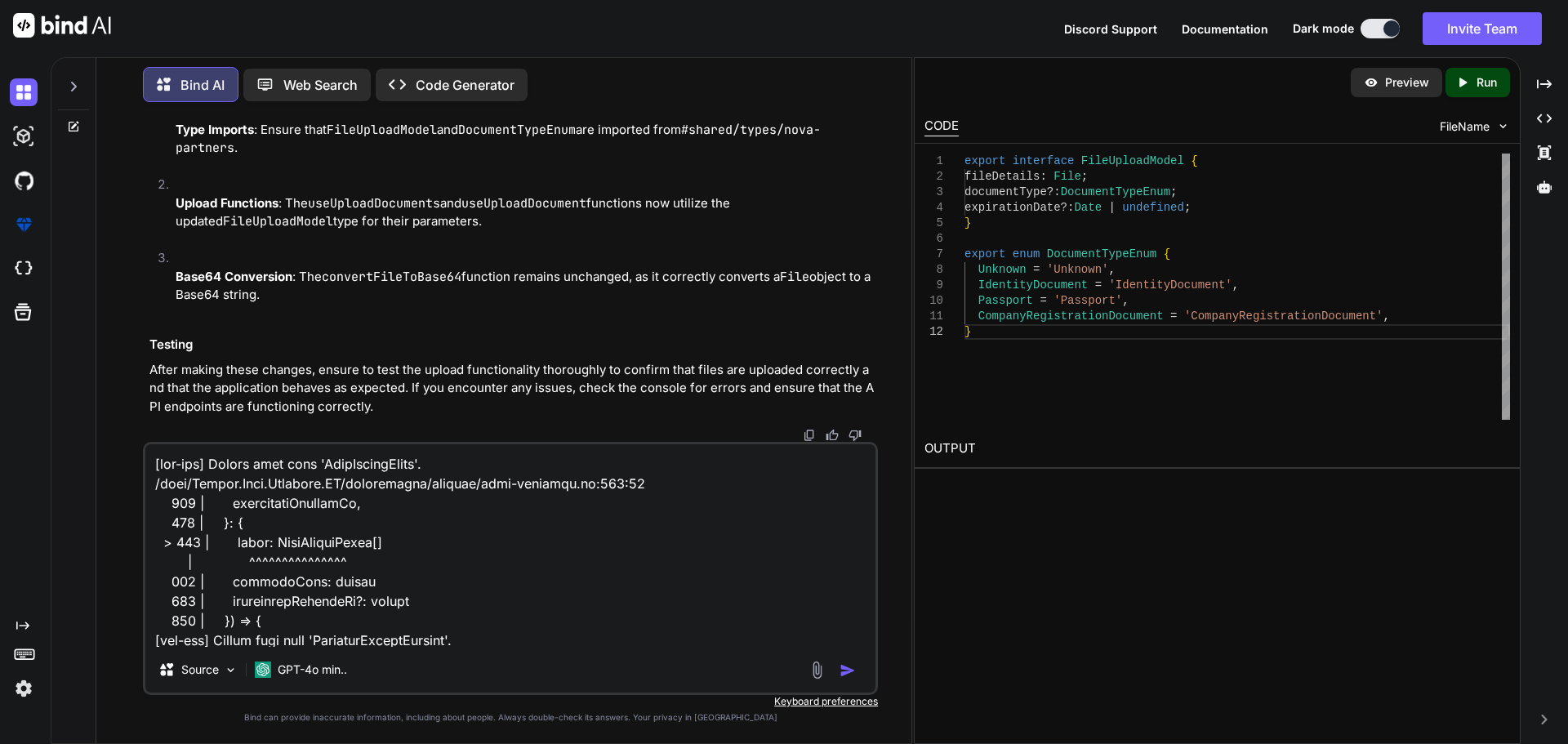
scroll to position [335, 0]
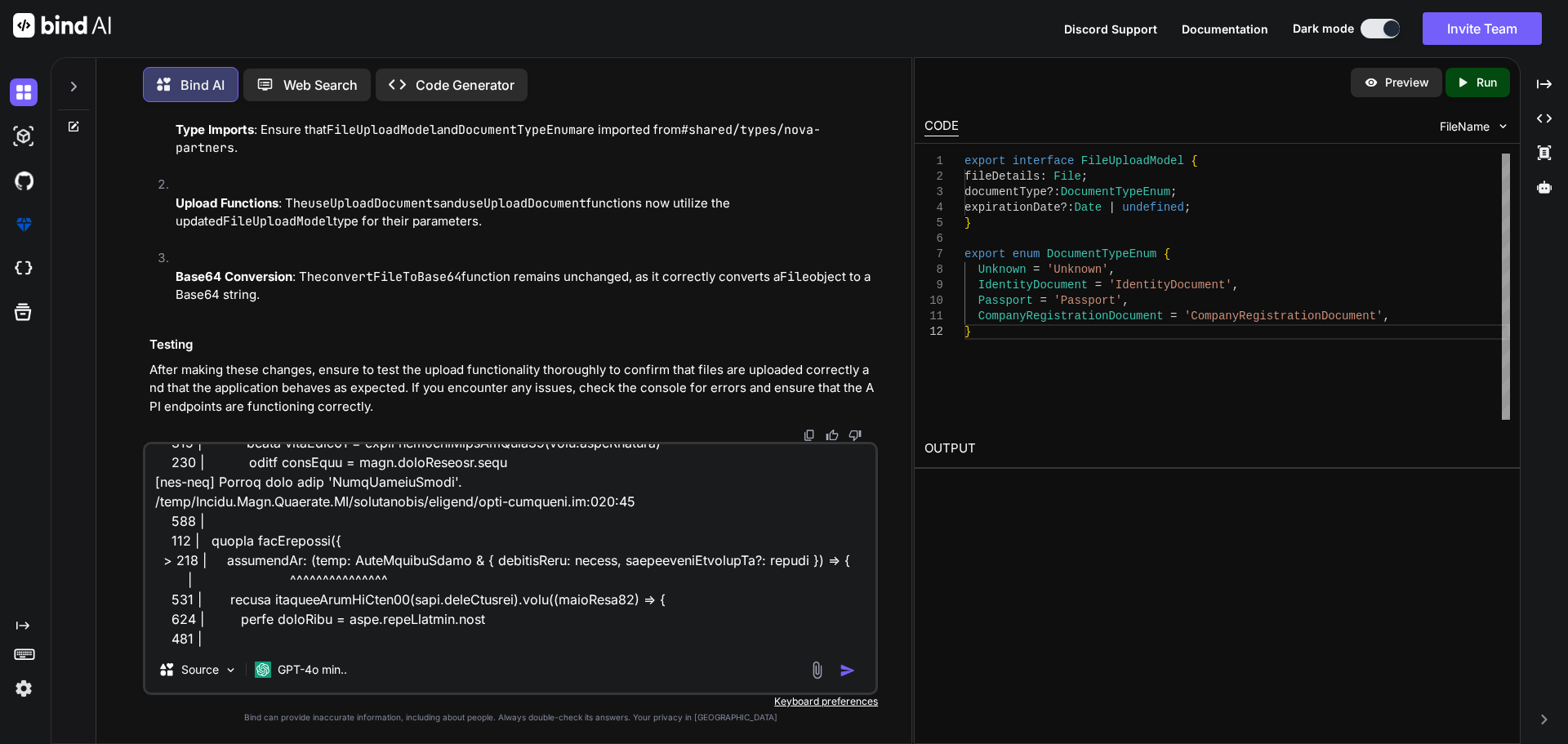
click at [849, 663] on img "button" at bounding box center [847, 670] width 16 height 16
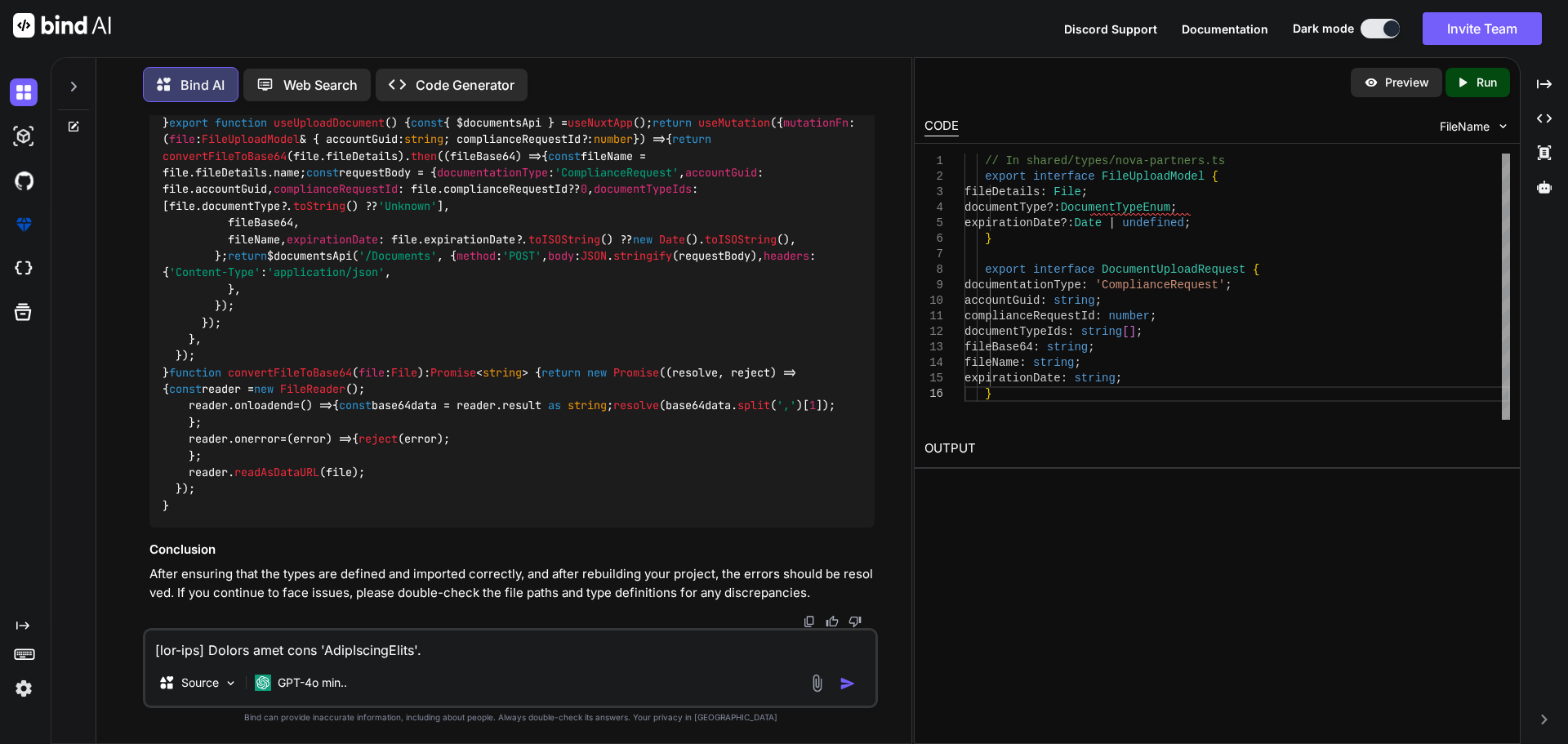
scroll to position [38810, 0]
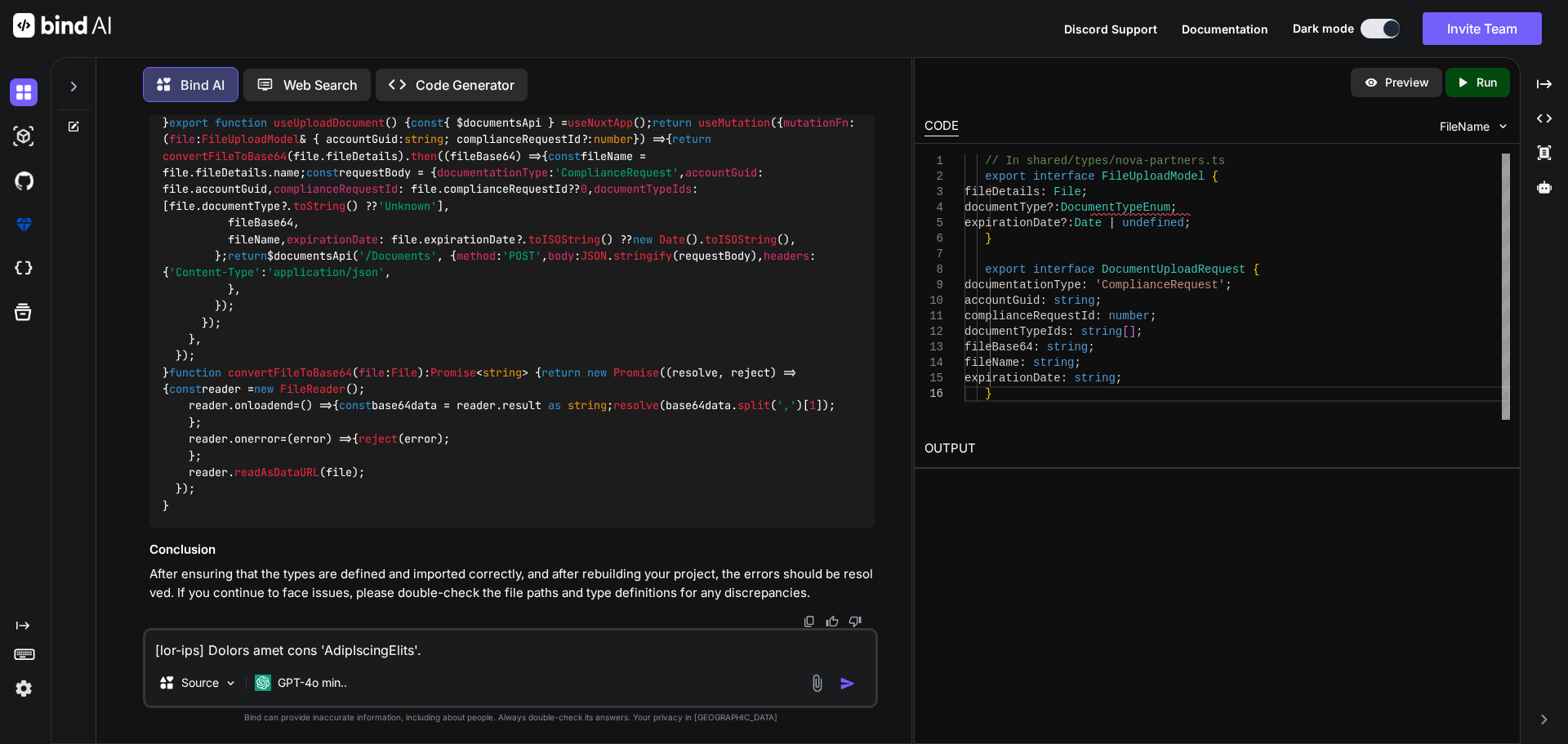
drag, startPoint x: 540, startPoint y: 510, endPoint x: 282, endPoint y: 508, distance: 258.0
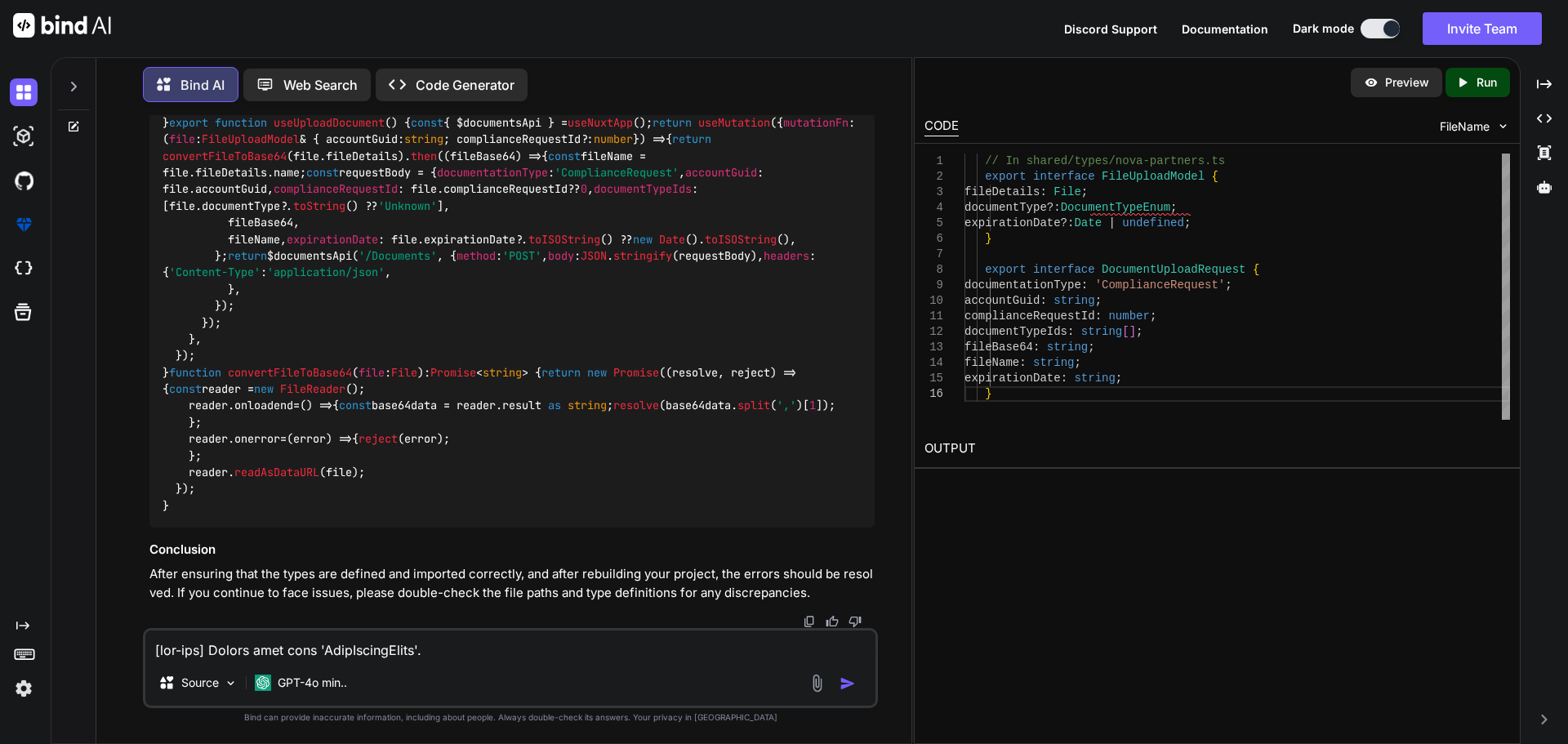
drag, startPoint x: 517, startPoint y: 316, endPoint x: 257, endPoint y: 319, distance: 260.0
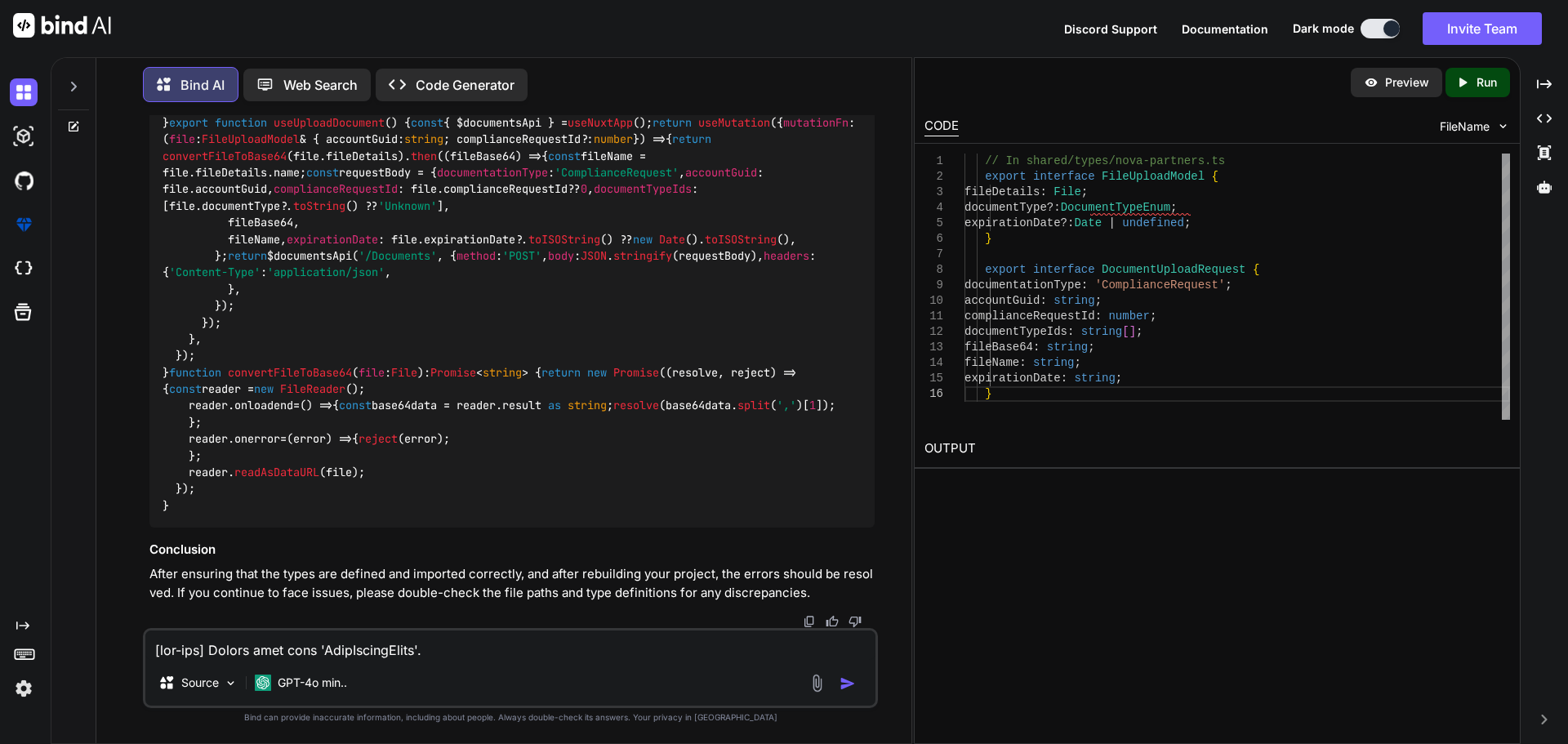
click at [257, 319] on code "import type { FileUploadModel , DocumentUploadRequest } from '#shared/types/nov…" at bounding box center [512, 106] width 700 height 816
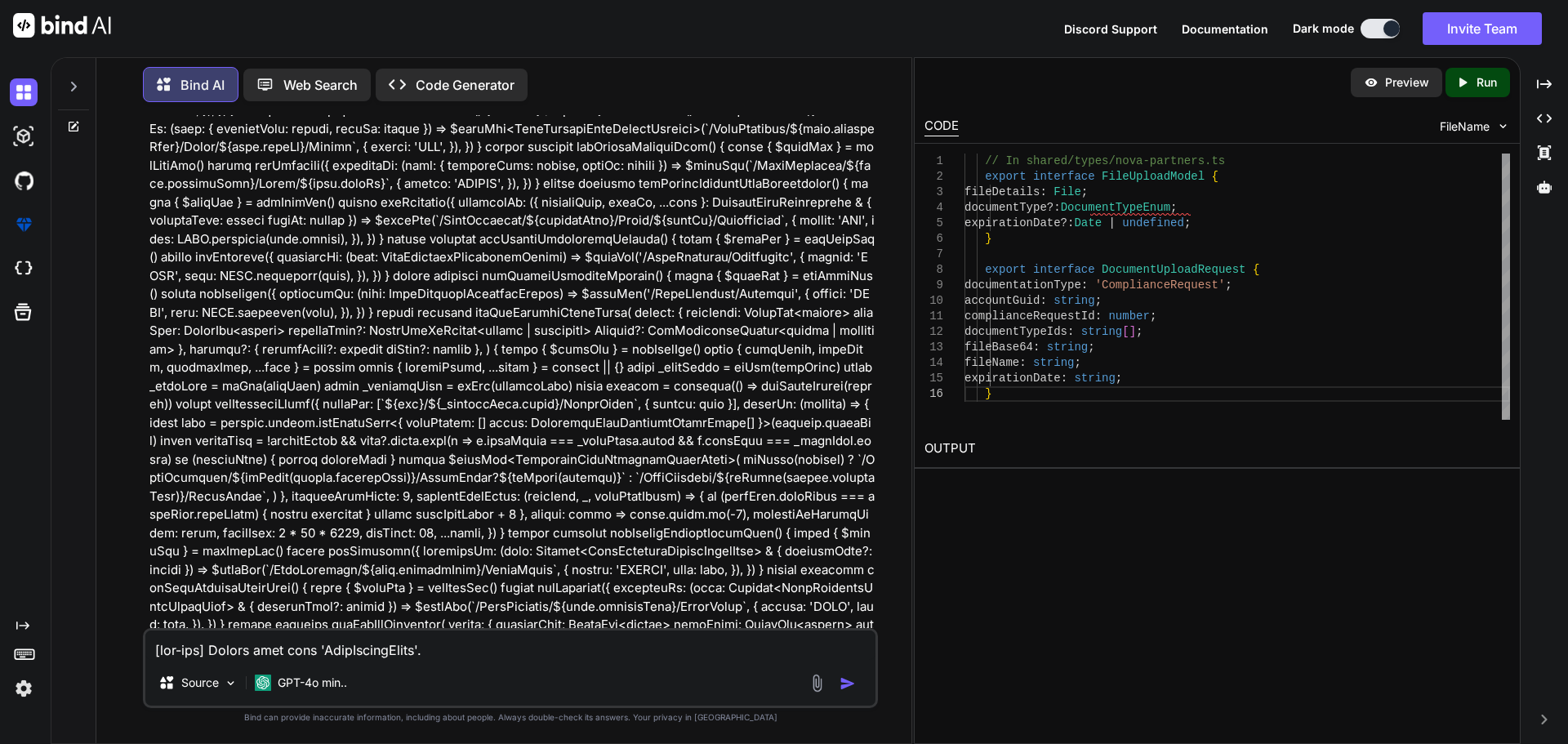
scroll to position [33499, 0]
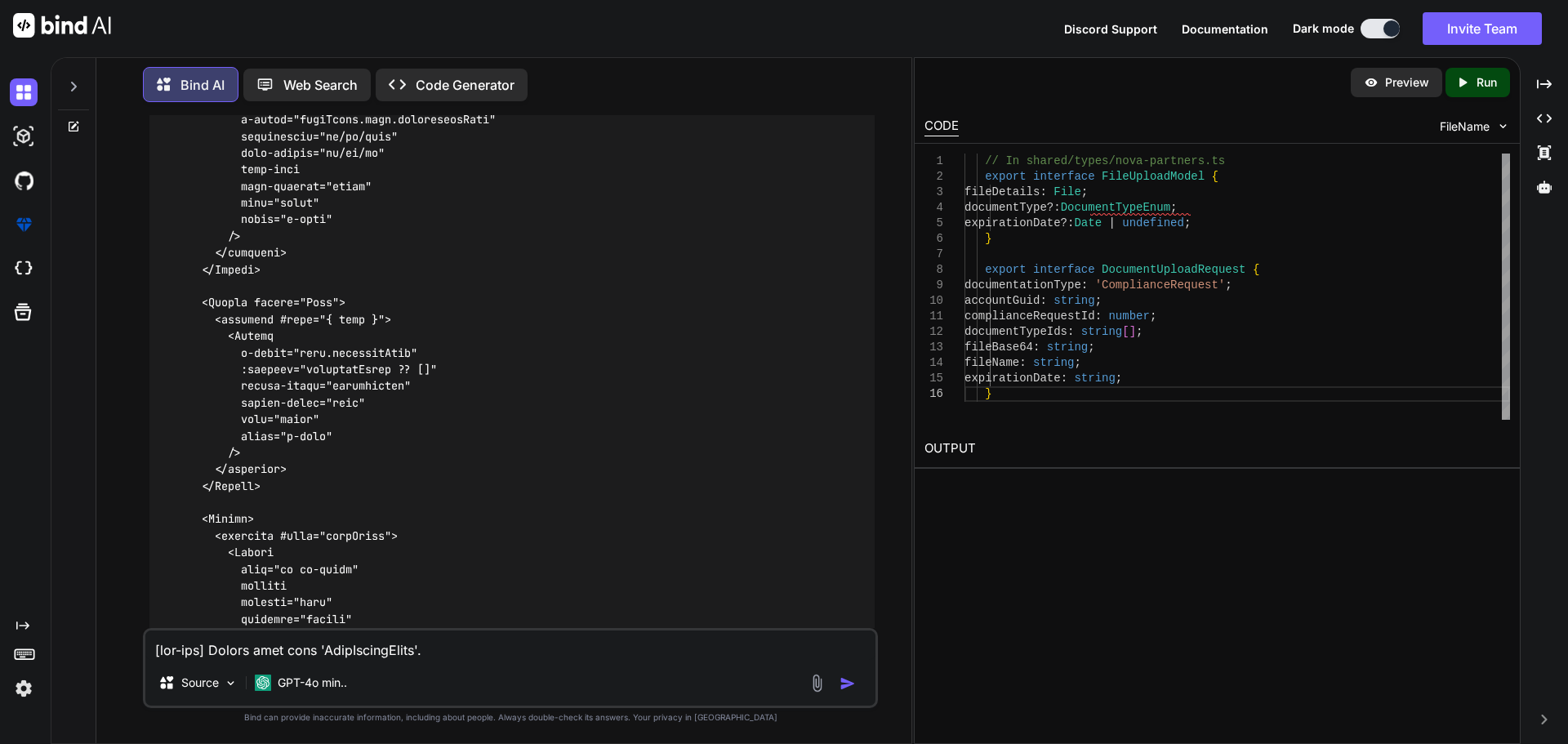
scroll to position [28058, 0]
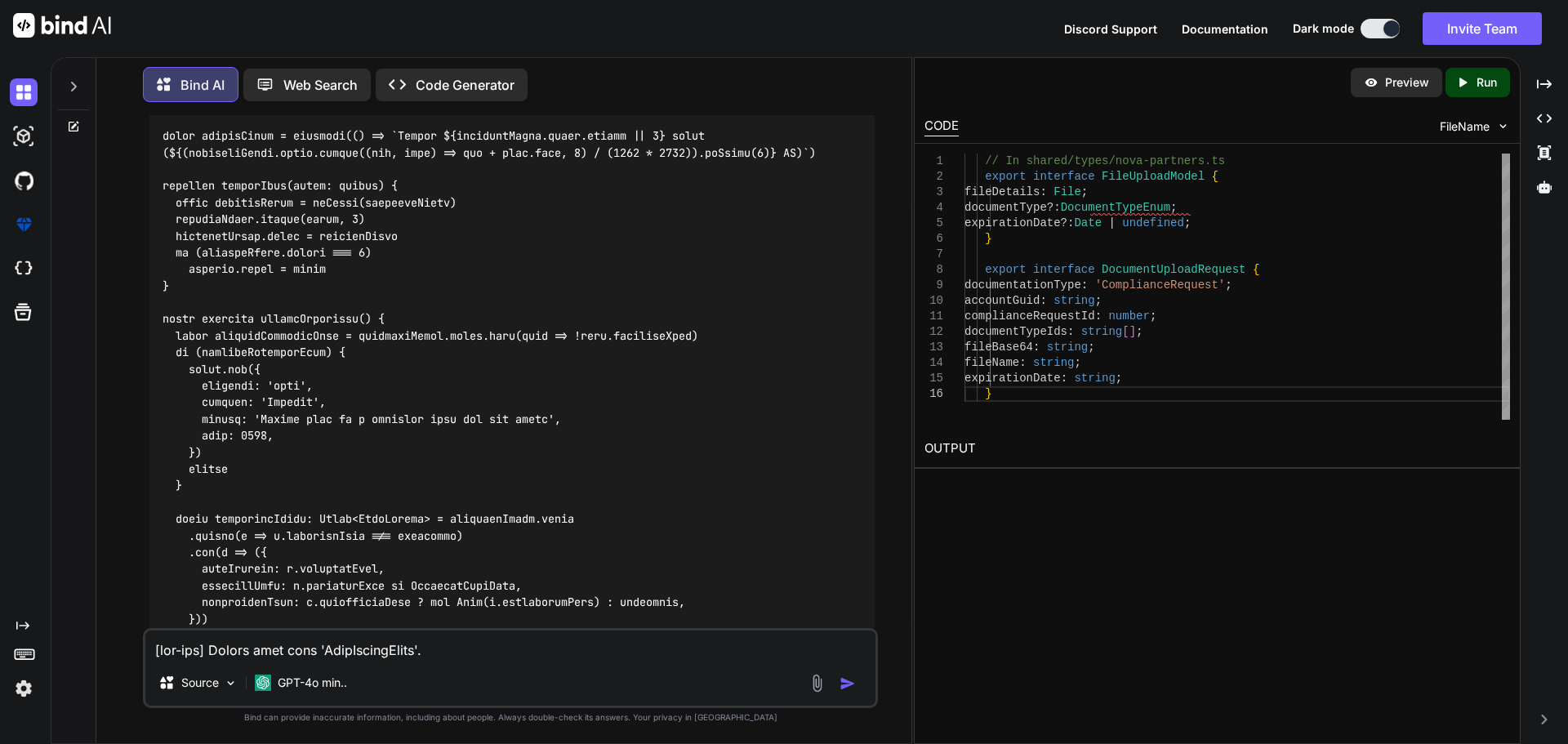
drag, startPoint x: 398, startPoint y: 370, endPoint x: 138, endPoint y: 368, distance: 260.0
click at [138, 368] on div "You Bind AI To update your UploadDialog.vue component to use Vue Query hooks si…" at bounding box center [511, 429] width 802 height 628
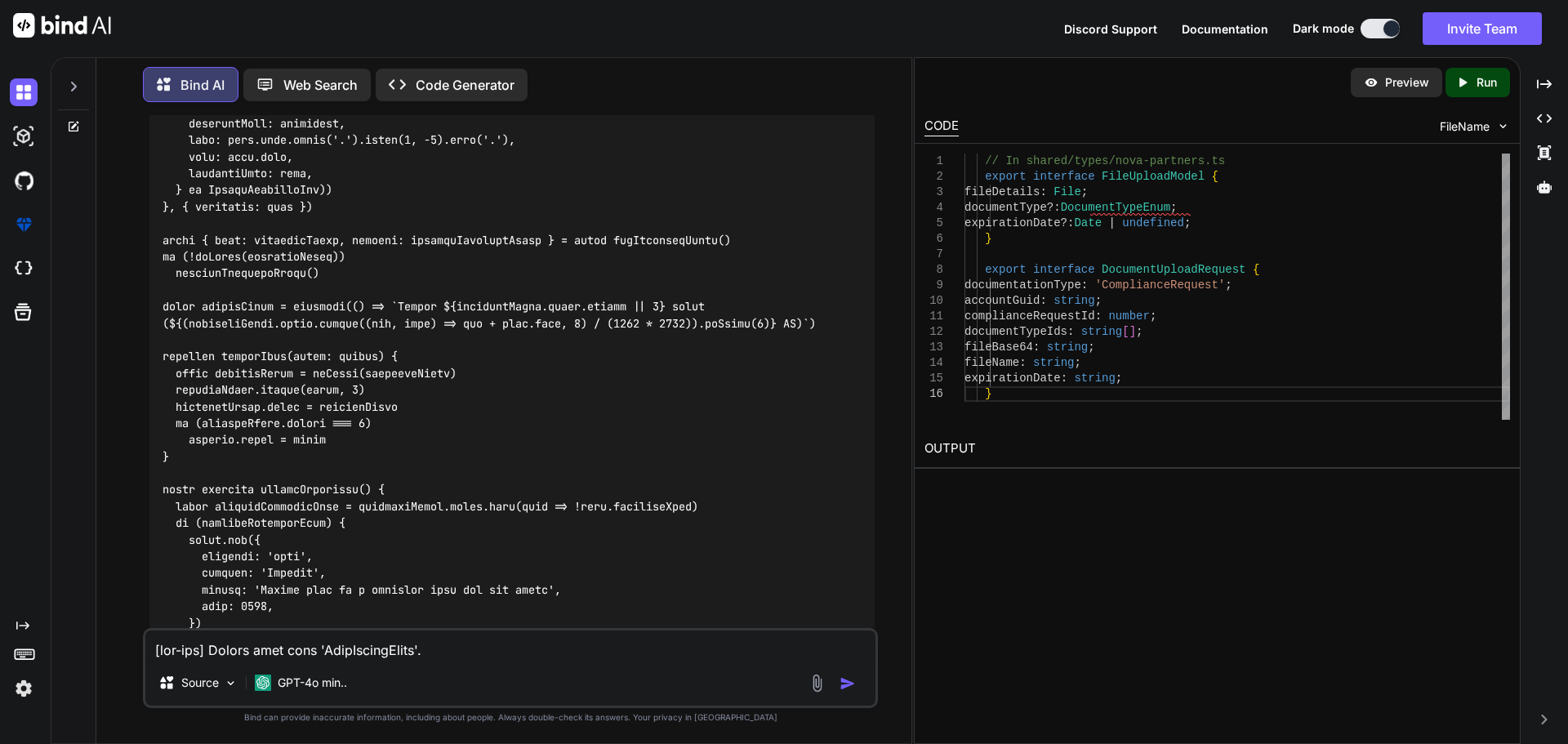
scroll to position [27813, 0]
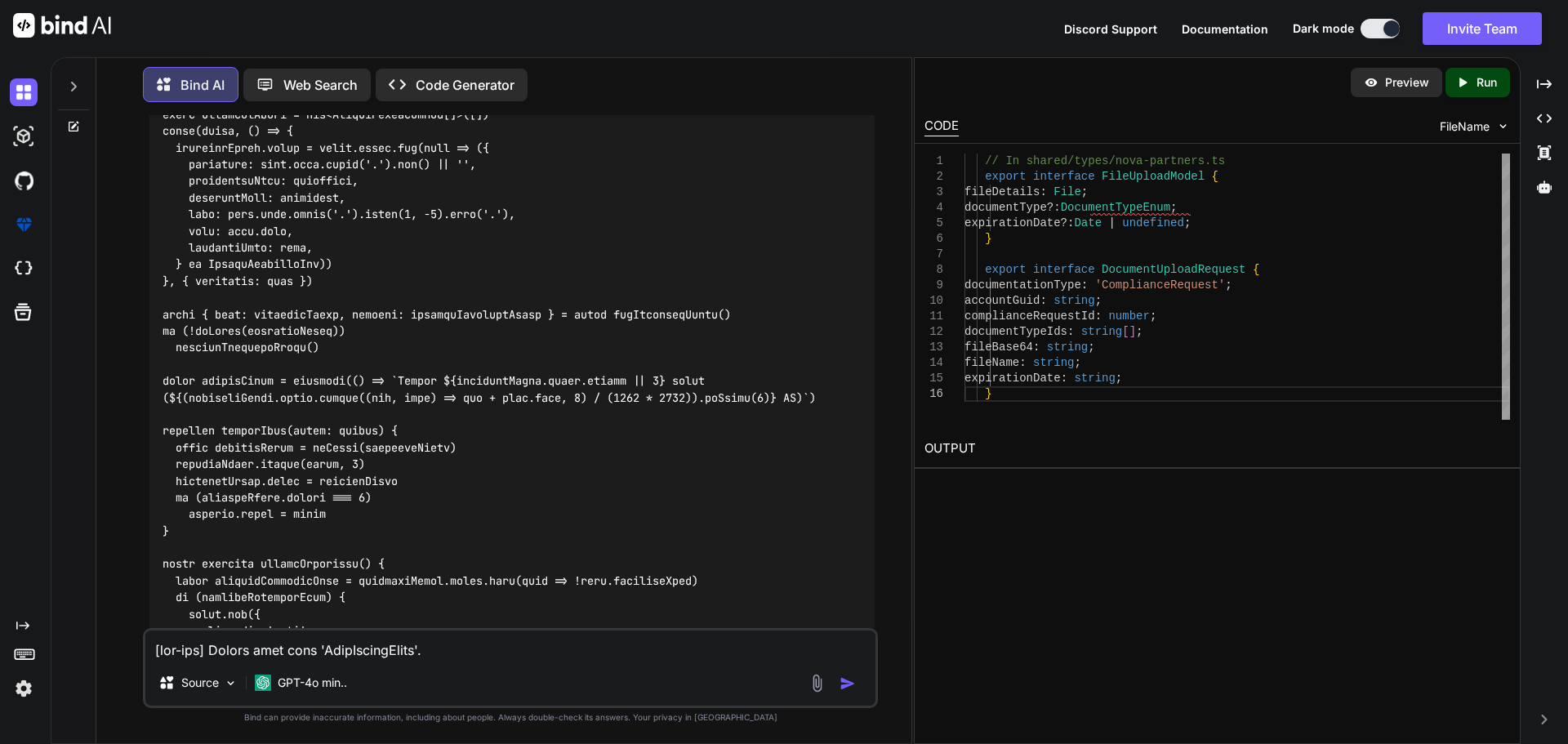
drag, startPoint x: 465, startPoint y: 320, endPoint x: 133, endPoint y: 320, distance: 332.0
click at [133, 320] on div "You Bind AI To update your UploadDialog.vue component to use Vue Query hooks si…" at bounding box center [511, 429] width 802 height 628
drag, startPoint x: 272, startPoint y: 315, endPoint x: 292, endPoint y: 327, distance: 23.3
drag, startPoint x: 292, startPoint y: 327, endPoint x: 542, endPoint y: 319, distance: 250.1
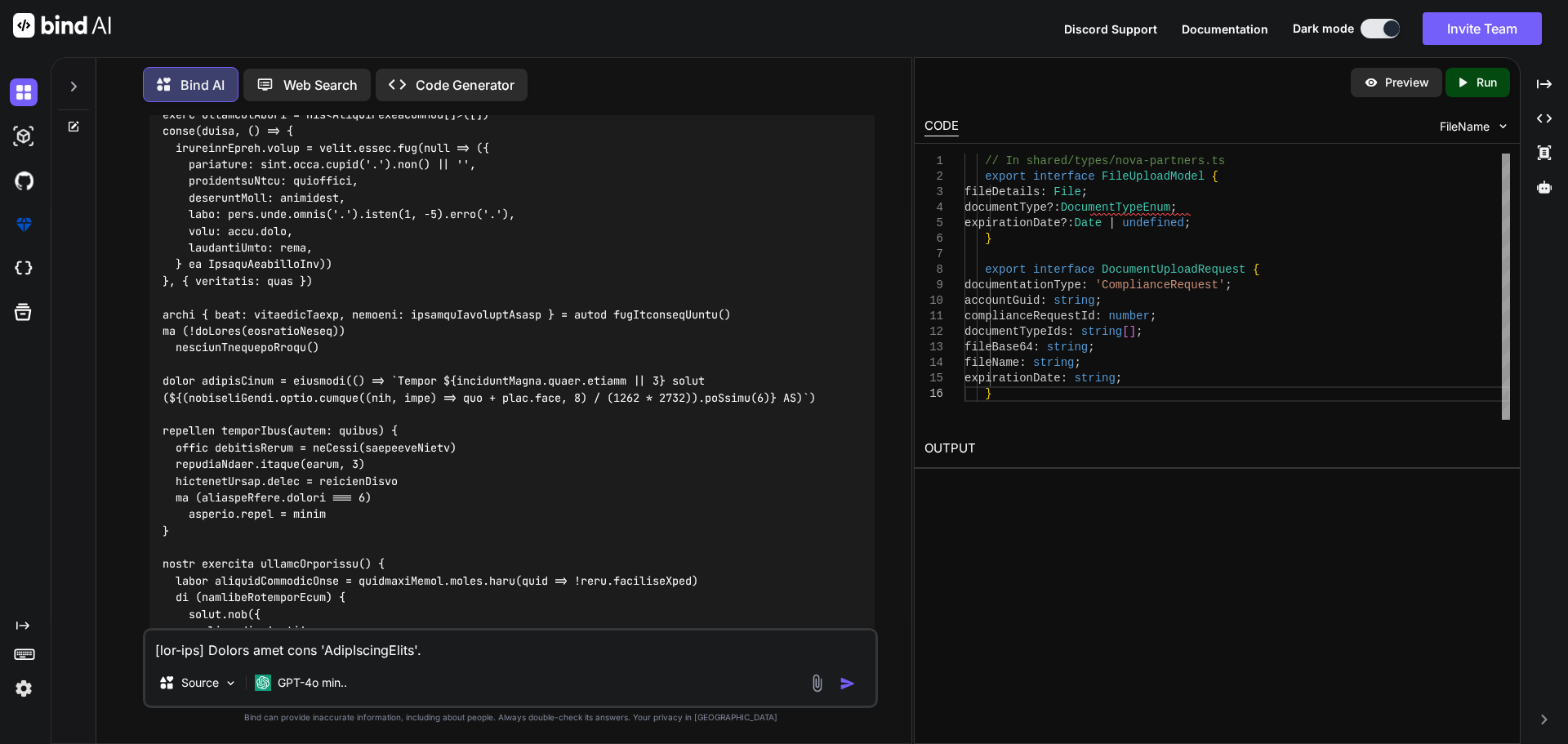
drag, startPoint x: 522, startPoint y: 320, endPoint x: 143, endPoint y: 322, distance: 379.0
click at [143, 322] on div "You Bind AI To update your UploadDialog.vue component to use Vue Query hooks si…" at bounding box center [510, 429] width 735 height 628
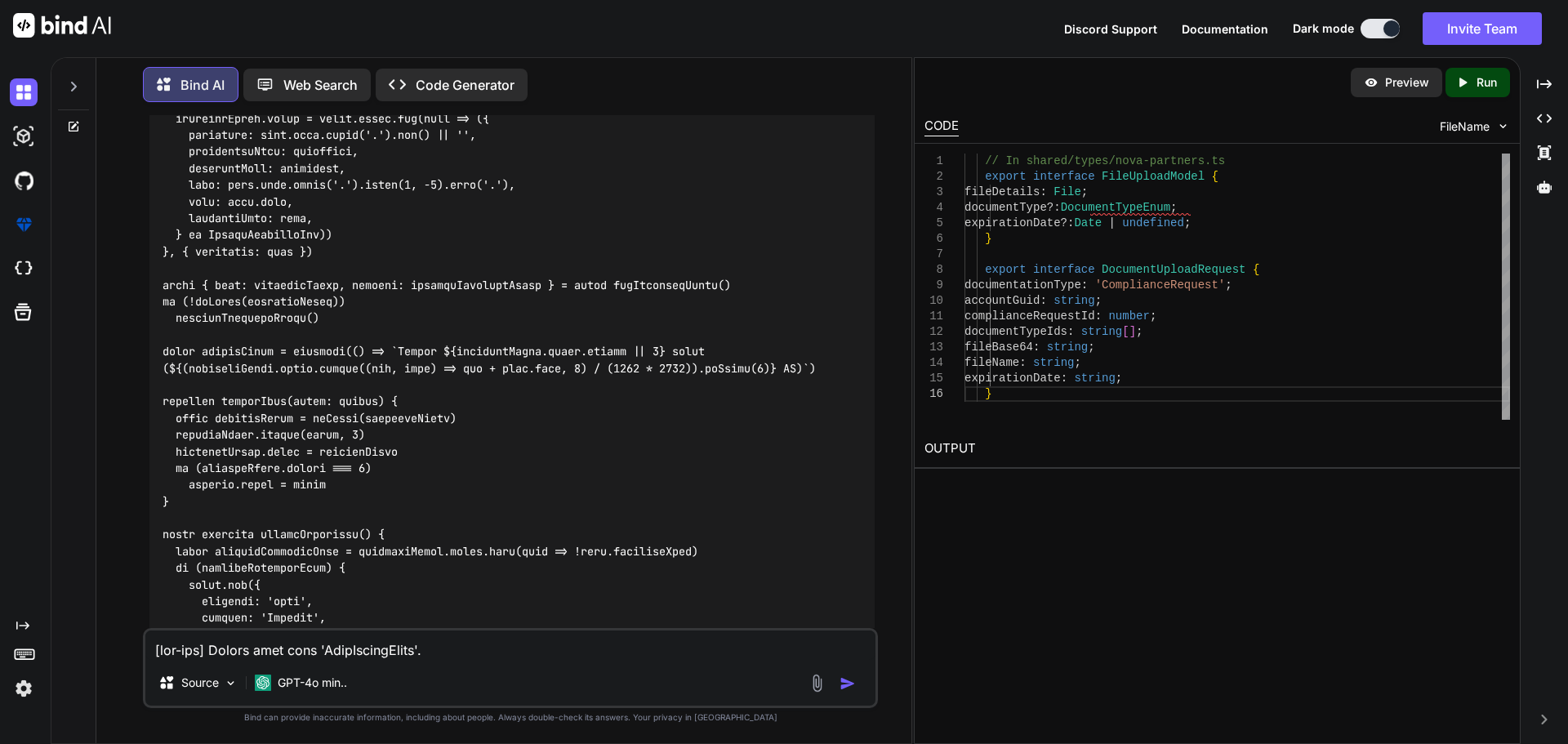
scroll to position [27895, 0]
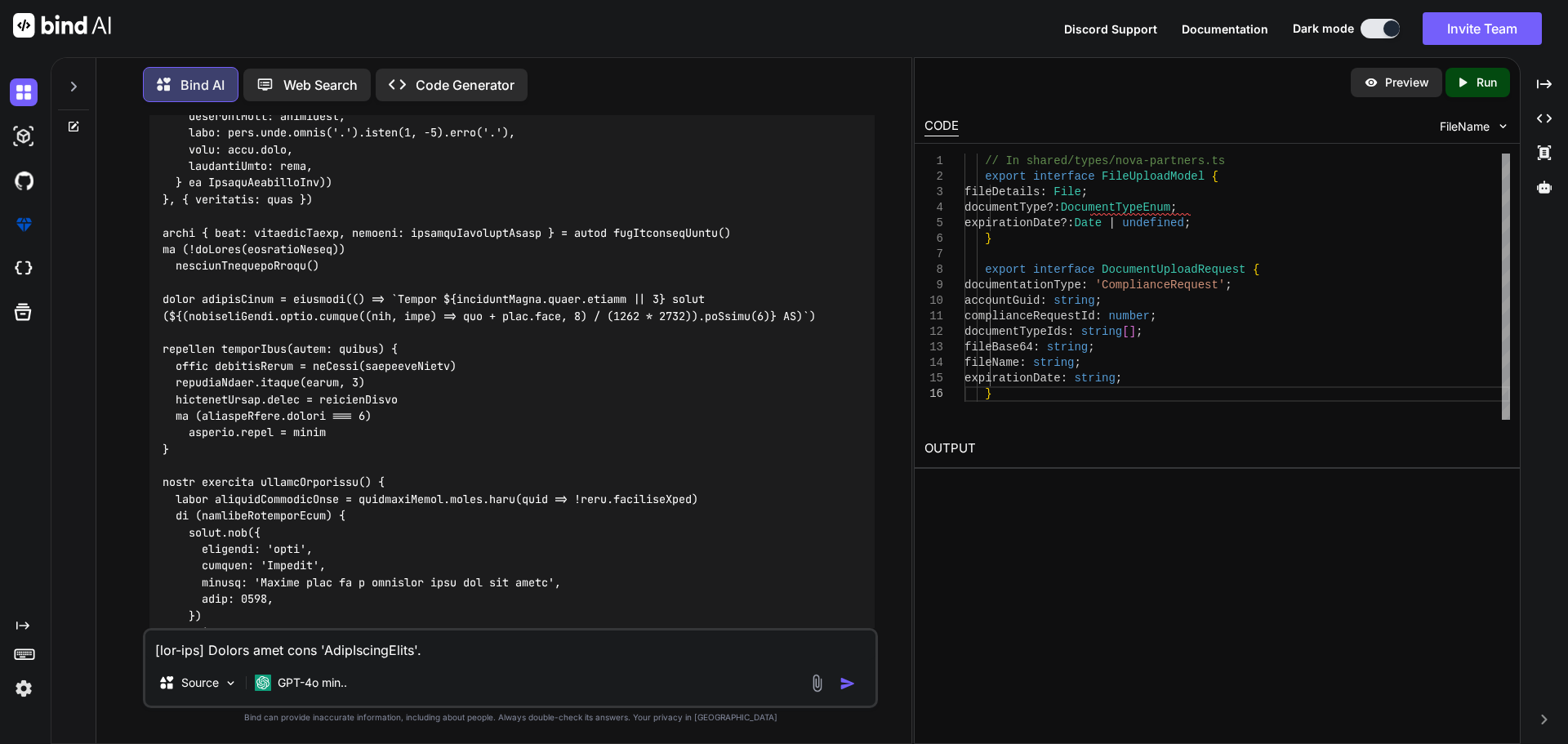
drag, startPoint x: 408, startPoint y: 533, endPoint x: 161, endPoint y: 531, distance: 247.0
drag, startPoint x: 520, startPoint y: 233, endPoint x: 160, endPoint y: 235, distance: 360.0
click at [305, 651] on textarea at bounding box center [510, 645] width 730 height 29
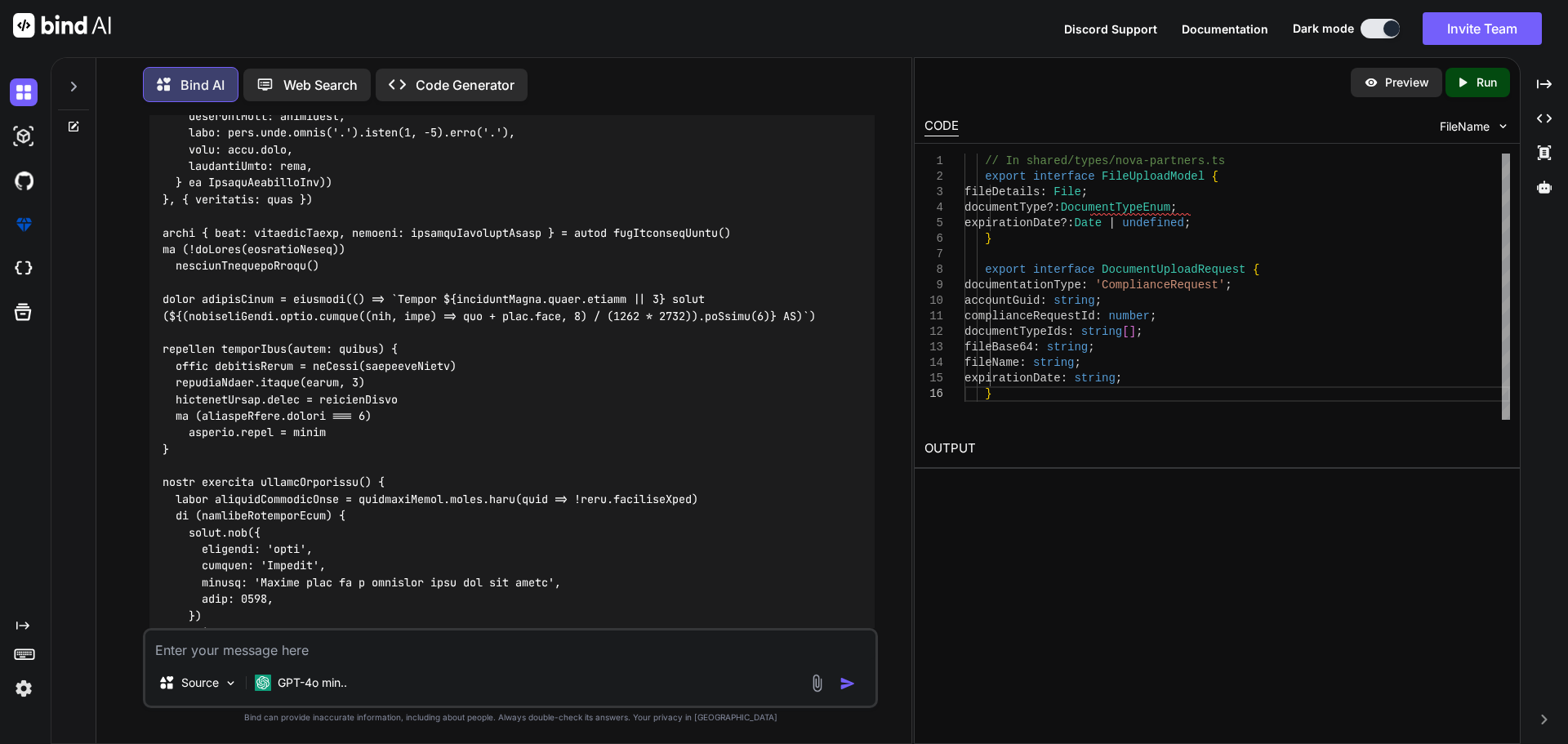
paste textarea "import type { CountryRow, NovaCountries, NovaCountry, NovaCountryCreate, NovaCo…"
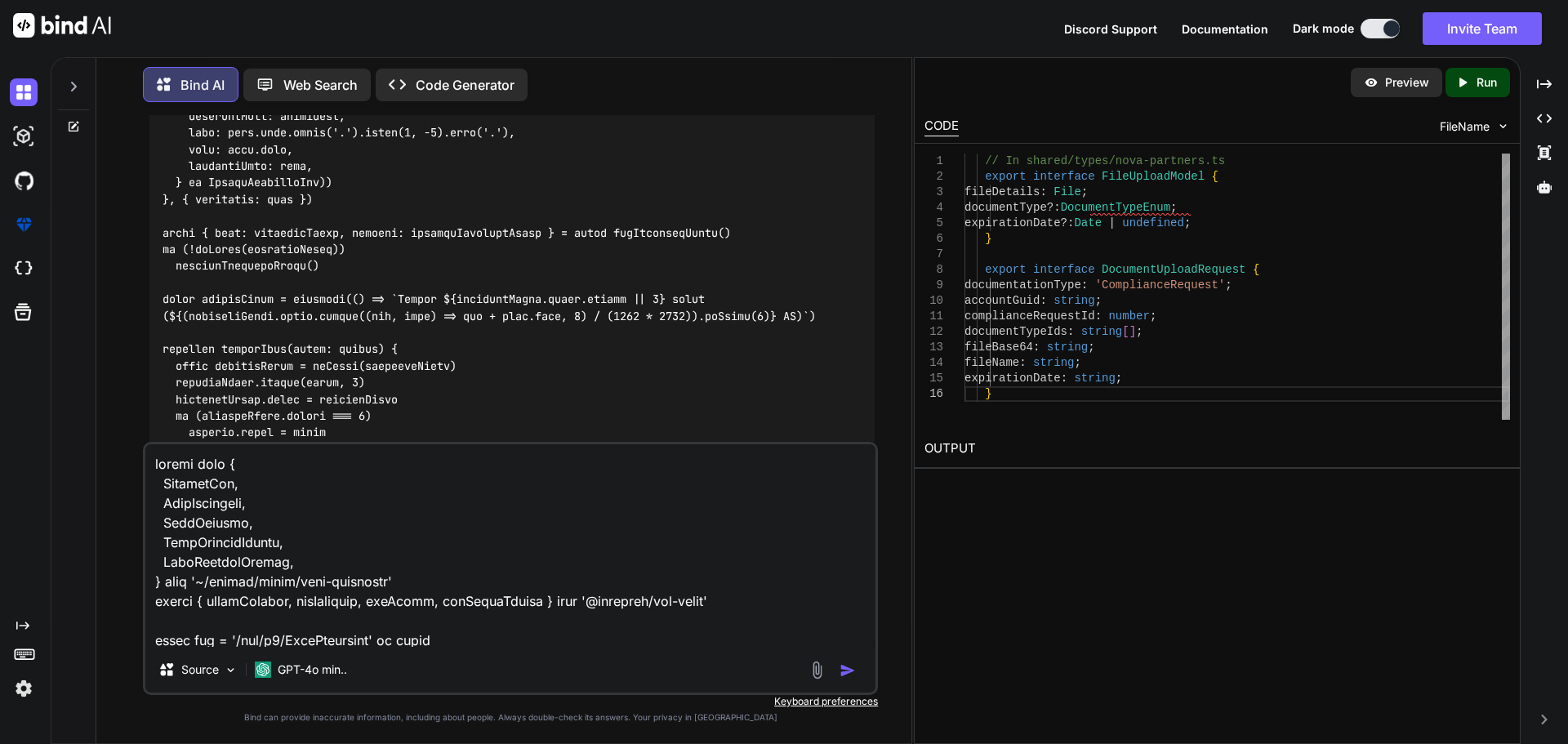
scroll to position [1139, 0]
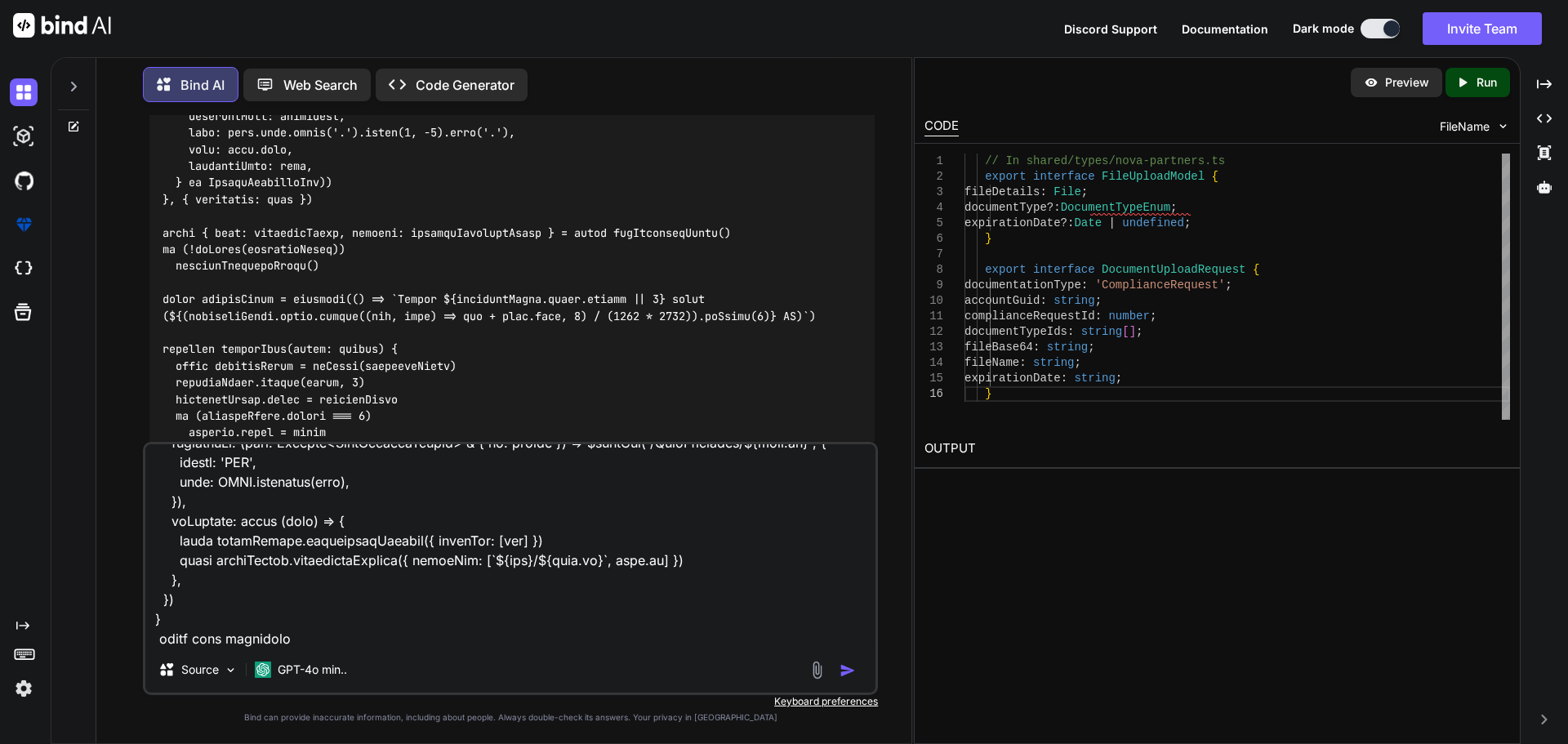
click at [315, 640] on textarea at bounding box center [510, 546] width 730 height 203
click at [478, 636] on textarea at bounding box center [510, 546] width 730 height 203
paste textarea "queryClient"
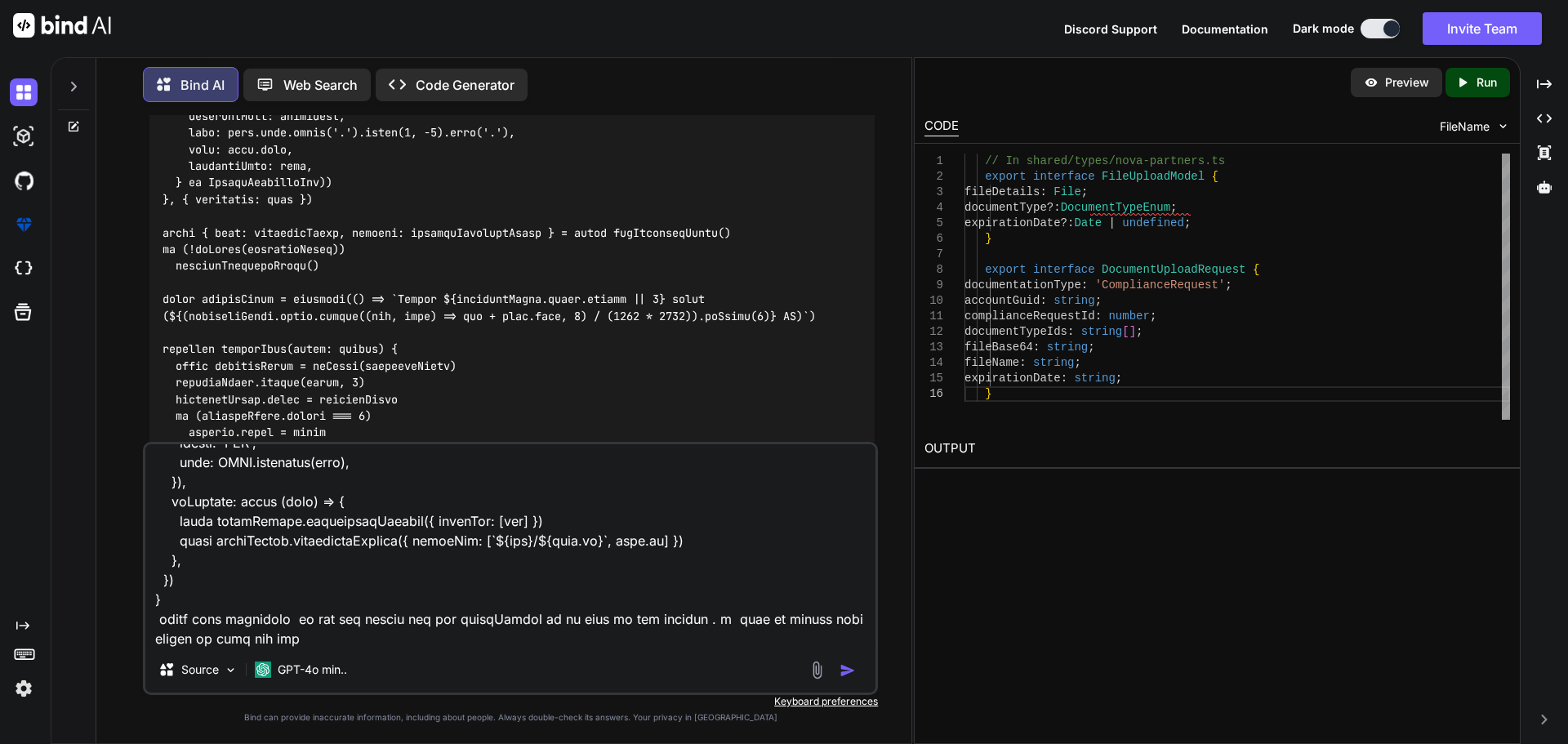
click at [323, 637] on textarea at bounding box center [510, 546] width 730 height 203
paste textarea "queryClient"
click at [549, 638] on textarea at bounding box center [510, 546] width 730 height 203
paste textarea "import type { CountryRow, NovaCountries, NovaCountry, NovaCountryCreate, NovaCo…"
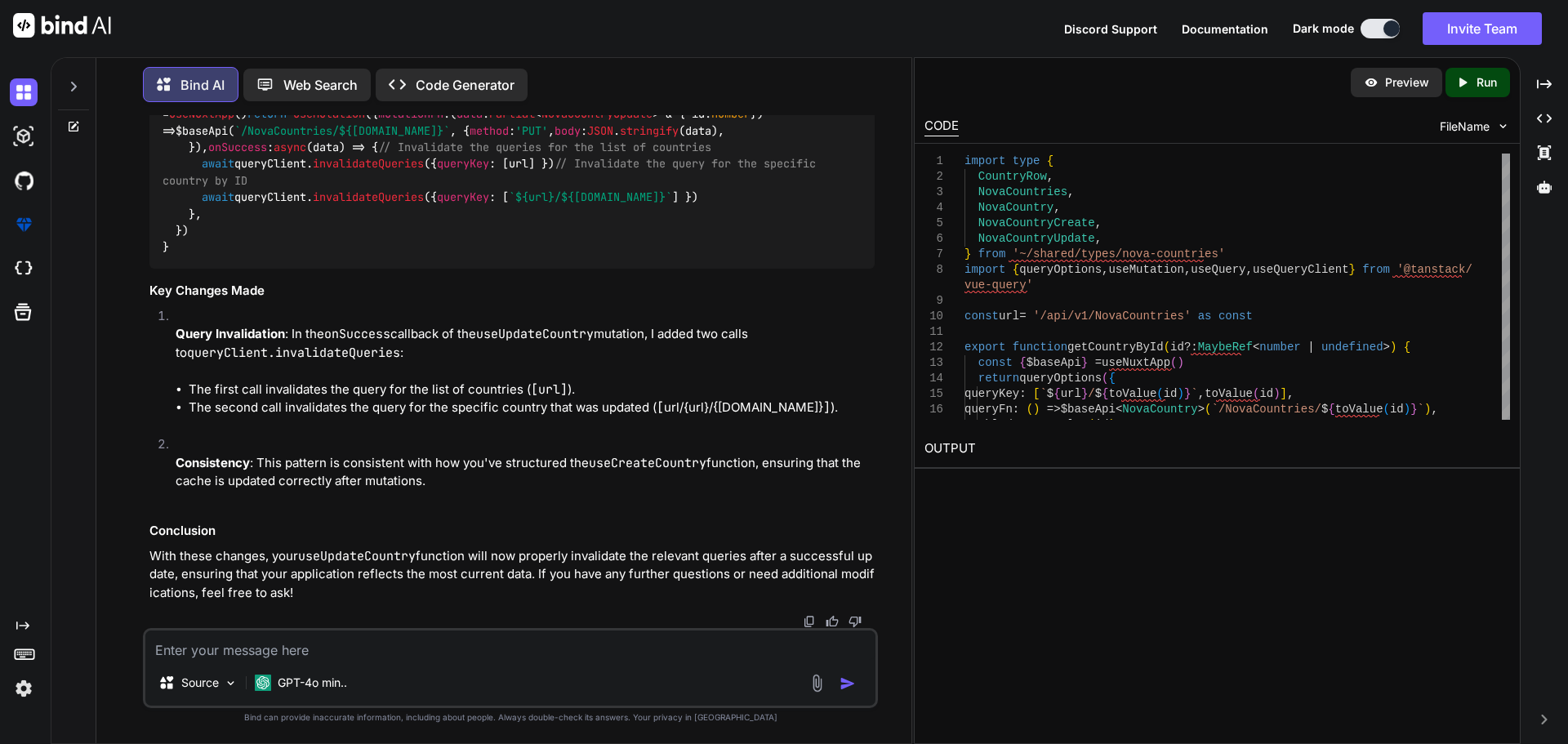
scroll to position [43007, 0]
click at [326, 643] on textarea at bounding box center [510, 645] width 730 height 29
drag, startPoint x: 360, startPoint y: 653, endPoint x: 398, endPoint y: 653, distance: 38.0
click at [360, 653] on textarea "country code is fine and usine" at bounding box center [510, 645] width 730 height 29
paste textarea "queryClient"
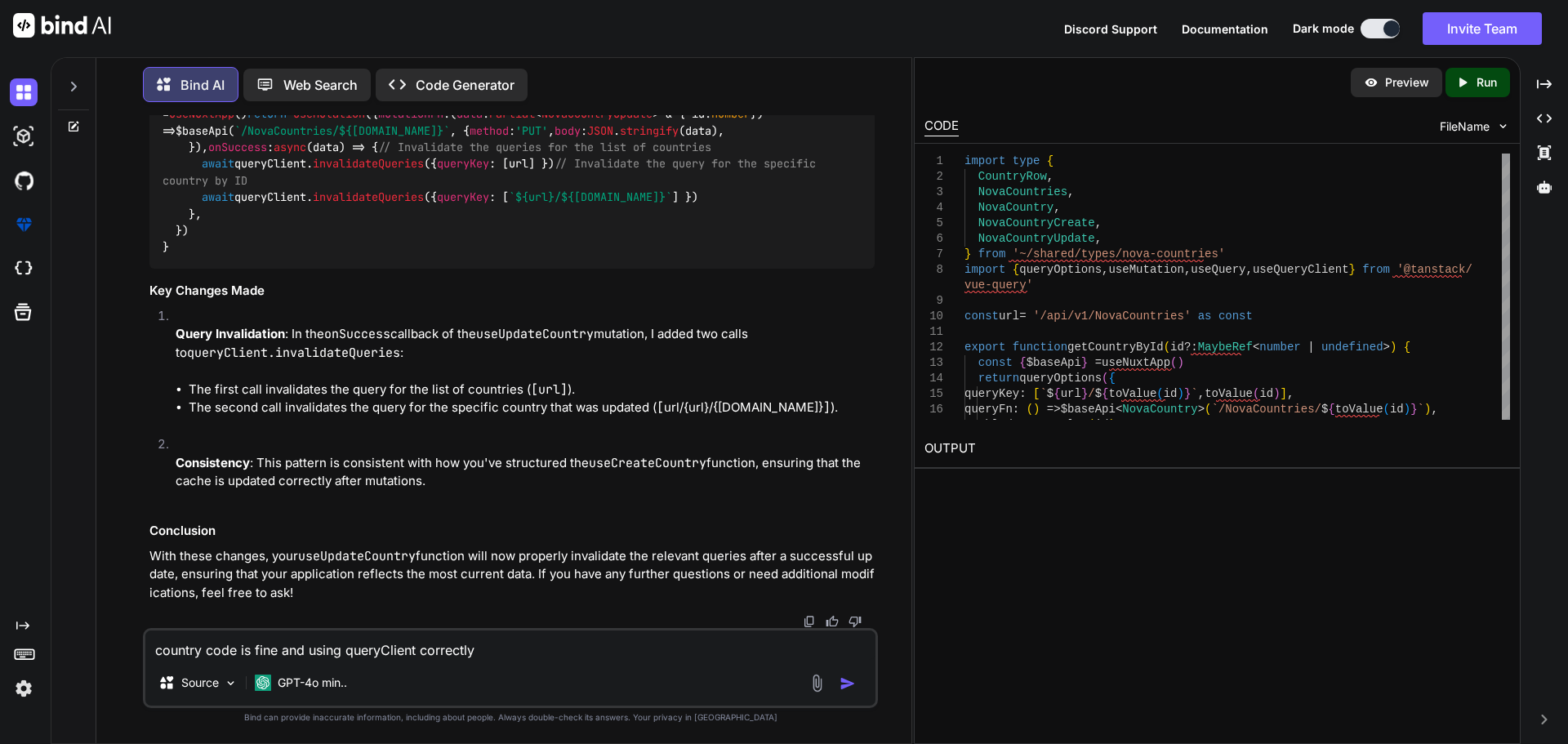
paste textarea "queryClient"
click at [522, 646] on textarea "country code is fine and using queryClient correctly" at bounding box center [510, 645] width 730 height 29
click at [654, 646] on textarea "country code is fine and using queryClient correctly now i want to use the" at bounding box center [510, 645] width 730 height 29
paste textarea "queryClient"
click at [857, 648] on textarea "country code is fine and using queryClient correctly now i want to use the quer…" at bounding box center [510, 645] width 730 height 29
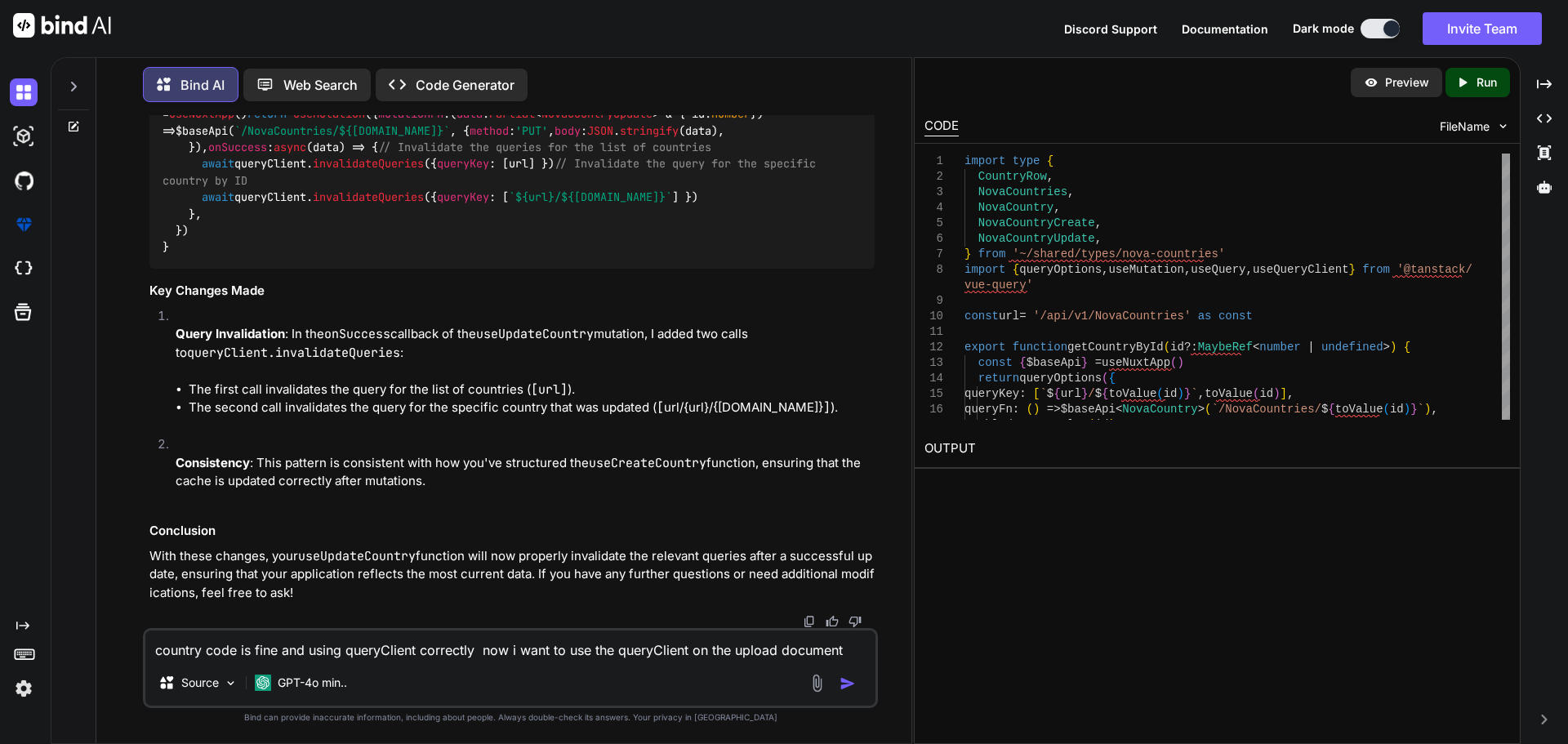
click at [850, 653] on textarea "country code is fine and using queryClient correctly now i want to use the quer…" at bounding box center [510, 645] width 730 height 29
paste textarea "<script setup lang="ts"> import type { DocumentTypeEnum, FileUploadModel } from…"
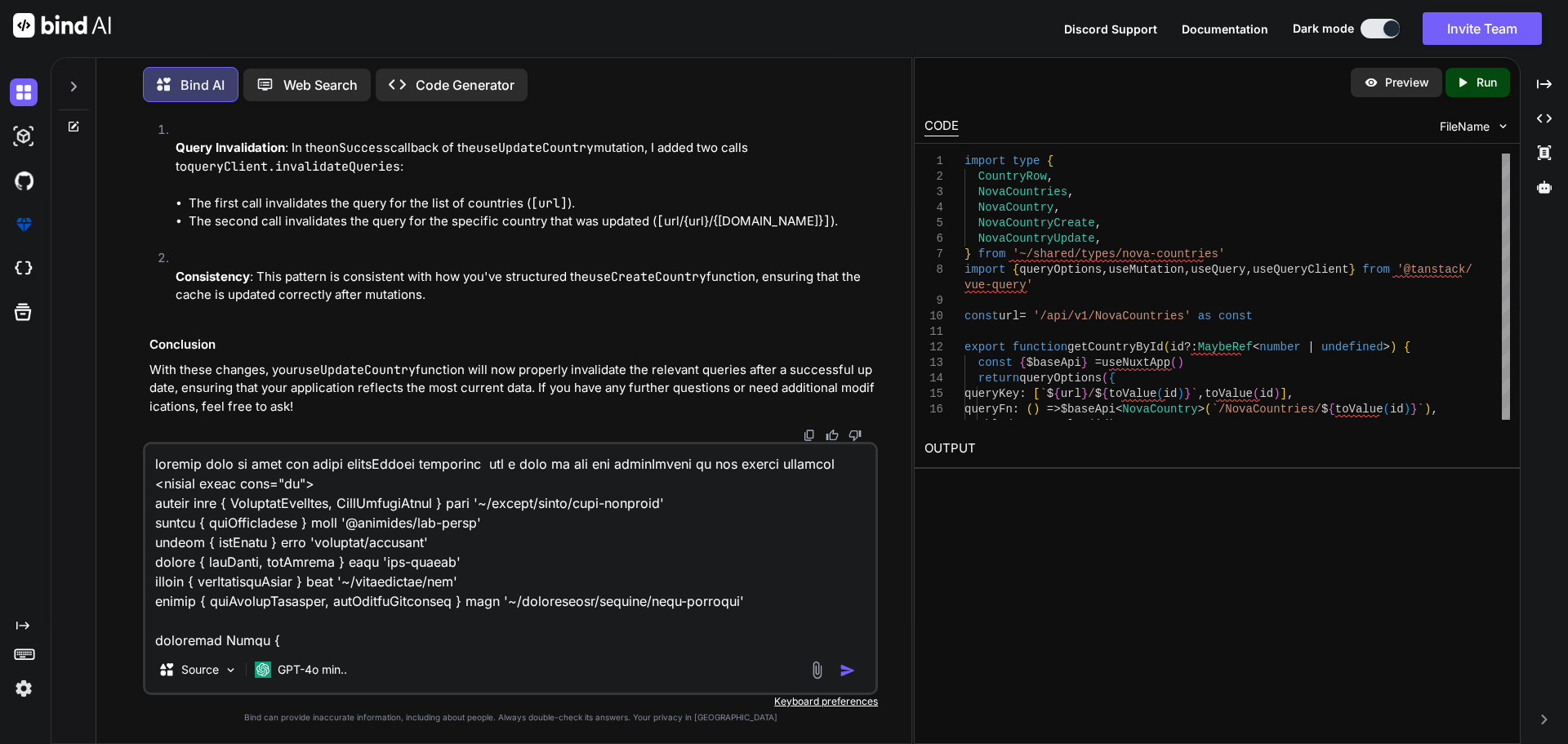
scroll to position [3924, 0]
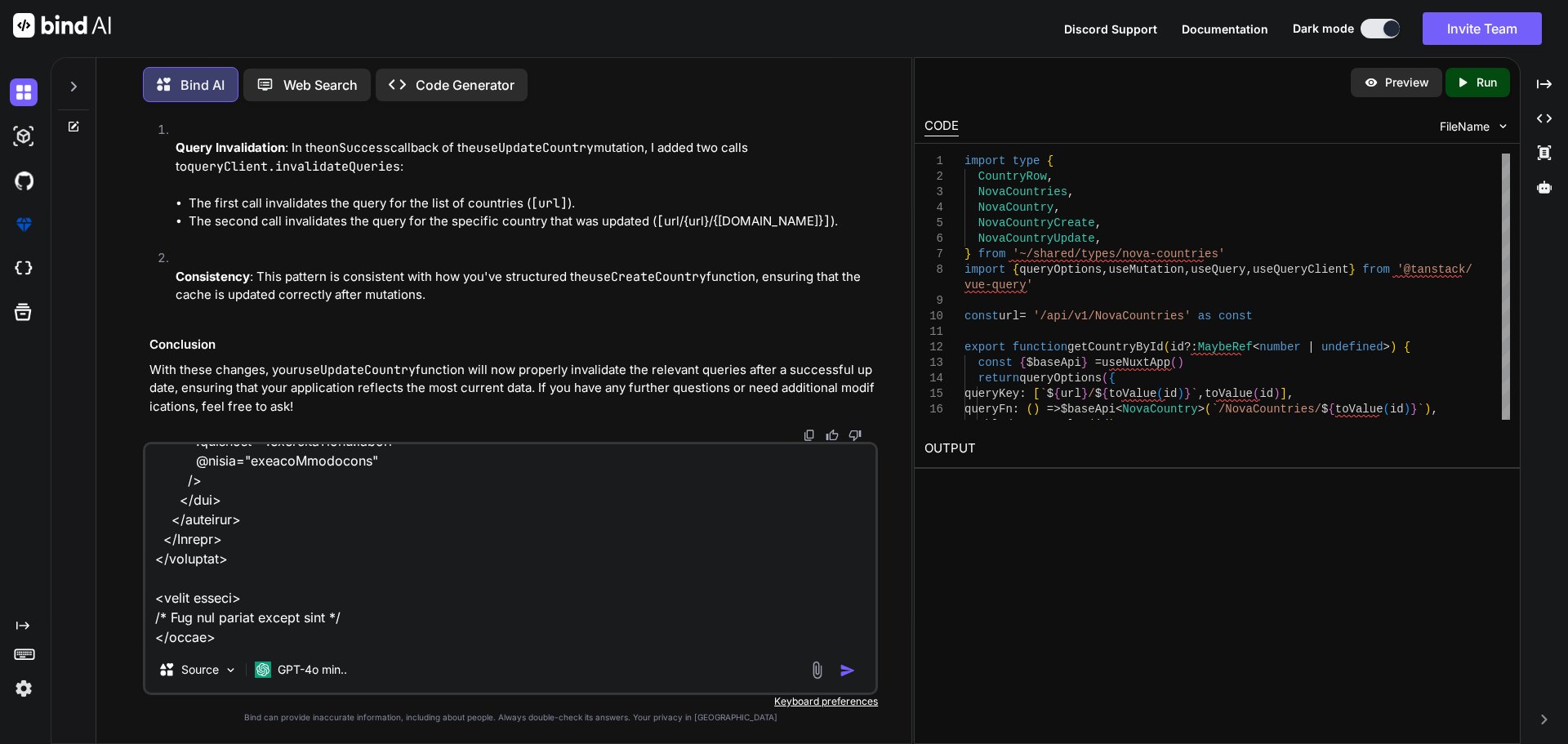
click at [243, 615] on textarea at bounding box center [510, 546] width 730 height 203
drag, startPoint x: 206, startPoint y: 619, endPoint x: 282, endPoint y: 614, distance: 76.2
click at [206, 619] on textarea at bounding box center [510, 546] width 730 height 203
click at [395, 625] on textarea at bounding box center [510, 546] width 730 height 203
drag, startPoint x: 430, startPoint y: 617, endPoint x: 397, endPoint y: 616, distance: 33.0
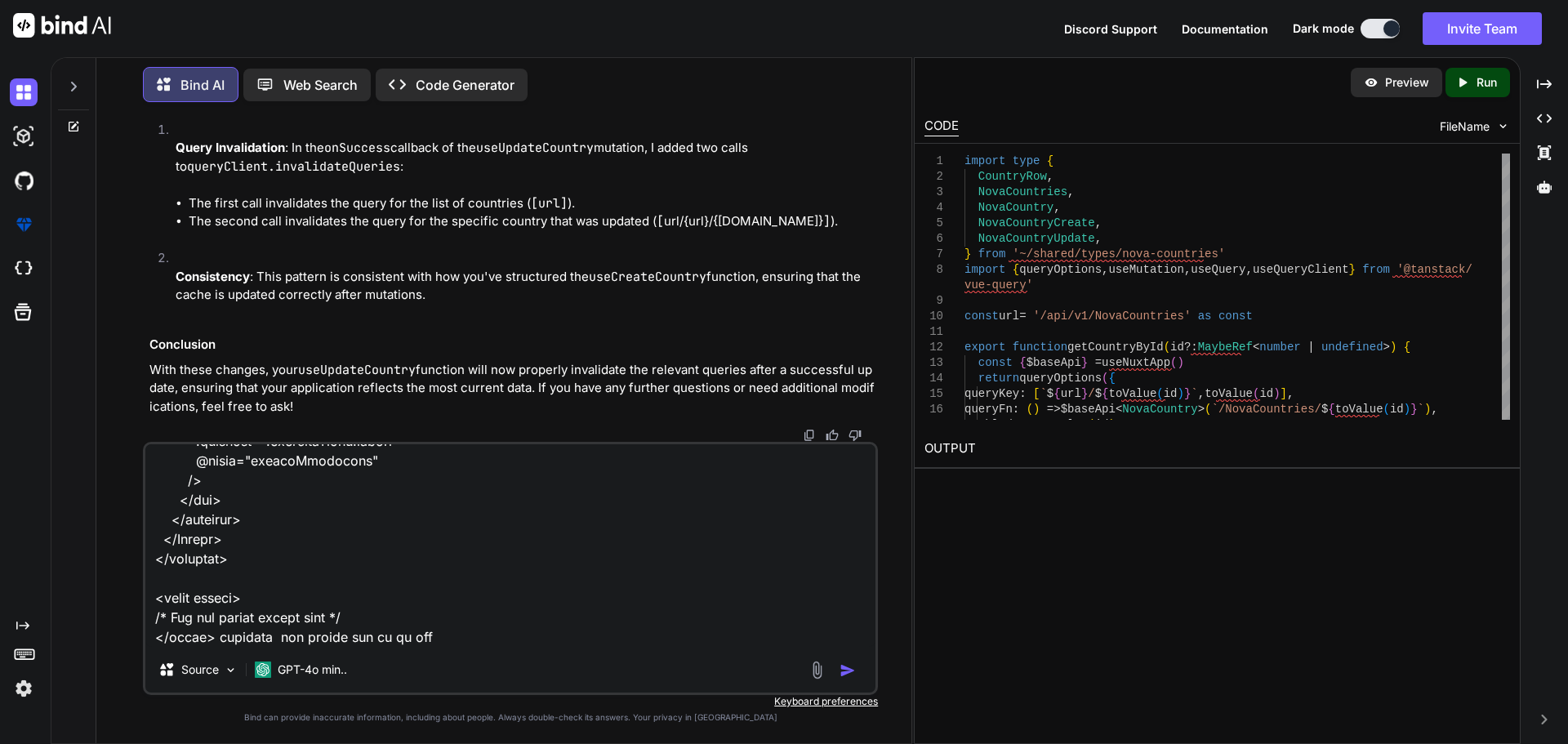
click at [397, 616] on textarea at bounding box center [510, 546] width 730 height 203
paste textarea "<script setup lang="ts"> import type { DocumentTypeEnum, FileUploadModel } from…"
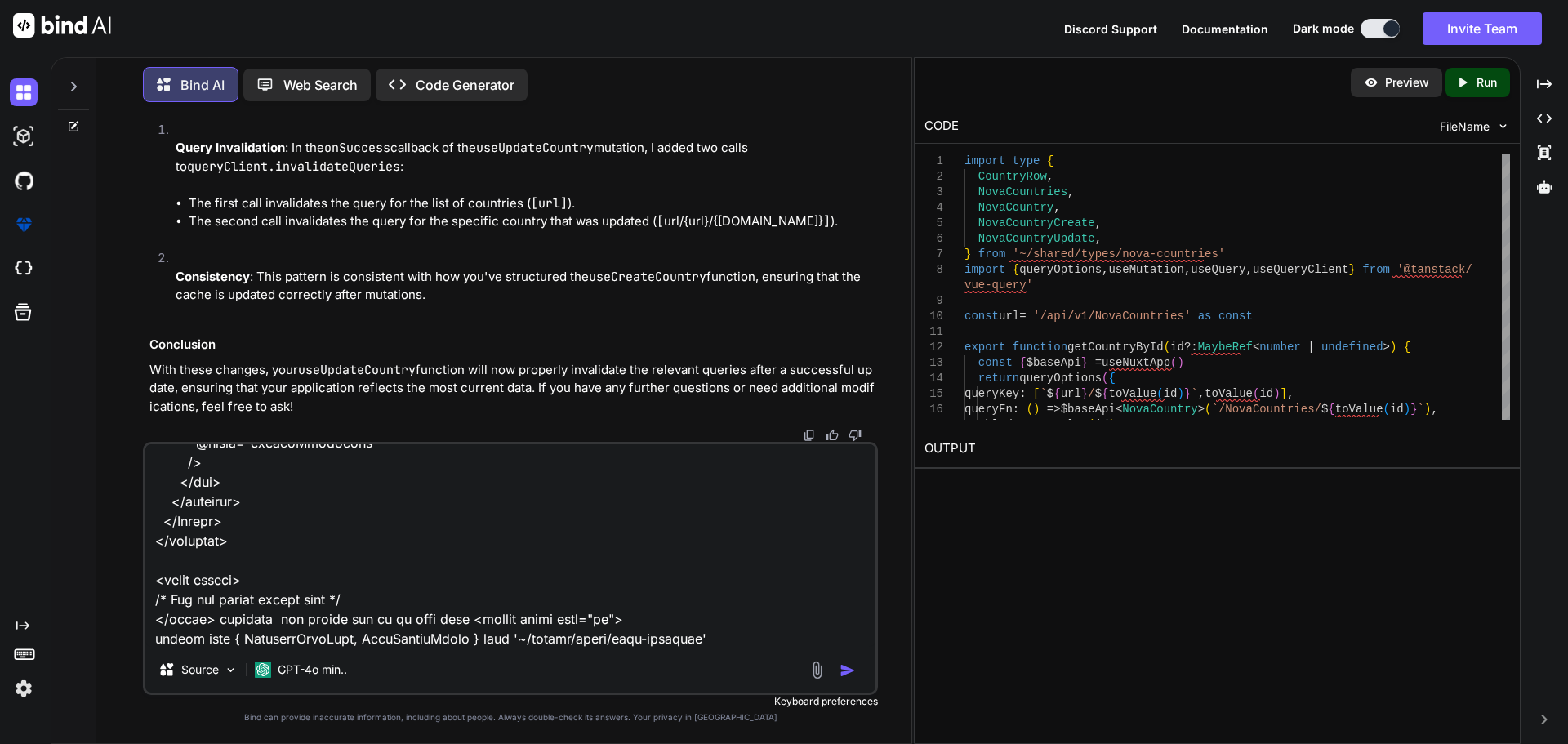
scroll to position [7983, 0]
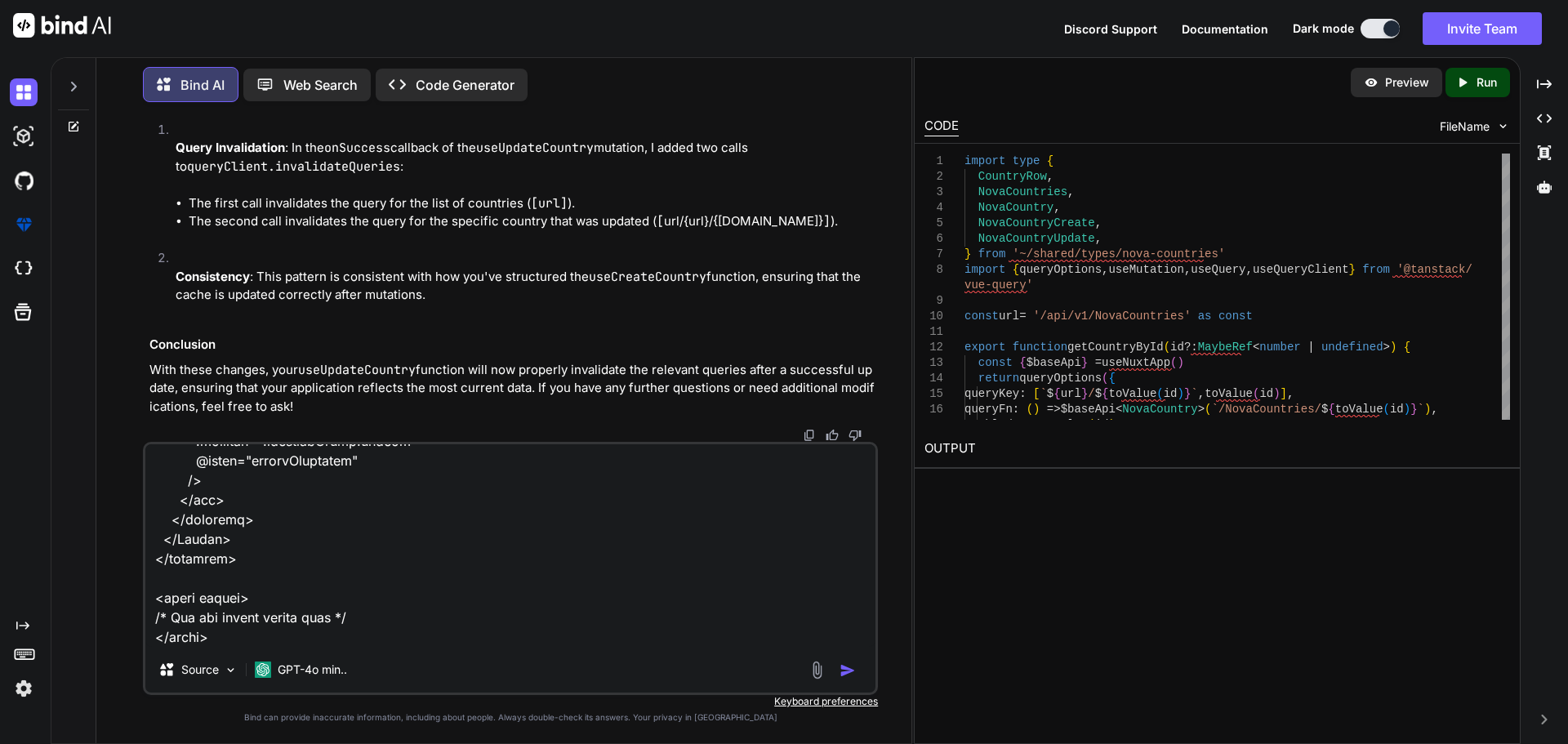
click at [850, 670] on img "button" at bounding box center [847, 670] width 16 height 16
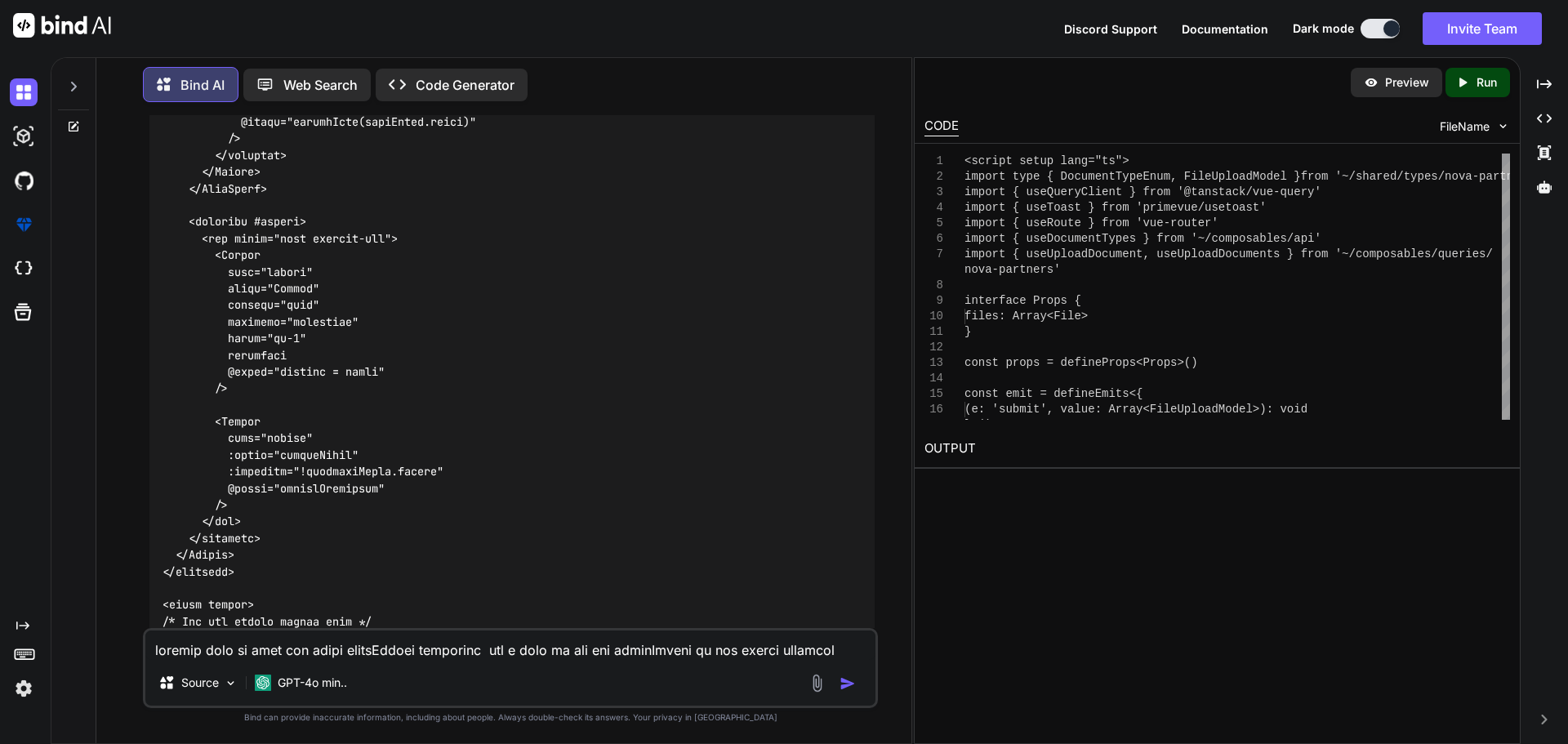
scroll to position [45073, 0]
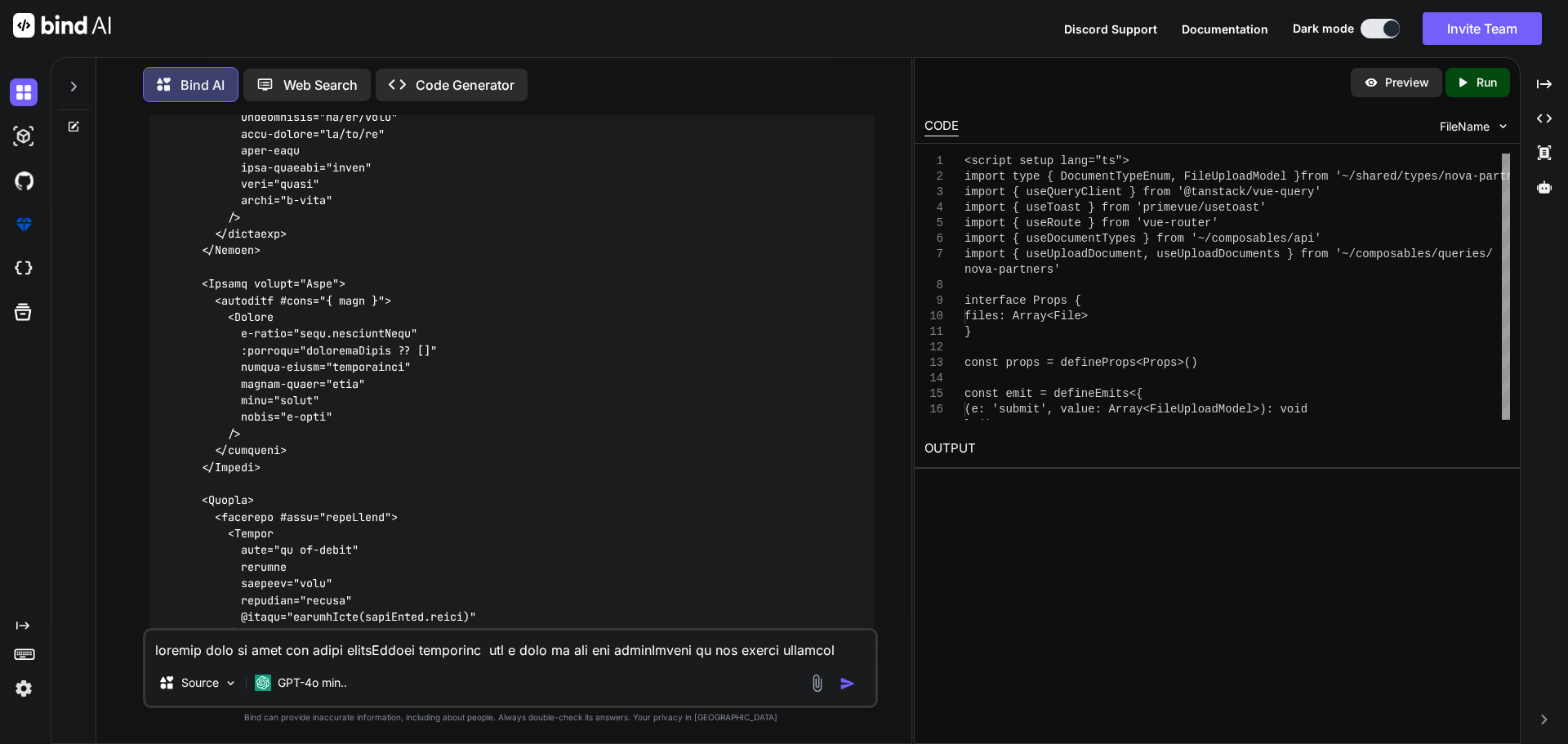
scroll to position [44569, 0]
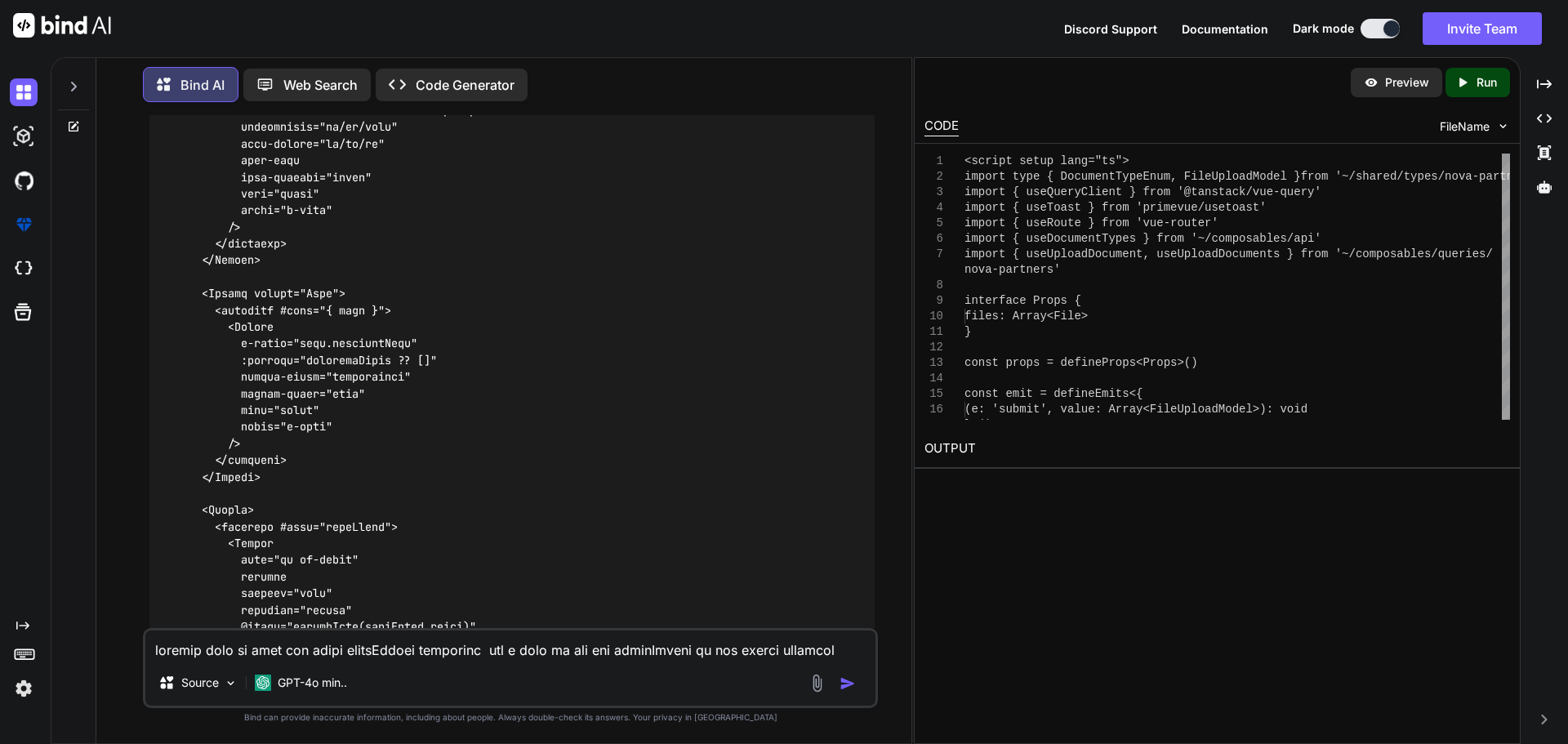
drag, startPoint x: 301, startPoint y: 648, endPoint x: 293, endPoint y: 648, distance: 8.0
click at [301, 648] on textarea at bounding box center [510, 645] width 730 height 29
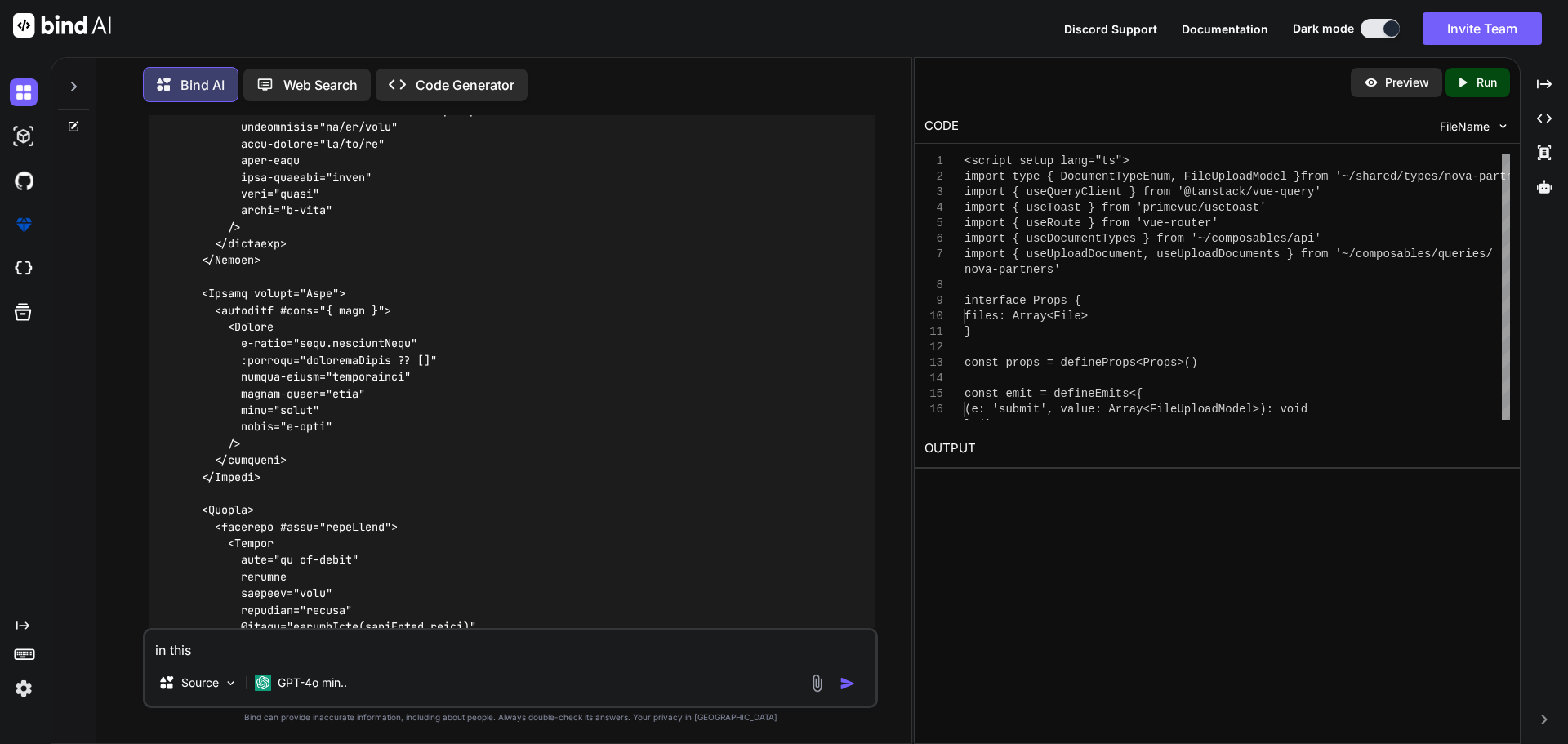
paste textarea "import type { Documents } from '#shared/types/nova-documents' import type { App…"
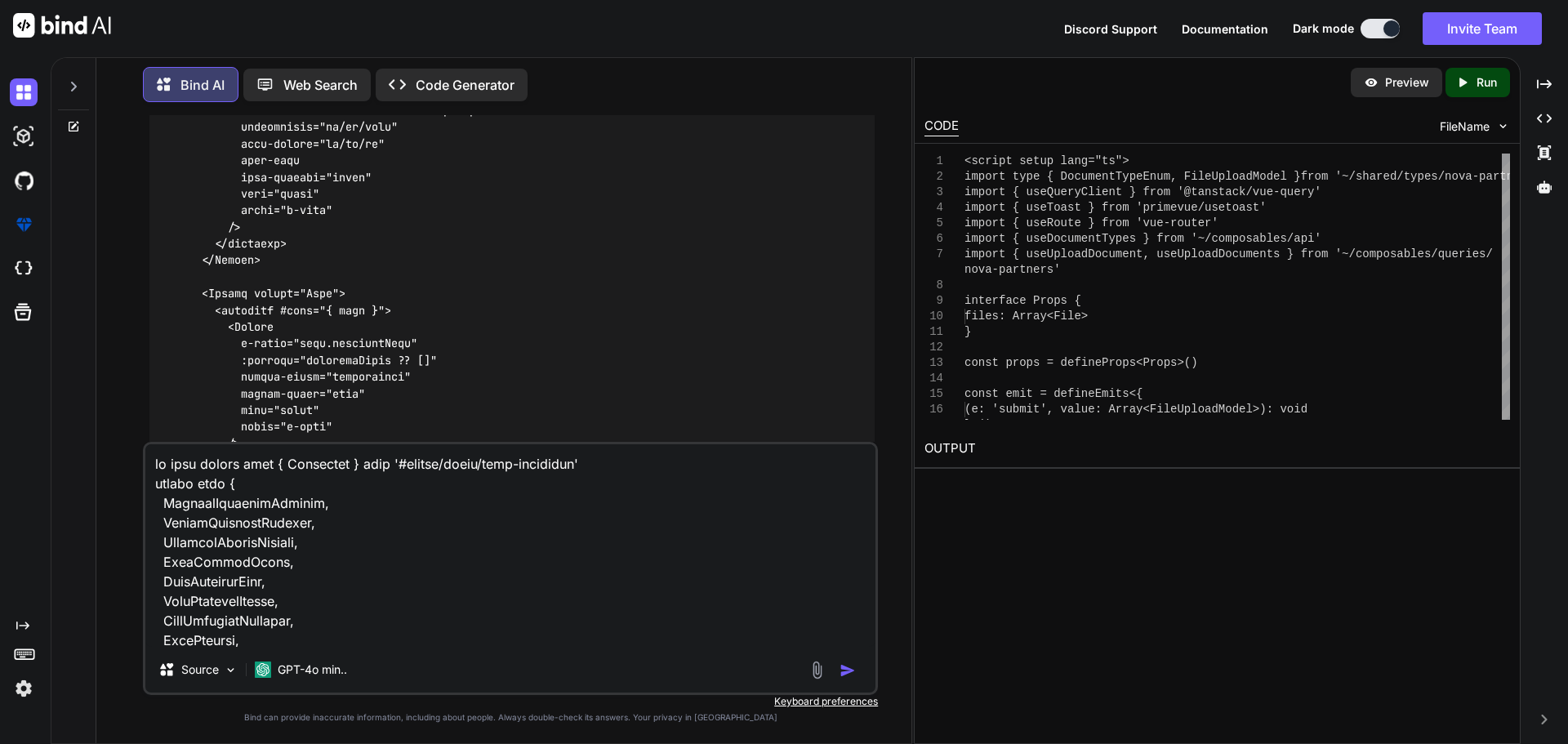
scroll to position [14611, 0]
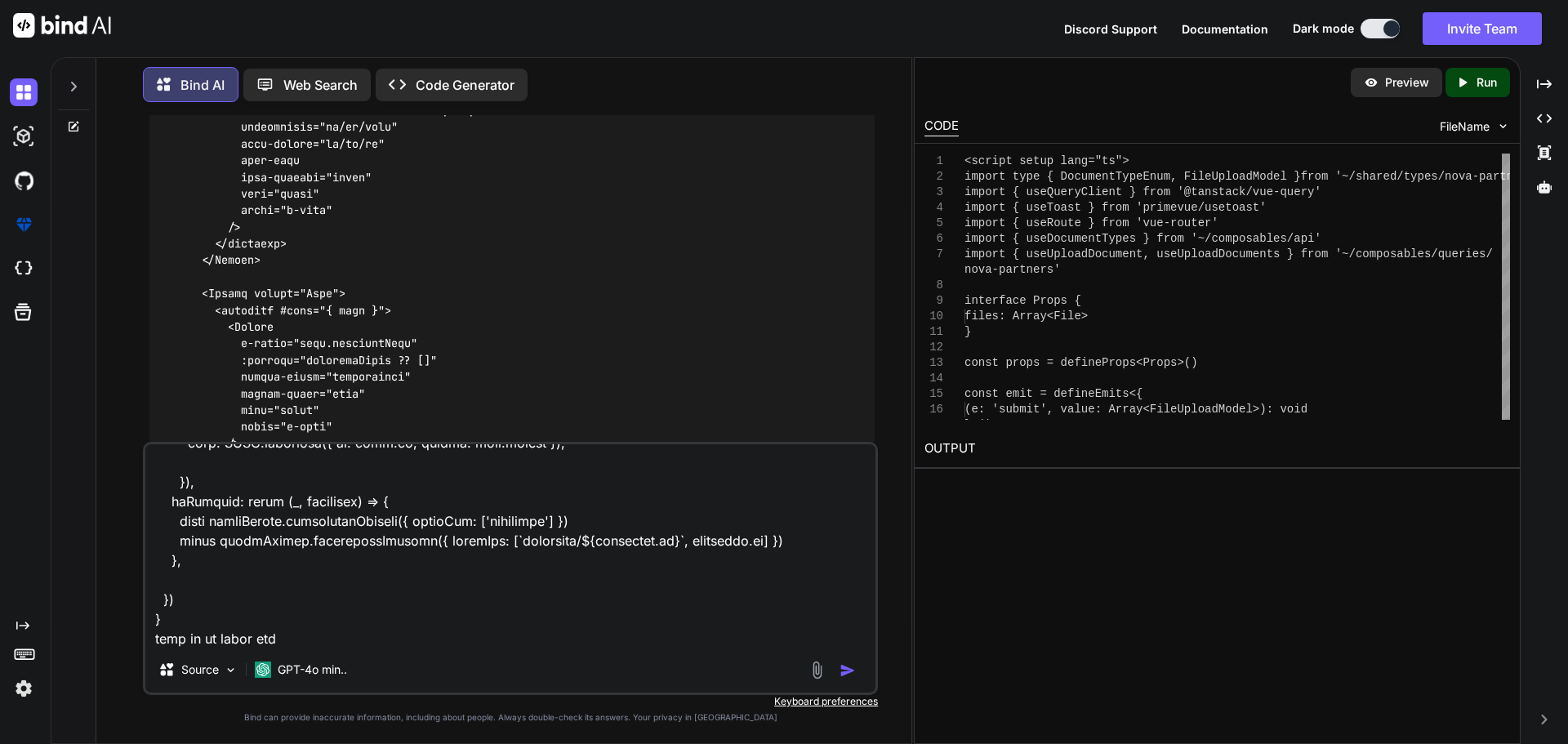
click at [316, 634] on textarea at bounding box center [510, 546] width 730 height 203
paste textarea "queryClient"
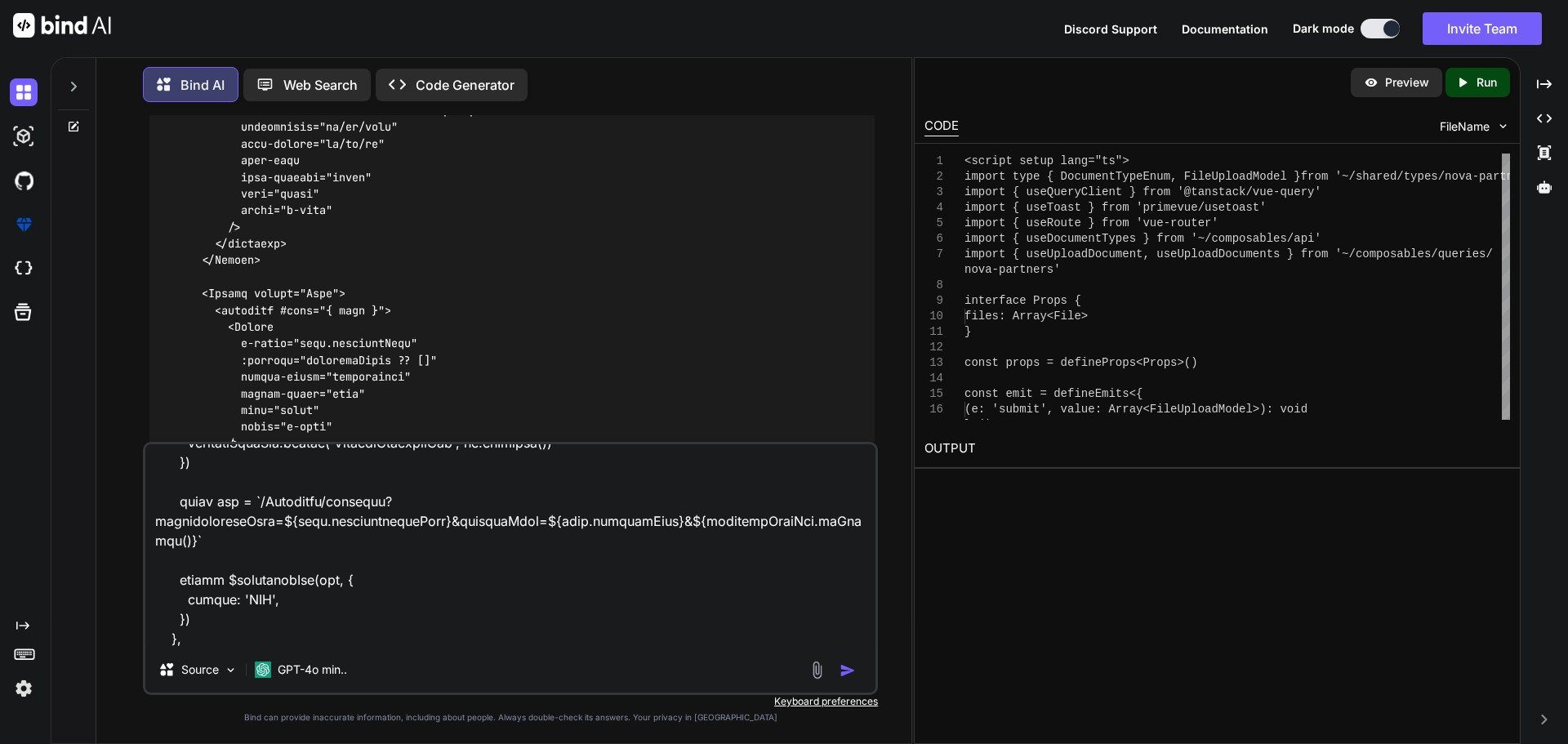
scroll to position [0, 0]
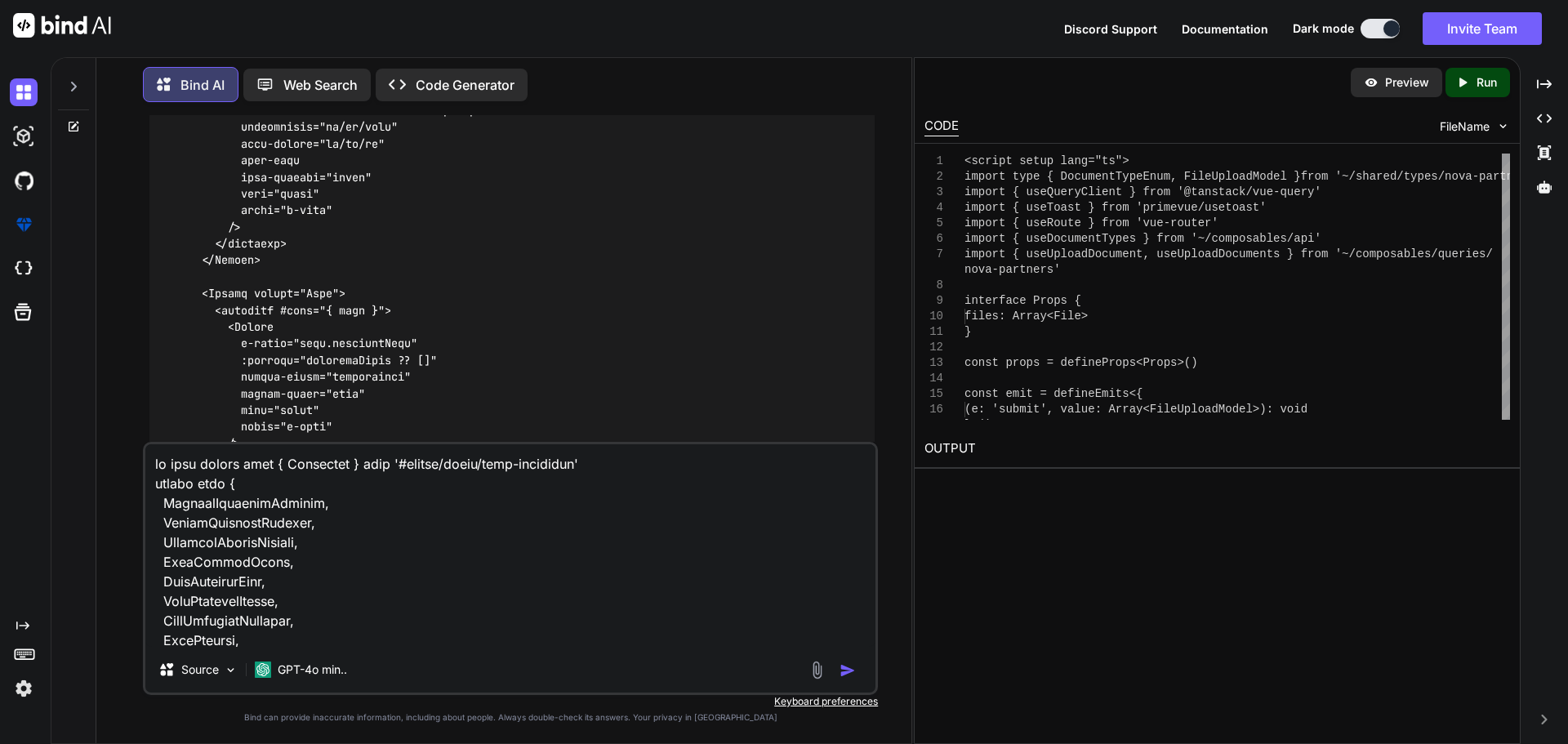
click at [847, 670] on img "button" at bounding box center [847, 670] width 16 height 16
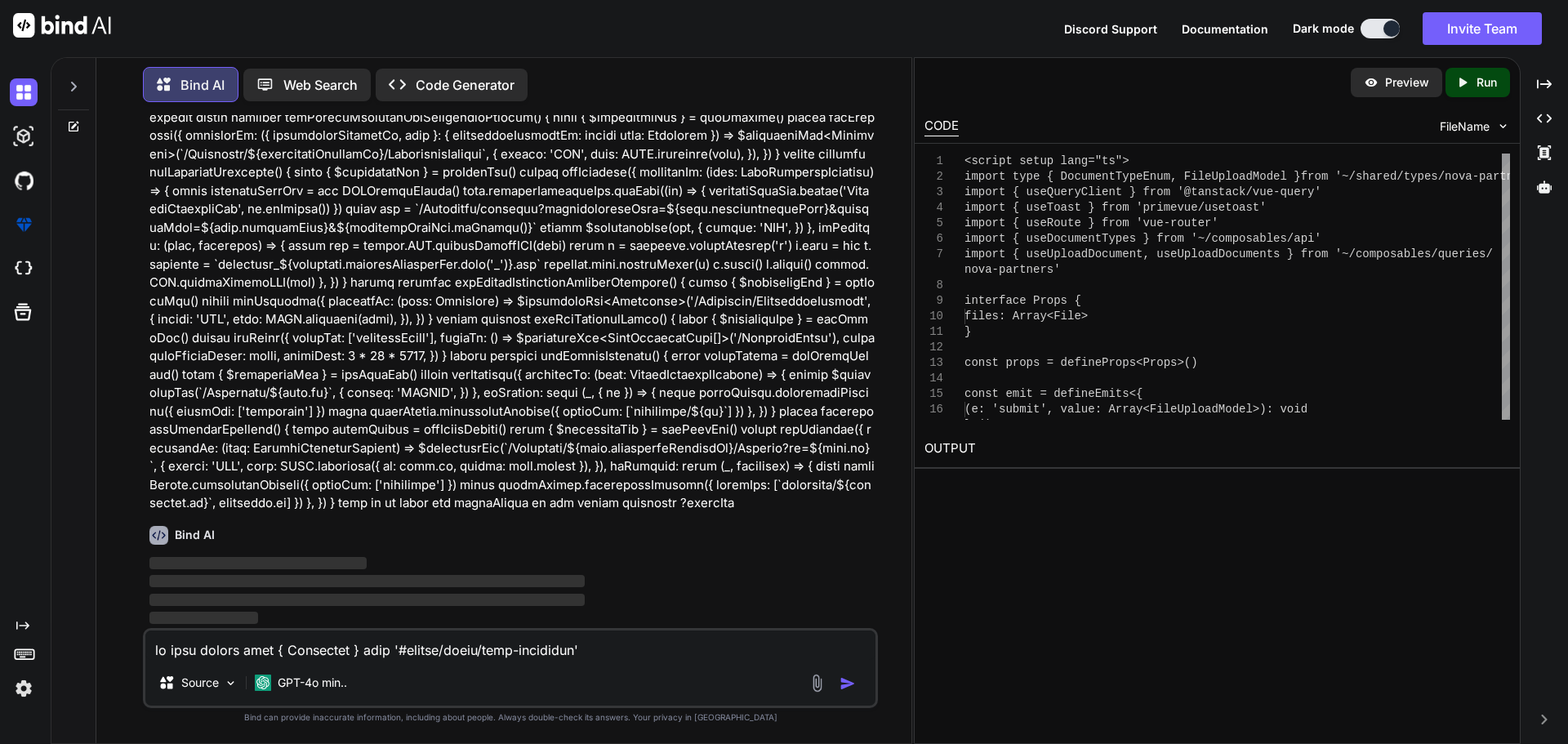
scroll to position [49086, 0]
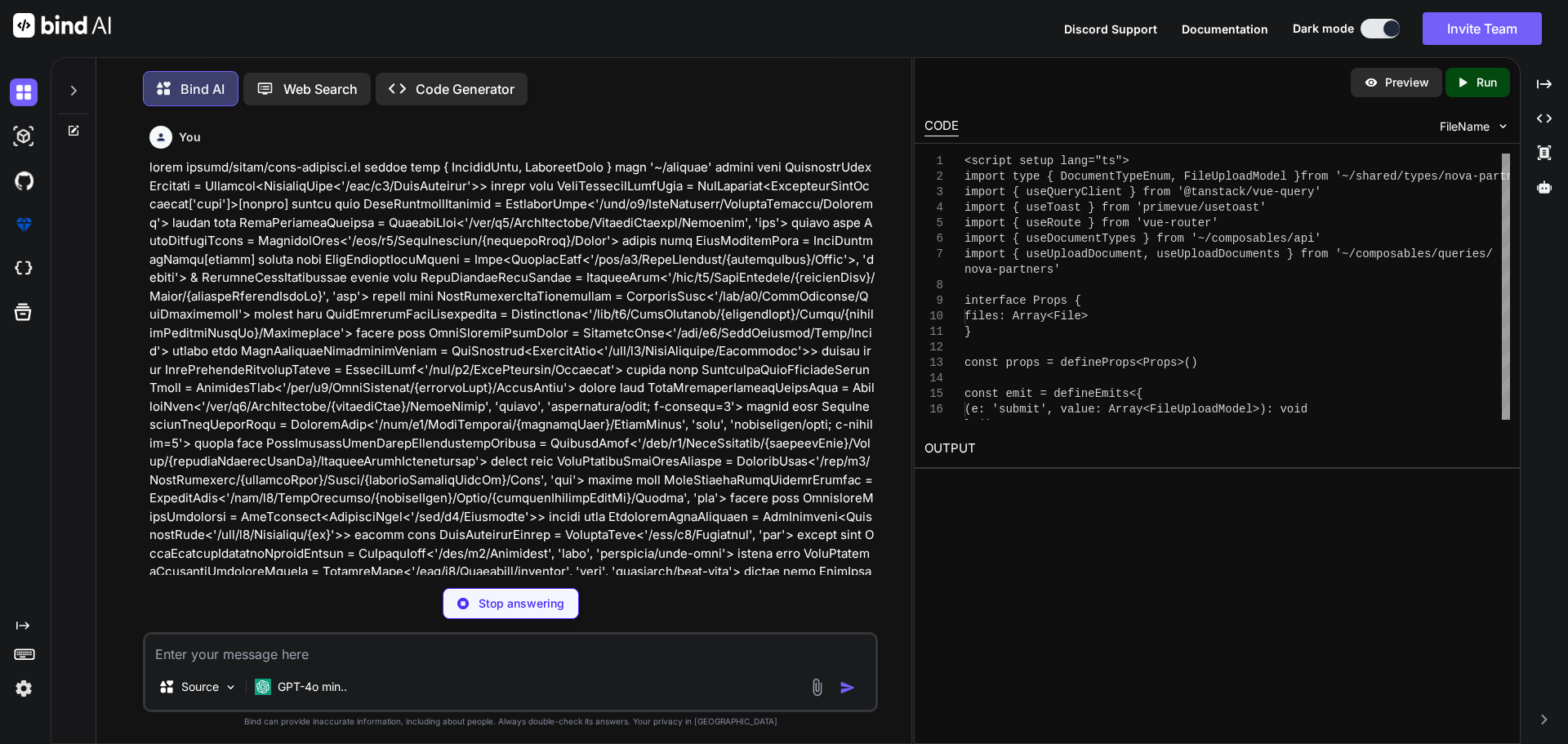
scroll to position [8, 0]
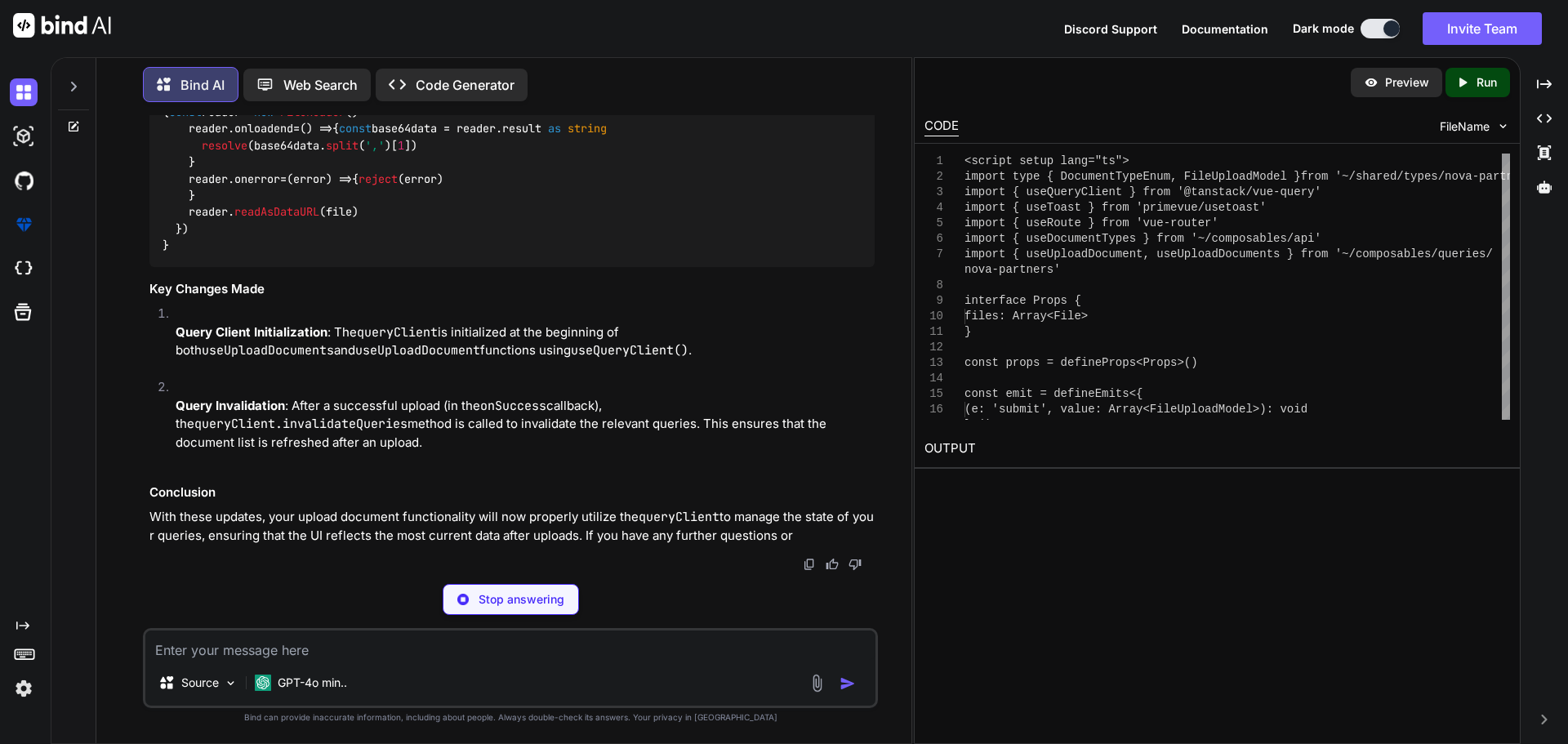
type textarea "x"
type textarea "reader.onerror = (error) => { reject(error) } reader.readAsDataURL(file) }) }"
type textarea "x"
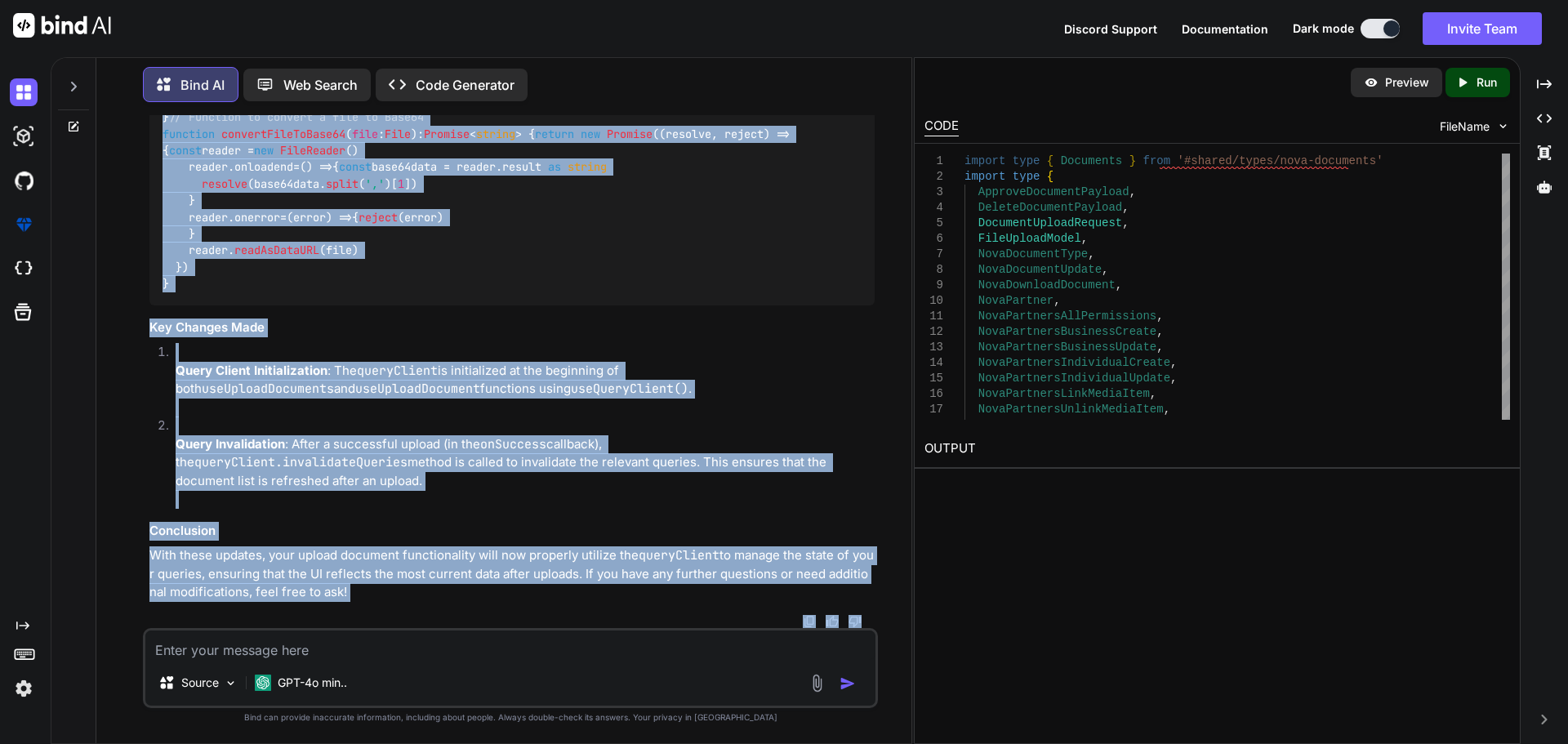
scroll to position [54379, 0]
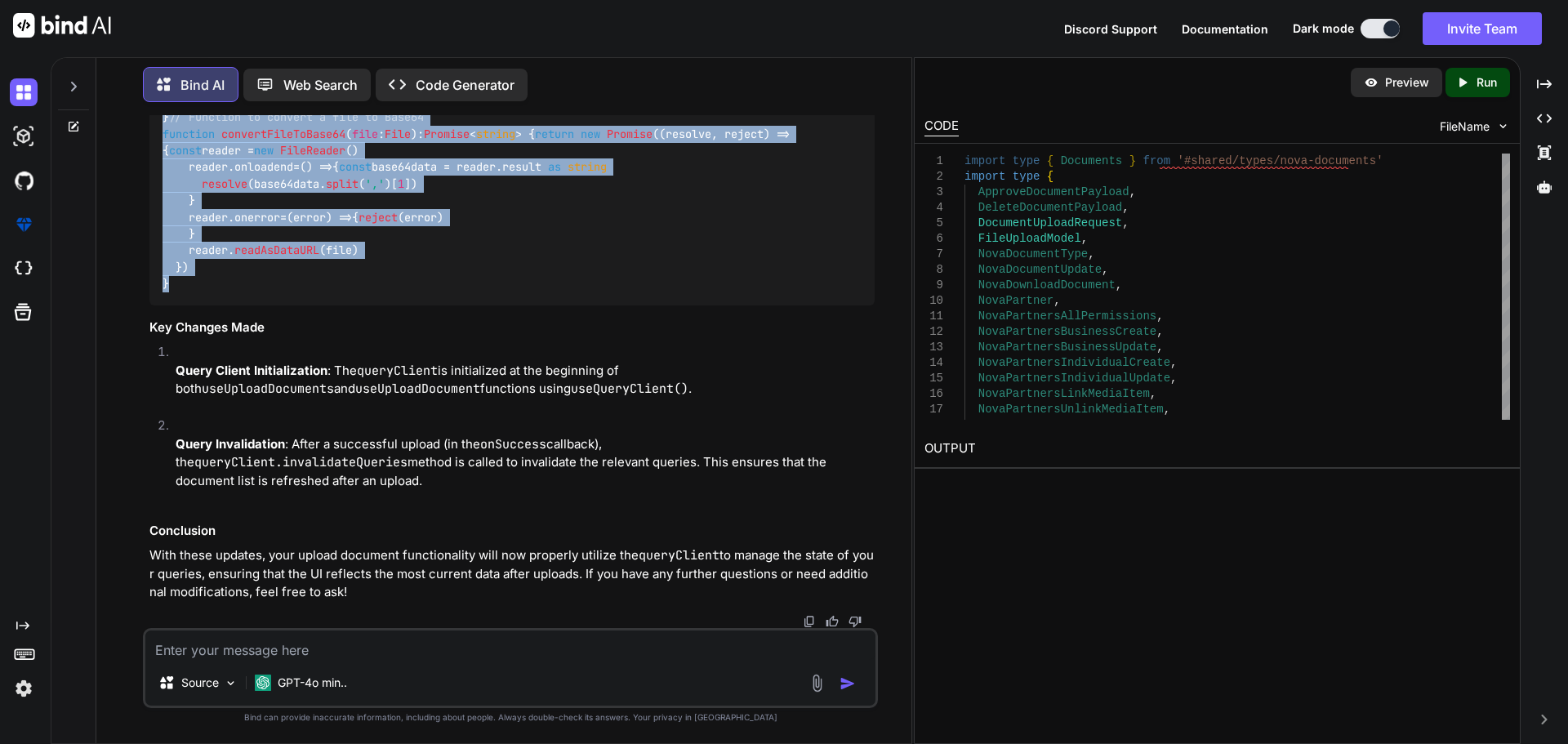
drag, startPoint x: 164, startPoint y: 130, endPoint x: 256, endPoint y: 302, distance: 195.1
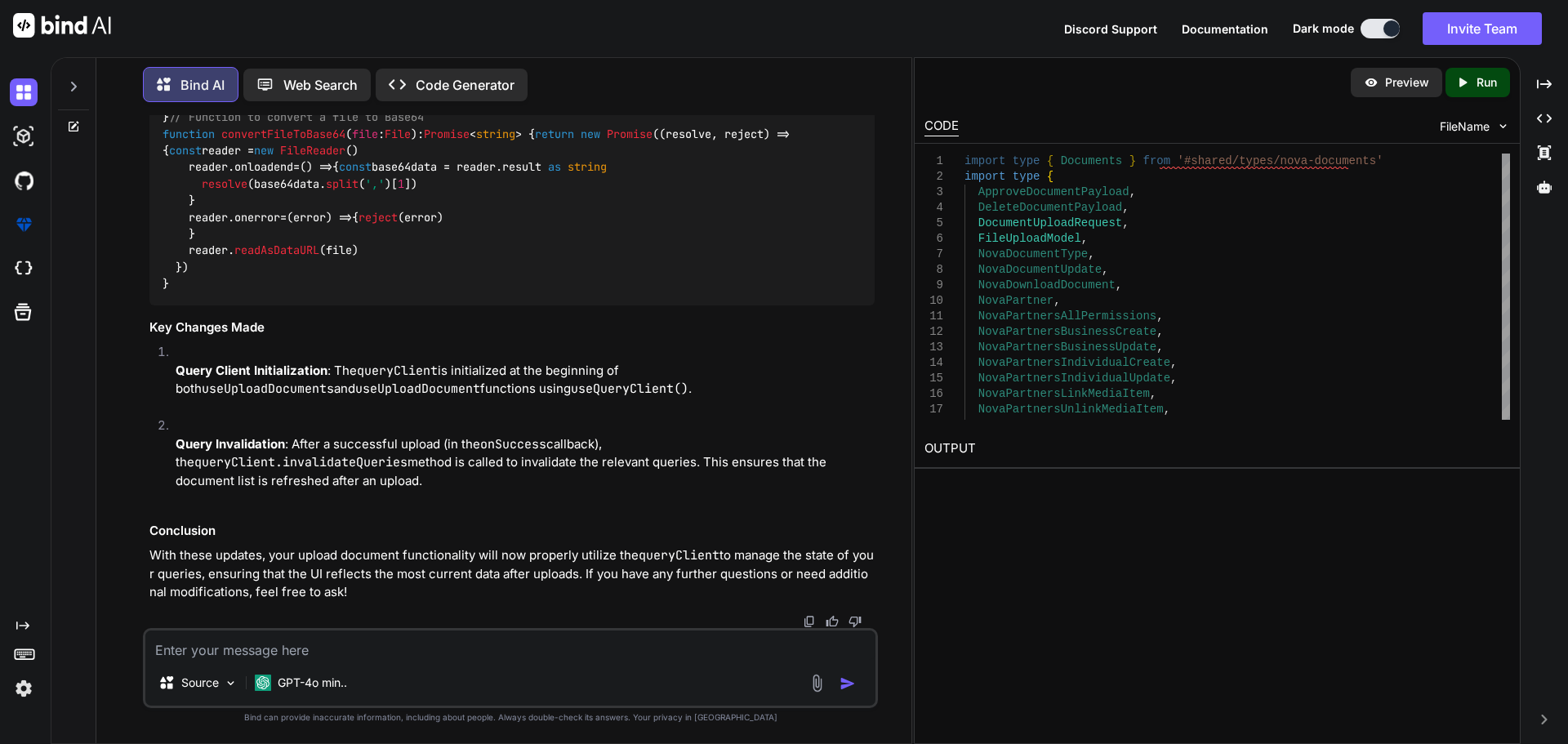
drag, startPoint x: 516, startPoint y: 242, endPoint x: 195, endPoint y: 247, distance: 321.0
copy code "queryClient. invalidateQueries ([ 'documents' ])"
click at [370, 640] on textarea at bounding box center [510, 645] width 730 height 29
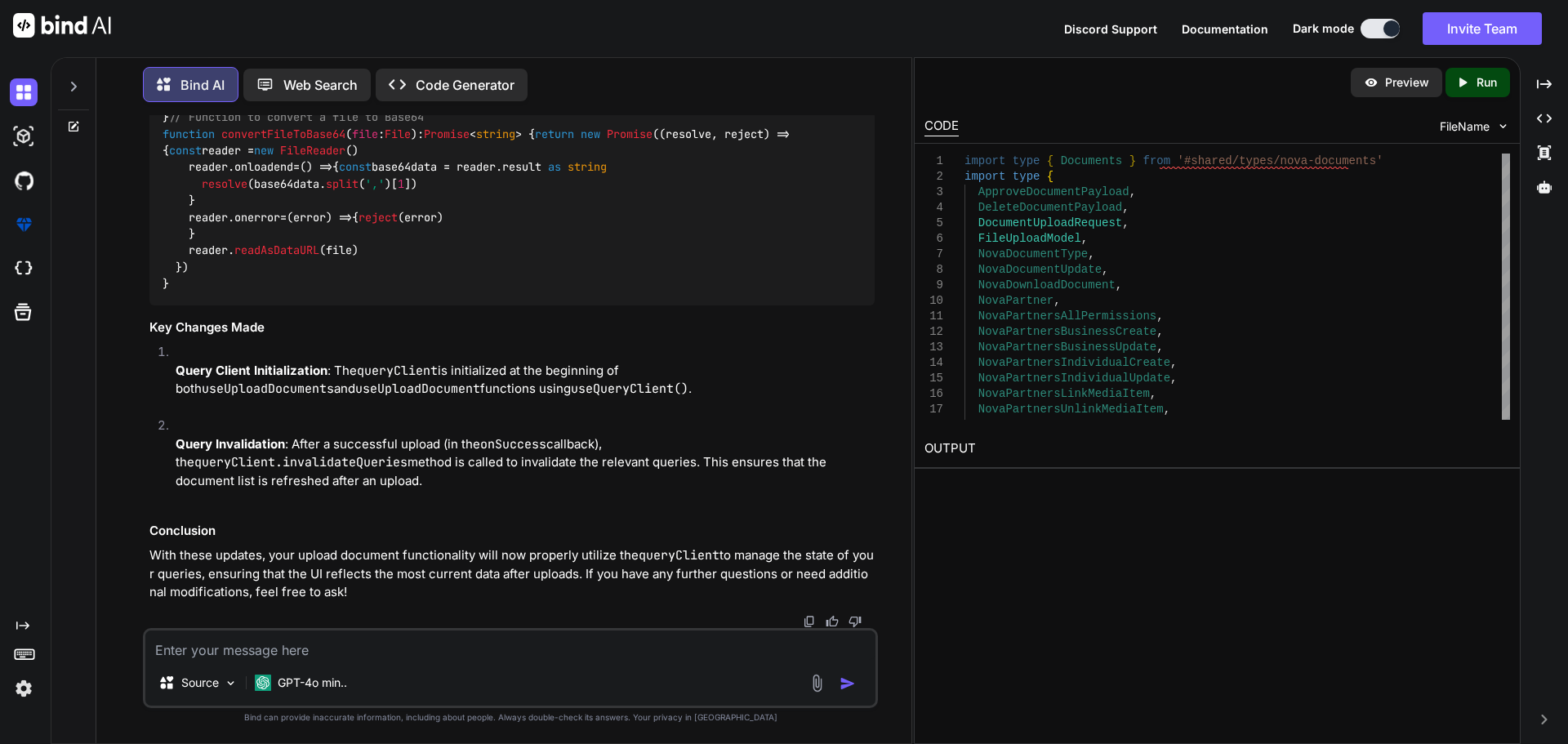
type textarea "i"
type textarea "x"
type textarea "is"
type textarea "x"
type textarea "is"
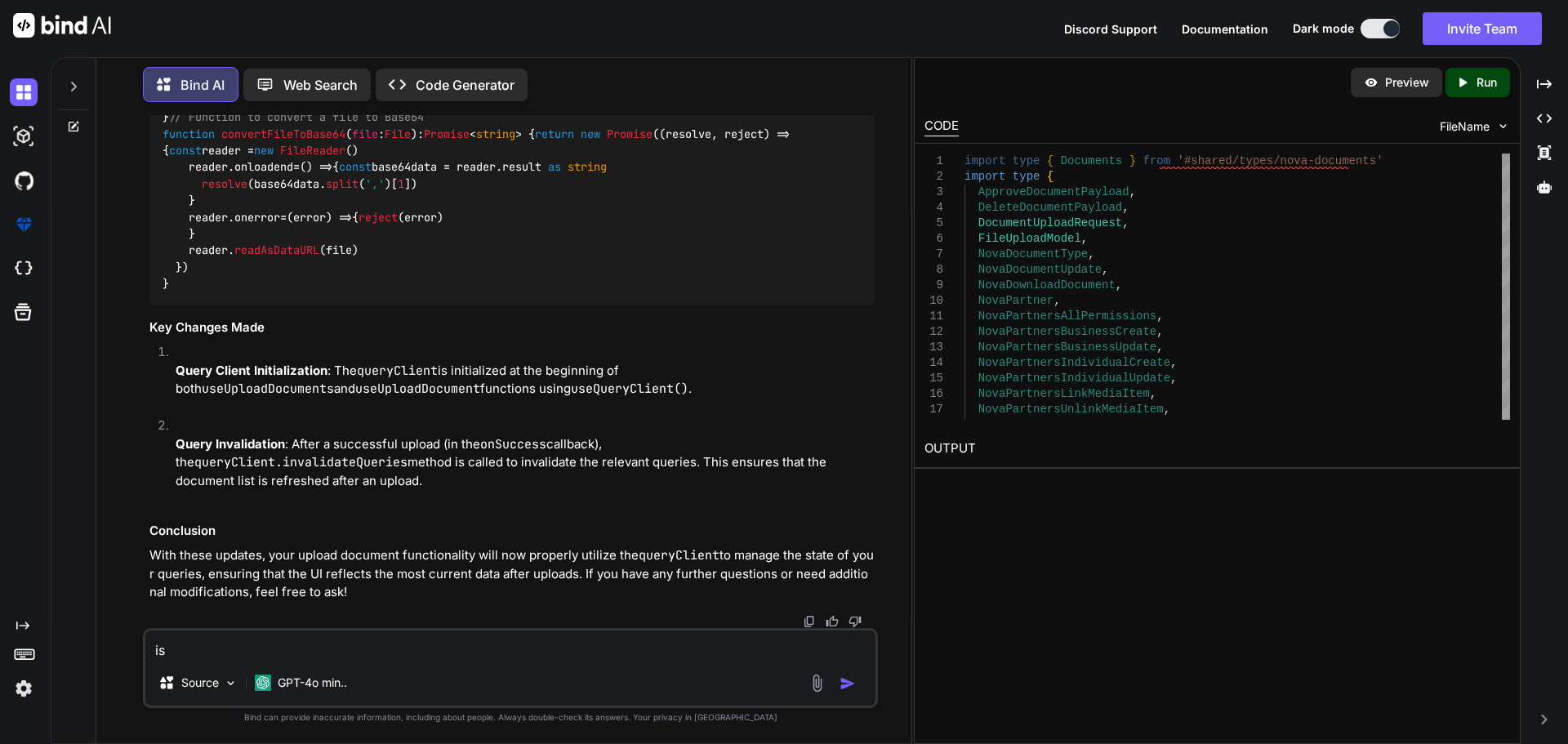
type textarea "x"
type textarea "is t"
type textarea "x"
type textarea "is th"
type textarea "x"
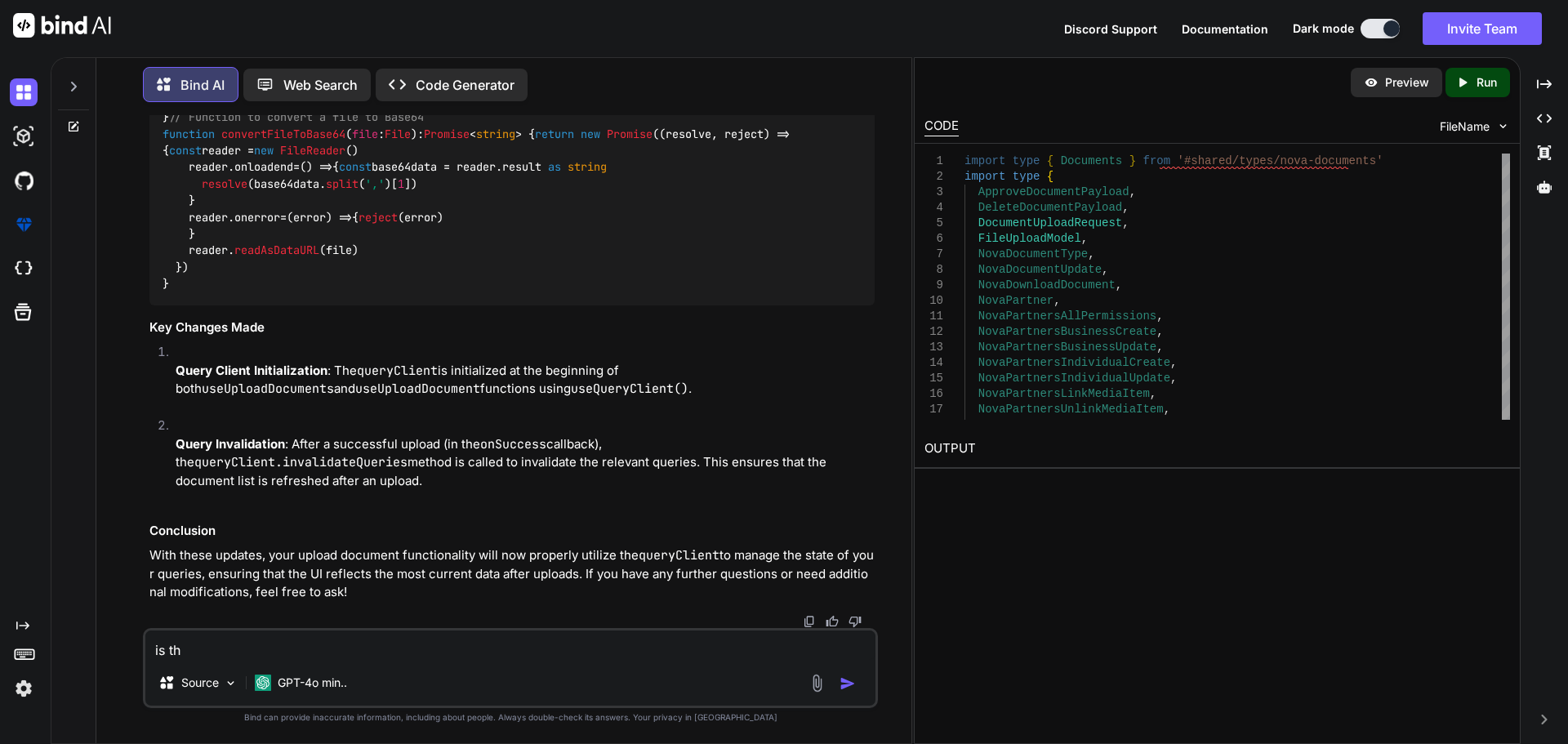
type textarea "is thi"
type textarea "x"
type textarea "is this"
type textarea "x"
type textarea "is this"
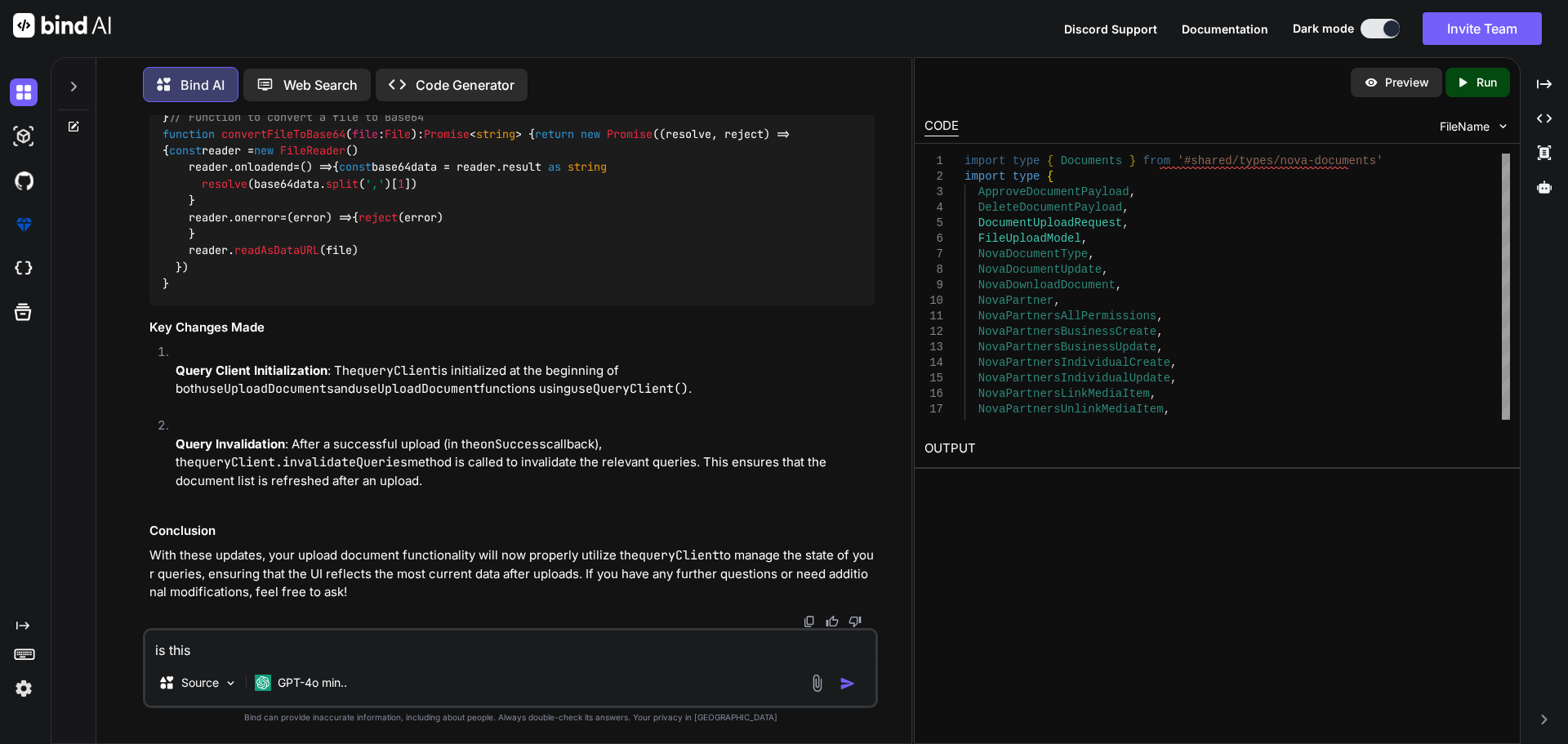
type textarea "x"
type textarea "is this c"
type textarea "x"
type textarea "is this co"
type textarea "x"
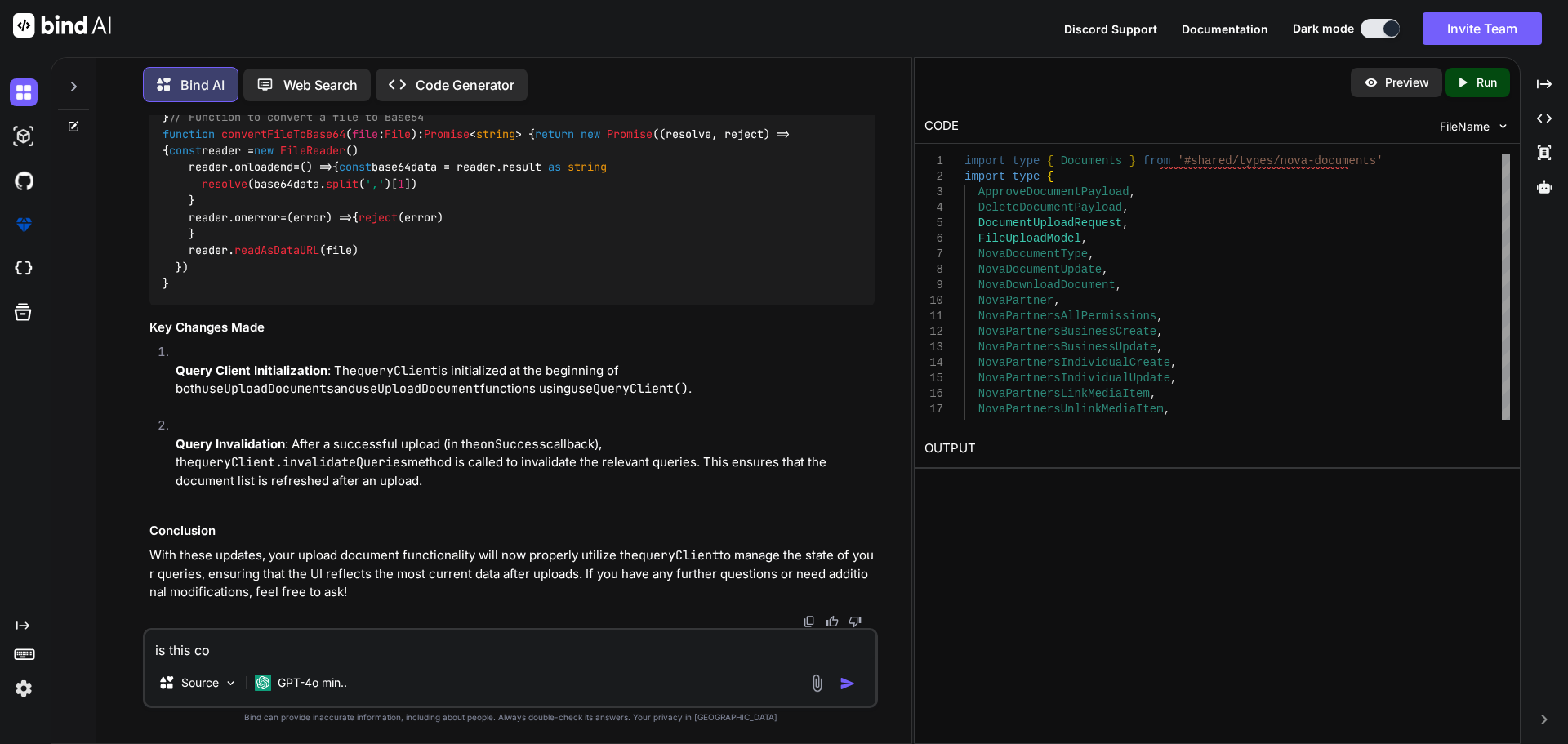
type textarea "is this cor"
type textarea "x"
type textarea "is this corr"
type textarea "x"
type textarea "is this corre"
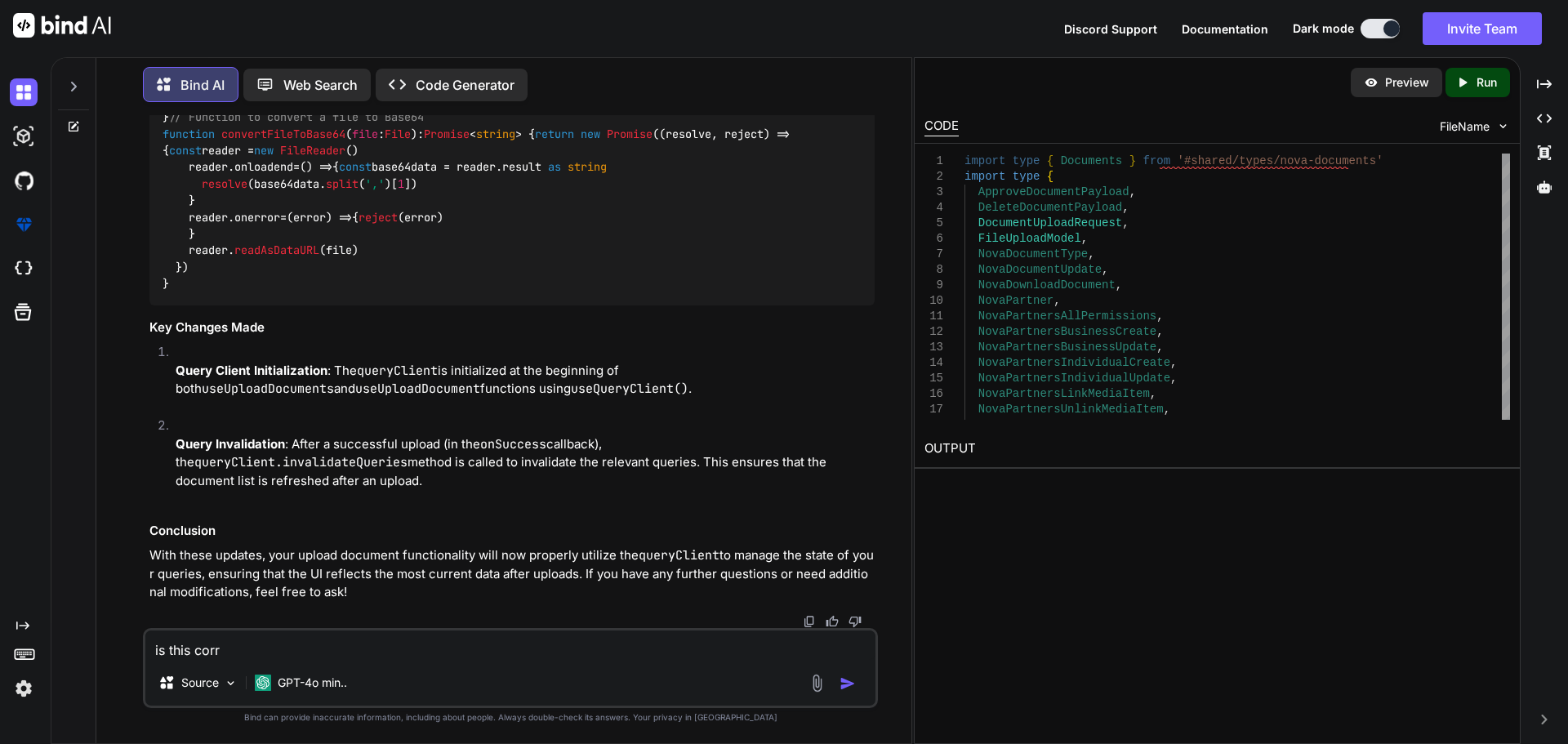
type textarea "x"
type textarea "is this correc"
type textarea "x"
type textarea "is this correct"
type textarea "x"
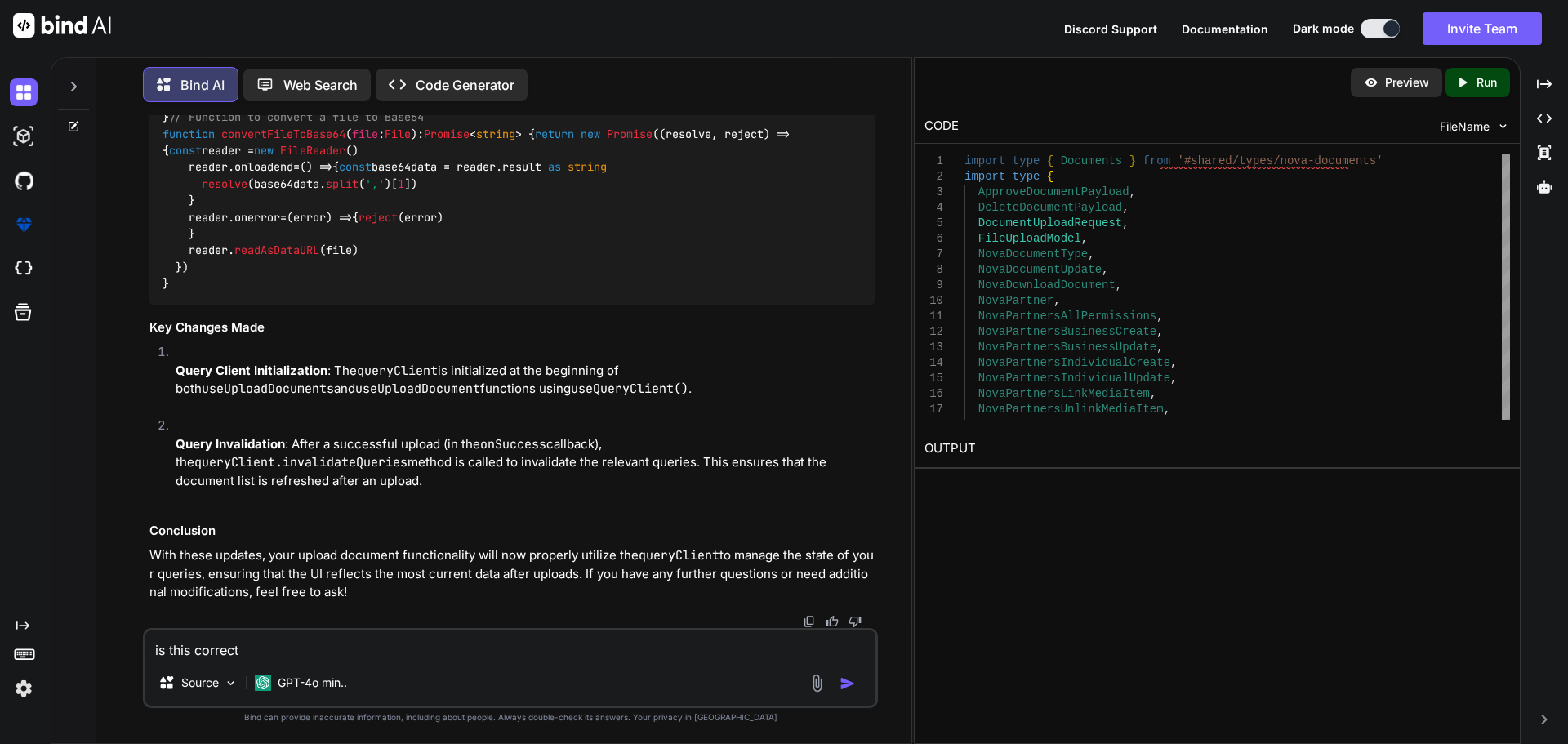
type textarea "is this correct"
type textarea "x"
paste textarea "export function useUploadDocument() { const { $documentsApi } = useNuxtApp() co…"
type textarea "is this correct export function useUploadDocument() { const { $documentsApi } =…"
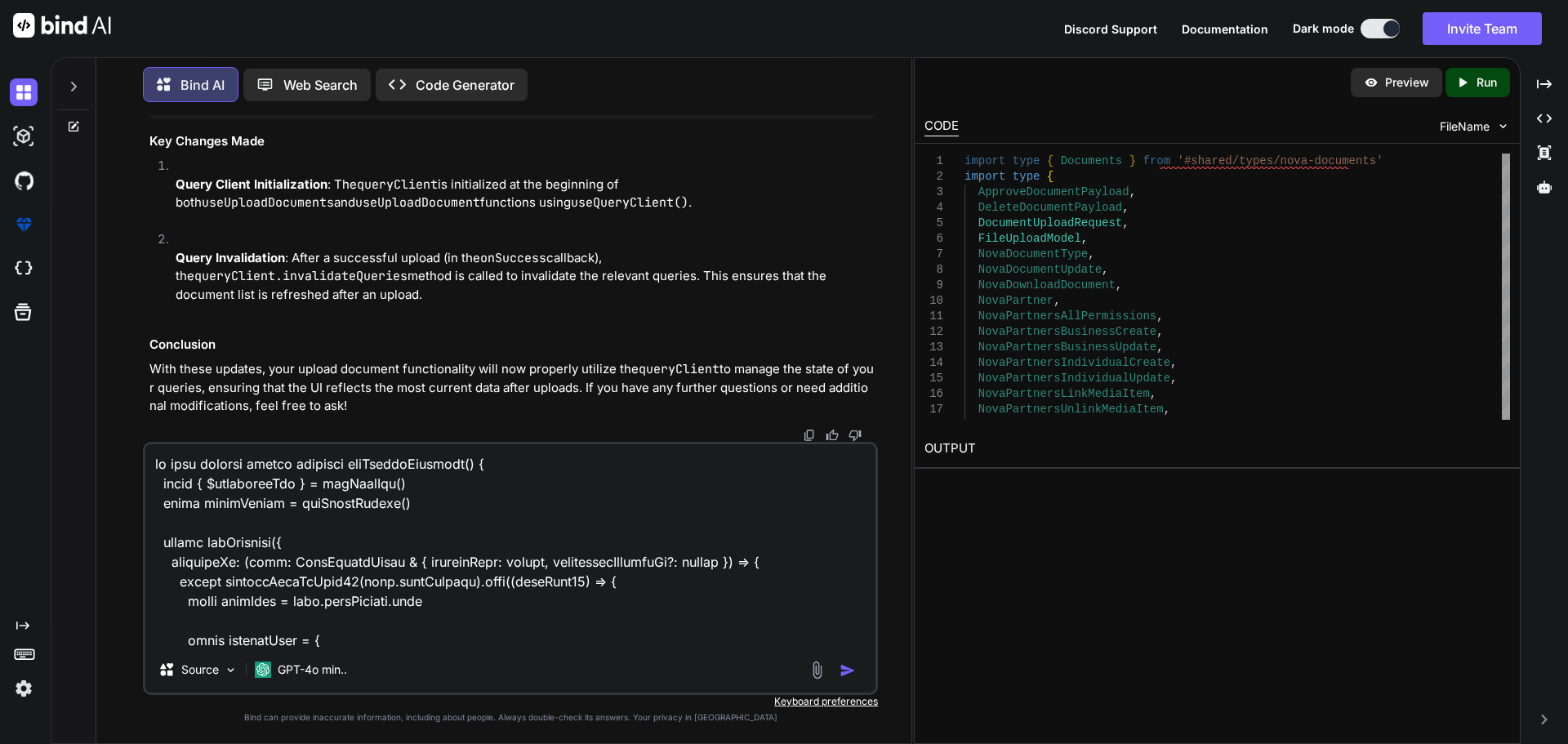
scroll to position [453, 0]
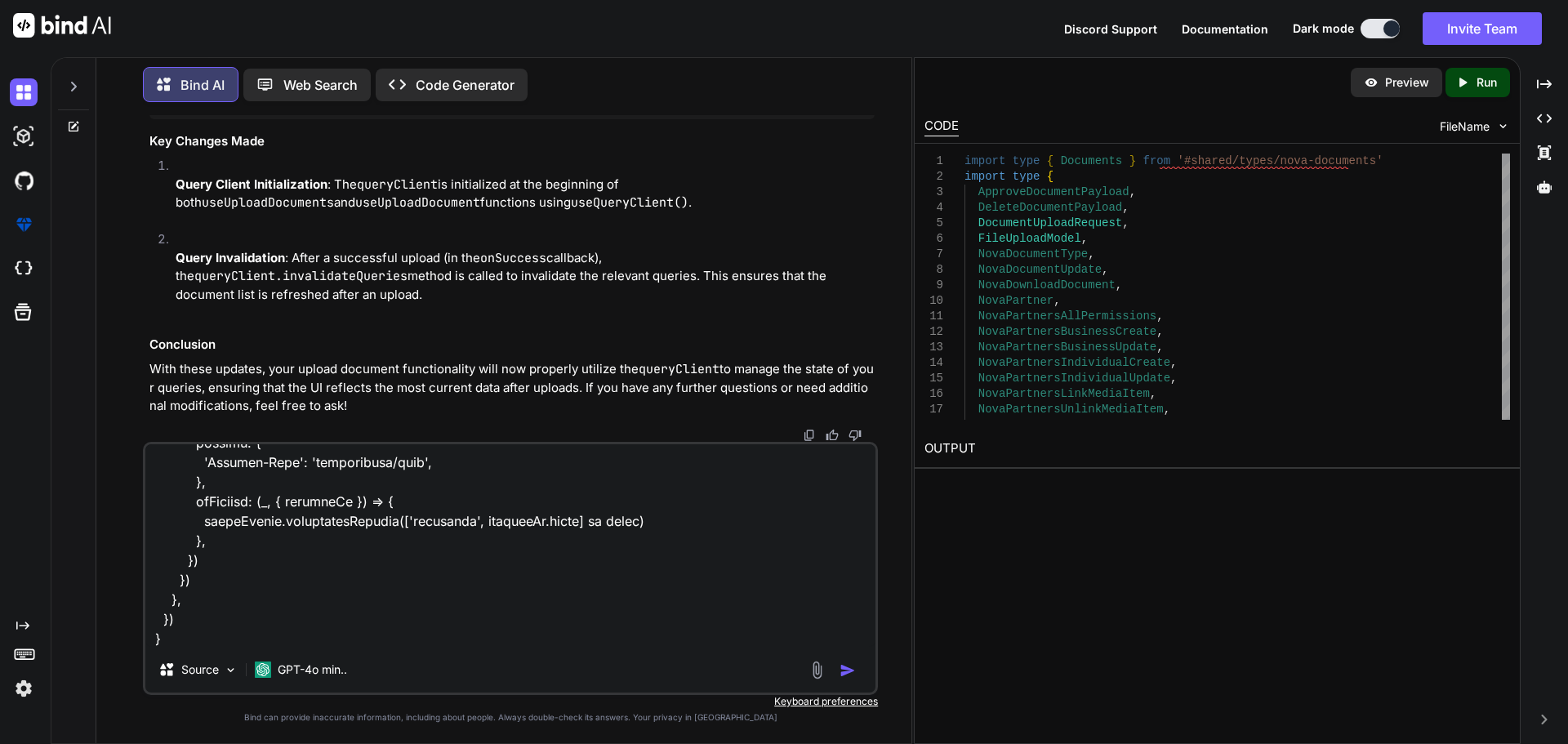
type textarea "x"
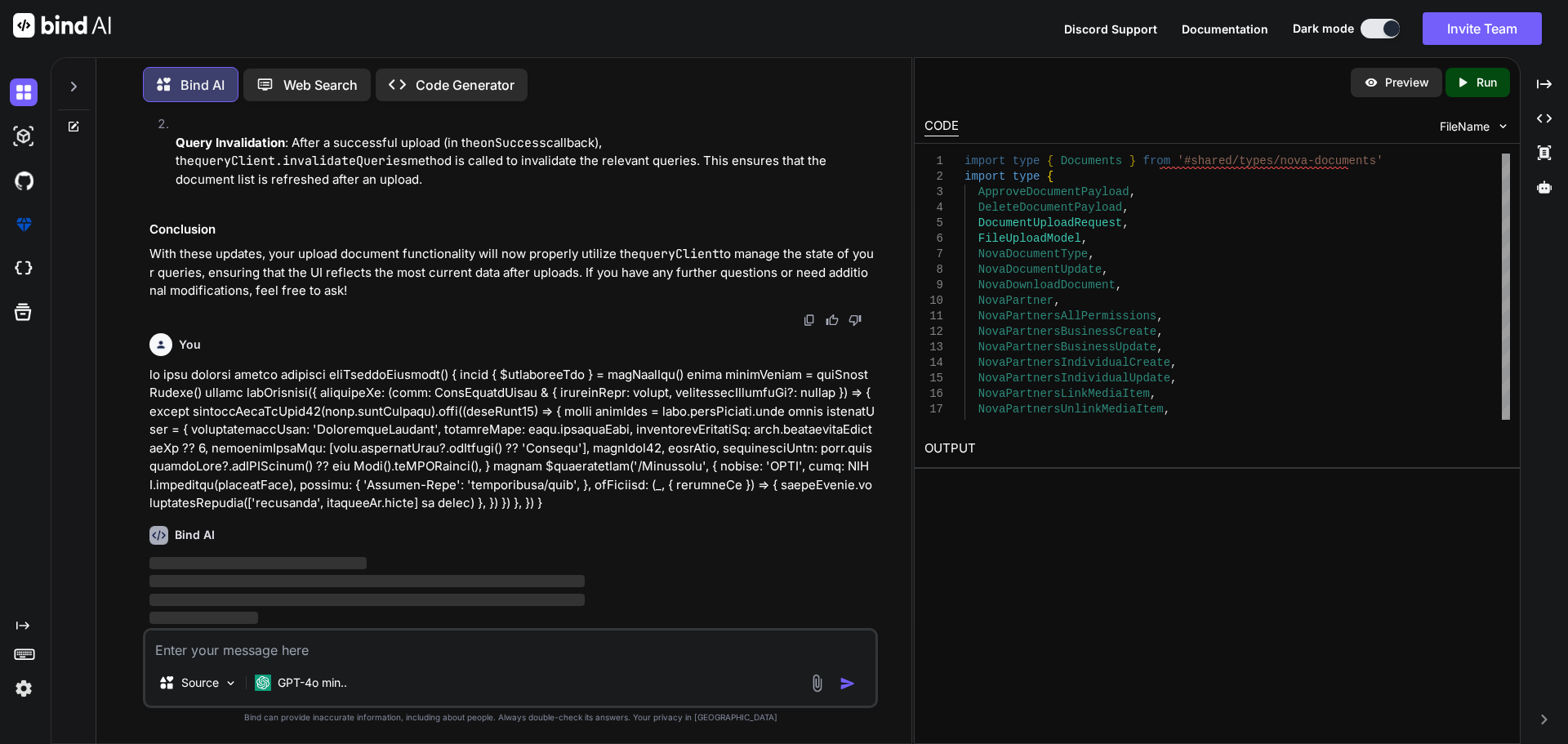
scroll to position [54680, 0]
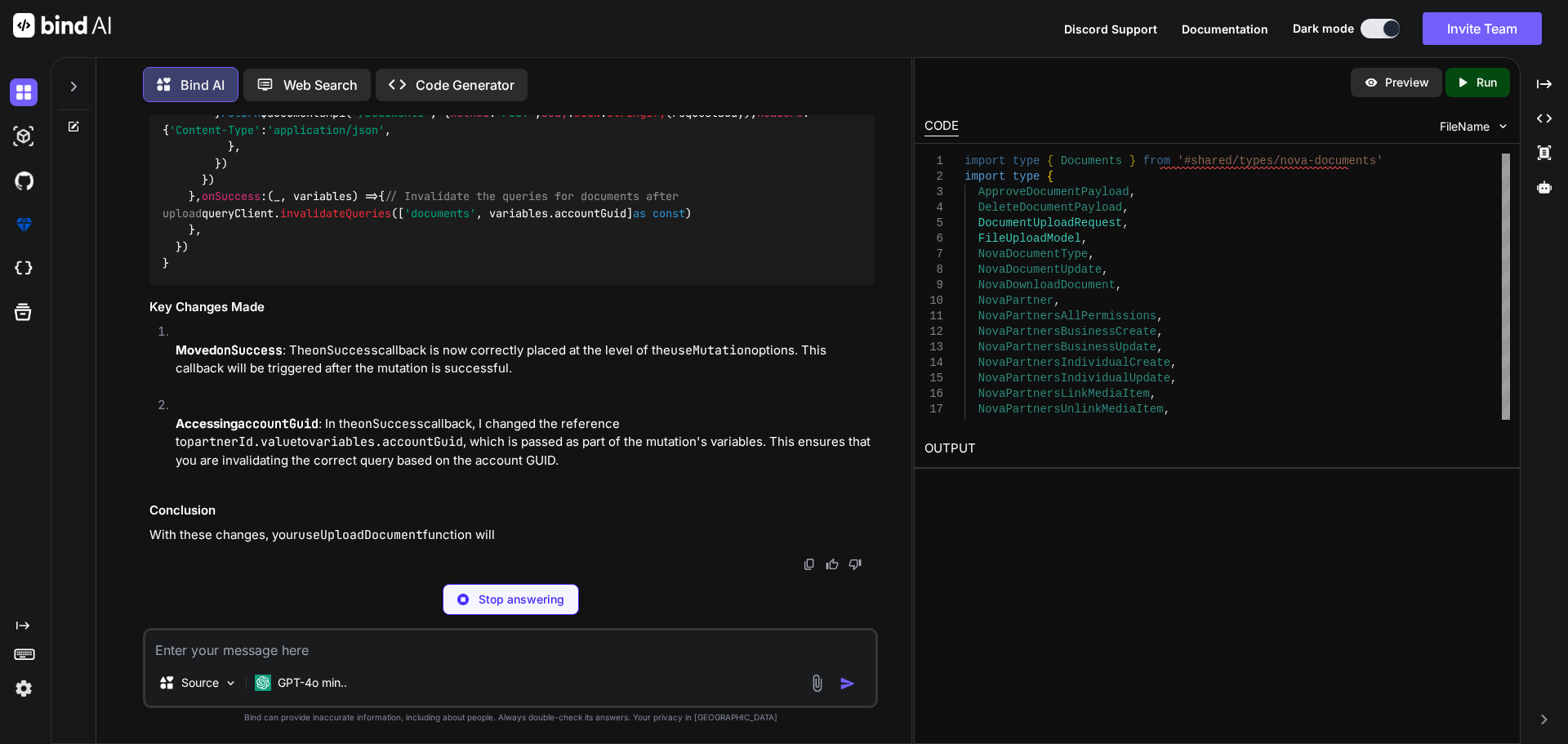
type textarea "x"
type textarea "onSuccess: (_, variables) => { // Invalidate the queries for documents after up…"
type textarea "x"
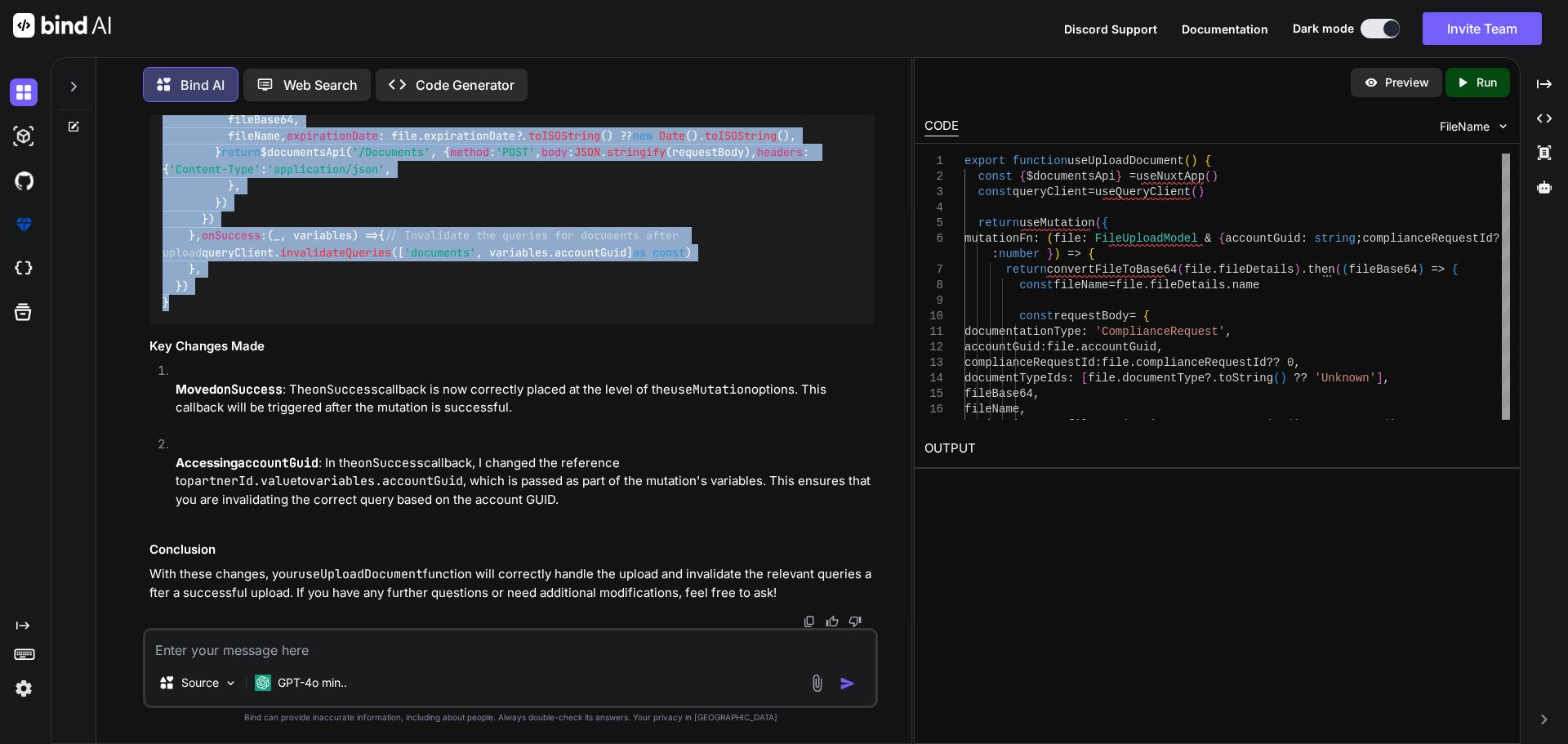
scroll to position [55024, 0]
drag, startPoint x: 183, startPoint y: 588, endPoint x: 149, endPoint y: 337, distance: 253.3
click at [149, 325] on div "export function useUploadDocument ( ) { const { $documentsApi } = useNuxtApp ()…" at bounding box center [511, 144] width 725 height 360
copy code "export function useUploadDocument ( ) { const { $documentsApi } = useNuxtApp ()…"
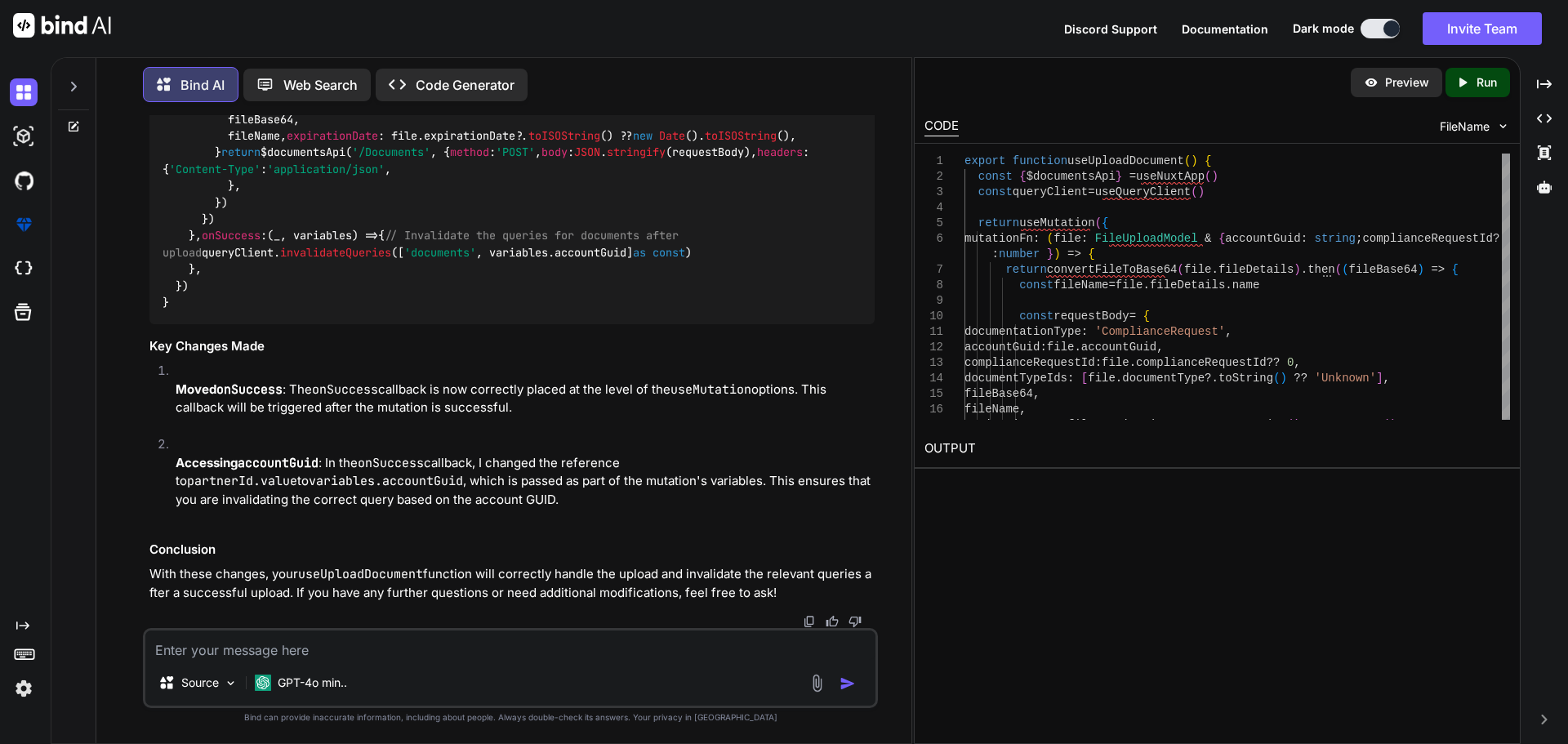
click at [480, 653] on textarea at bounding box center [510, 645] width 730 height 29
paste textarea "[vue-tsc] Type 'Readonly<globalThis.Ref<import("C:/nova/Osiris.Nova.Internal.UI…"
type textarea "[vue-tsc] Type 'Readonly<globalThis.Ref<import("C:/nova/Osiris.Nova.Internal.UI…"
type textarea "x"
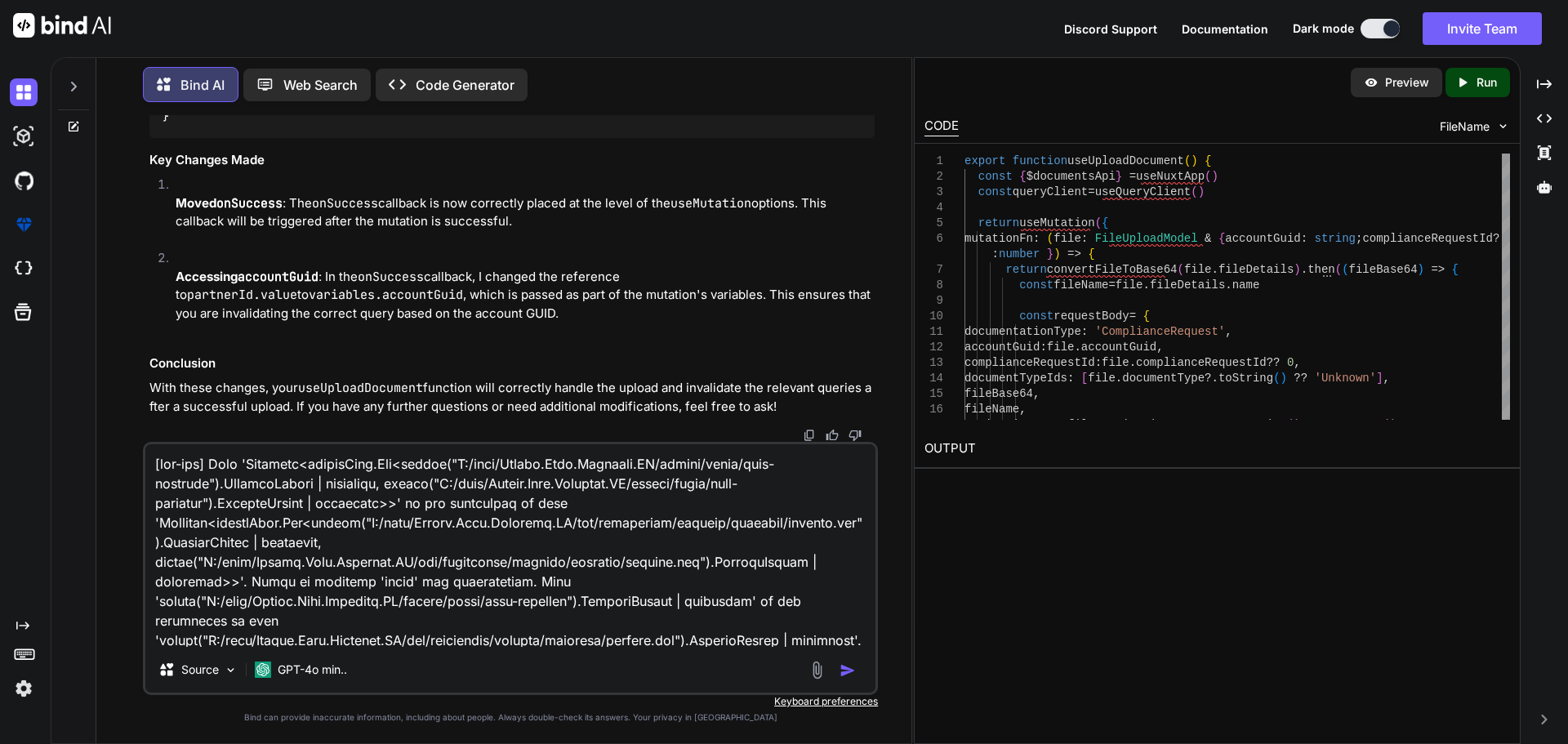
scroll to position [237, 0]
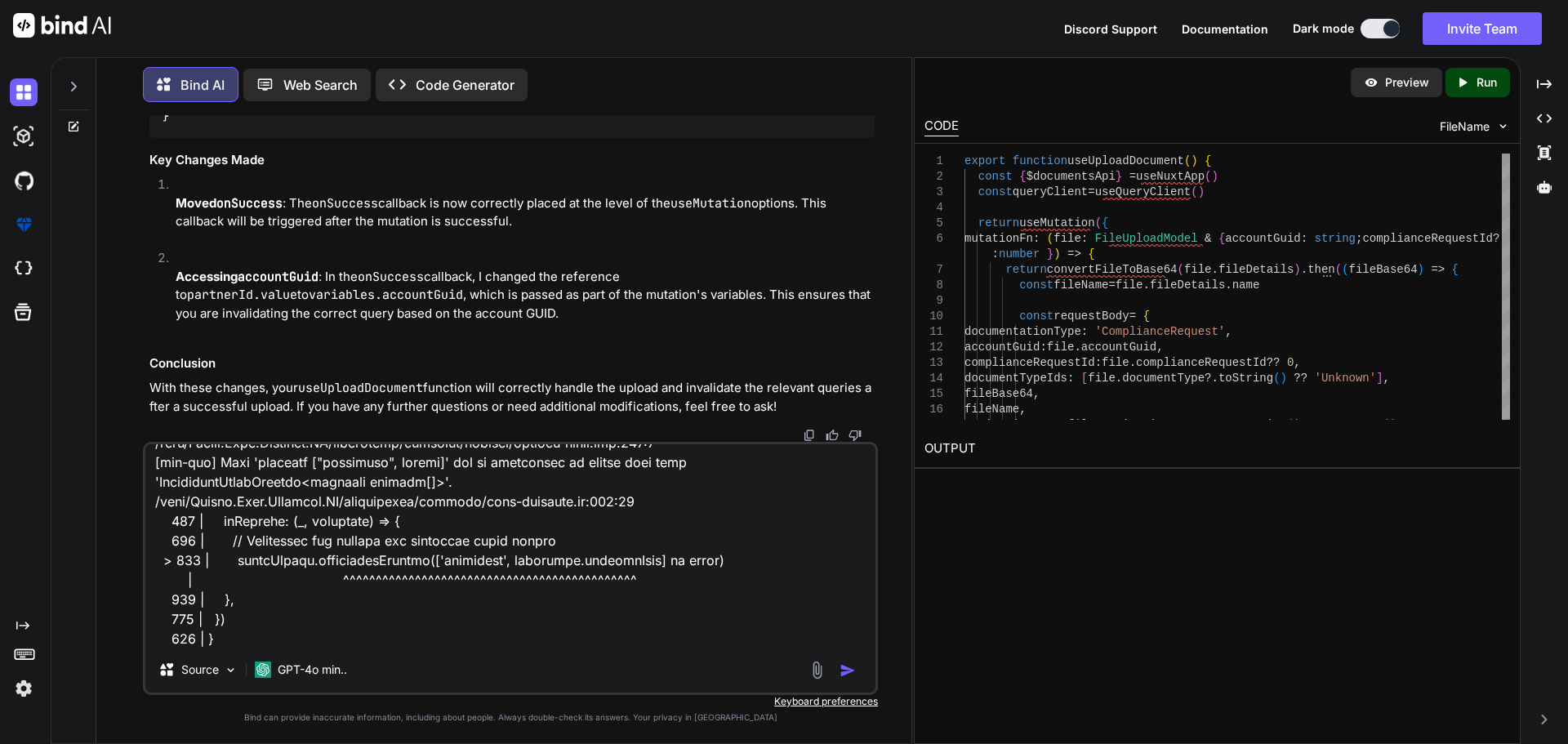
type textarea "[vue-tsc] Type 'Readonly<globalThis.Ref<import("C:/nova/Osiris.Nova.Internal.UI…"
click at [849, 671] on img "button" at bounding box center [847, 670] width 16 height 16
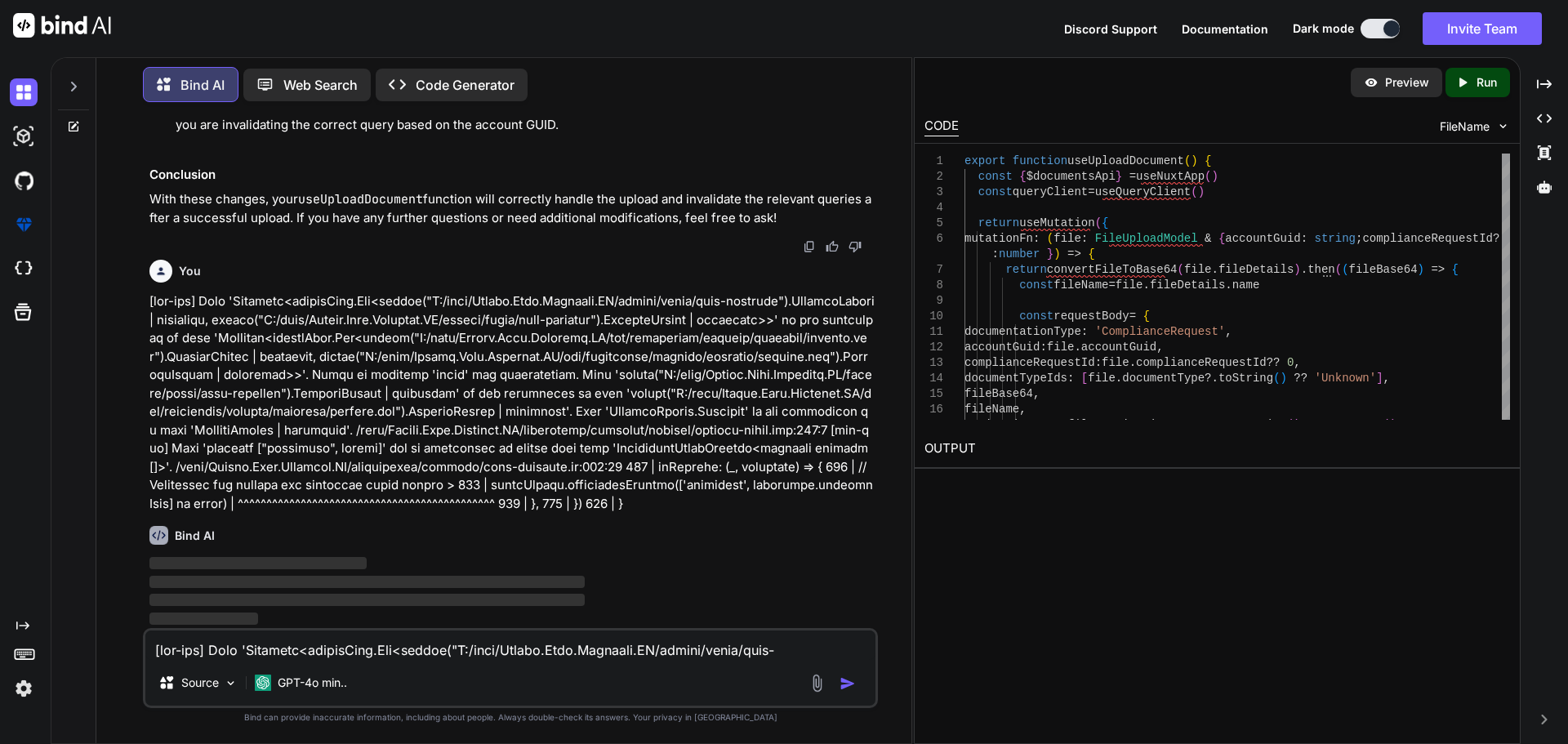
scroll to position [55499, 0]
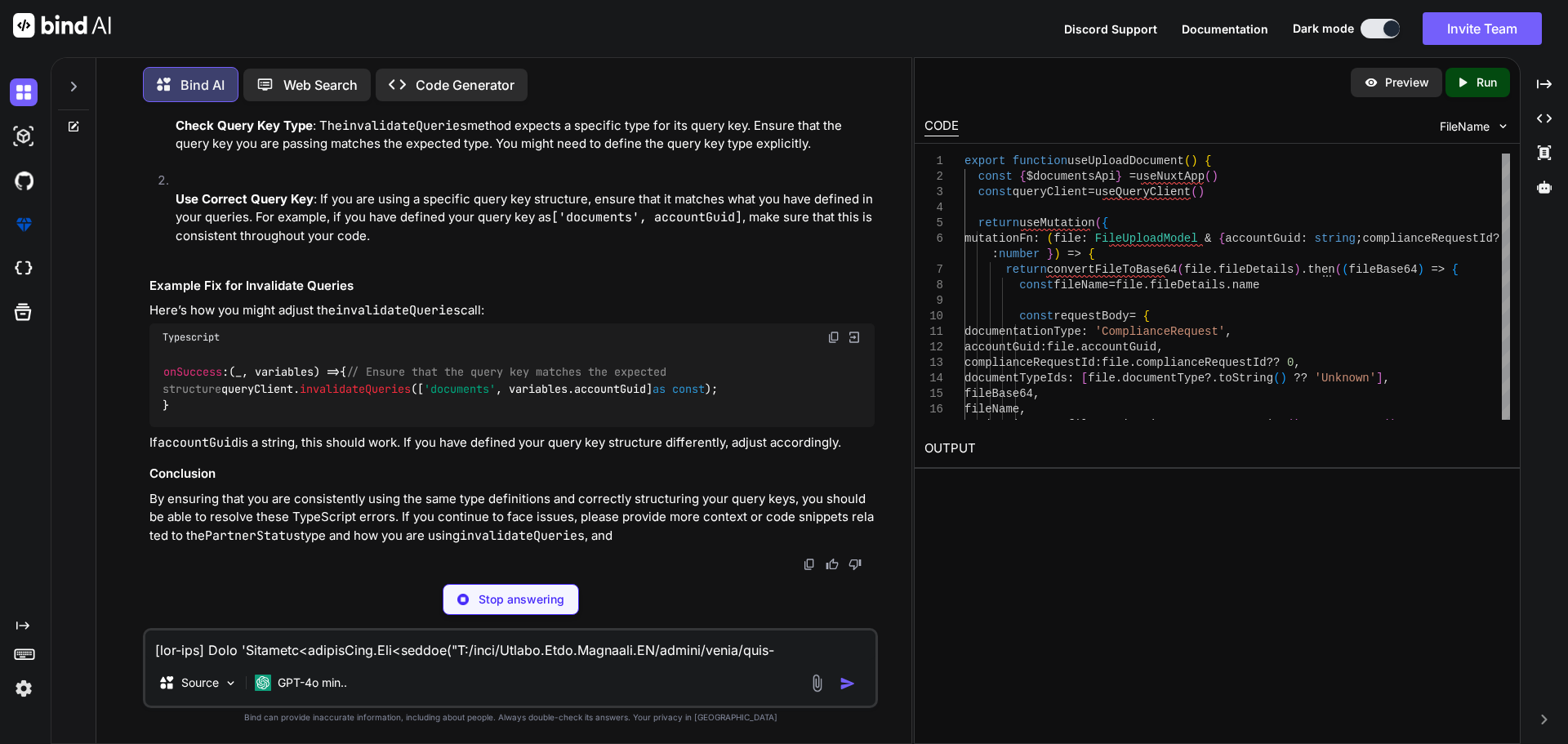
type textarea "x"
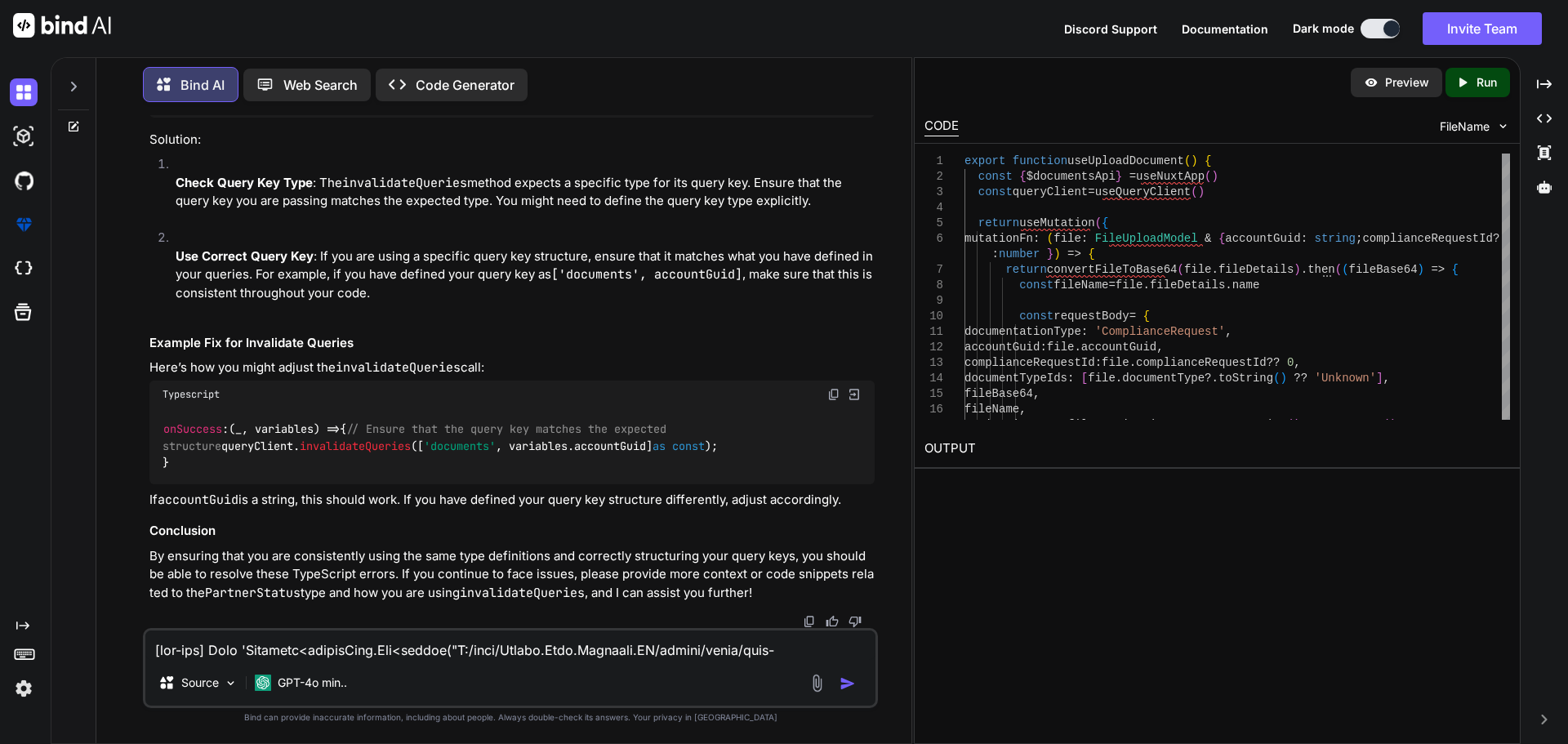
scroll to position [57051, 0]
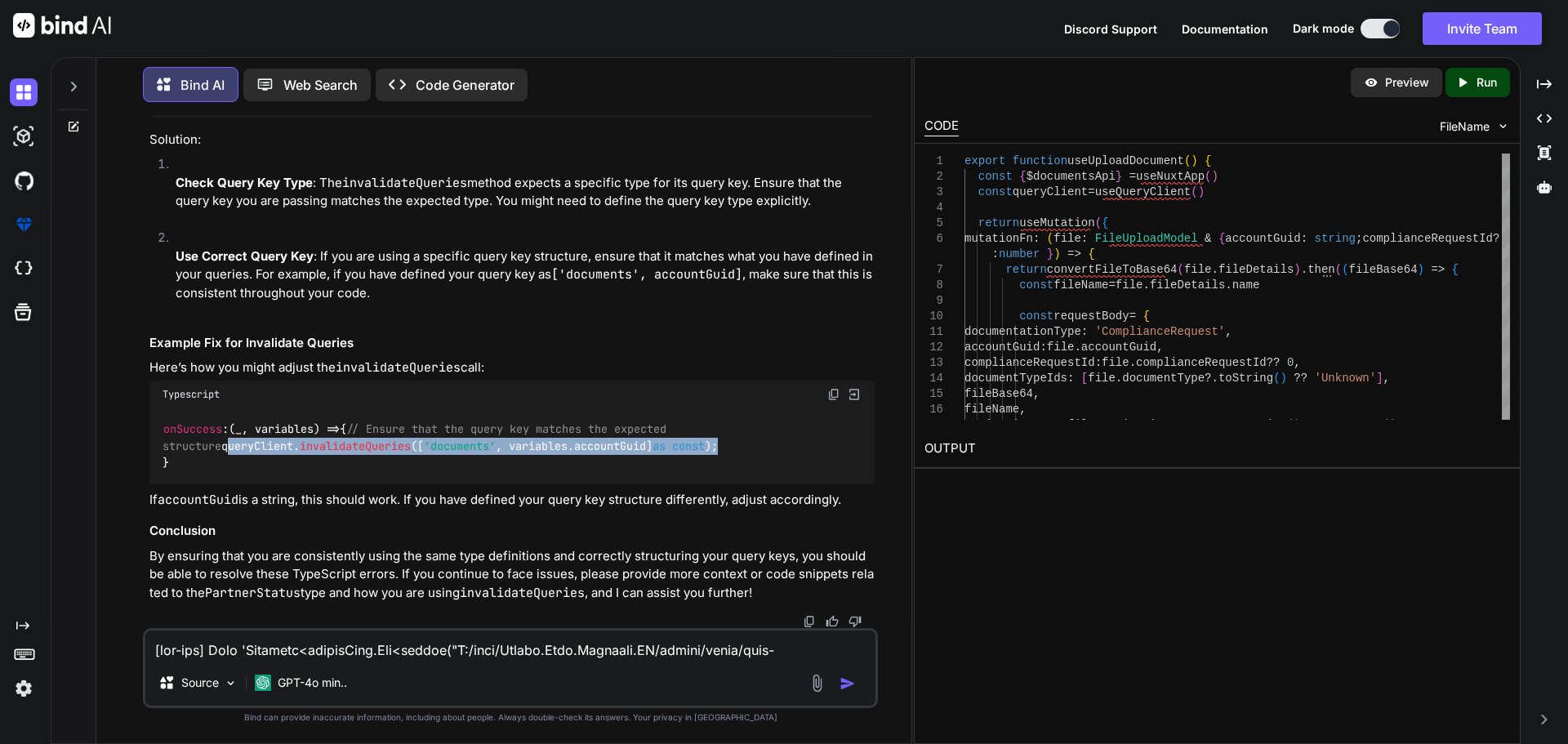
drag, startPoint x: 696, startPoint y: 456, endPoint x: 165, endPoint y: 463, distance: 531.0
click at [165, 463] on div "onSuccess : ( _, variables ) => { // Ensure that the query key matches the expe…" at bounding box center [511, 446] width 725 height 76
copy code "queryClient. invalidateQueries ([ 'documents' , variables. accountGuid ] as con…"
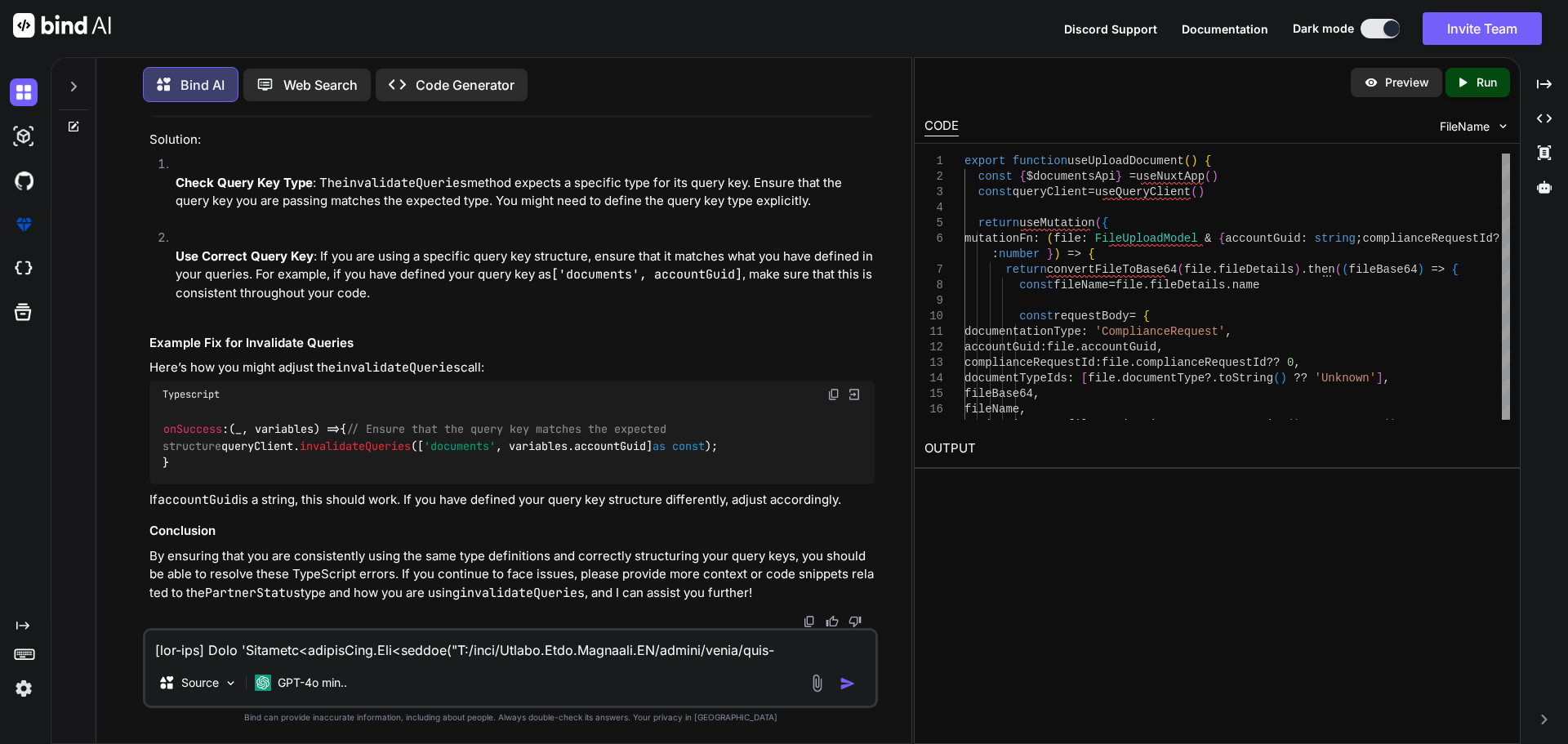
click at [711, 384] on div "Typescript" at bounding box center [511, 394] width 725 height 28
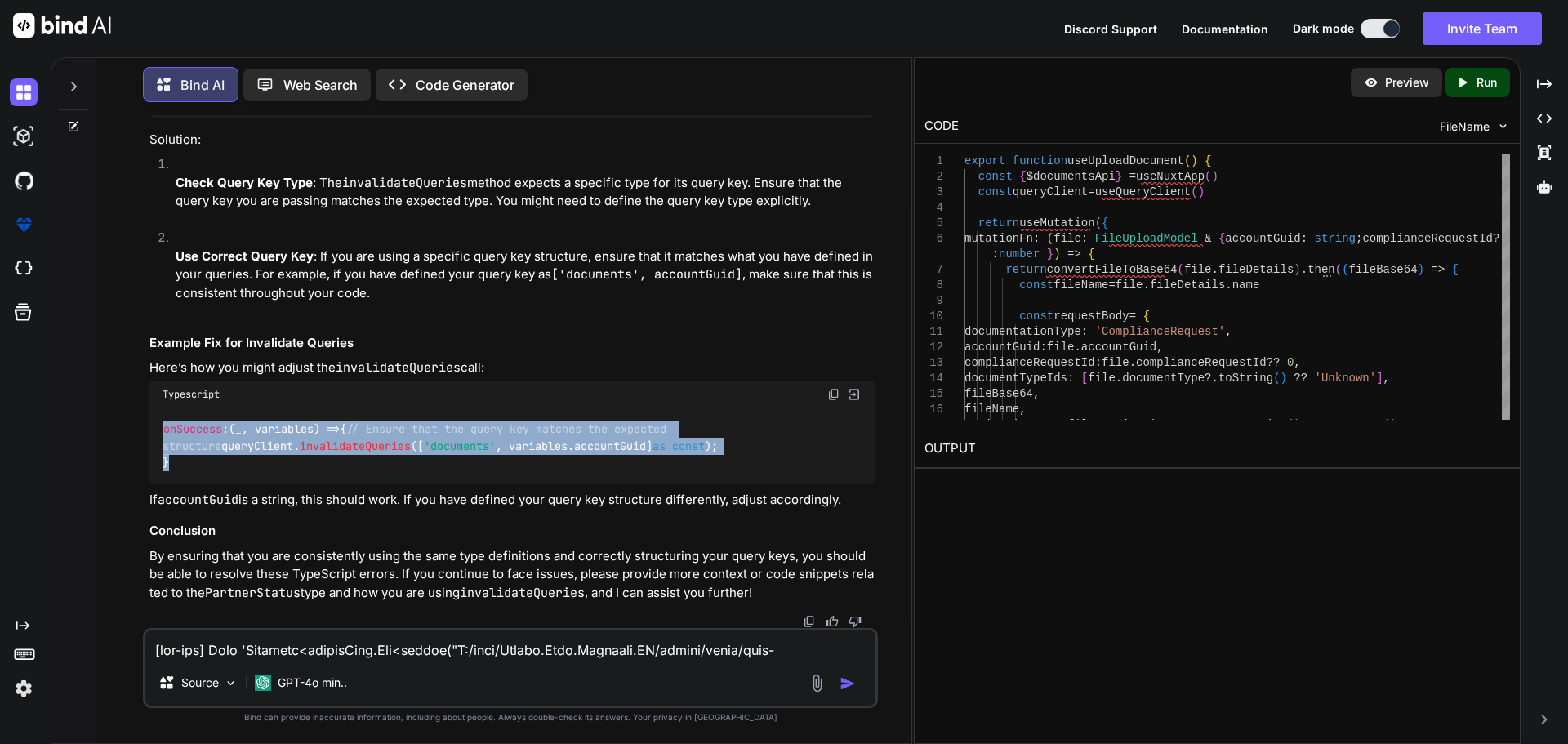
drag, startPoint x: 177, startPoint y: 470, endPoint x: 165, endPoint y: 404, distance: 67.1
click at [165, 408] on div "onSuccess : ( _, variables ) => { // Ensure that the query key matches the expe…" at bounding box center [511, 446] width 725 height 76
copy code "onSuccess : ( _, variables ) => { // Ensure that the query key matches the expe…"
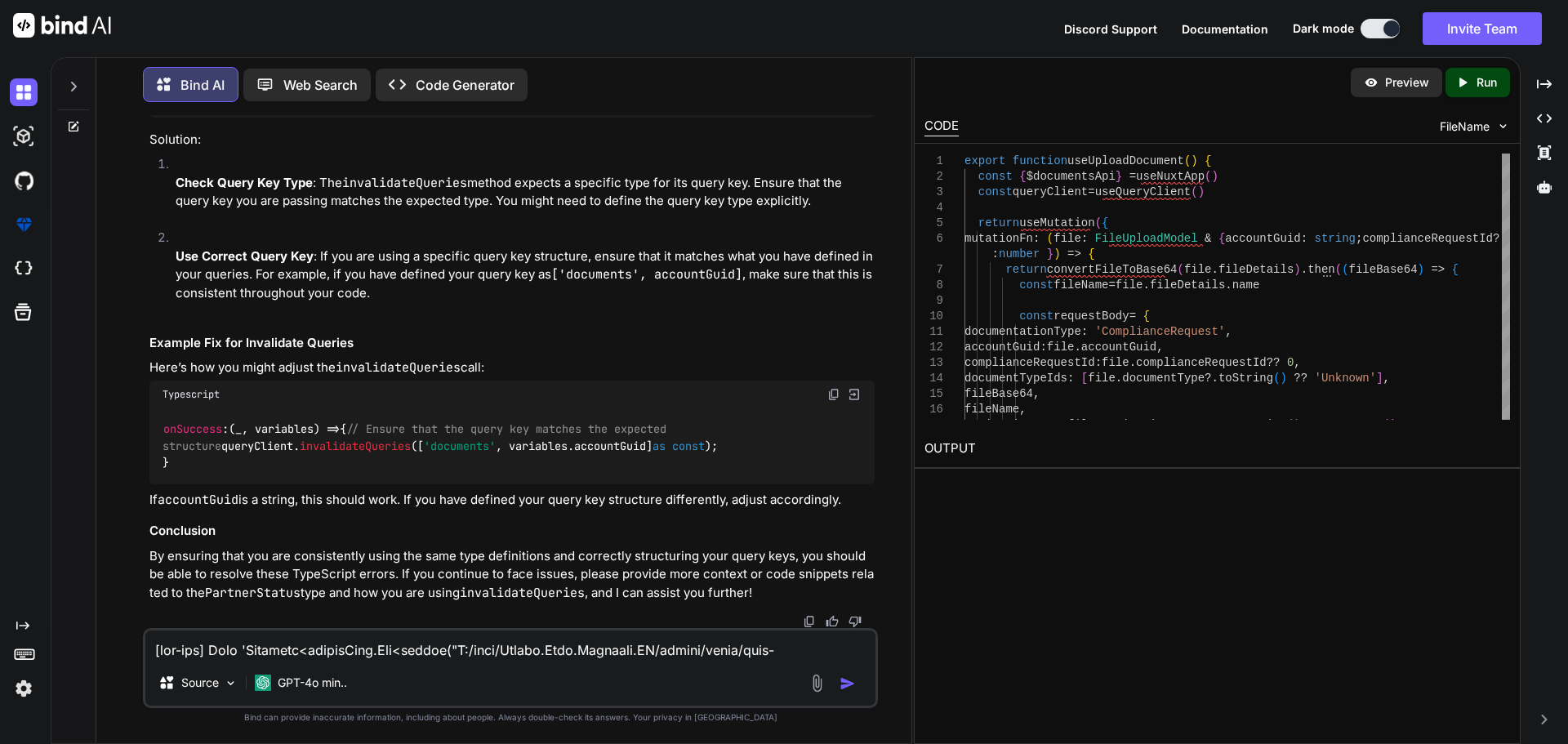
paste textarea "readonly ["documents", string]' has no properties in common with type 'Invalida…"
type textarea "[vue-tsc] Type 'readonly ["documents", string]' has no properties in common wit…"
type textarea "x"
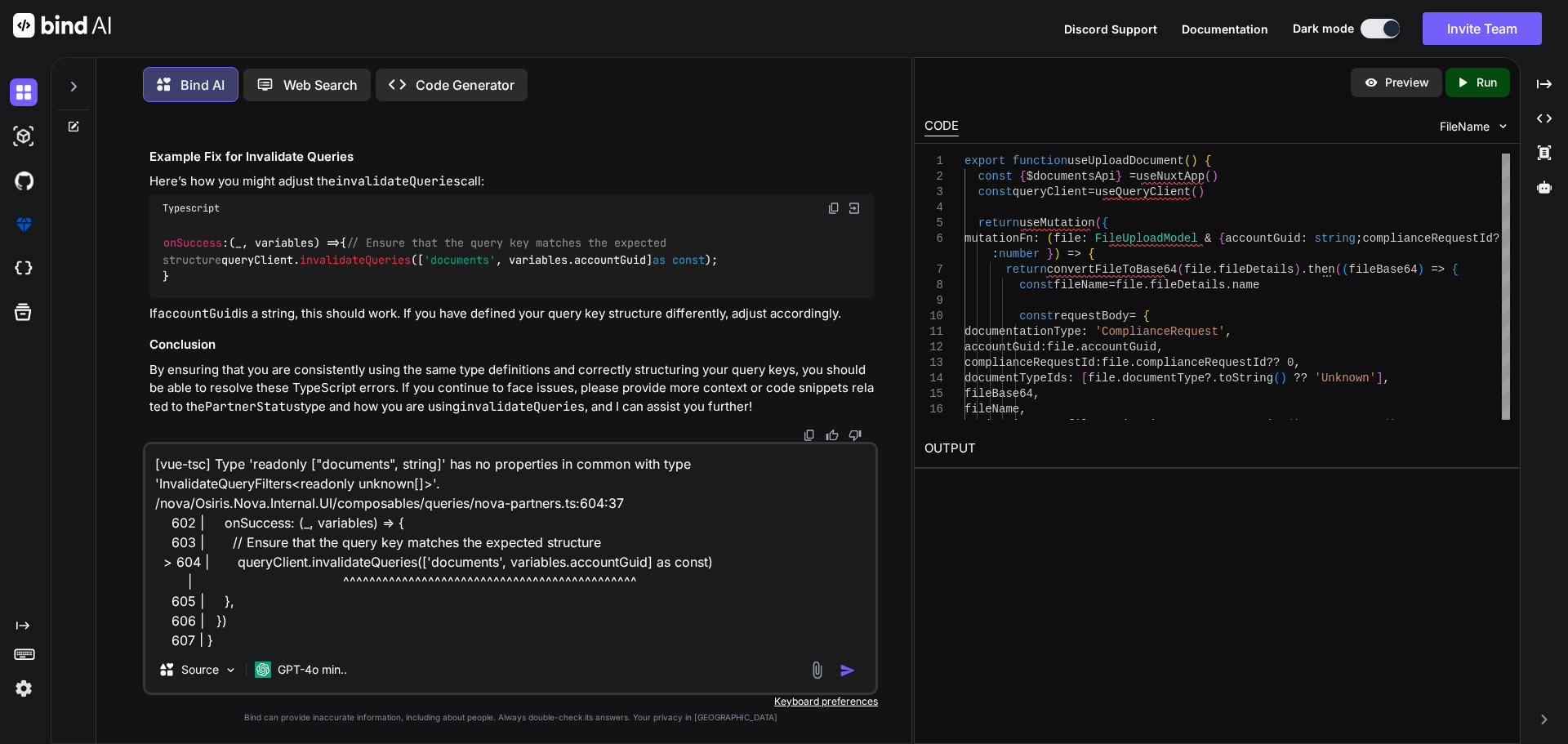
scroll to position [2, 0]
type textarea "[vue-tsc] Type 'readonly ["documents", string]' has no properties in common wit…"
click at [849, 672] on img "button" at bounding box center [847, 670] width 16 height 16
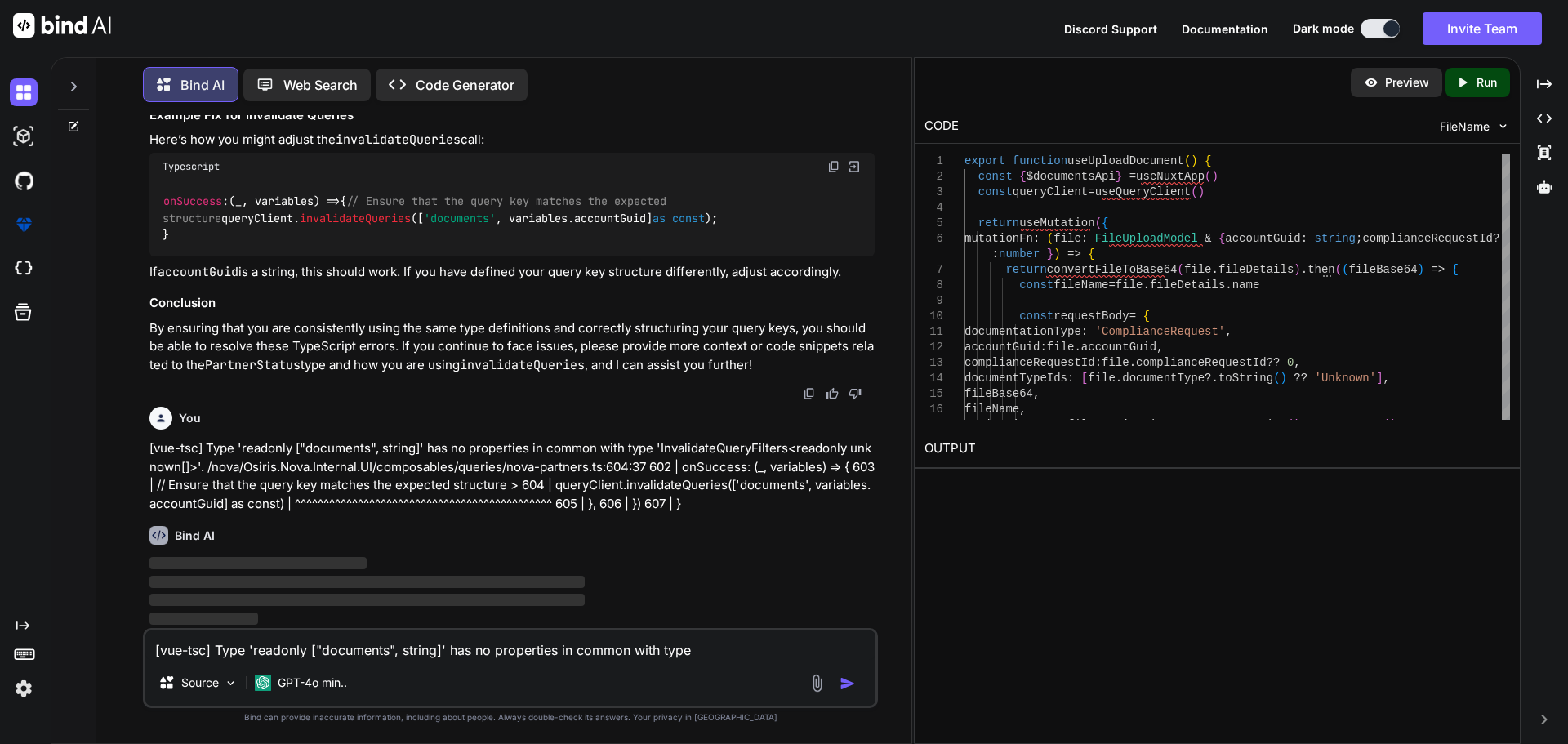
scroll to position [57289, 0]
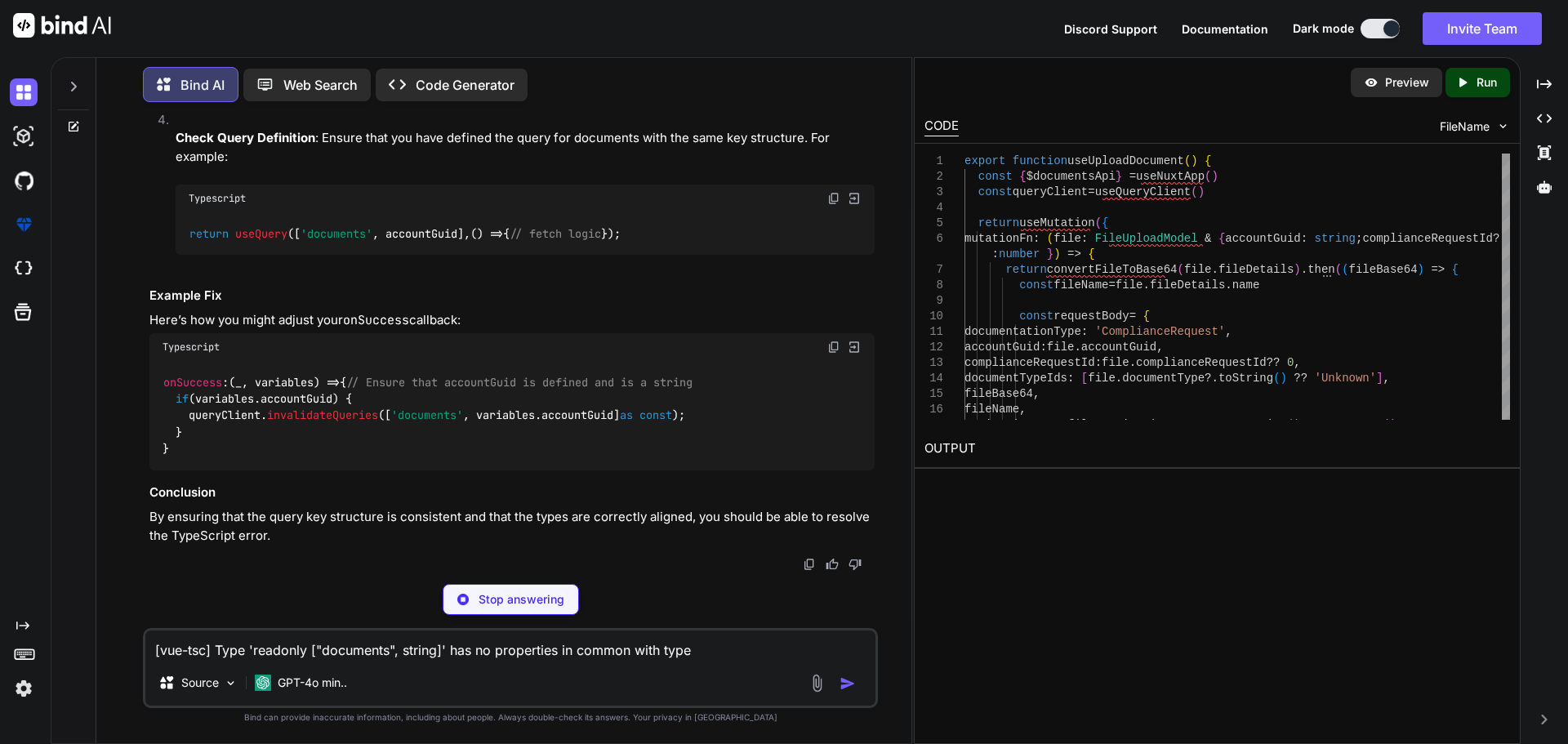
type textarea "x"
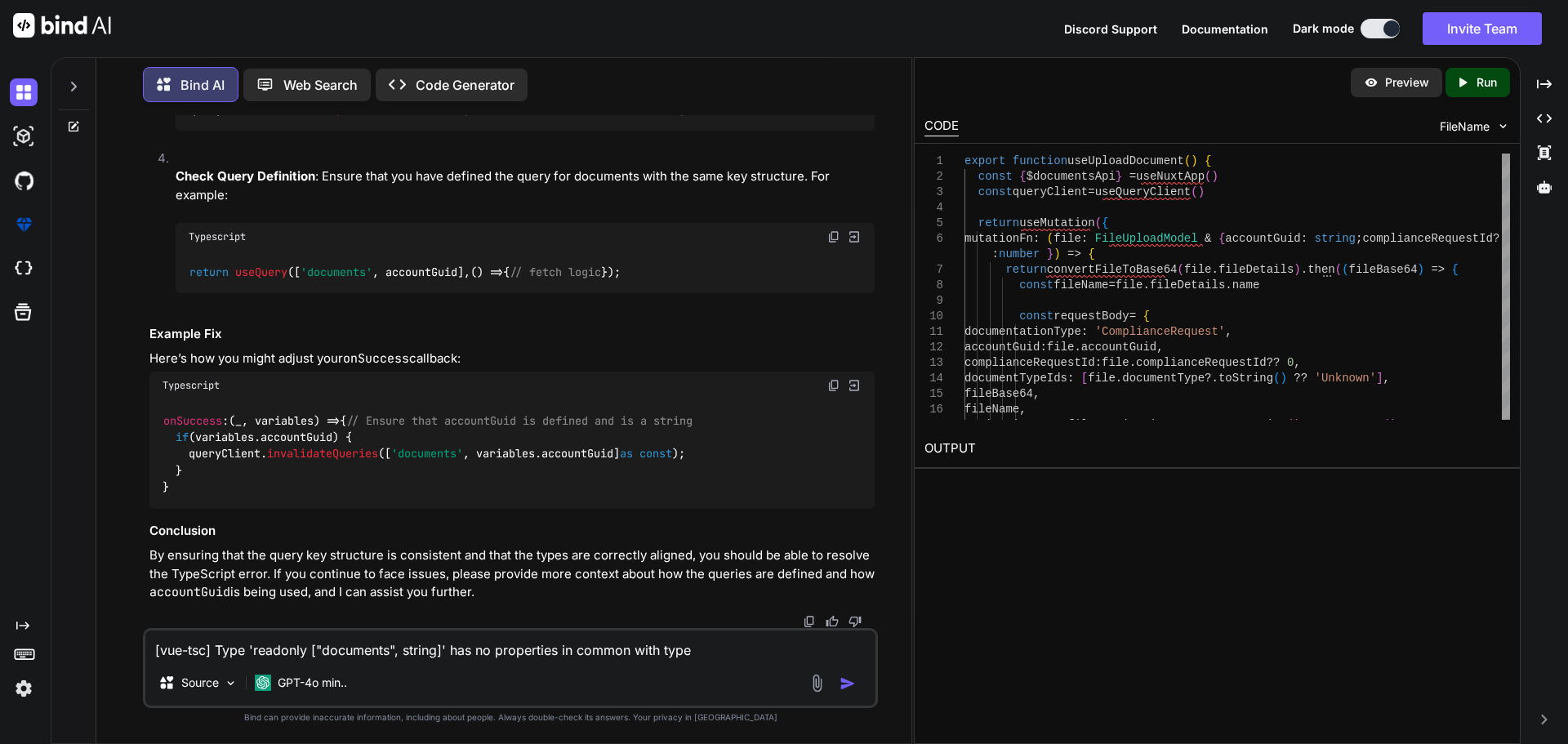
scroll to position [58515, 0]
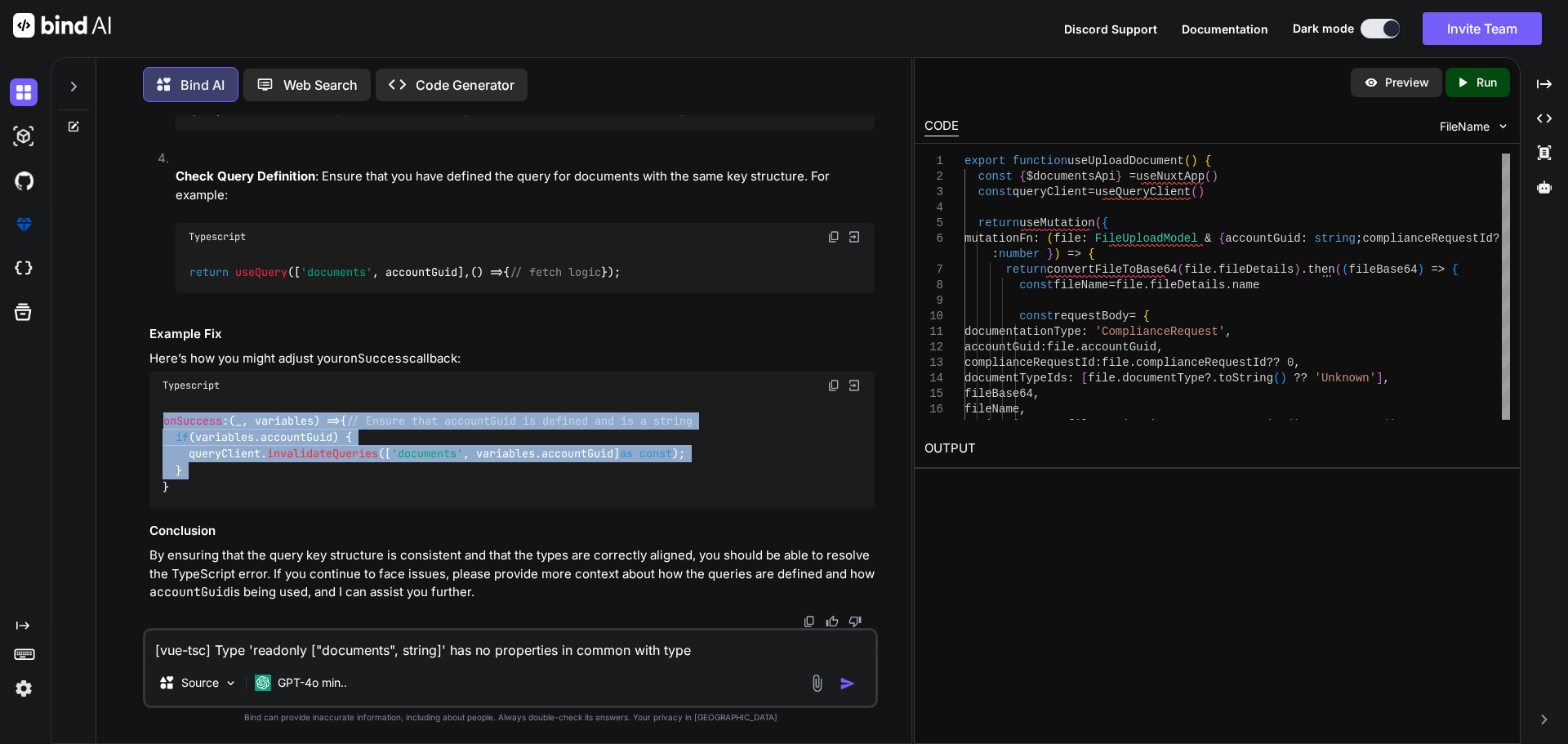
drag, startPoint x: 166, startPoint y: 502, endPoint x: 158, endPoint y: 409, distance: 93.3
click at [158, 409] on div "onSuccess : ( _, variables ) => { // Ensure that accountGuid is defined and is …" at bounding box center [511, 454] width 725 height 110
copy code "onSuccess : ( _, variables ) => { // Ensure that accountGuid is defined and is …"
click at [316, 460] on span "invalidateQueries" at bounding box center [323, 455] width 111 height 15
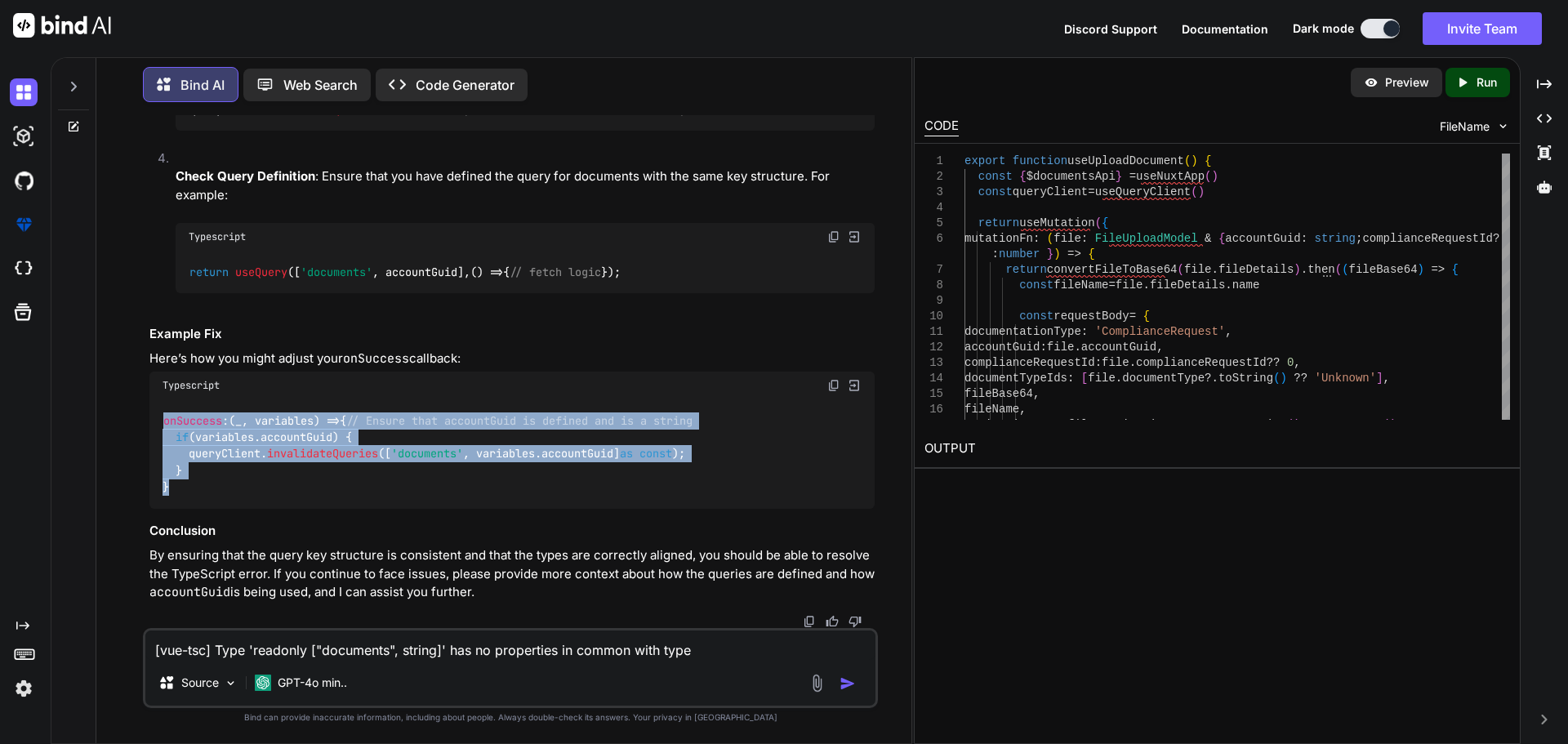
drag, startPoint x: 185, startPoint y: 486, endPoint x: 158, endPoint y: 407, distance: 83.5
click at [158, 407] on div "onSuccess : ( _, variables ) => { // Ensure that accountGuid is defined and is …" at bounding box center [511, 454] width 725 height 110
copy code "onSuccess : ( _, variables ) => { // Ensure that accountGuid is defined and is …"
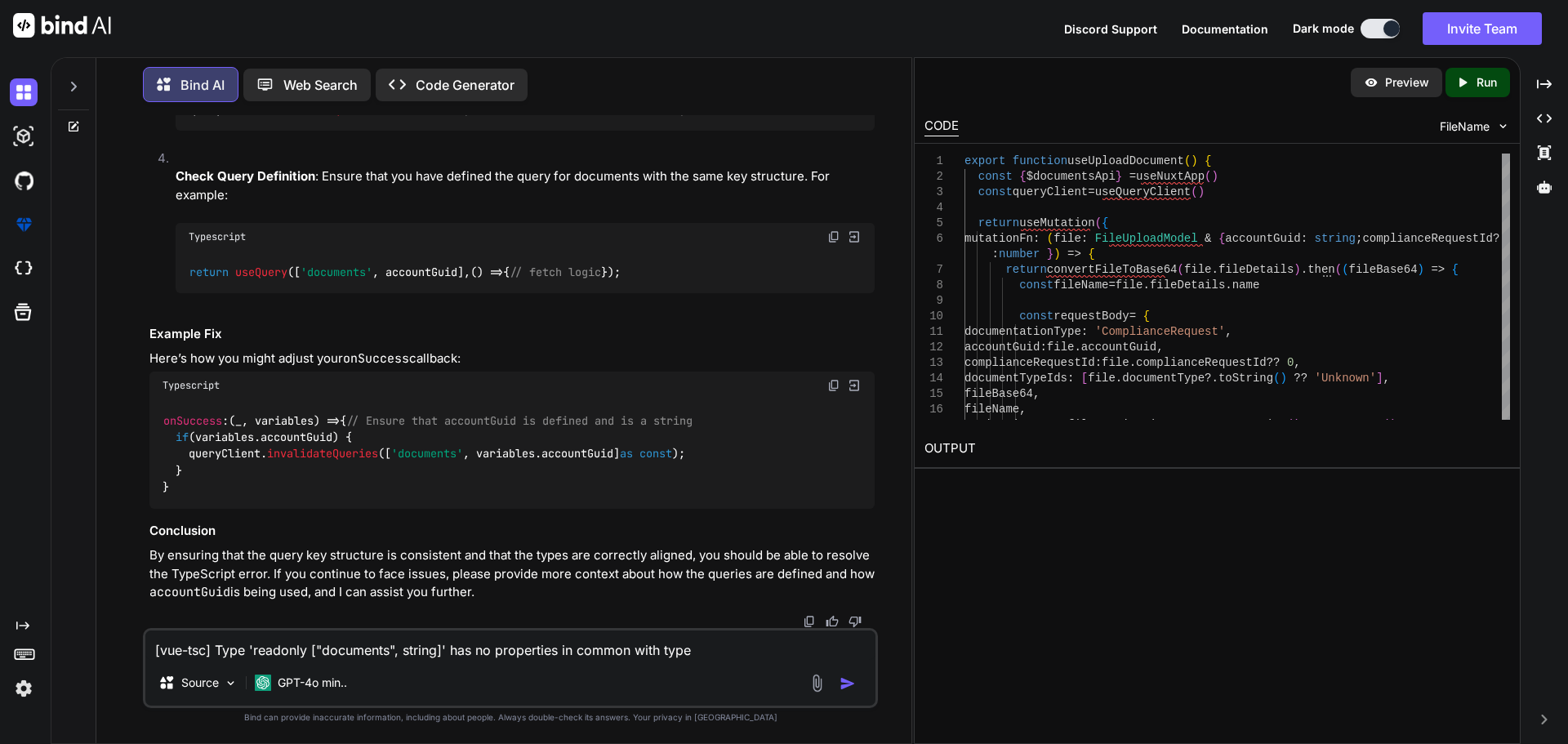
click at [404, 648] on textarea "[vue-tsc] Type 'readonly ["documents", string]' has no properties in common wit…" at bounding box center [510, 645] width 730 height 29
paste textarea "[vue-tsc] Type 'readonly ["documents", string]' has no properties in common wit…"
type textarea "[vue-tsc] Type 'readonly ["documents", string]' has no properties in common wit…"
type textarea "x"
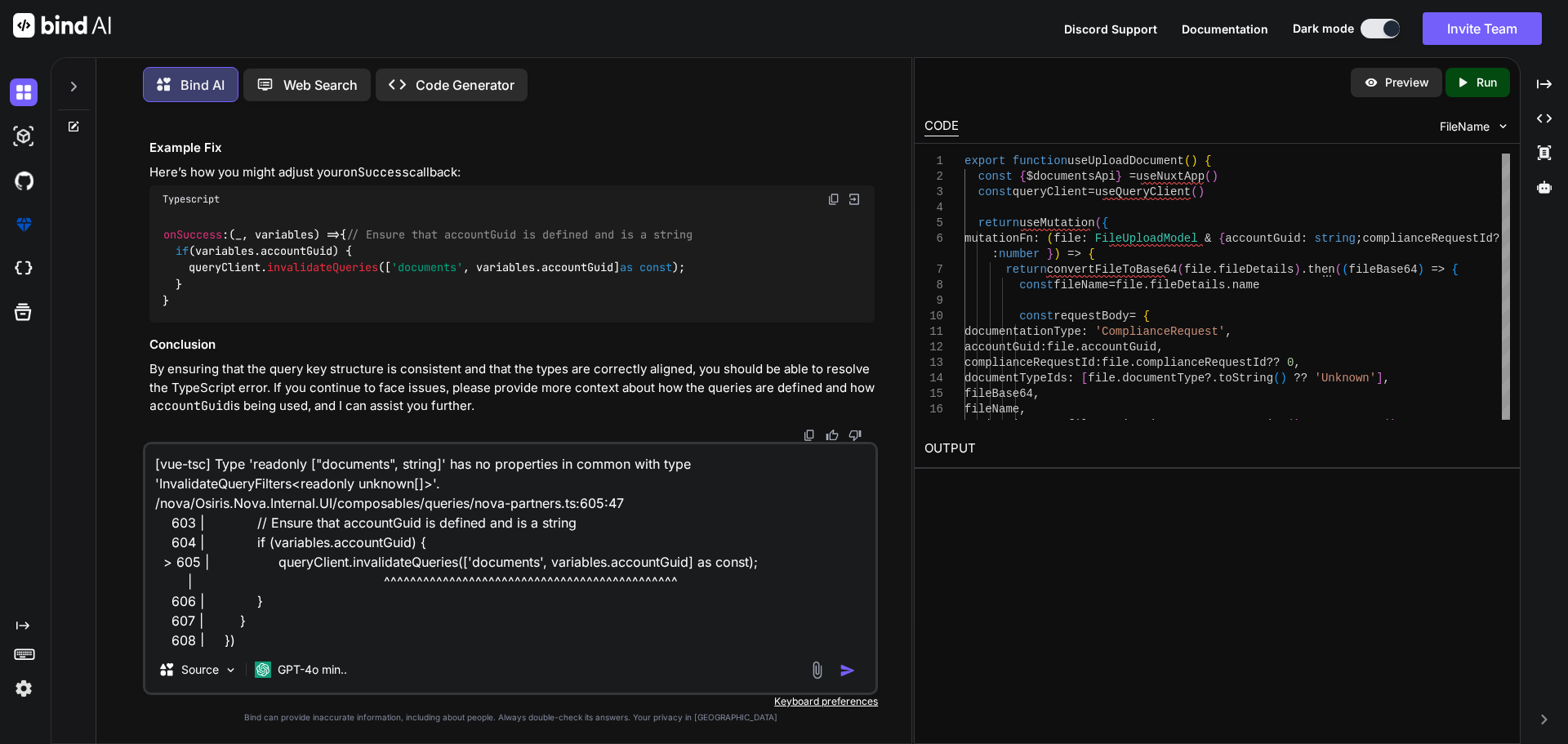
scroll to position [2, 0]
type textarea "[vue-tsc] Type 'readonly ["documents", string]' has no properties in common wit…"
click at [850, 668] on img "button" at bounding box center [847, 670] width 16 height 16
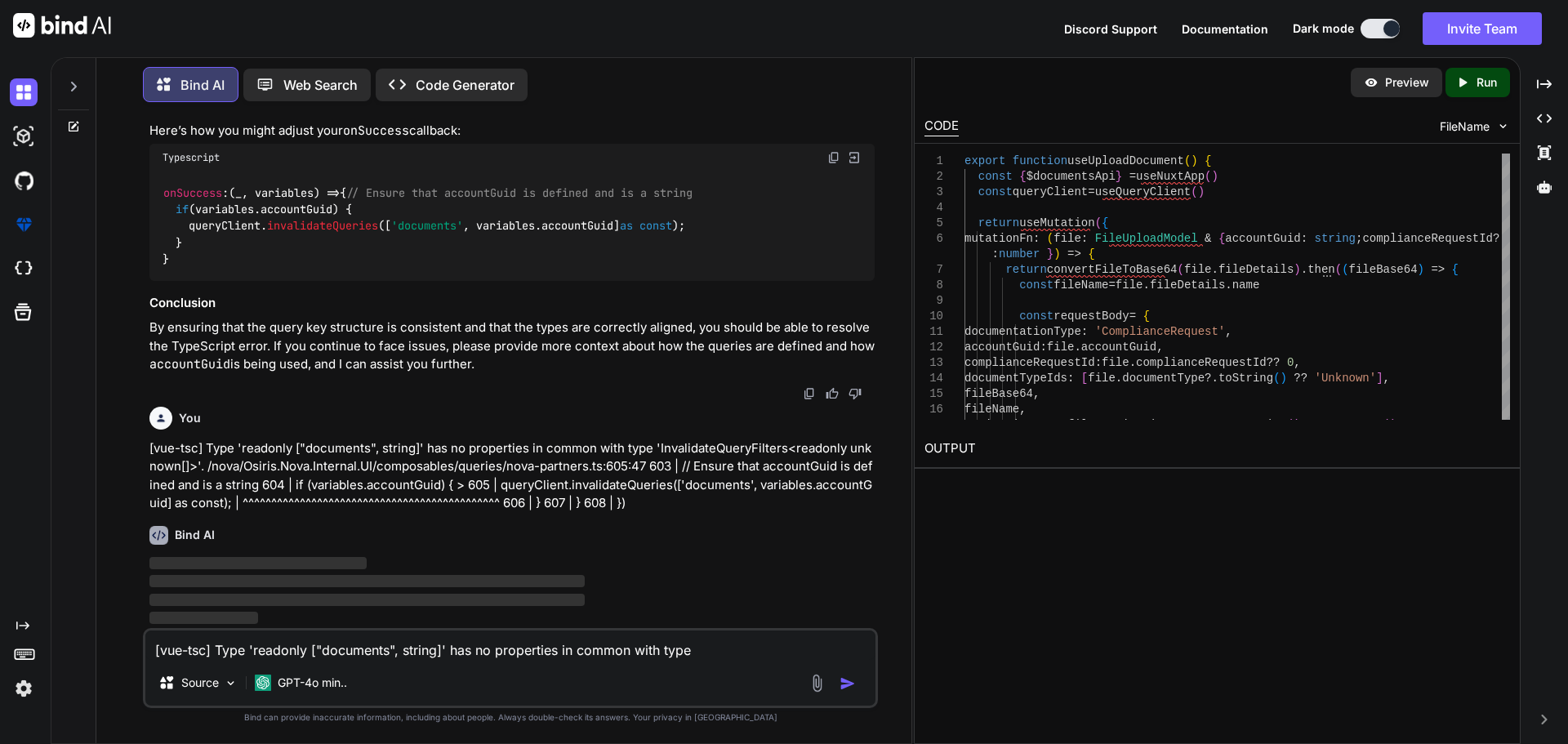
scroll to position [58754, 0]
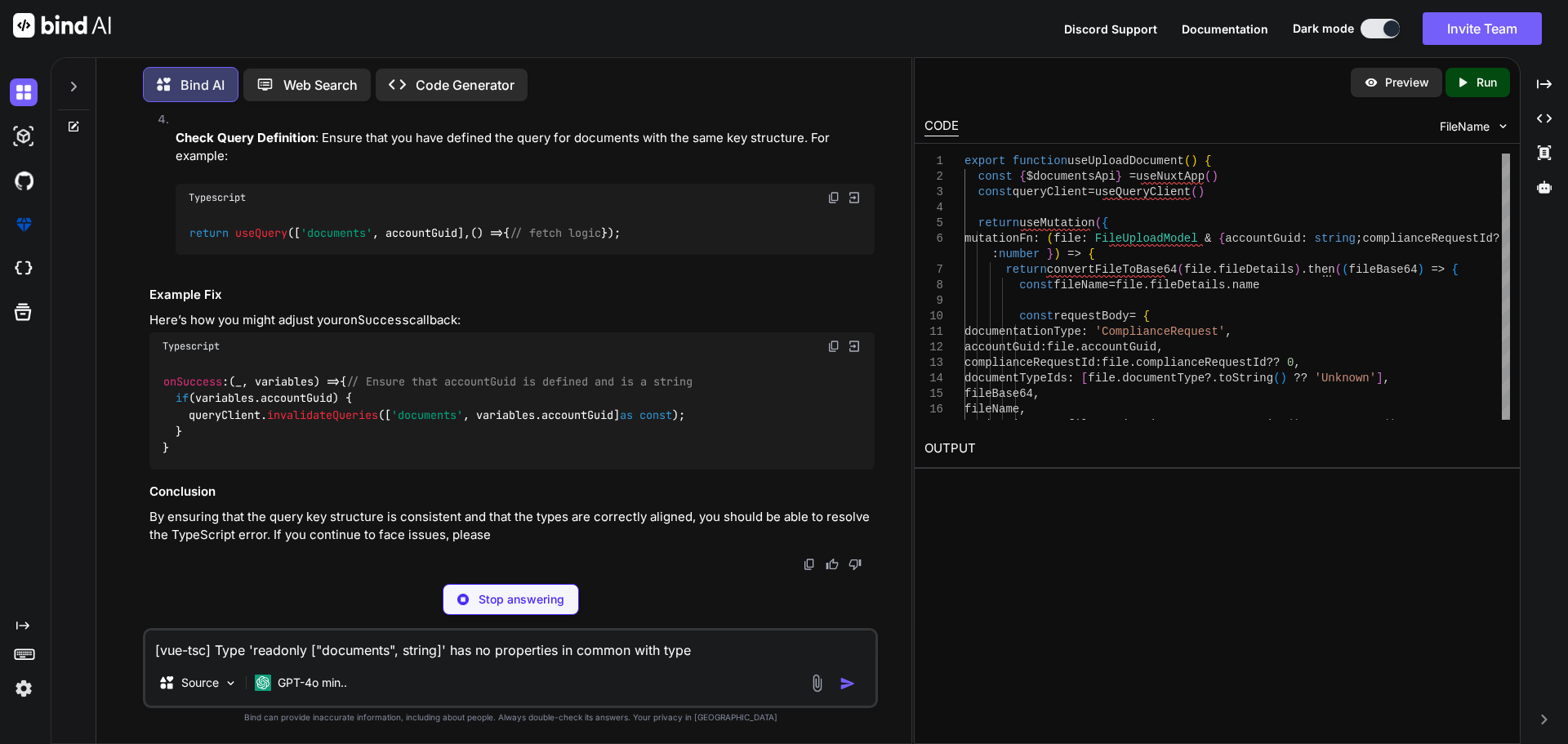
type textarea "x"
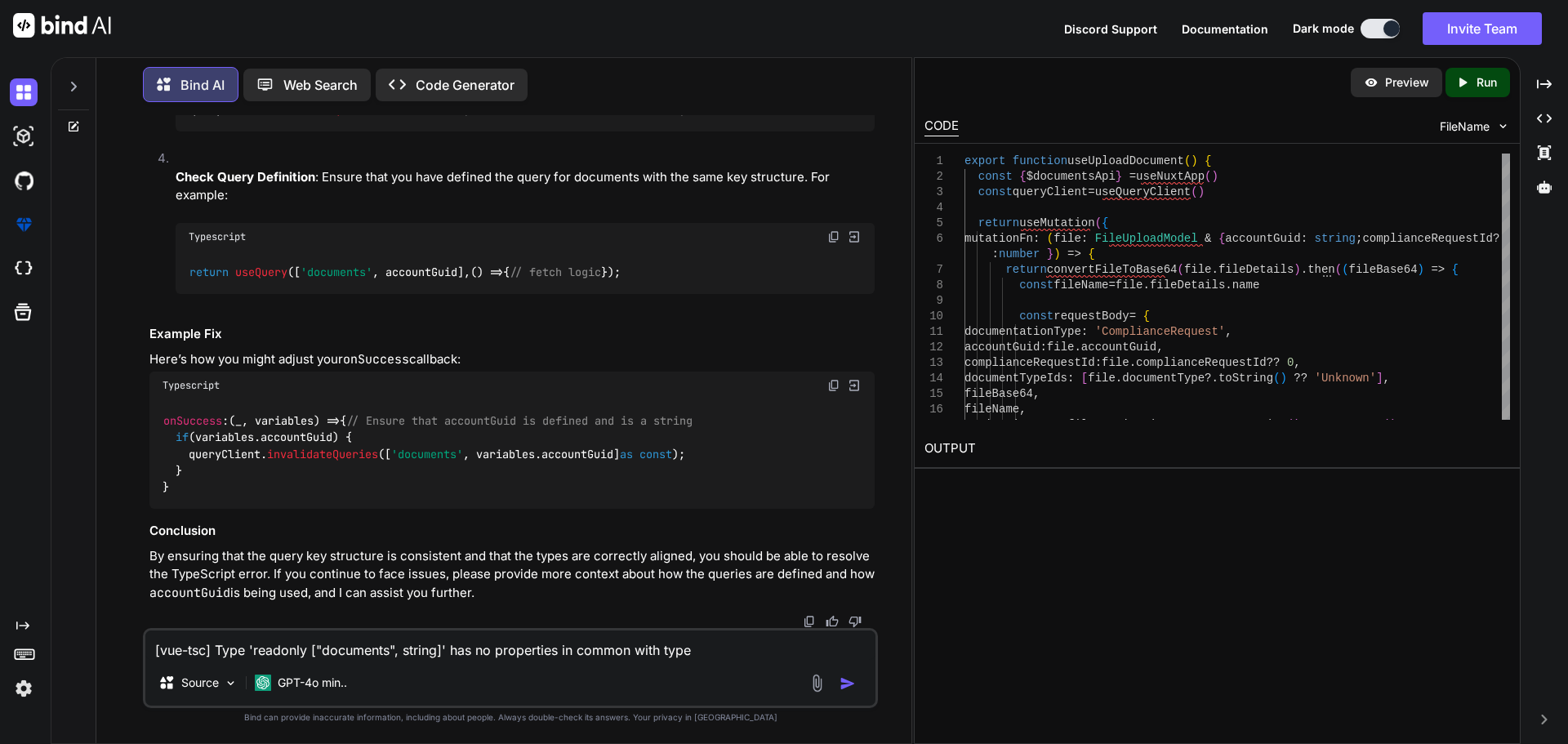
scroll to position [59991, 0]
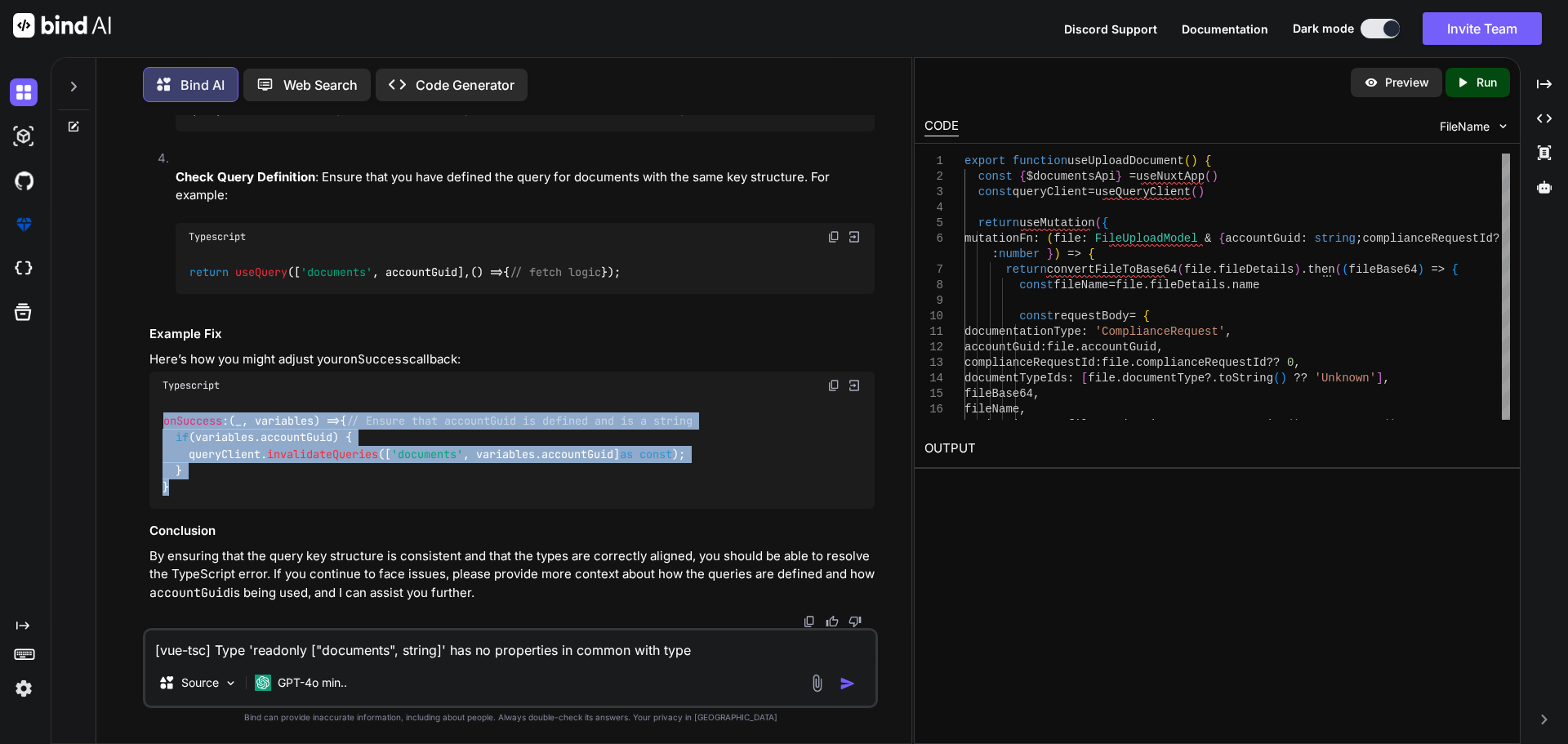
drag, startPoint x: 177, startPoint y: 487, endPoint x: 154, endPoint y: 398, distance: 91.9
click at [154, 399] on div "onSuccess : ( _, variables ) => { // Ensure that accountGuid is defined and is …" at bounding box center [511, 454] width 725 height 110
copy code "onSuccess : ( _, variables ) => { // Ensure that accountGuid is defined and is …"
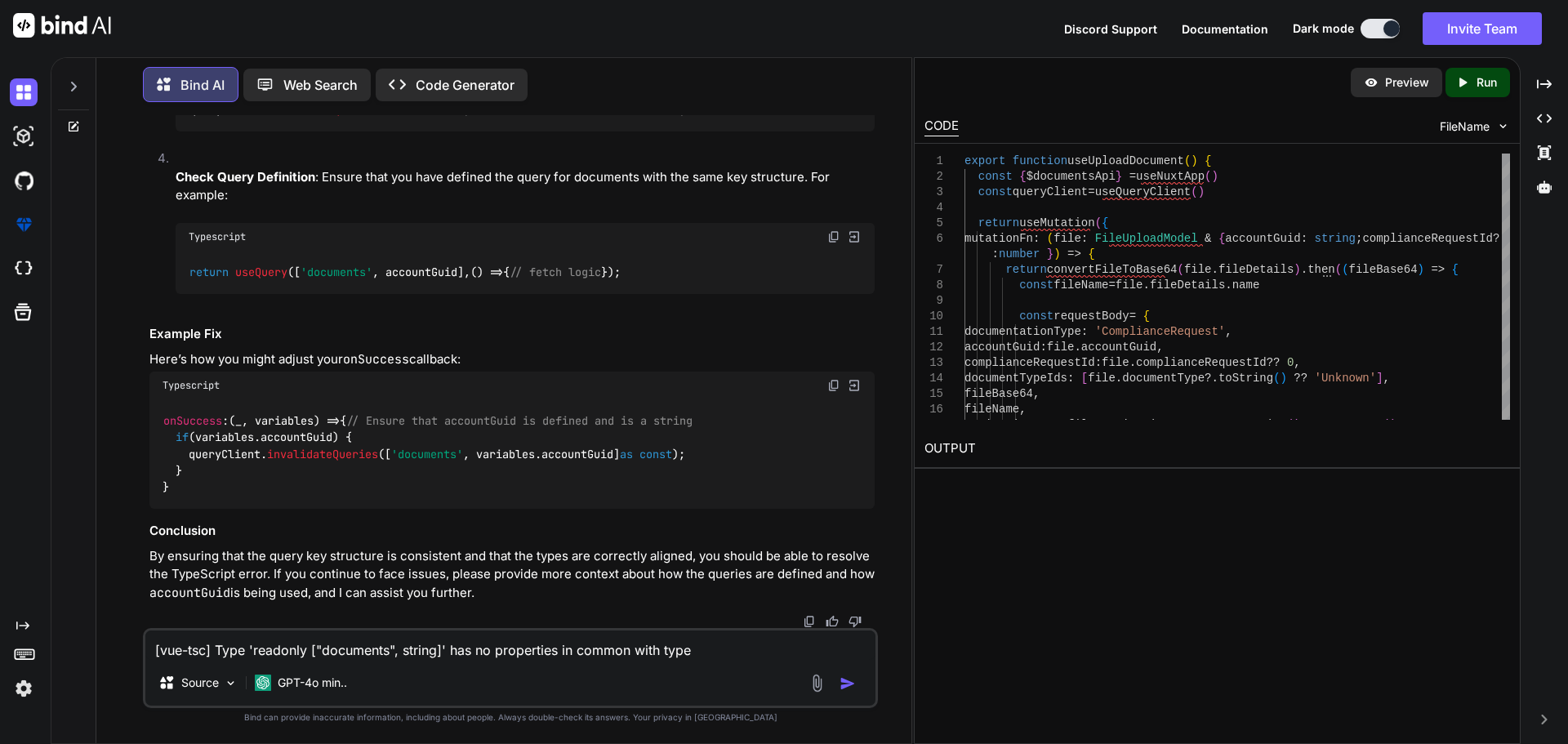
click at [373, 647] on textarea "[vue-tsc] Type 'readonly ["documents", string]' has no properties in common wit…" at bounding box center [510, 645] width 730 height 29
type textarea "i"
type textarea "x"
type textarea "in"
type textarea "x"
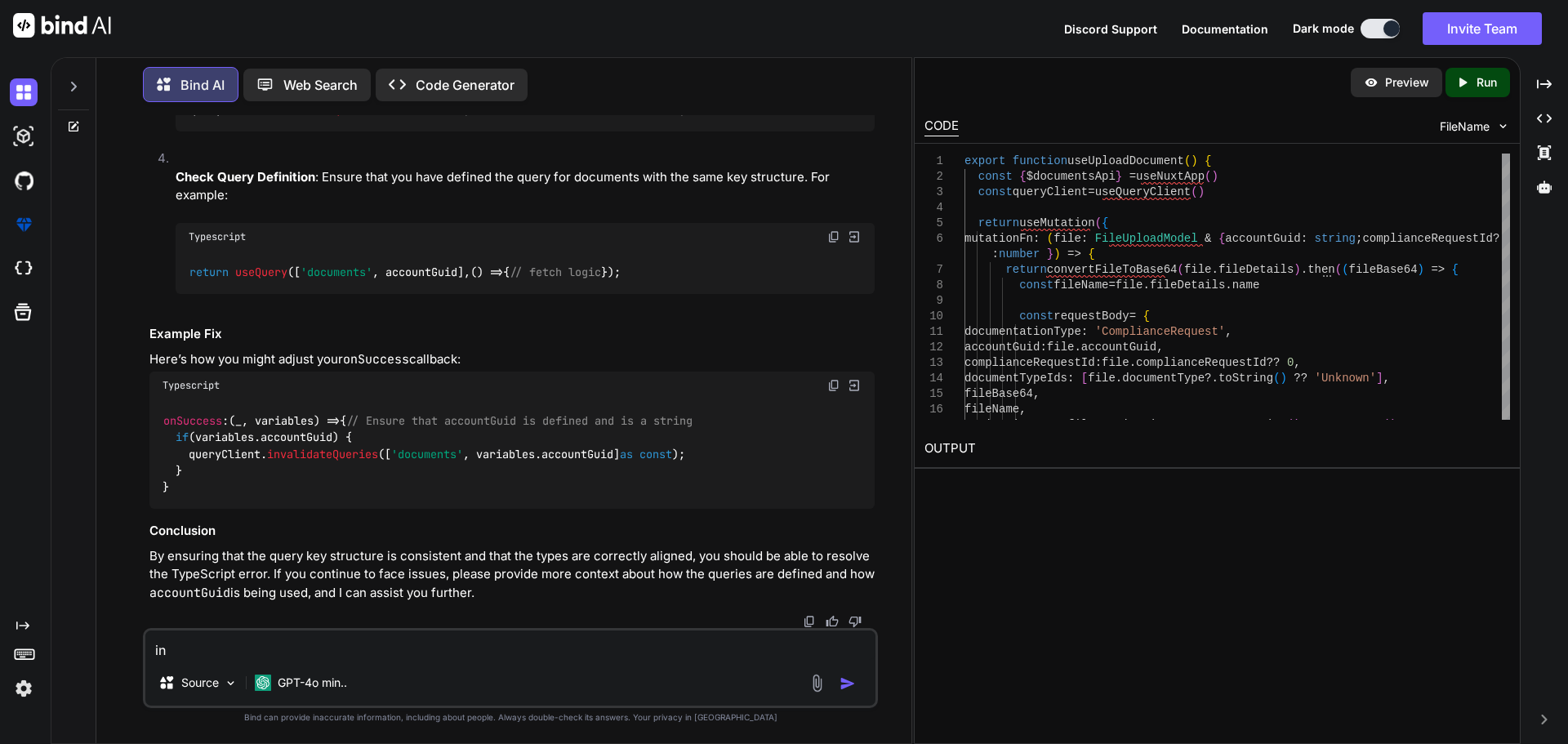
type textarea "in"
type textarea "x"
type textarea "in t"
type textarea "x"
type textarea "in th"
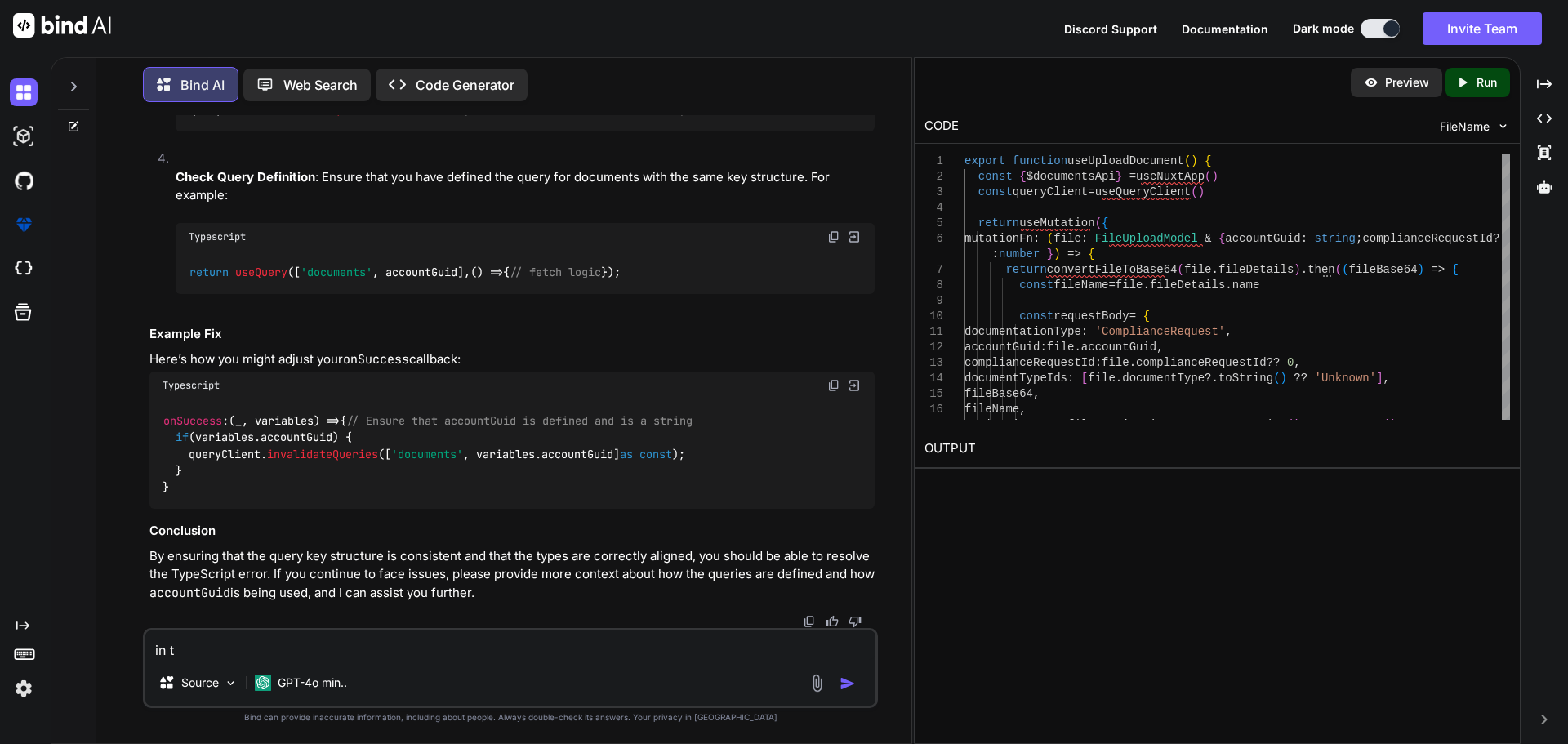
type textarea "x"
type textarea "in thi"
type textarea "x"
type textarea "in this"
type textarea "x"
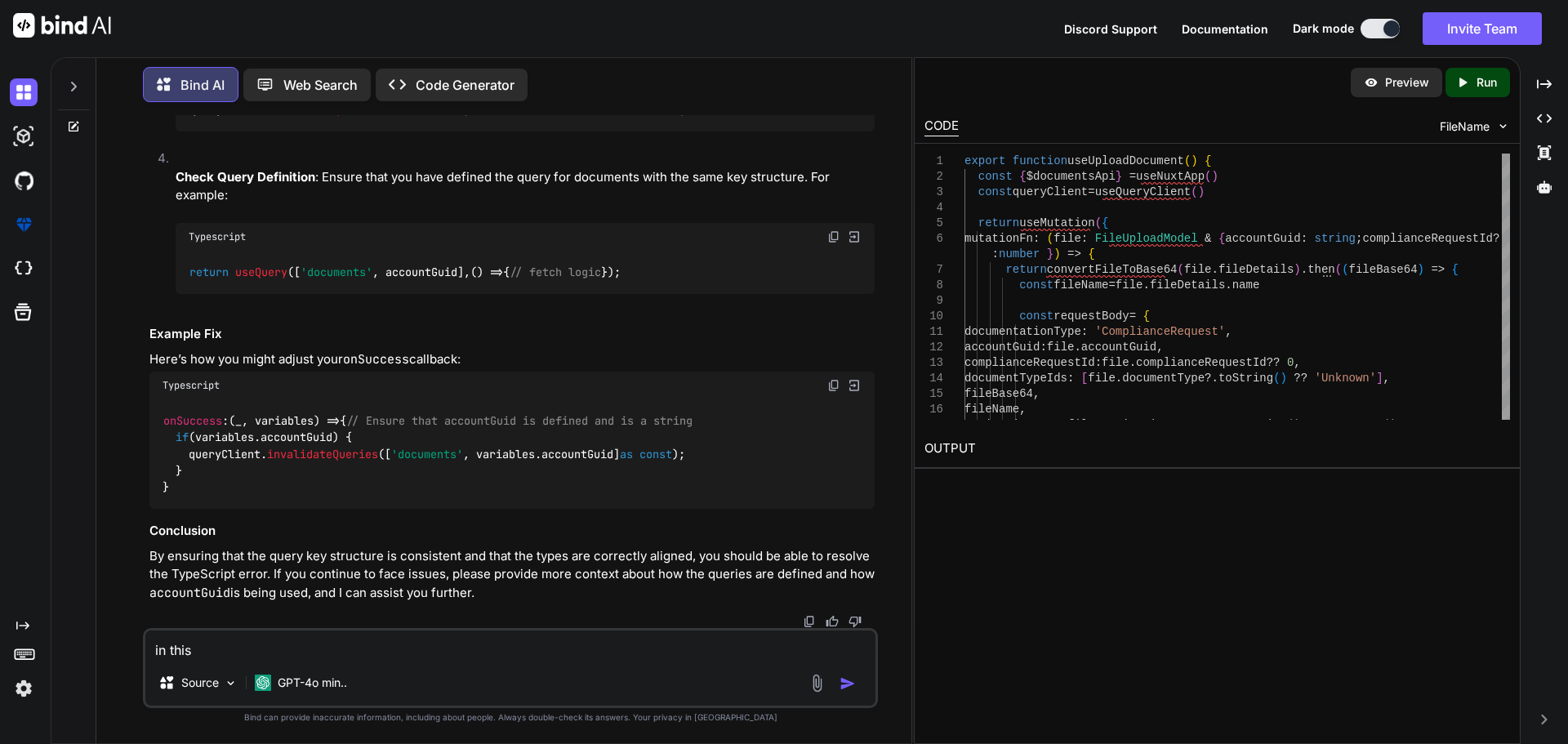
type textarea "in this"
type textarea "x"
type textarea "in this i"
type textarea "x"
type textarea "in this in"
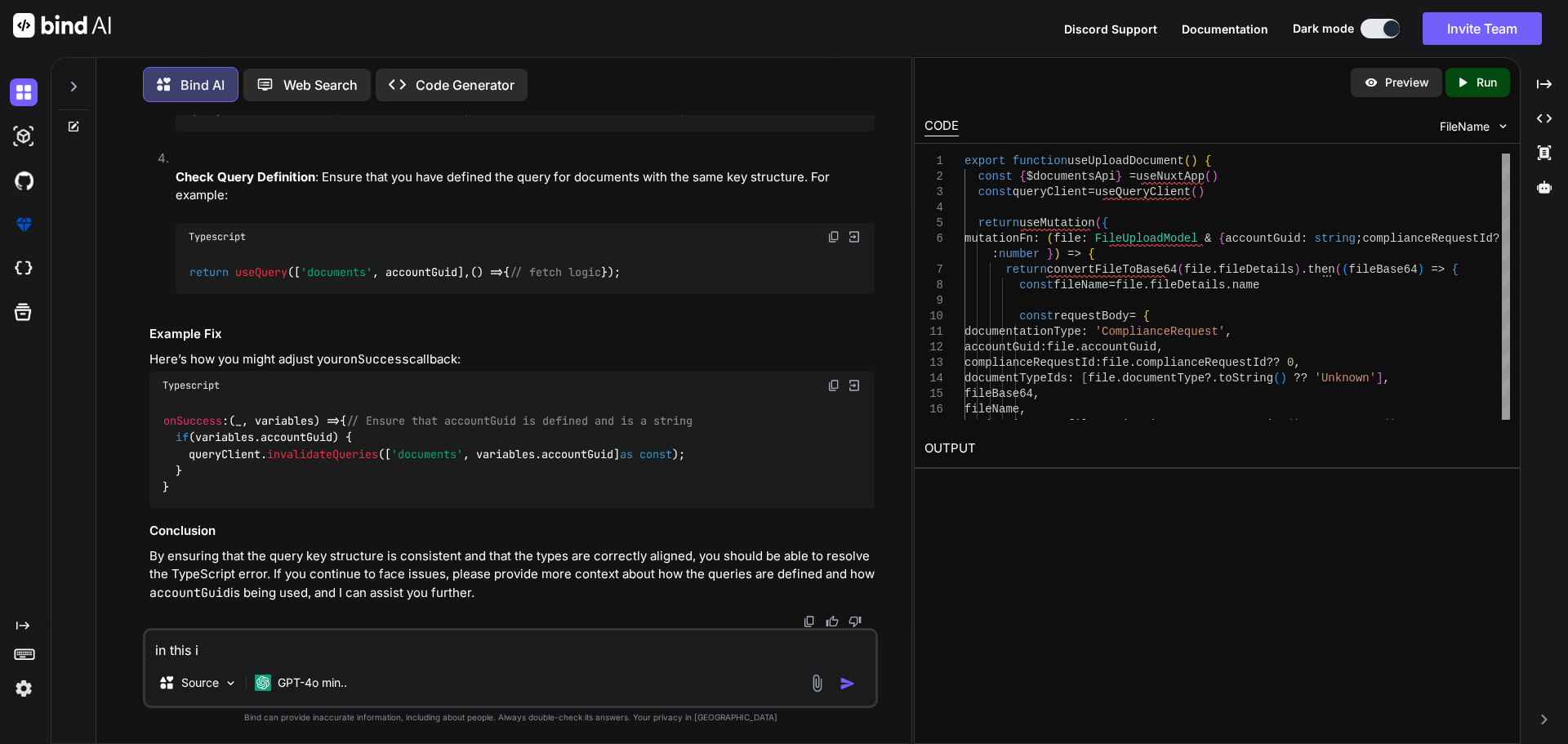
type textarea "x"
type textarea "in this ind"
type textarea "x"
type textarea "in this [GEOGRAPHIC_DATA]"
type textarea "x"
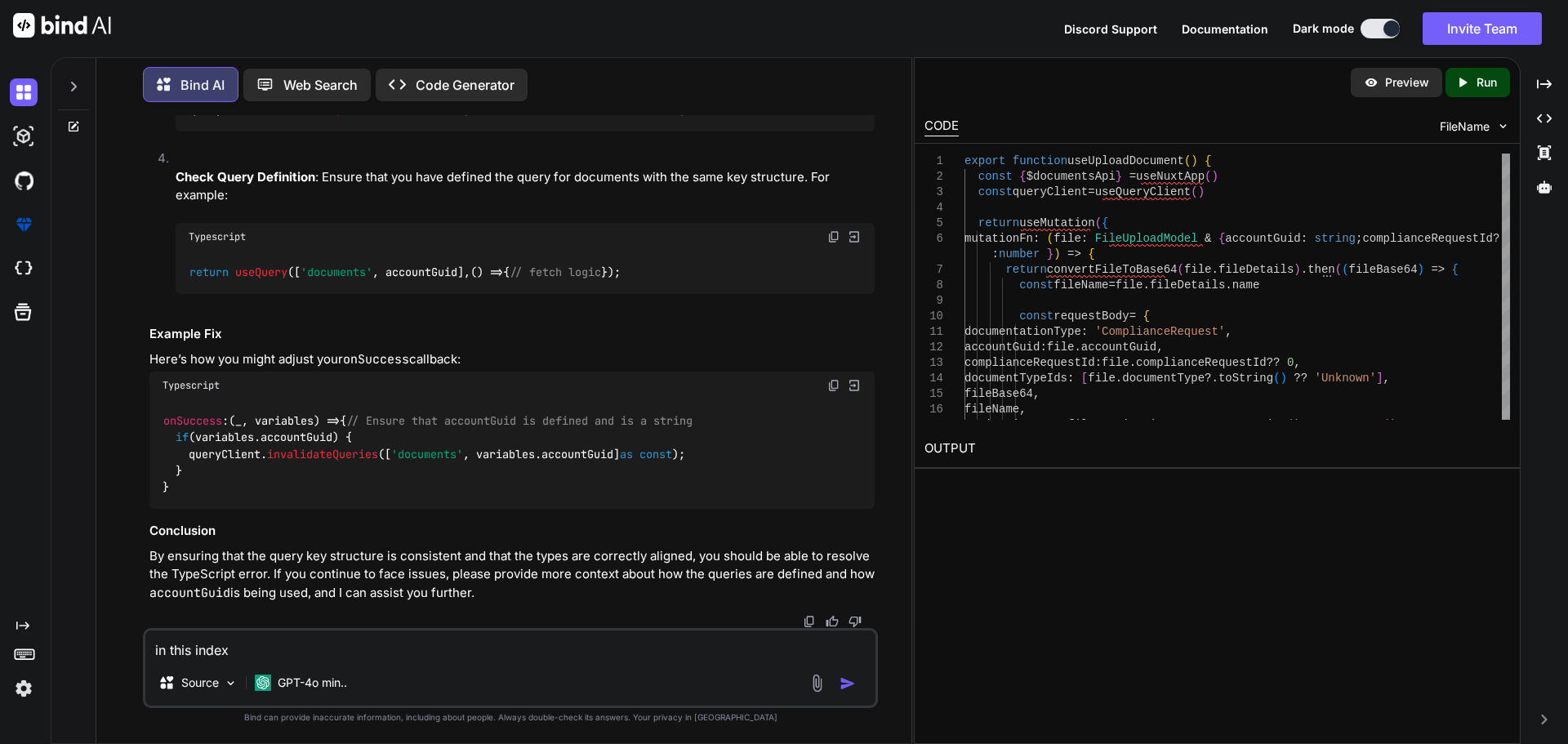
type textarea "in this index"
type textarea "x"
paste textarea "<script setup lang="ts"> import type { ColumnProps } from '#shared/types/base' …"
type textarea "in this index <script setup lang="ts"> import type { ColumnProps } from '#share…"
type textarea "x"
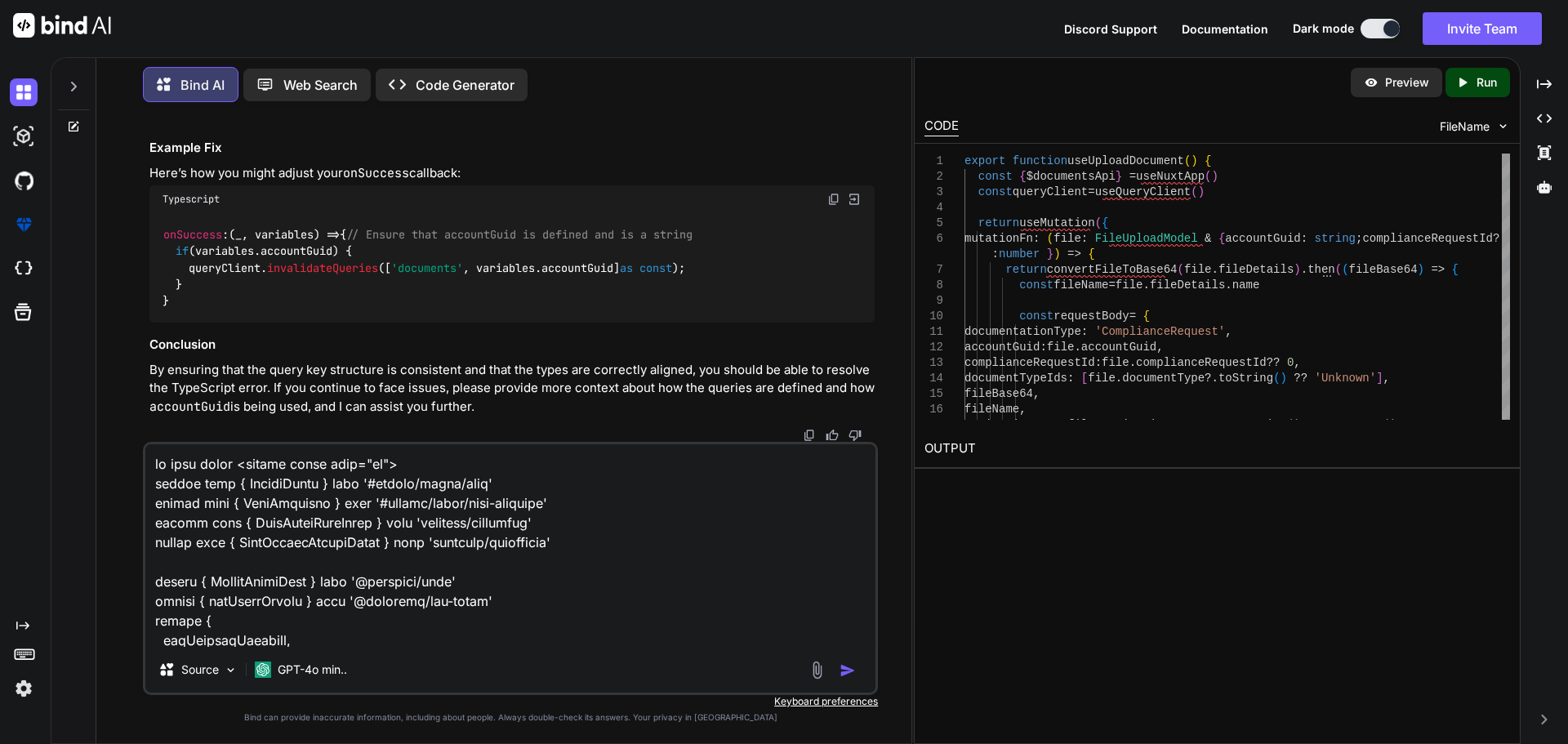
scroll to position [6492, 0]
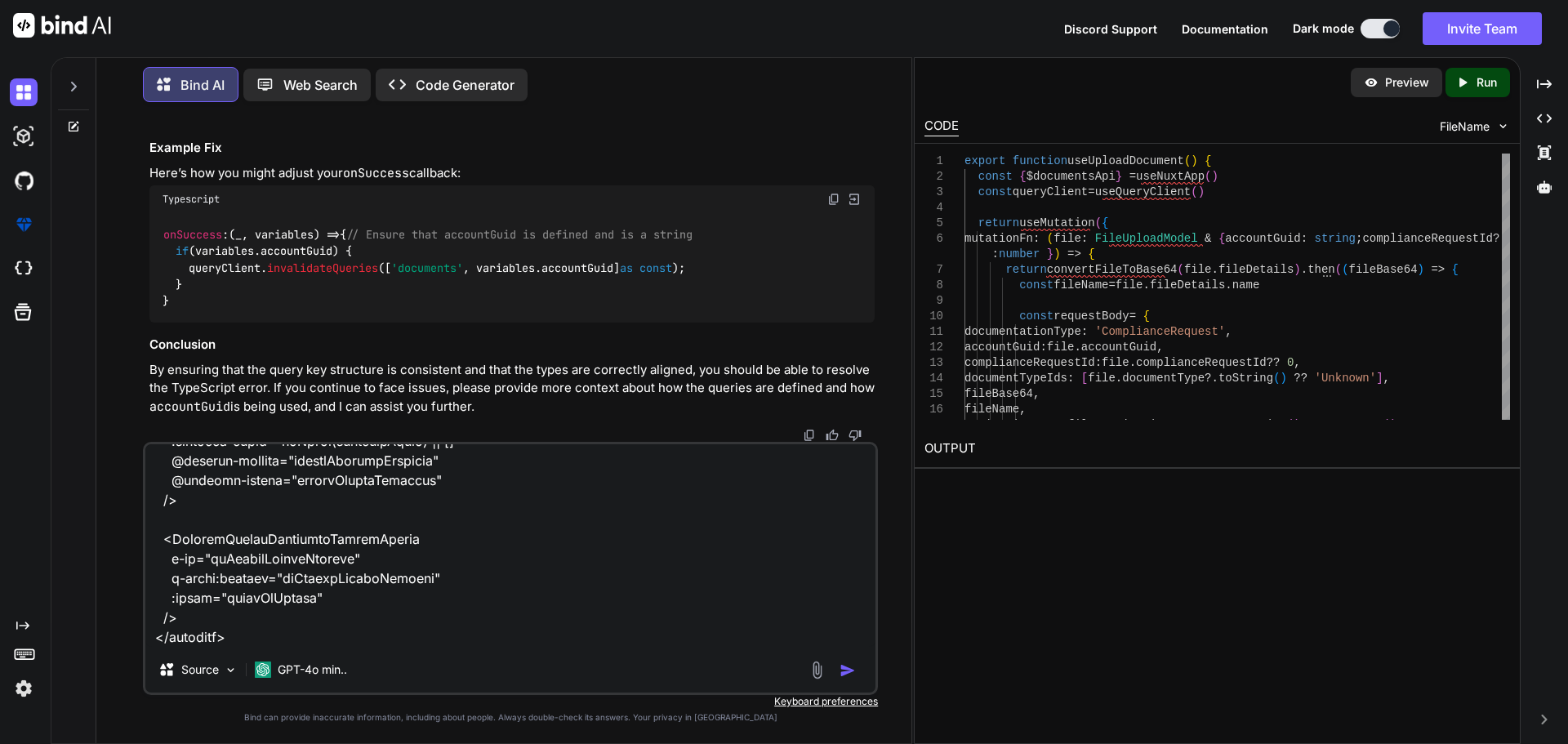
paste textarea "We added the functionality to allow separate documents to be approved by the AM…"
type textarea "in this index <script setup lang="ts"> import type { ColumnProps } from '#share…"
type textarea "x"
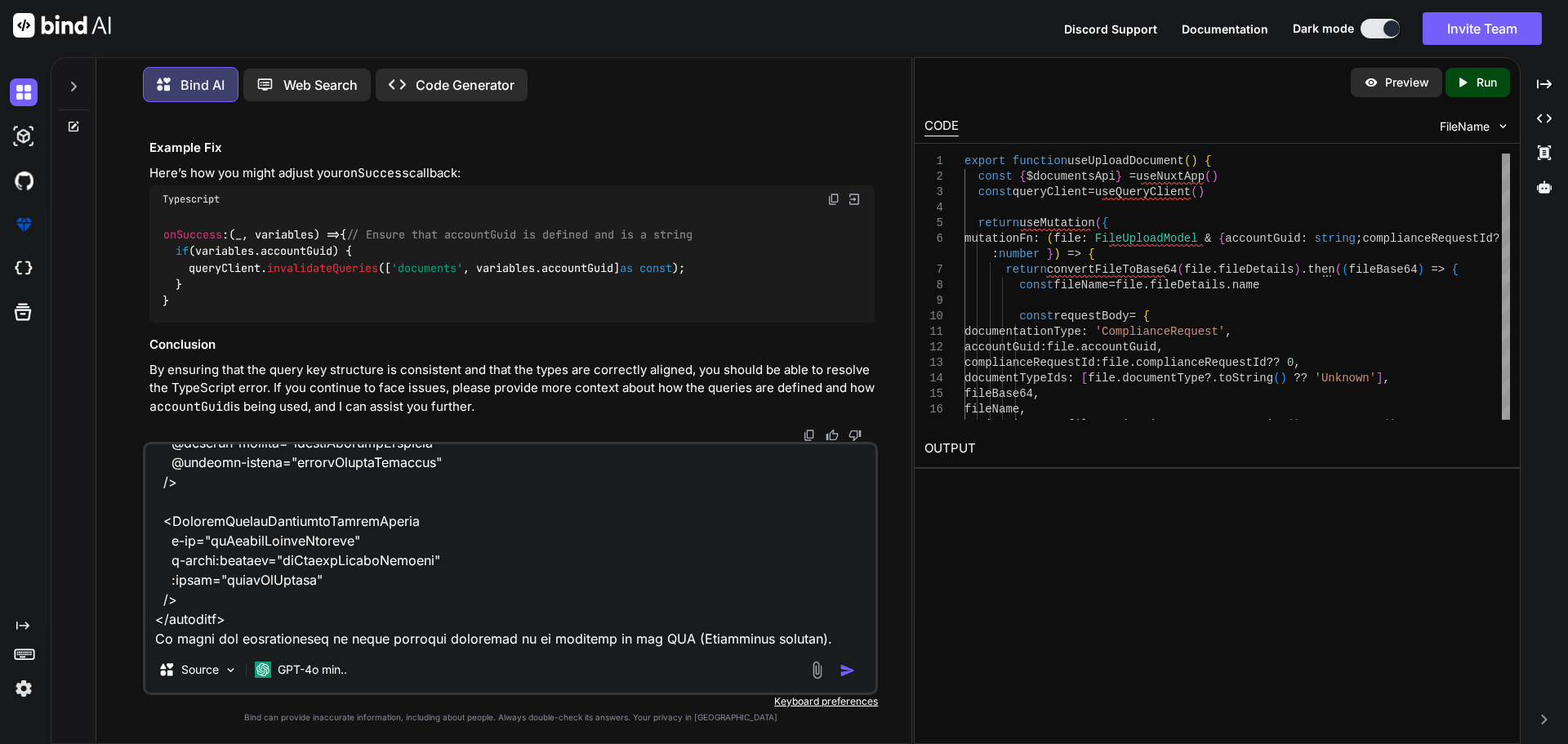
paste textarea "this is how its been implemented. - If AM (account manager) uploads a document …"
type textarea "in this index <script setup lang="ts"> import type { ColumnProps } from '#share…"
type textarea "x"
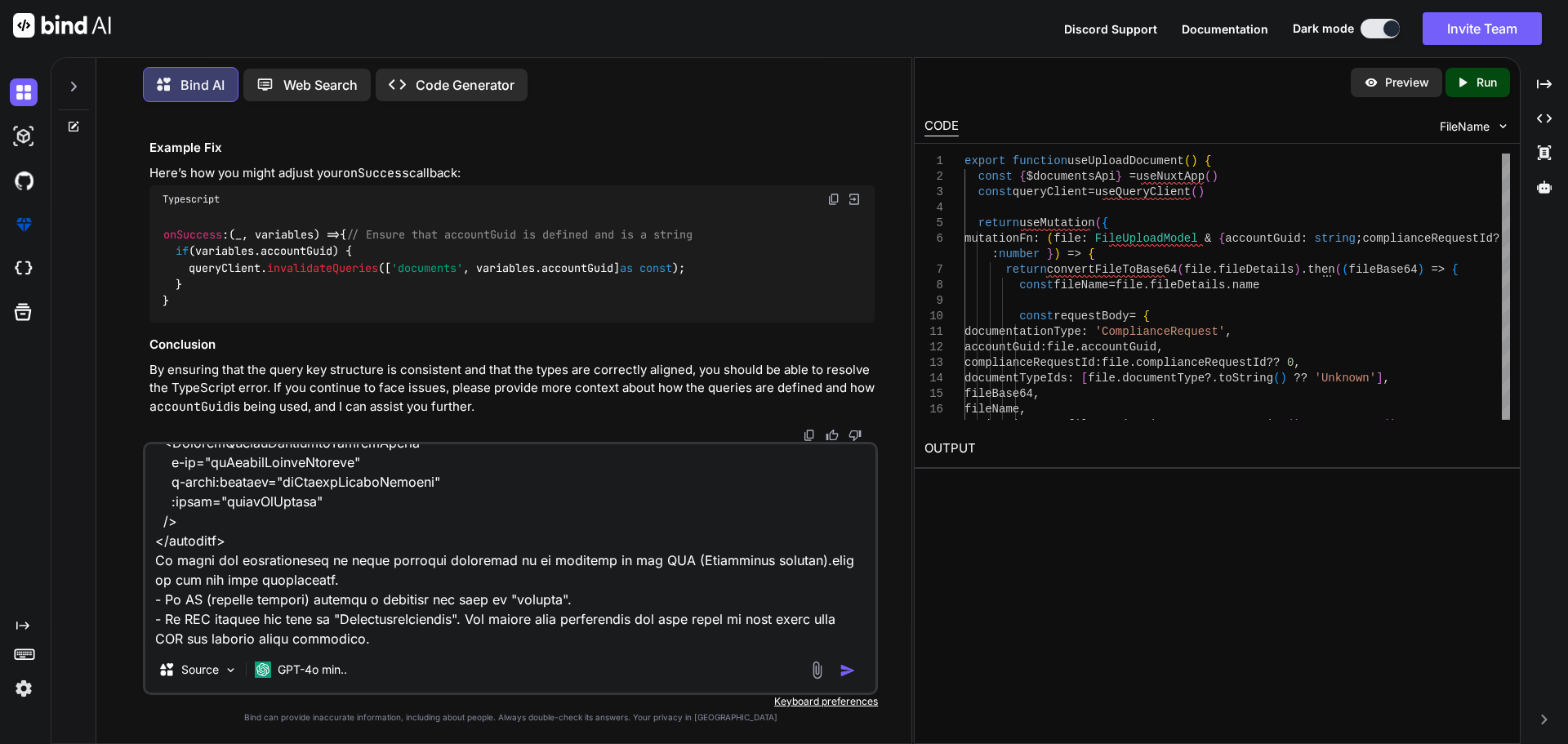
paste textarea "AM and AML can make adjustments to the documents uploaded. So they should have …"
type textarea "in this index <script setup lang="ts"> import type { ColumnProps } from '#share…"
type textarea "x"
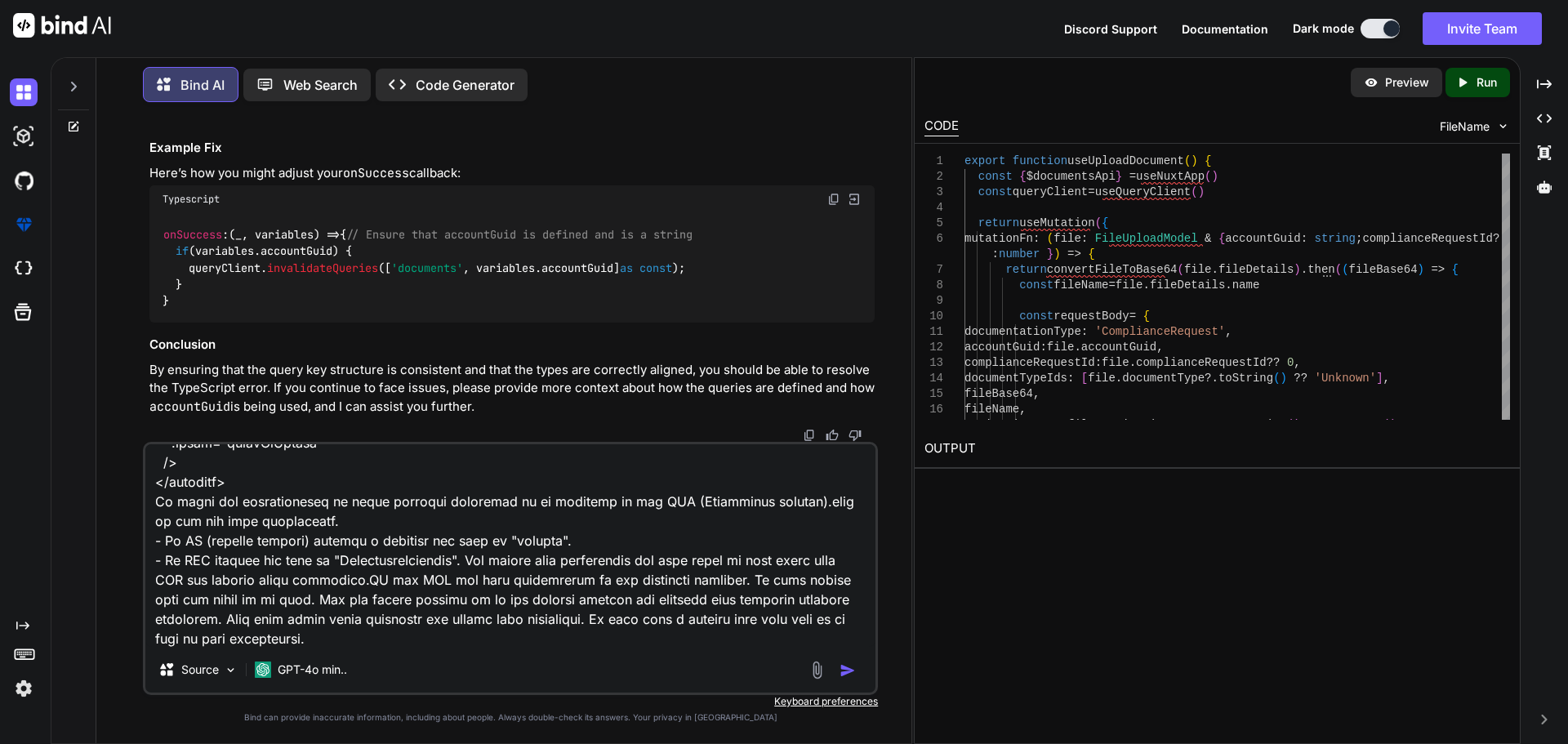
type textarea "in this index <script setup lang="ts"> import type { ColumnProps } from '#share…"
click at [844, 667] on img "button" at bounding box center [847, 670] width 16 height 16
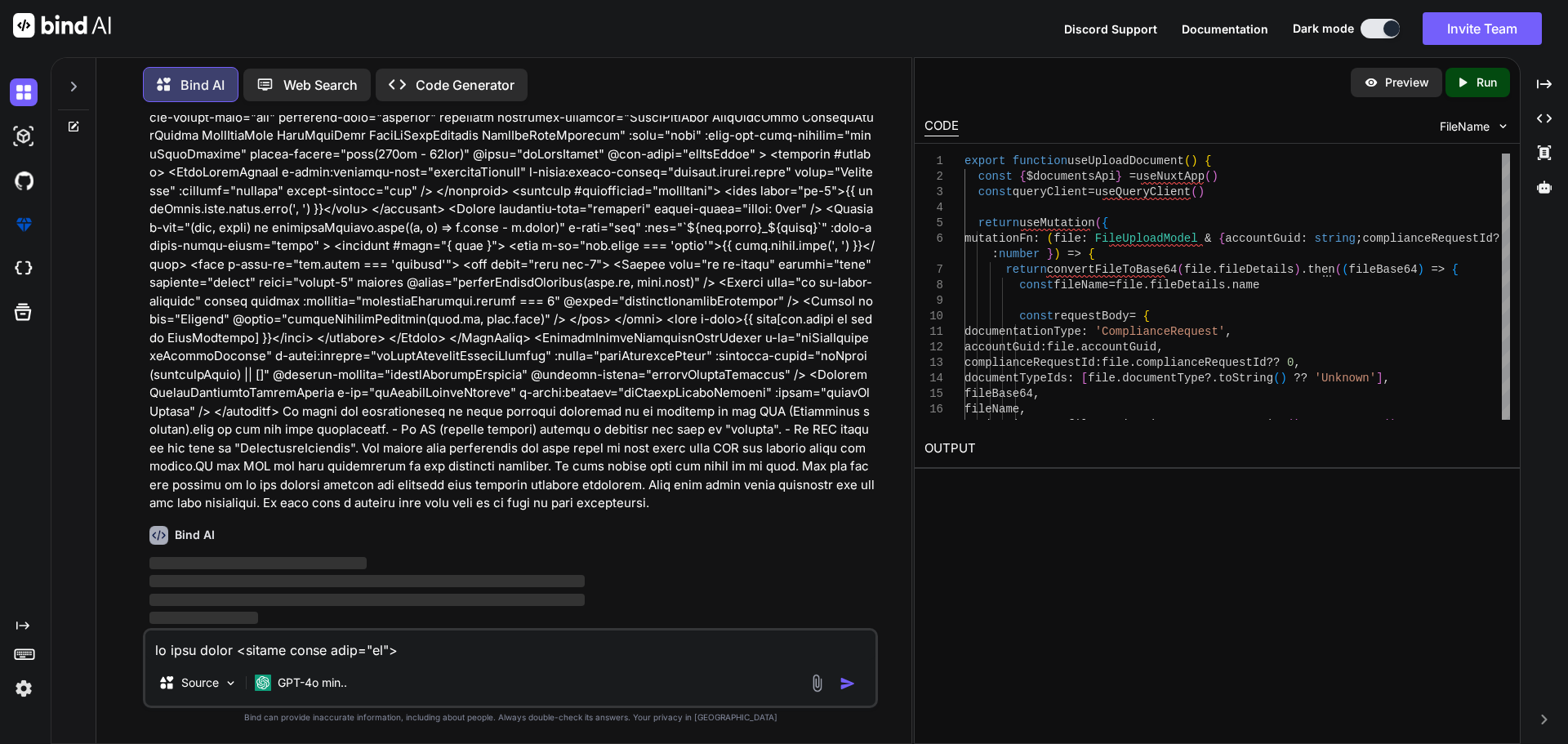
scroll to position [60504, 0]
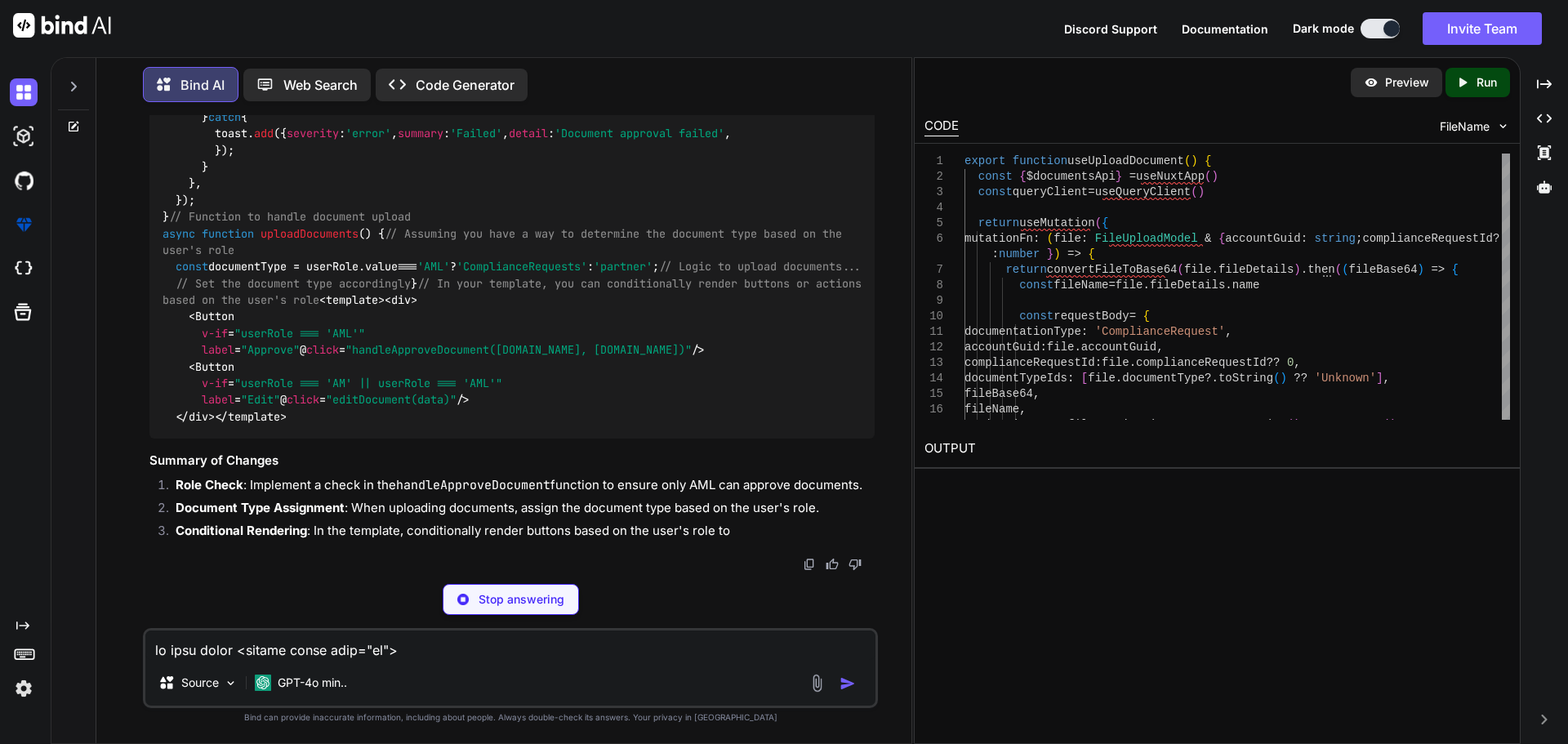
type textarea "x"
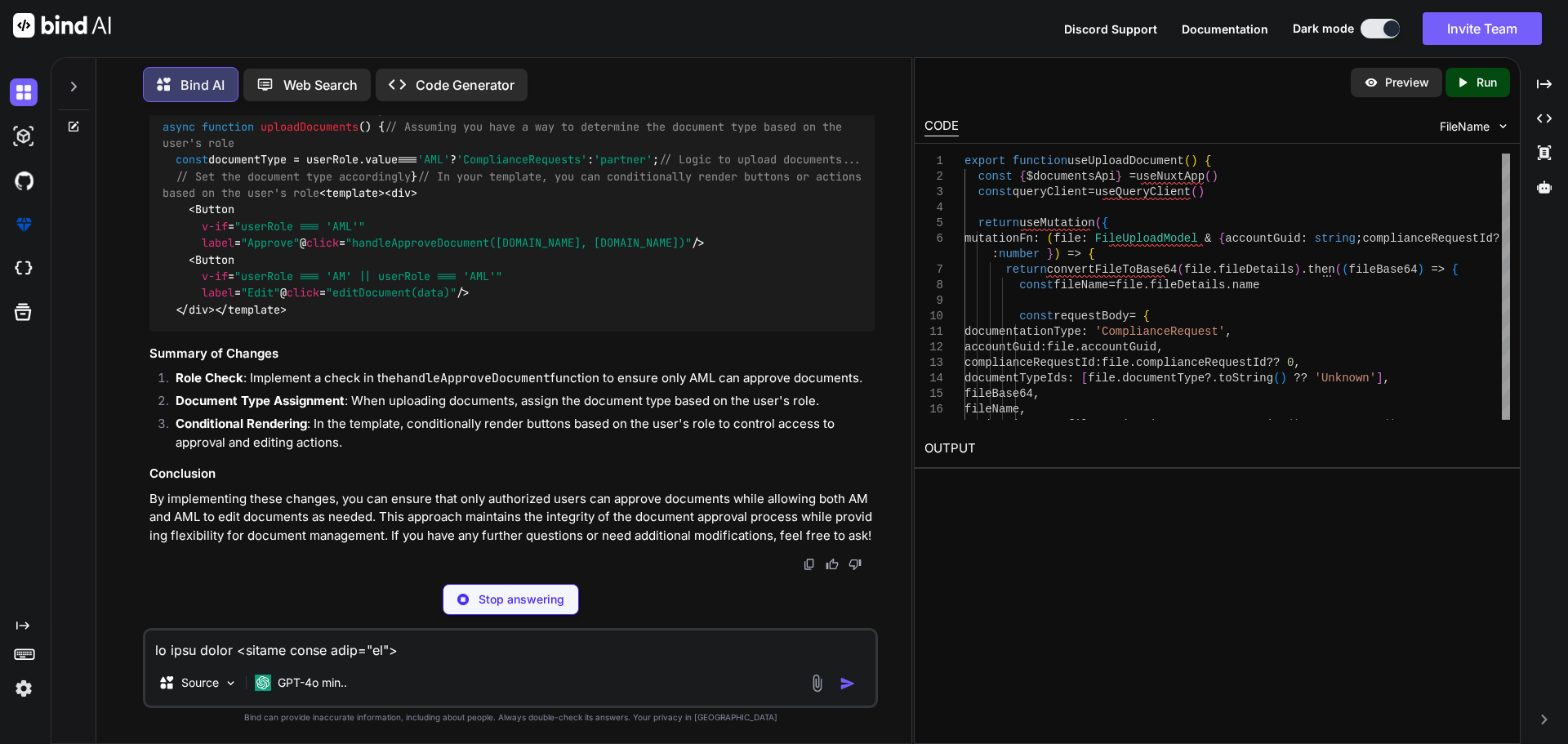
type textarea "/> </div> </template>"
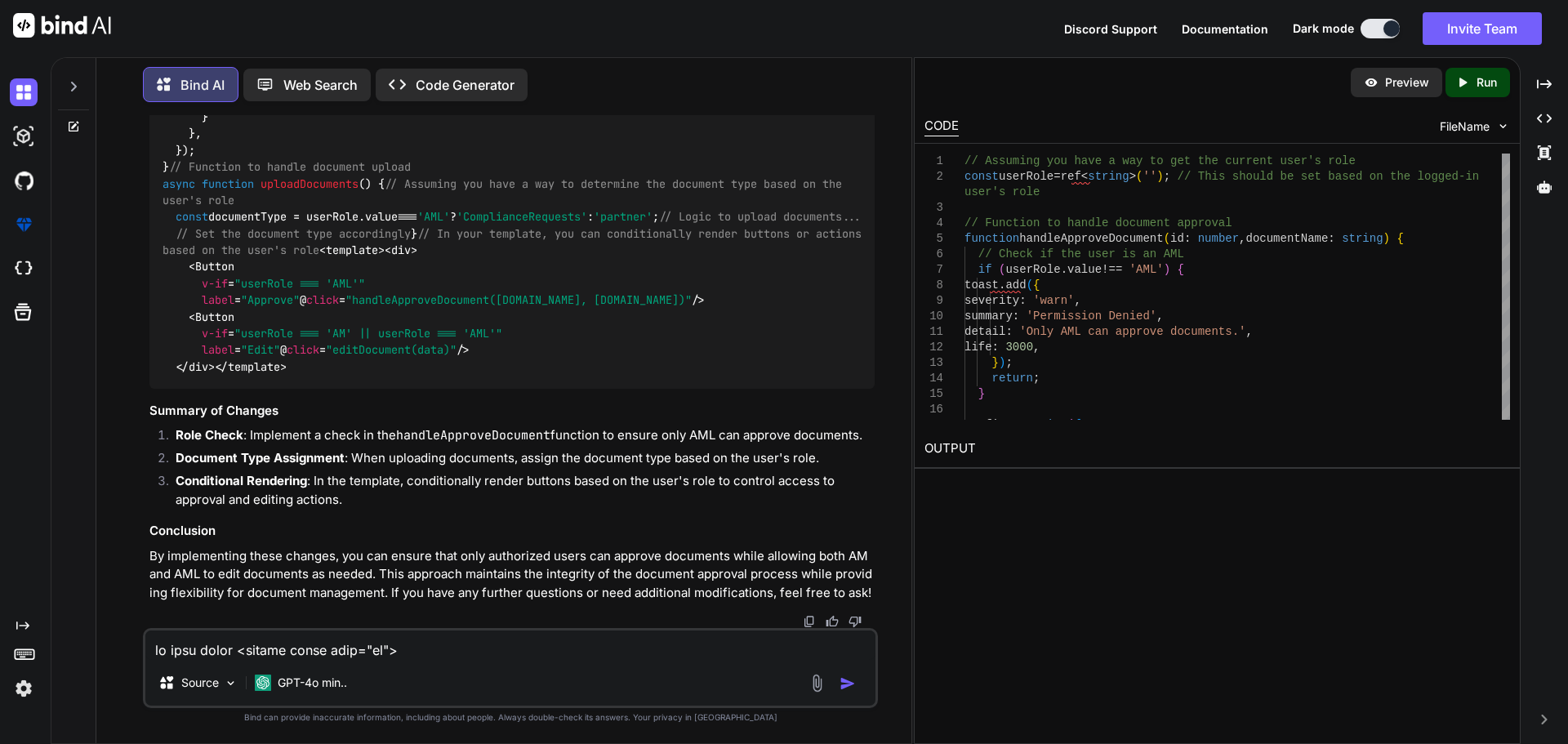
scroll to position [62219, 0]
drag, startPoint x: 390, startPoint y: 371, endPoint x: 150, endPoint y: 373, distance: 240.0
click at [151, 373] on div "// Assuming you have a way to get the current user's role const userRole = ref<…" at bounding box center [511, 60] width 725 height 659
copy code "const userRole = ref< string >( '' );"
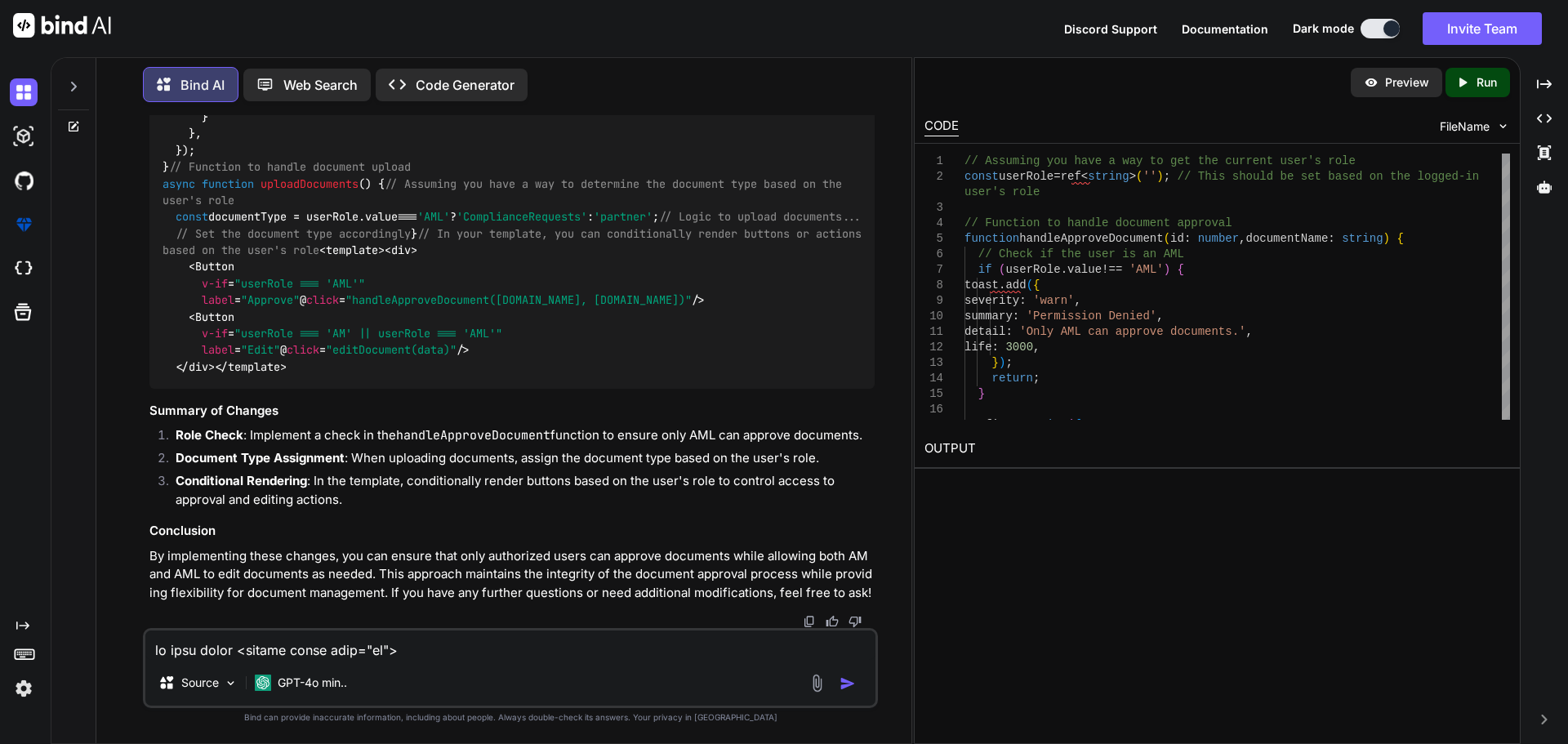
copy span "handleApproveDocument"
drag, startPoint x: 174, startPoint y: 379, endPoint x: 346, endPoint y: 523, distance: 224.3
click at [346, 389] on div "// Assuming you have a way to get the current user's role const userRole = ref<…" at bounding box center [511, 60] width 725 height 659
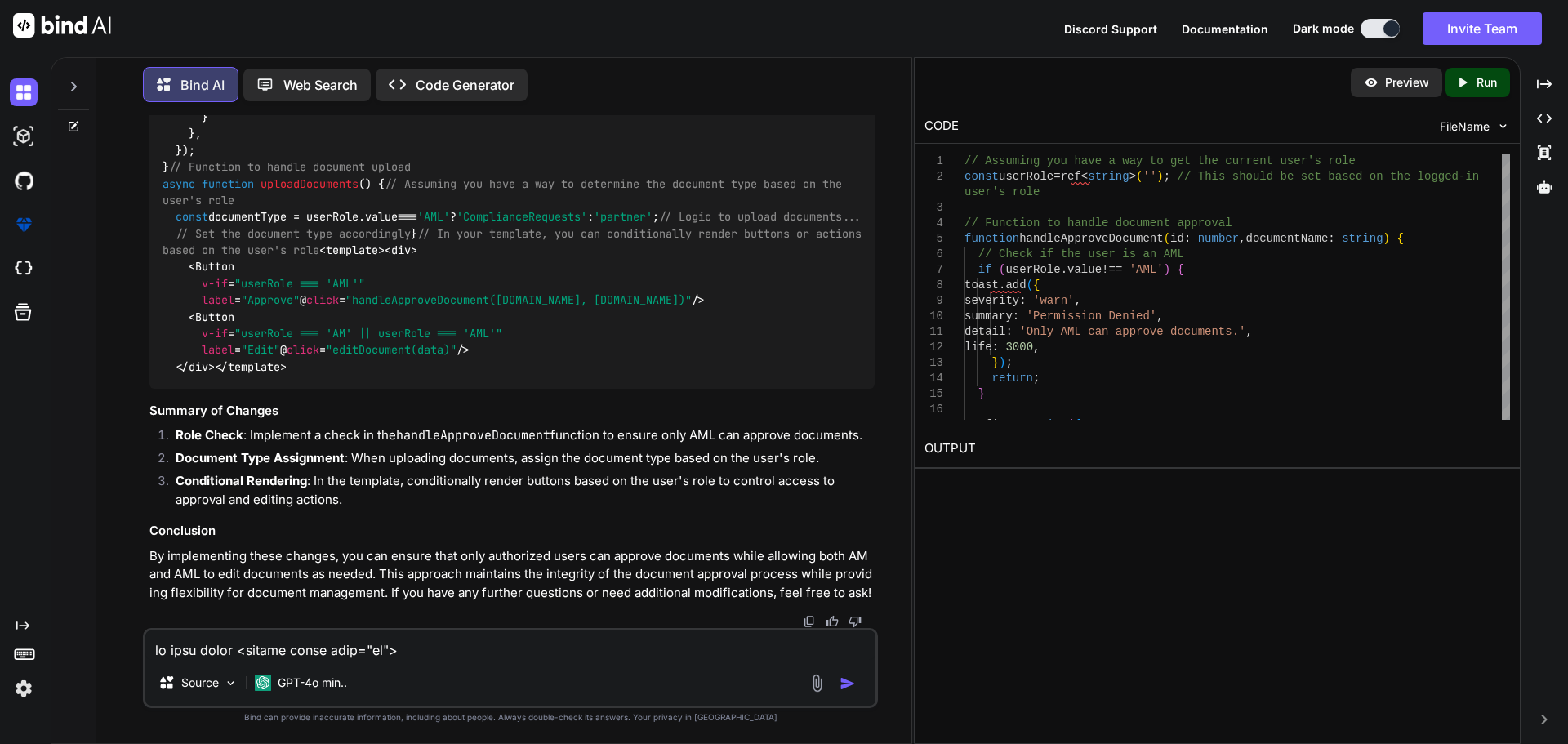
copy code "if (userRole. value !== 'AML' ) { toast. add ({ severity : 'warn' , summary : '…"
drag, startPoint x: 151, startPoint y: 258, endPoint x: 544, endPoint y: 556, distance: 493.2
click at [544, 389] on div "// Assuming you have a way to get the current user's role const userRole = ref<…" at bounding box center [511, 60] width 725 height 659
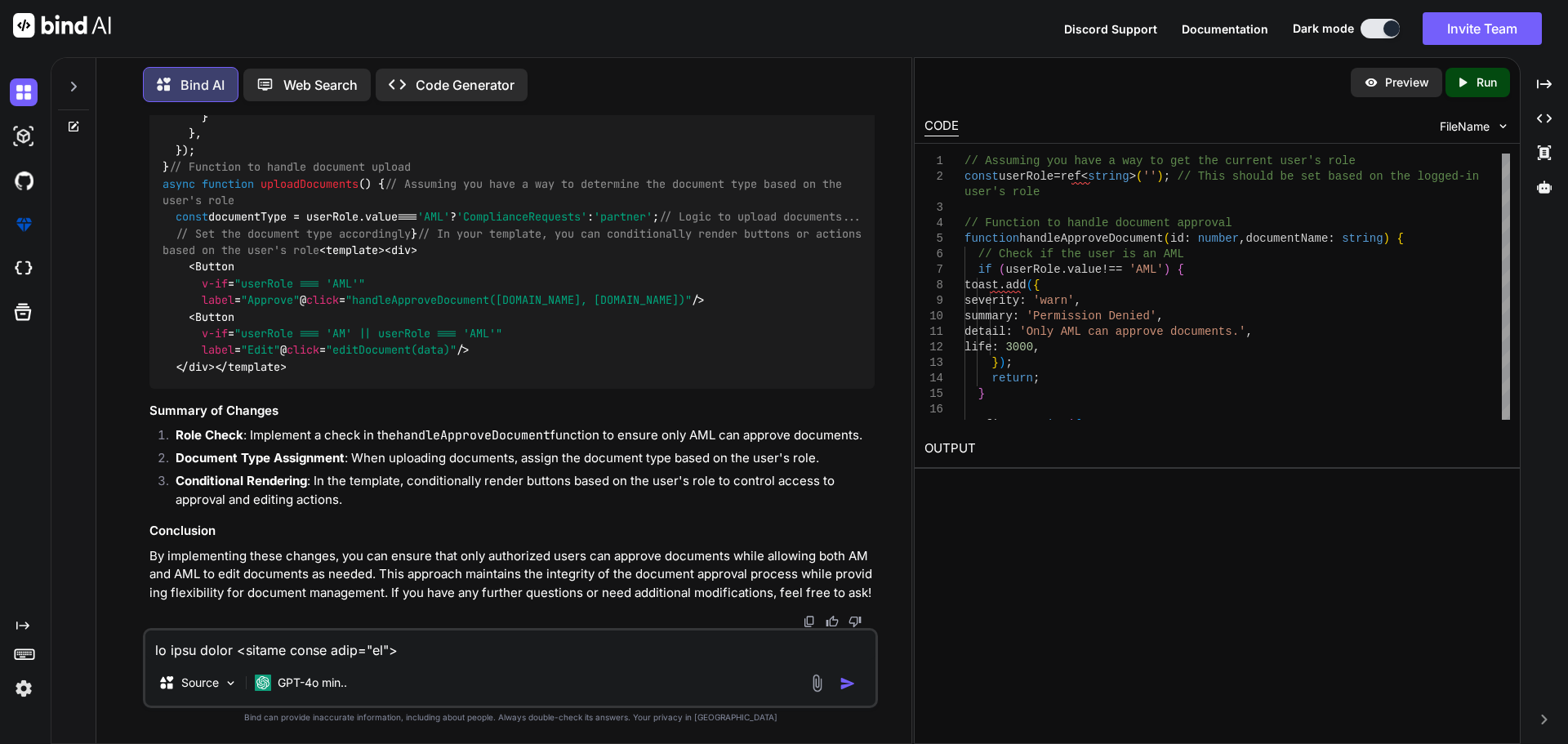
click at [330, 191] on span "uploadDocuments" at bounding box center [309, 184] width 98 height 15
click at [414, 258] on div "// Assuming you have a way to get the current user's role const userRole = ref<…" at bounding box center [511, 60] width 725 height 659
drag, startPoint x: 156, startPoint y: 259, endPoint x: 374, endPoint y: 263, distance: 218.0
click at [374, 263] on div "// Assuming you have a way to get the current user's role const userRole = ref<…" at bounding box center [511, 60] width 725 height 659
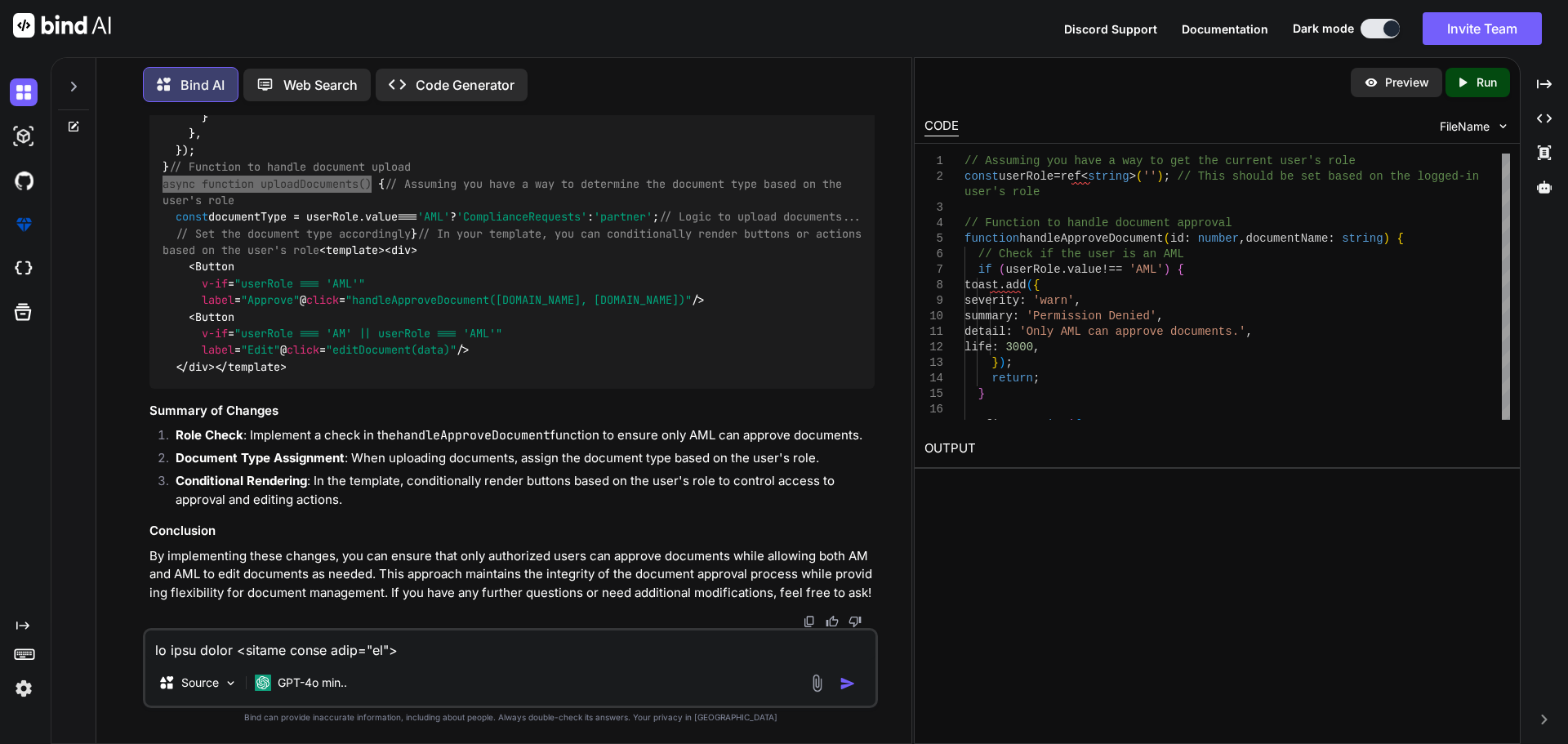
type textarea "x"
drag, startPoint x: 455, startPoint y: 210, endPoint x: 439, endPoint y: 242, distance: 35.8
click at [455, 210] on div "// Assuming you have a way to get the current user's role const userRole = ref<…" at bounding box center [511, 60] width 725 height 659
click at [346, 191] on span "uploadDocuments" at bounding box center [309, 184] width 98 height 15
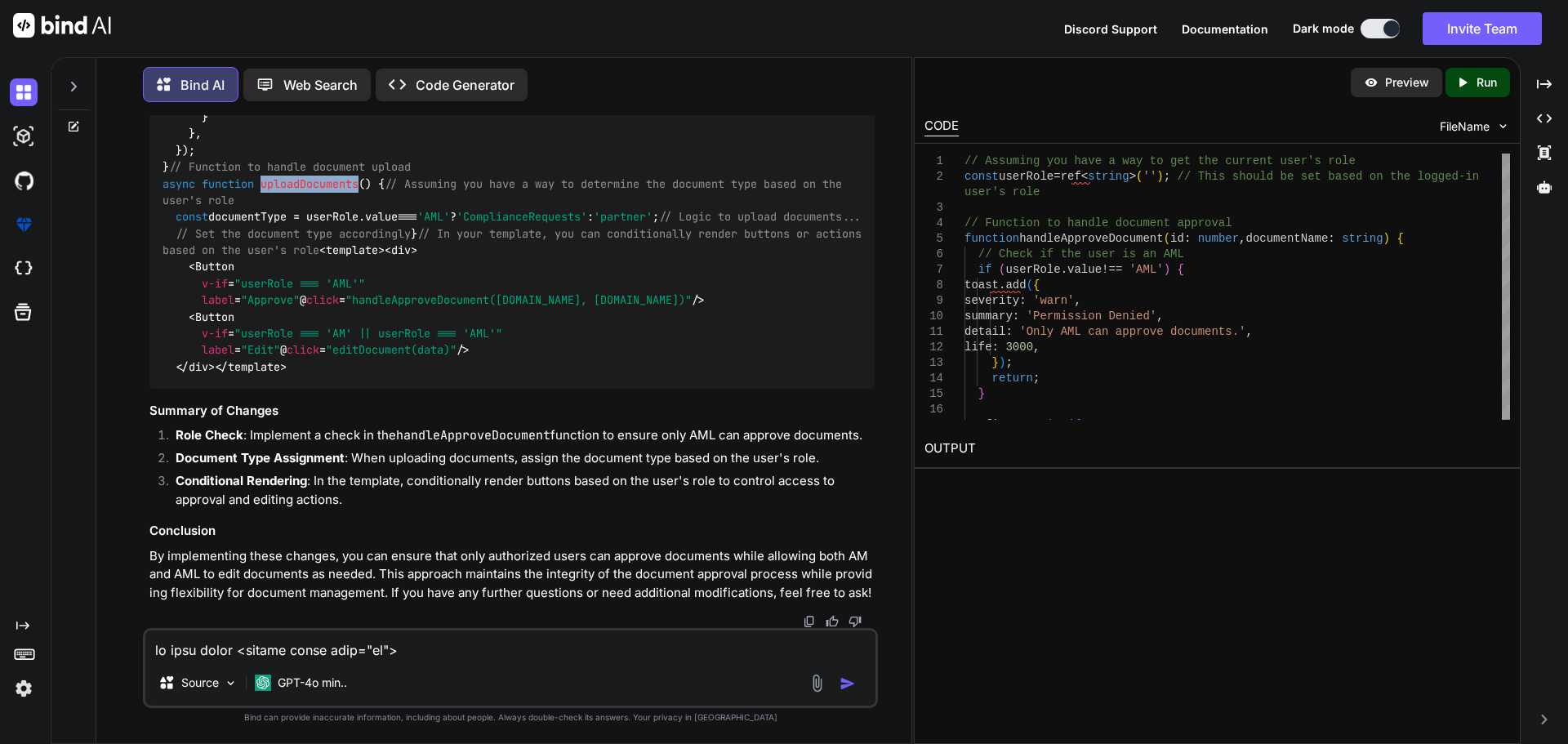
click at [296, 191] on span "uploadDocuments" at bounding box center [309, 184] width 98 height 15
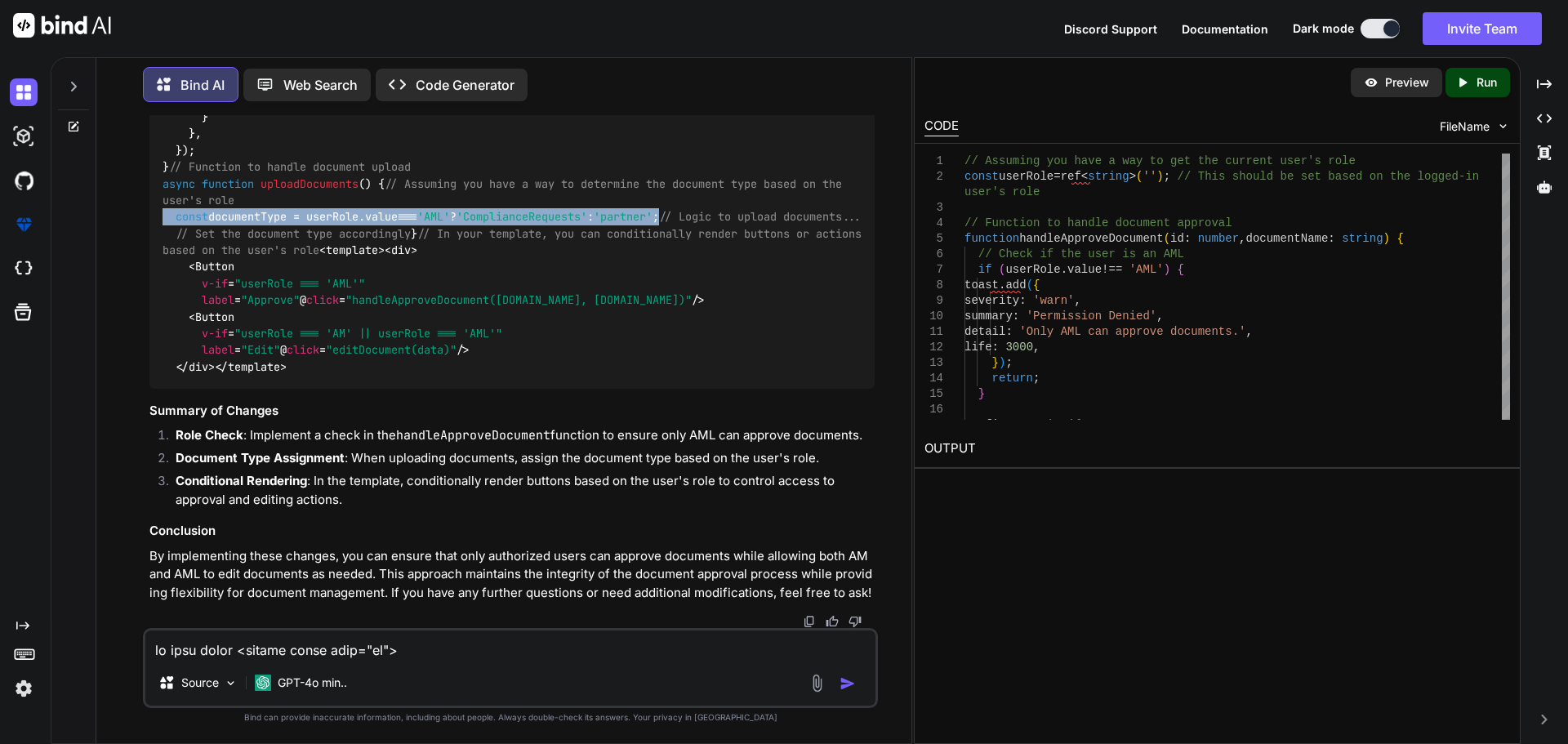
drag, startPoint x: 162, startPoint y: 289, endPoint x: 738, endPoint y: 293, distance: 576.0
click at [738, 293] on div "// Assuming you have a way to get the current user's role const userRole = ref<…" at bounding box center [511, 60] width 725 height 659
click at [245, 294] on code "// Assuming you have a way to get the current user's role const userRole = ref<…" at bounding box center [516, 58] width 706 height 633
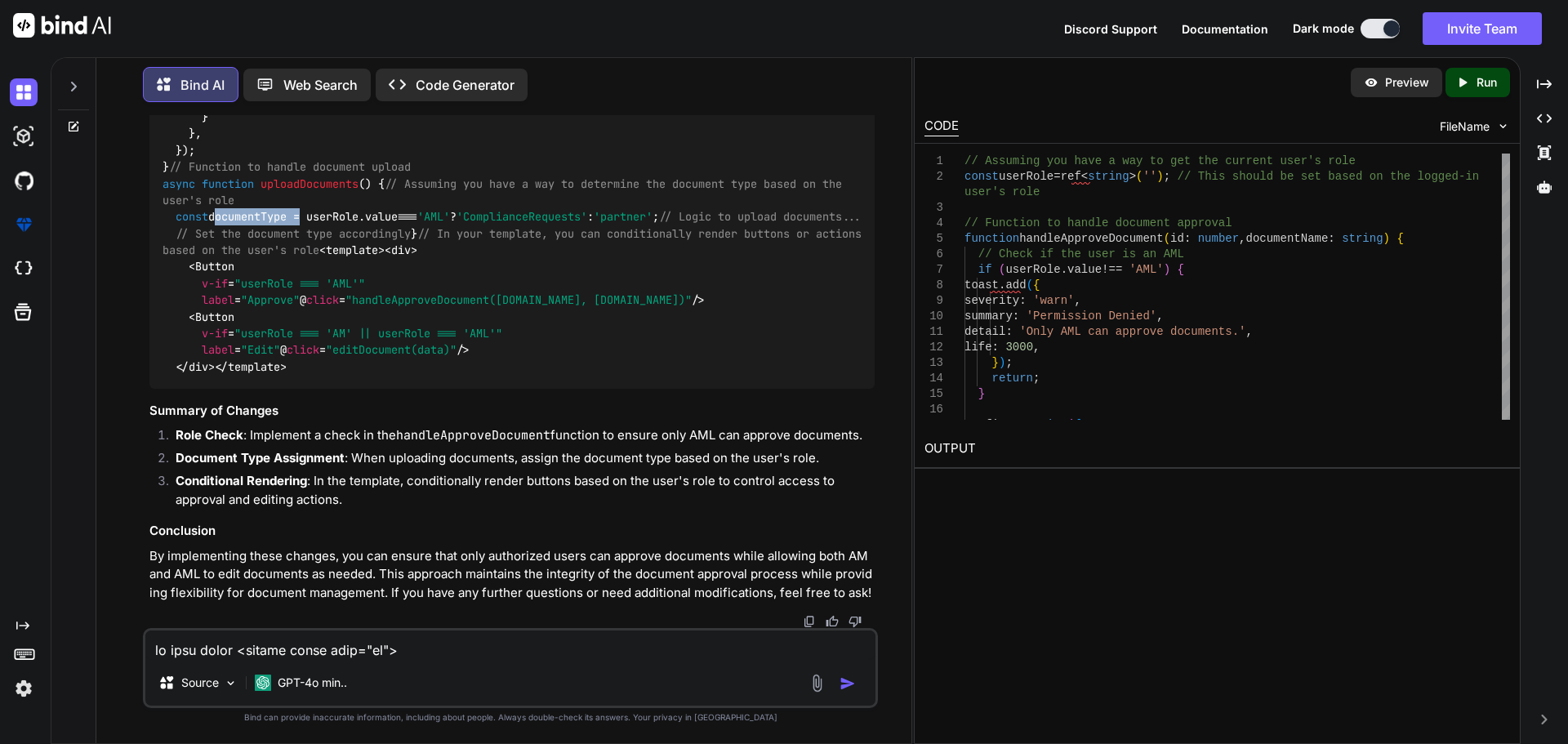
scroll to position [63200, 0]
click at [345, 308] on span ""handleApproveDocument([DOMAIN_NAME], [DOMAIN_NAME])"" at bounding box center [518, 301] width 346 height 15
drag, startPoint x: 398, startPoint y: 382, endPoint x: 328, endPoint y: 408, distance: 74.7
click at [398, 382] on div "// Assuming you have a way to get the current user's role const userRole = ref<…" at bounding box center [511, 60] width 725 height 659
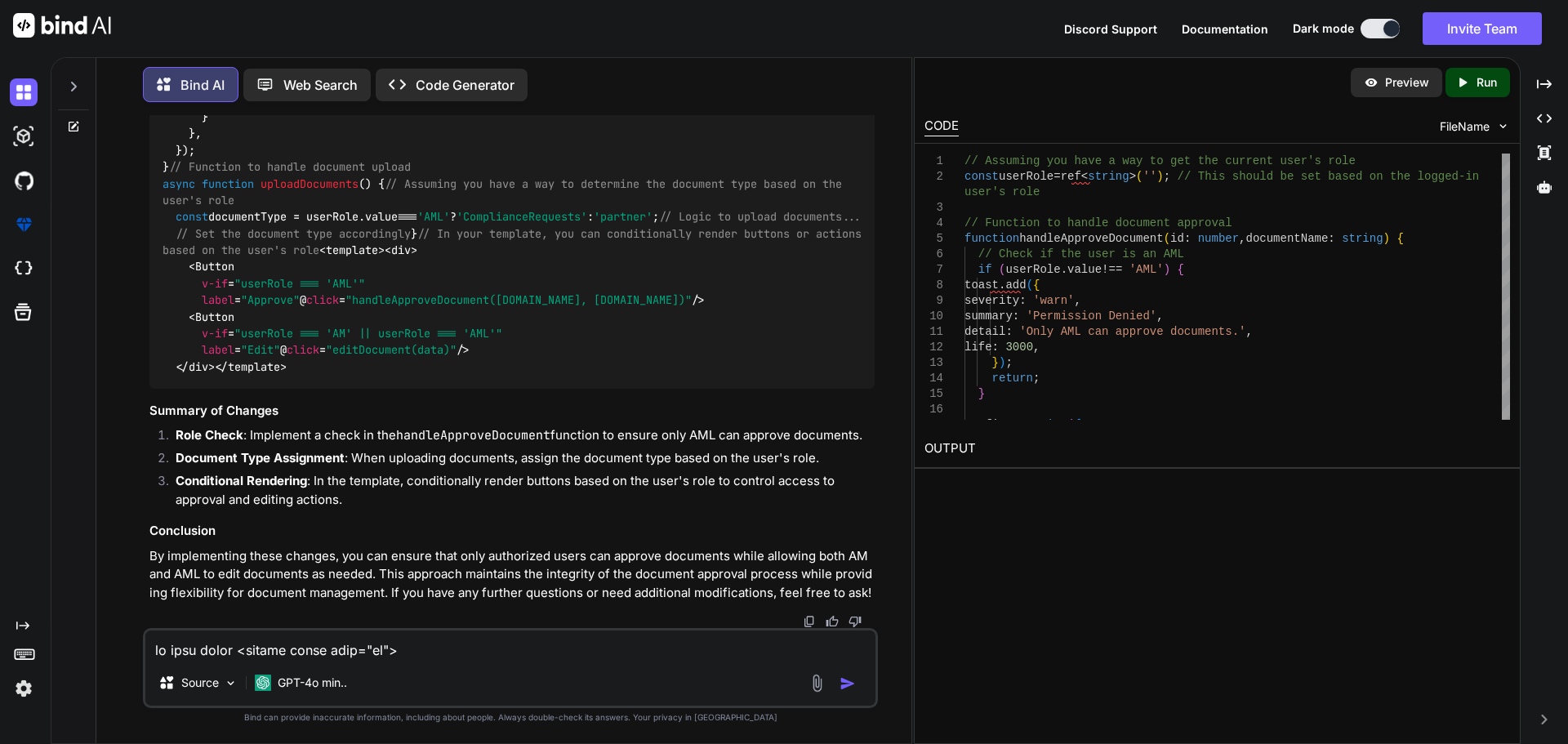
drag, startPoint x: 179, startPoint y: 362, endPoint x: 223, endPoint y: 423, distance: 75.2
click at [223, 389] on div "// Assuming you have a way to get the current user's role const userRole = ref<…" at bounding box center [511, 60] width 725 height 659
drag, startPoint x: 184, startPoint y: 445, endPoint x: 278, endPoint y: 503, distance: 110.5
click at [278, 389] on div "// Assuming you have a way to get the current user's role const userRole = ref<…" at bounding box center [511, 60] width 725 height 659
